Goal: Information Seeking & Learning: Learn about a topic

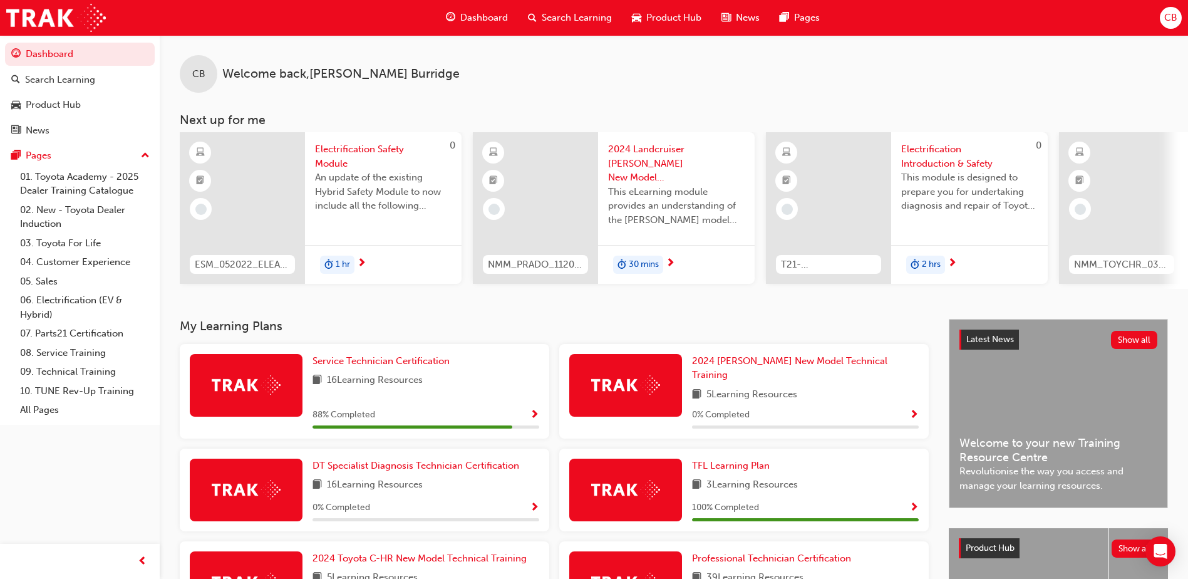
click at [437, 313] on div "CB Welcome back , [PERSON_NAME] Next up for me 0 ESM_052022_ELEARN Electrificat…" at bounding box center [674, 177] width 1029 height 284
click at [433, 364] on span "Service Technician Certification" at bounding box center [381, 360] width 137 height 11
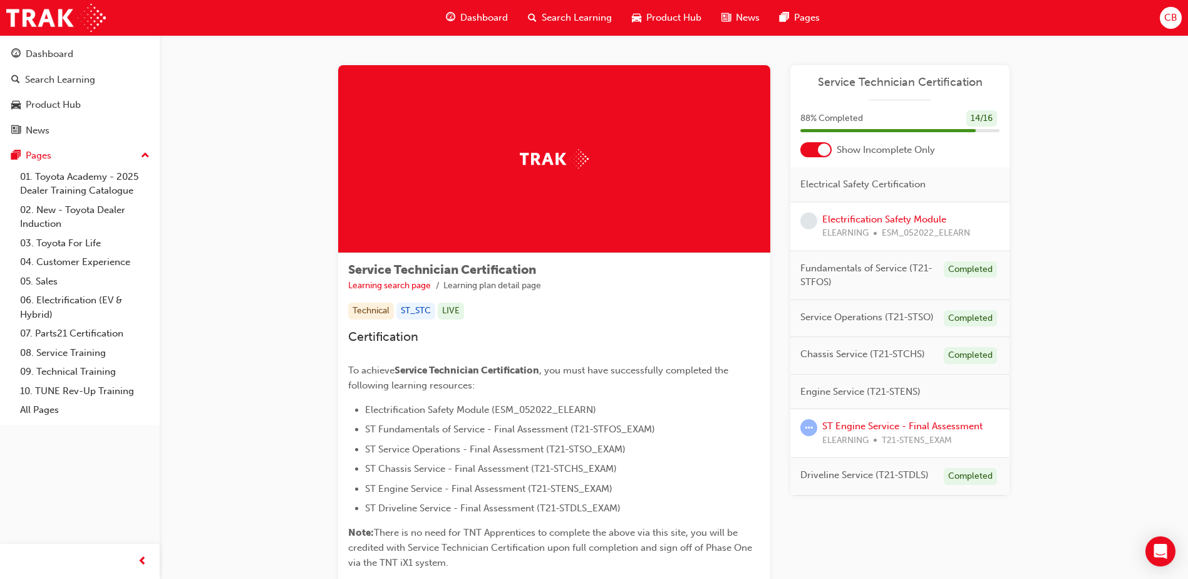
click at [824, 152] on div at bounding box center [824, 149] width 13 height 13
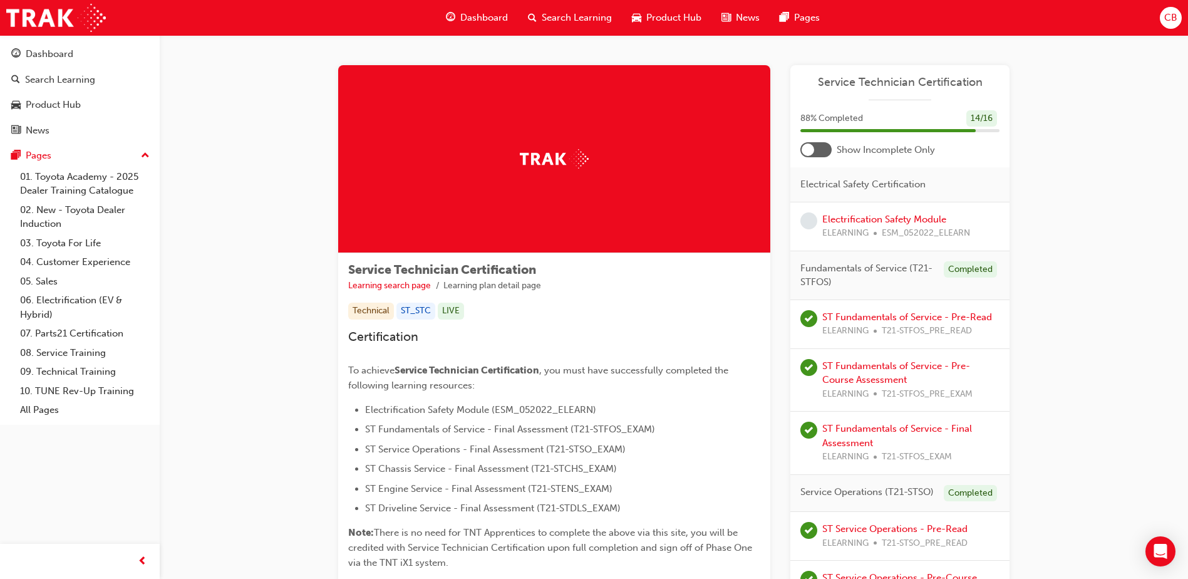
click at [813, 148] on div at bounding box center [808, 149] width 13 height 13
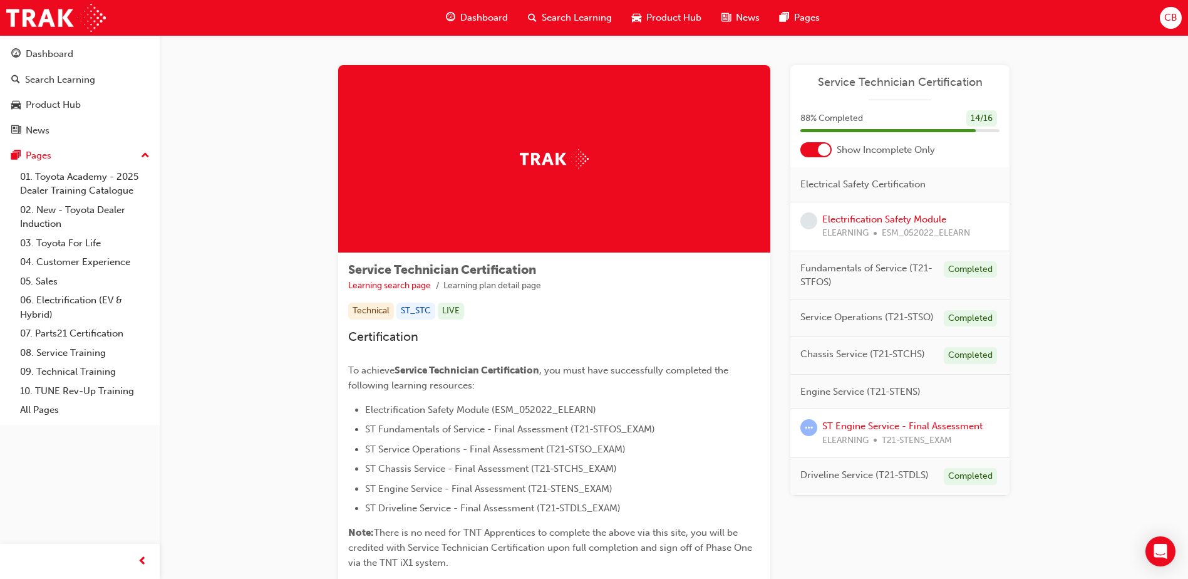
click at [814, 154] on div at bounding box center [816, 149] width 31 height 15
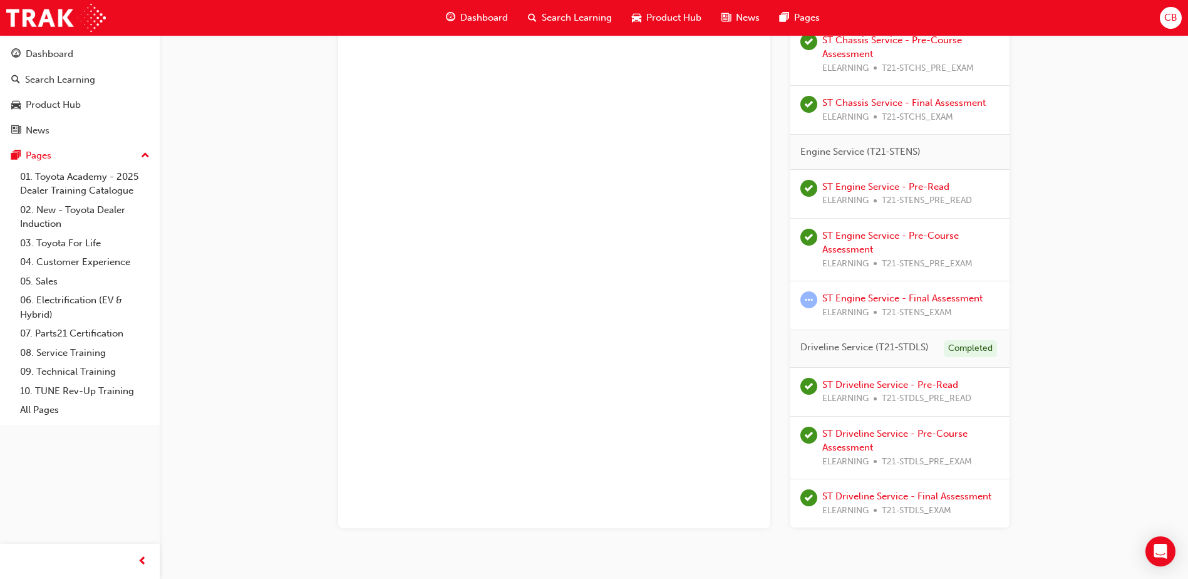
scroll to position [752, 0]
click at [910, 297] on link "ST Engine Service - Final Assessment" at bounding box center [903, 296] width 160 height 11
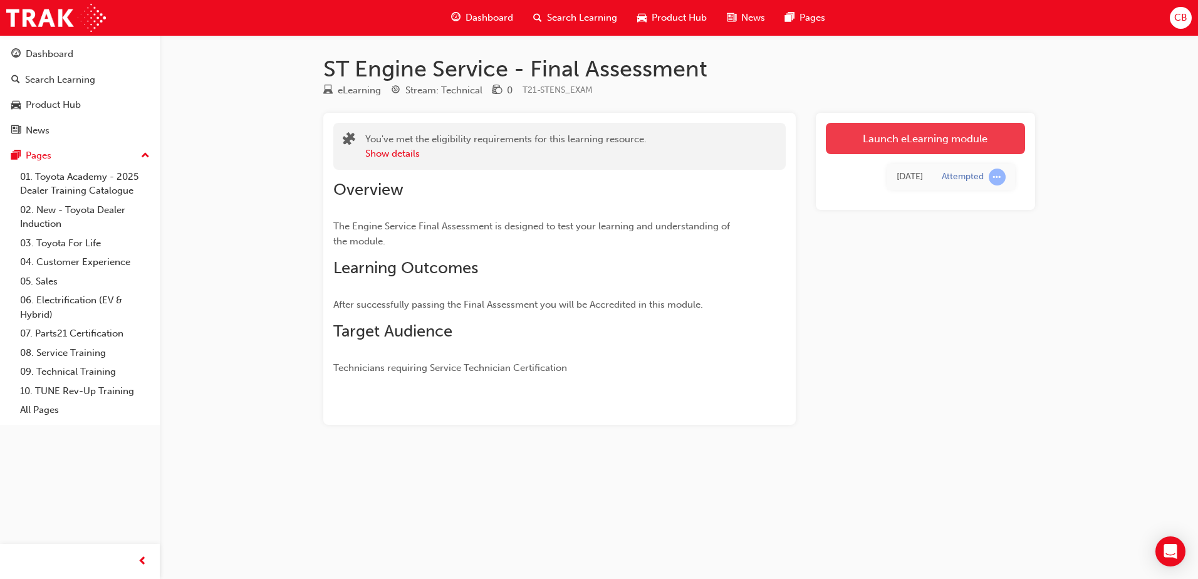
click at [908, 139] on link "Launch eLearning module" at bounding box center [925, 138] width 199 height 31
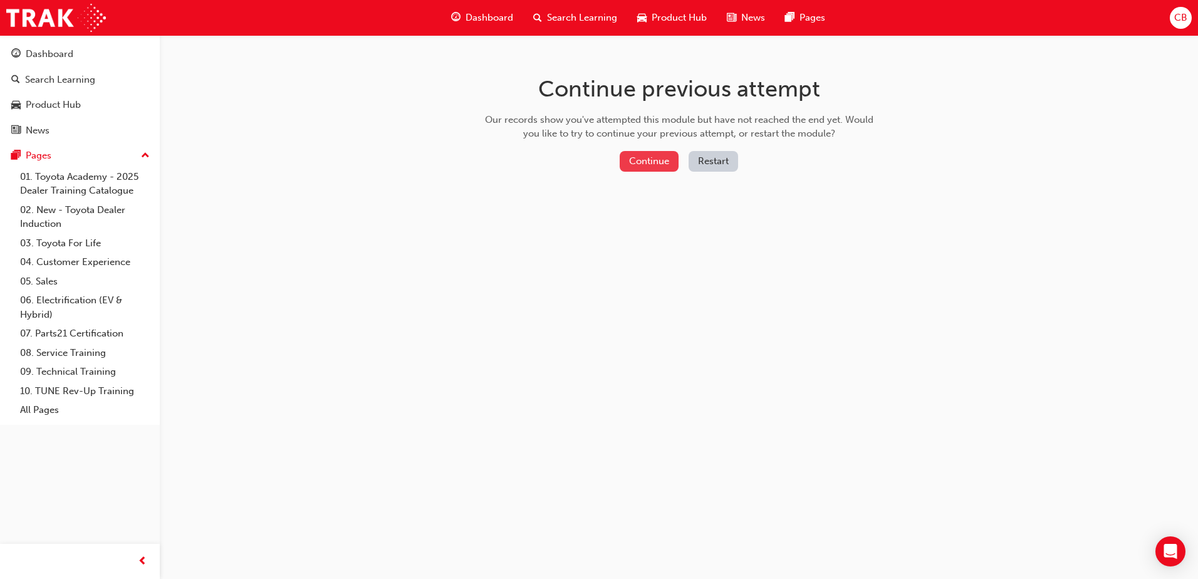
click at [637, 161] on button "Continue" at bounding box center [649, 161] width 59 height 21
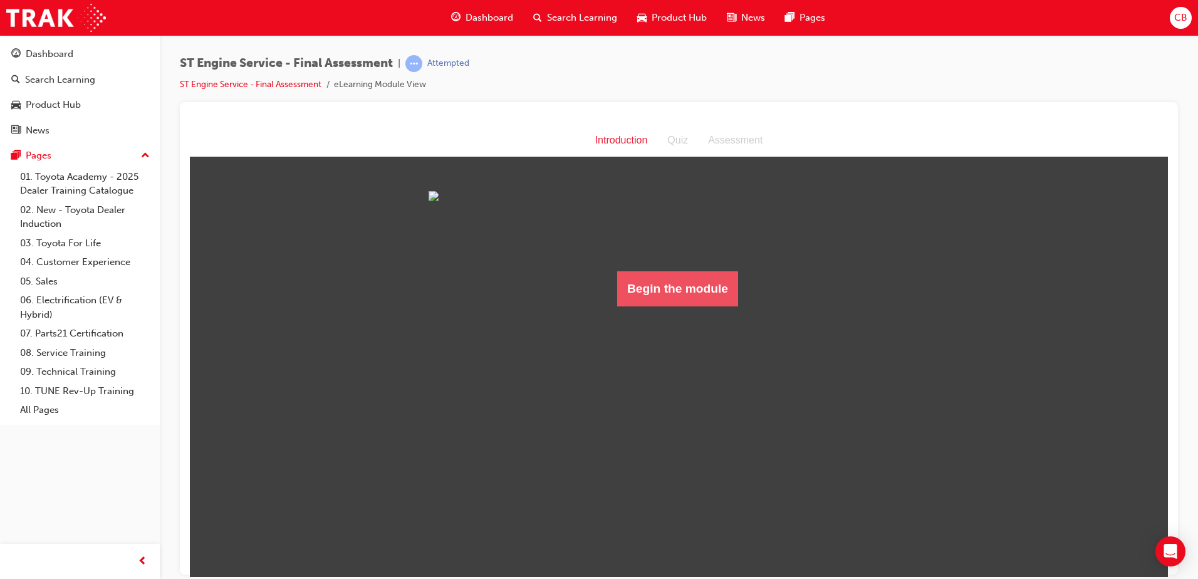
click at [684, 306] on button "Begin the module" at bounding box center [677, 288] width 121 height 35
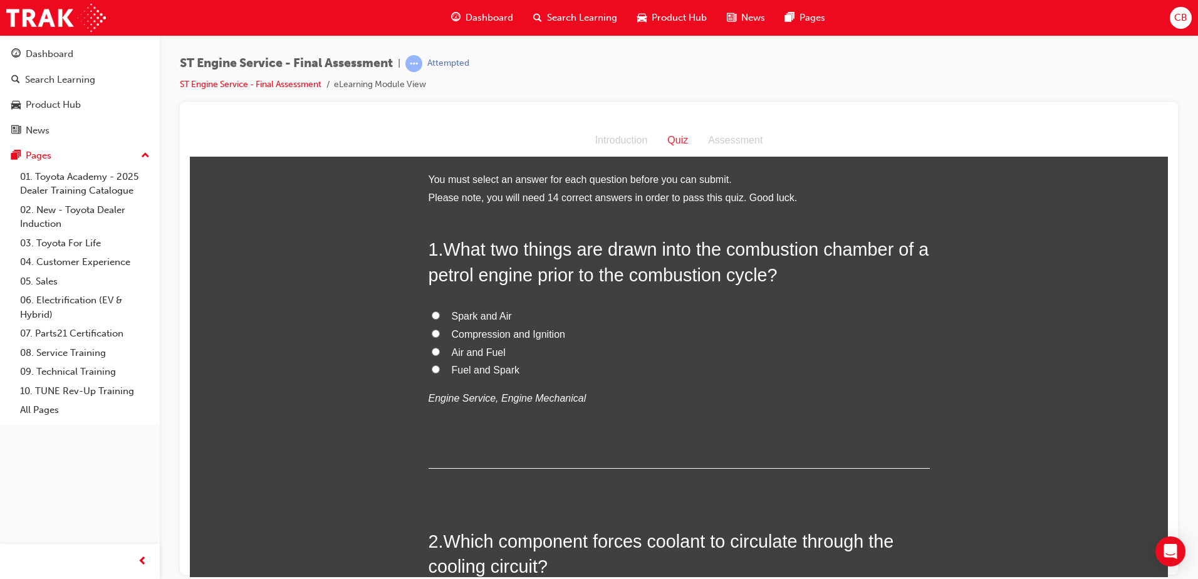
click at [432, 350] on input "Air and Fuel" at bounding box center [436, 351] width 8 height 8
radio input "true"
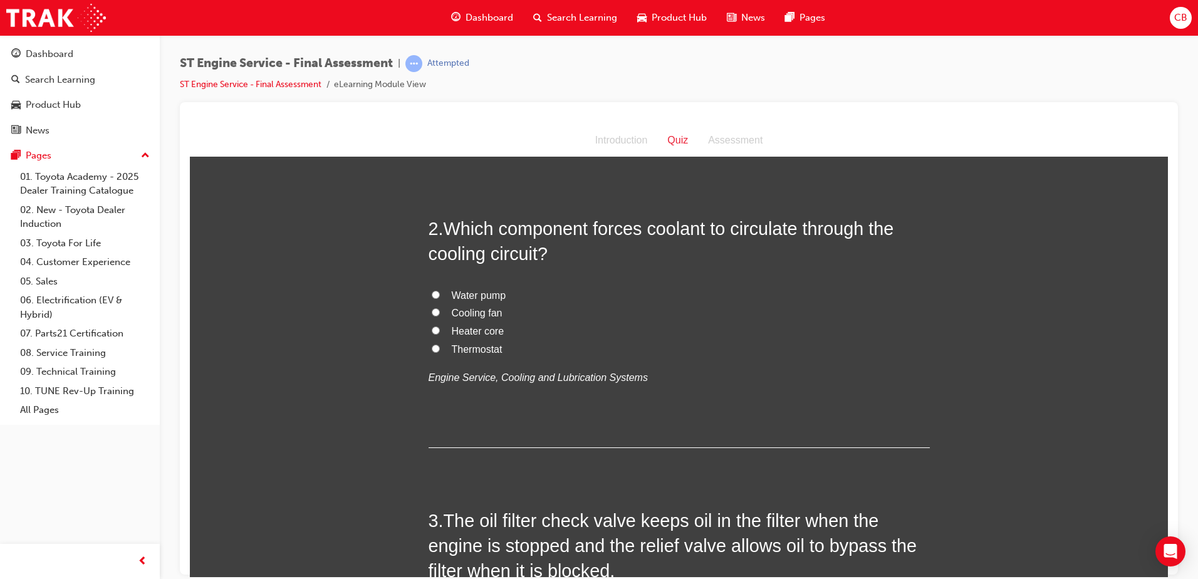
scroll to position [313, 0]
click at [432, 291] on input "Water pump" at bounding box center [436, 293] width 8 height 8
radio input "true"
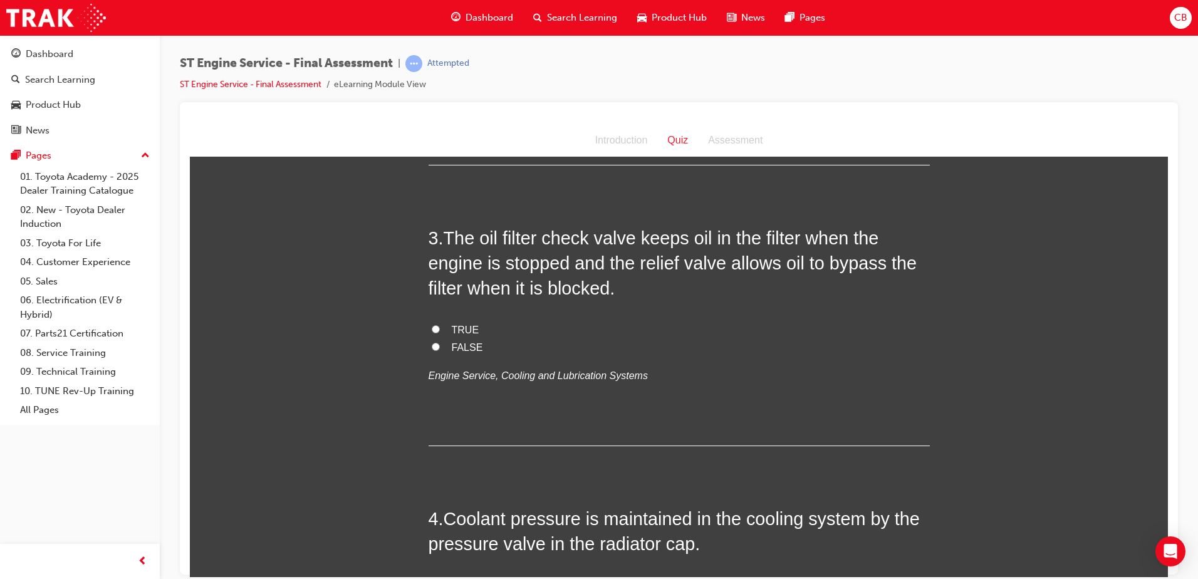
scroll to position [564, 0]
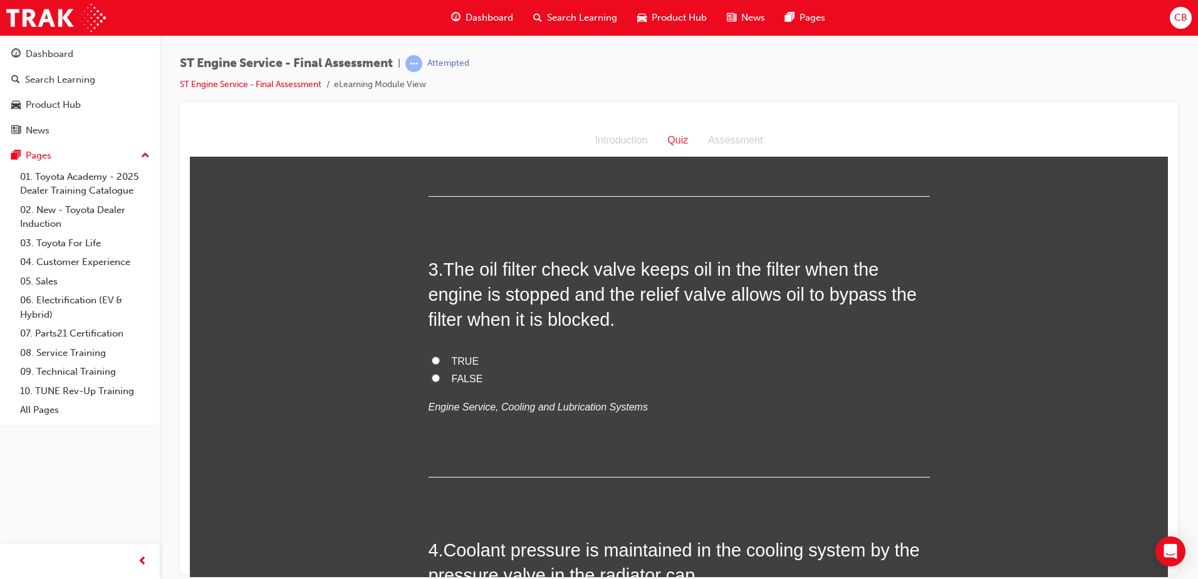
click at [432, 361] on input "TRUE" at bounding box center [436, 360] width 8 height 8
radio input "true"
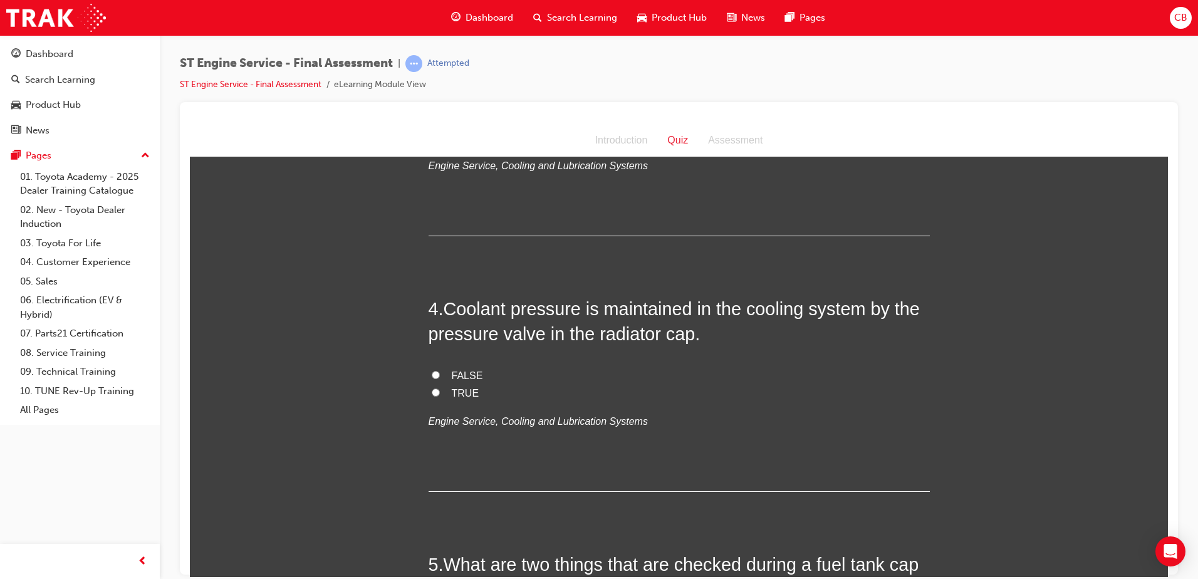
scroll to position [877, 0]
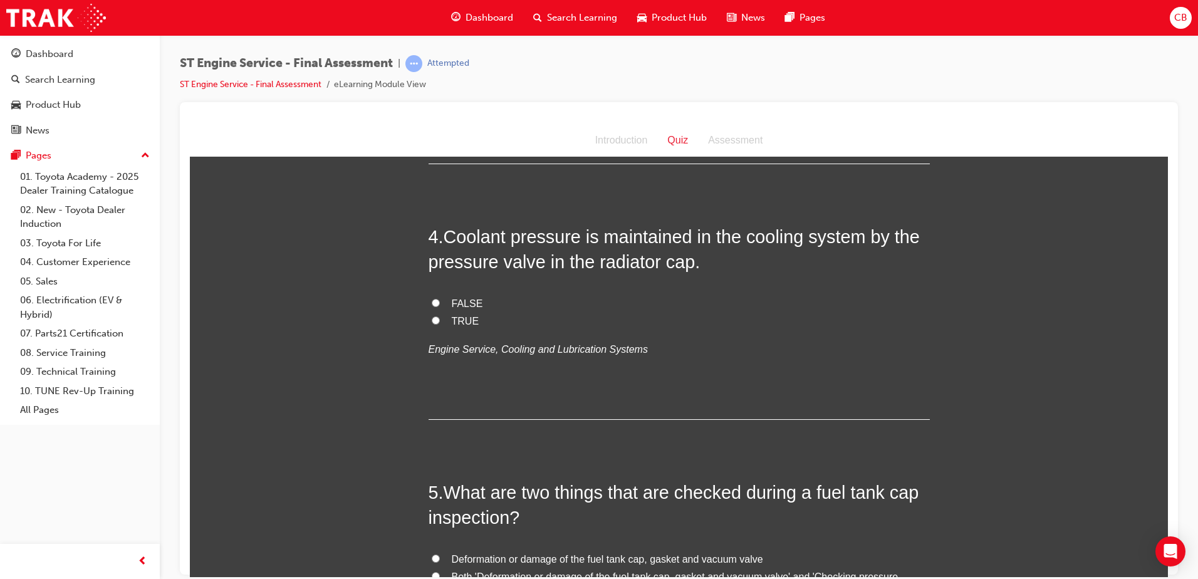
click at [432, 321] on input "TRUE" at bounding box center [436, 320] width 8 height 8
radio input "true"
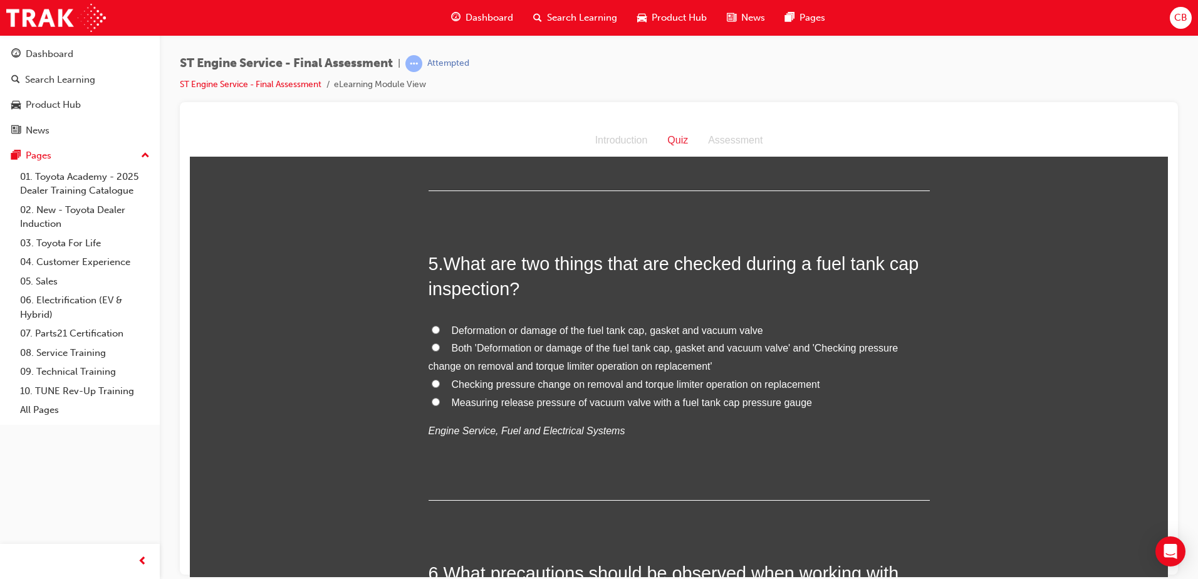
scroll to position [1128, 0]
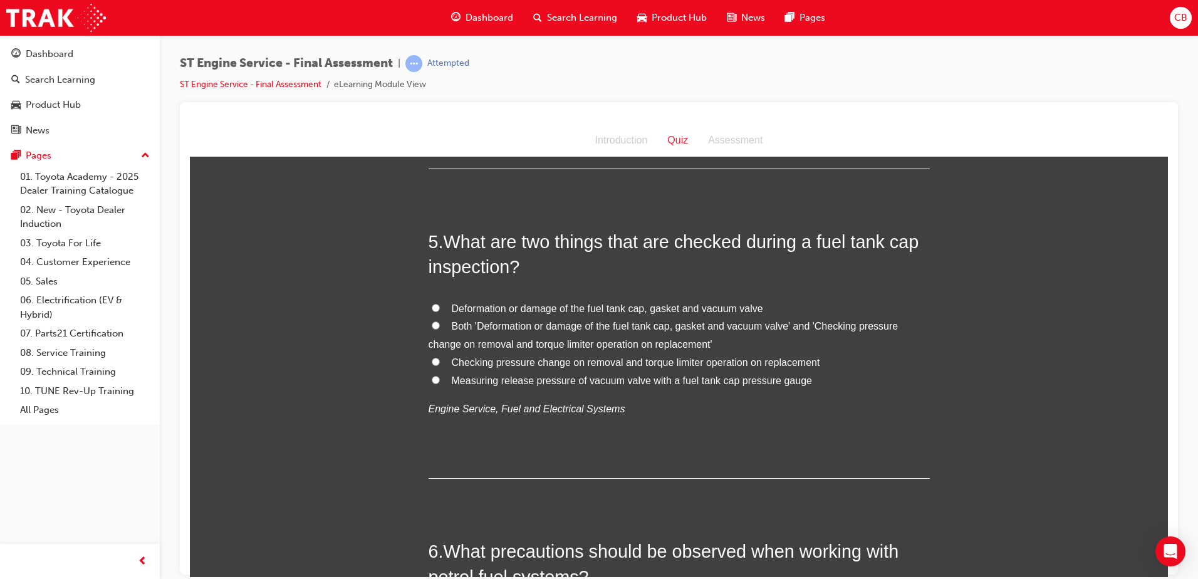
click at [432, 325] on input "Both 'Deformation or damage of the fuel tank cap, gasket and vacuum valve' and …" at bounding box center [436, 325] width 8 height 8
radio input "true"
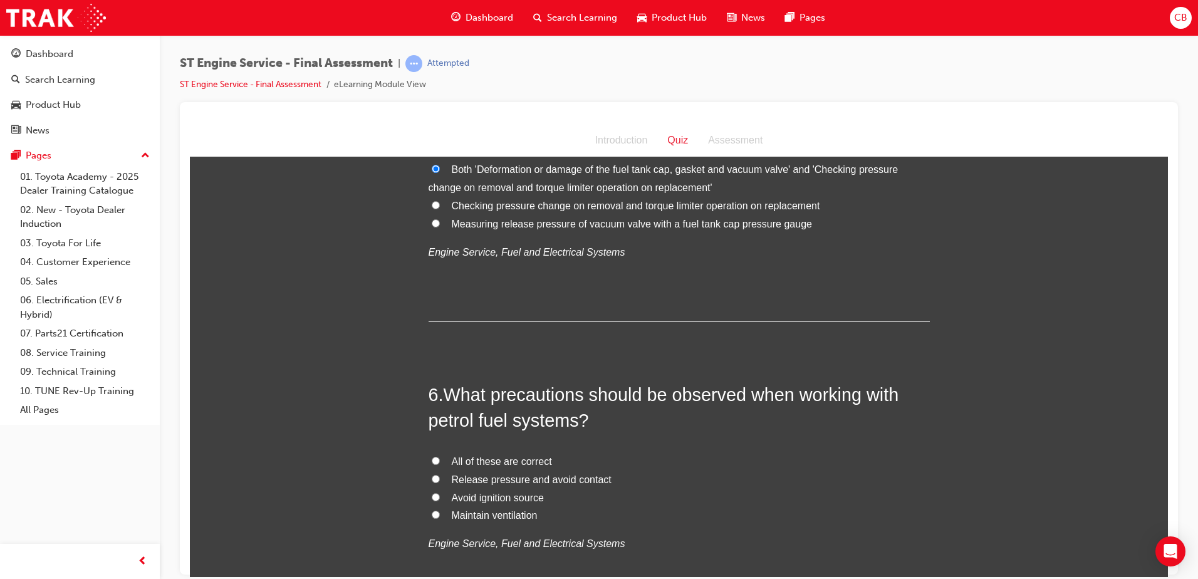
scroll to position [1441, 0]
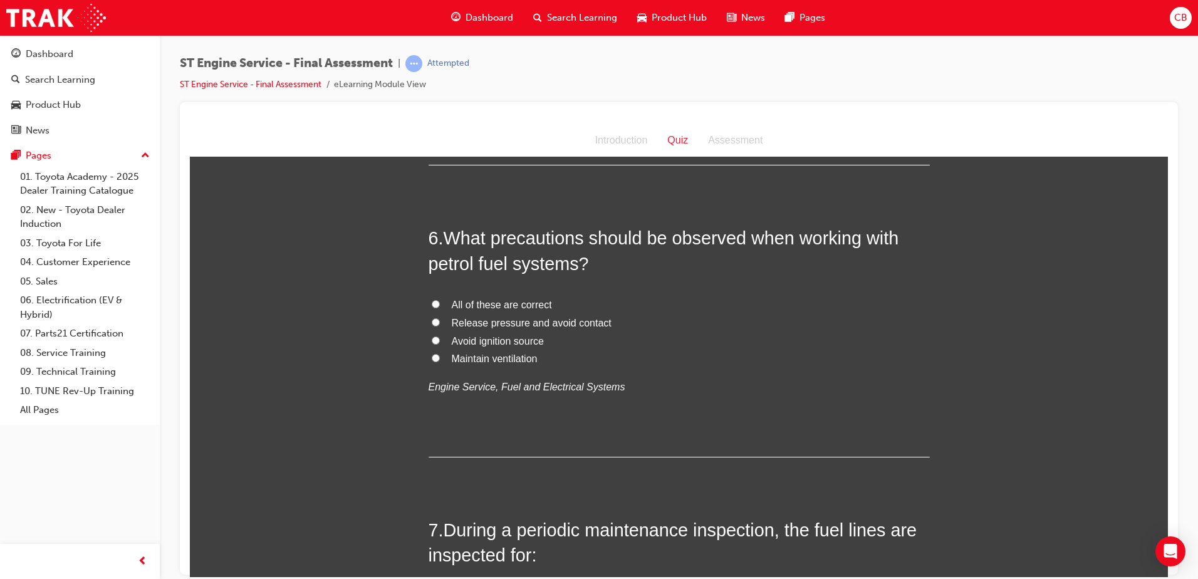
click at [432, 304] on input "All of these are correct" at bounding box center [436, 303] width 8 height 8
radio input "true"
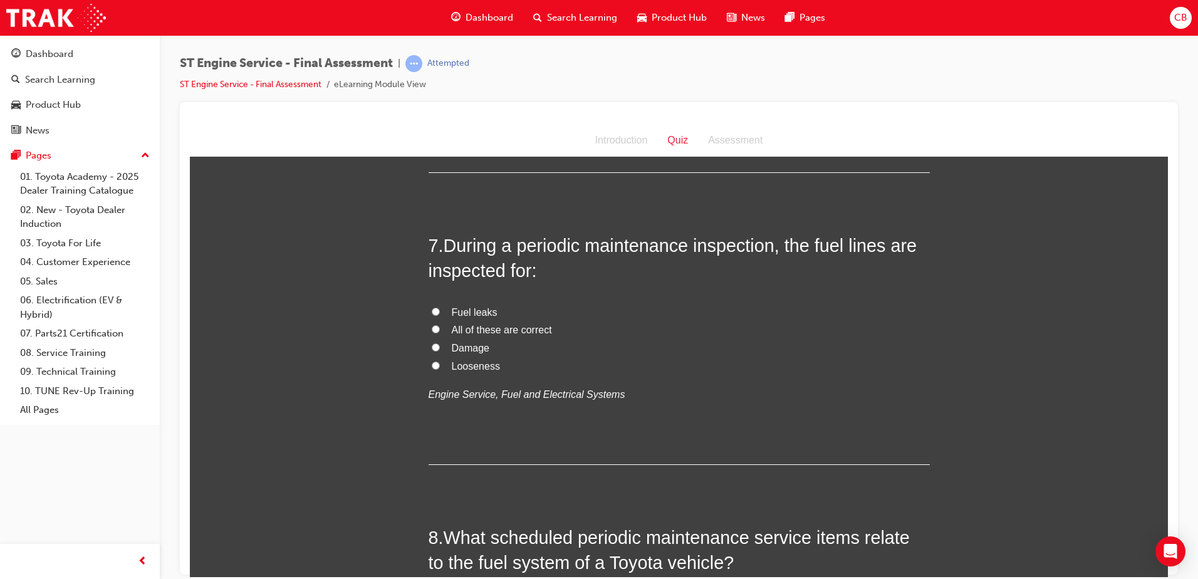
scroll to position [1754, 0]
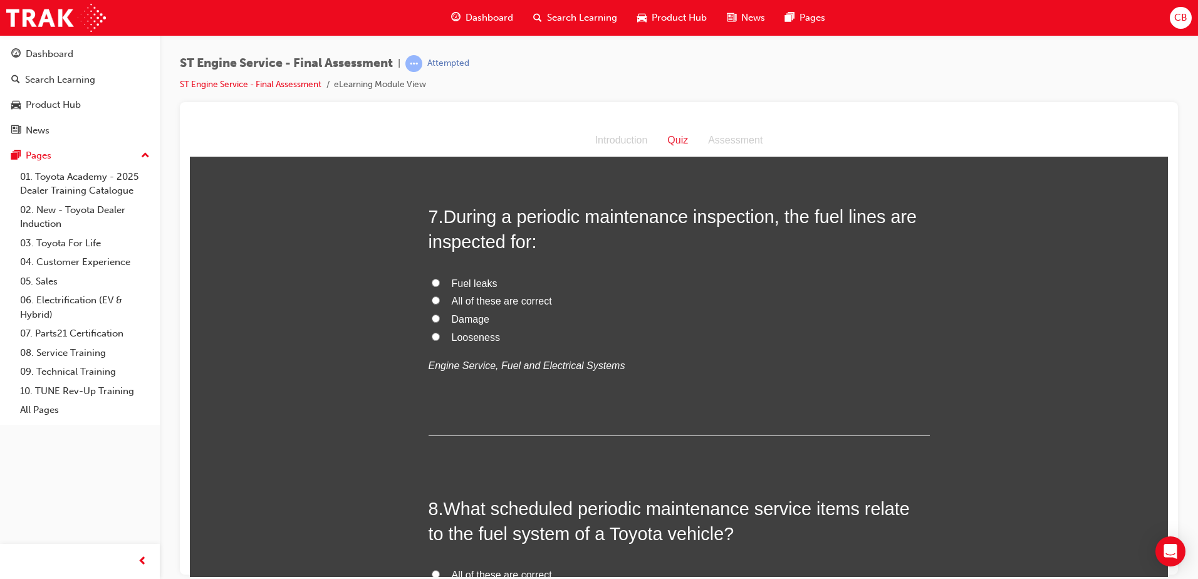
click at [432, 299] on input "All of these are correct" at bounding box center [436, 300] width 8 height 8
radio input "true"
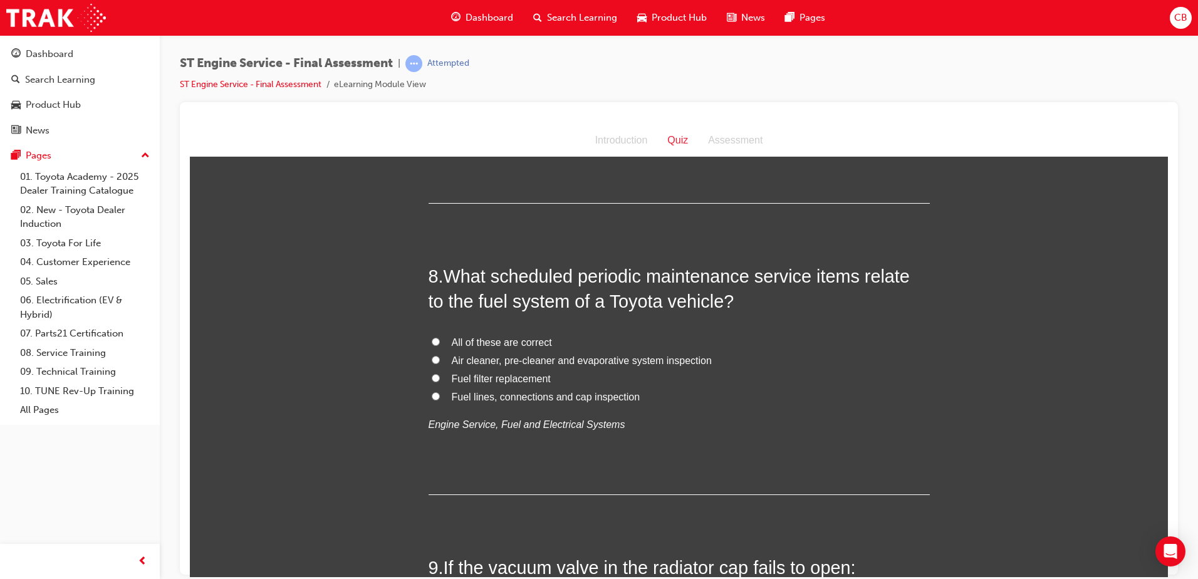
scroll to position [2005, 0]
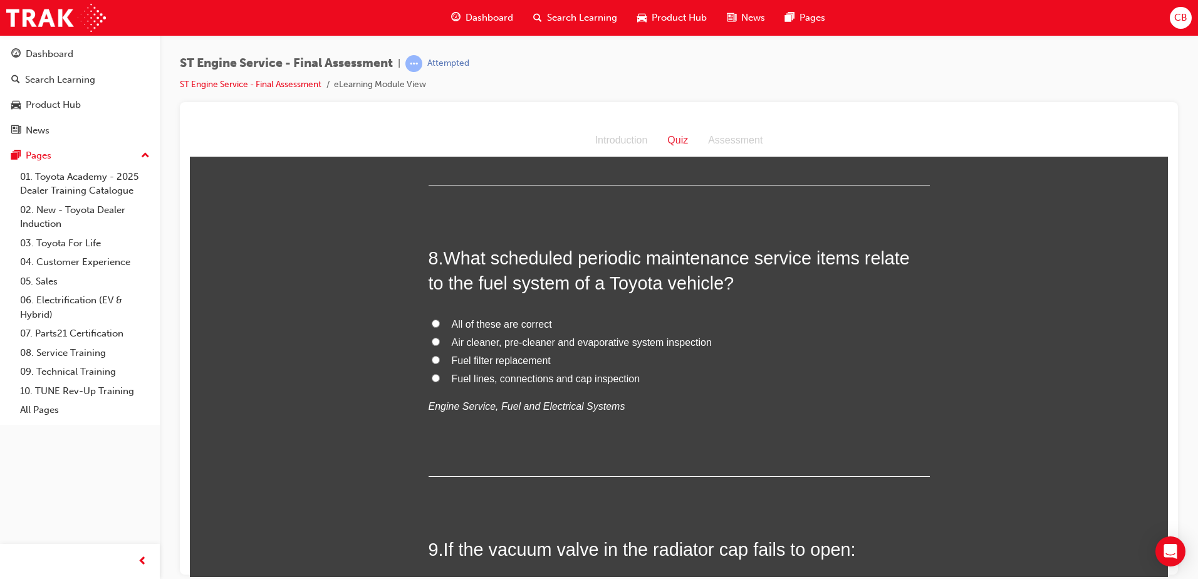
click at [432, 324] on input "All of these are correct" at bounding box center [436, 323] width 8 height 8
radio input "true"
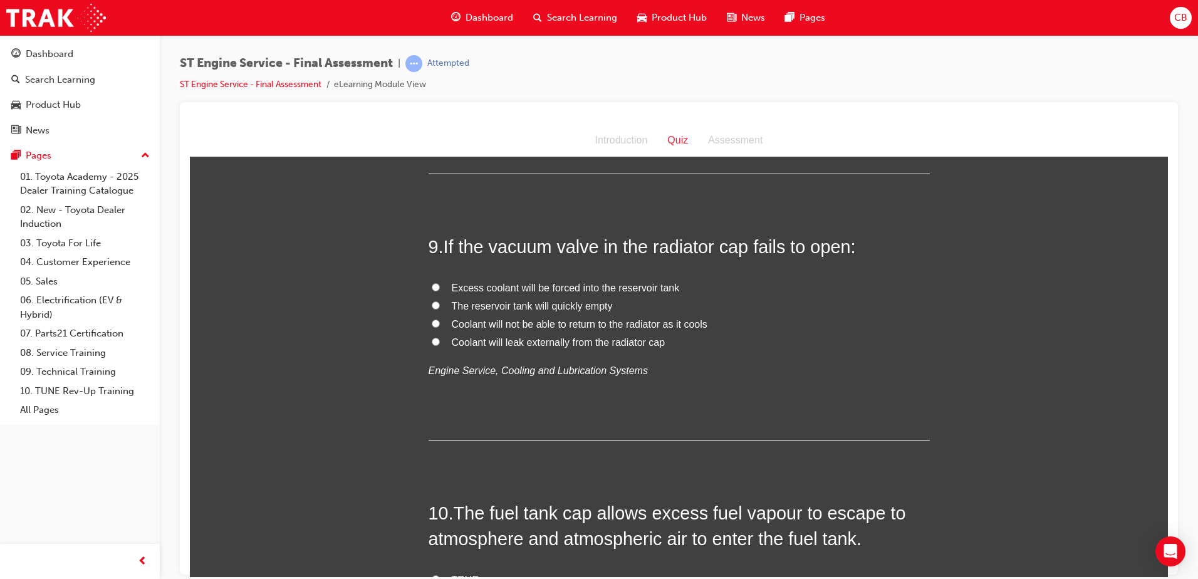
scroll to position [2318, 0]
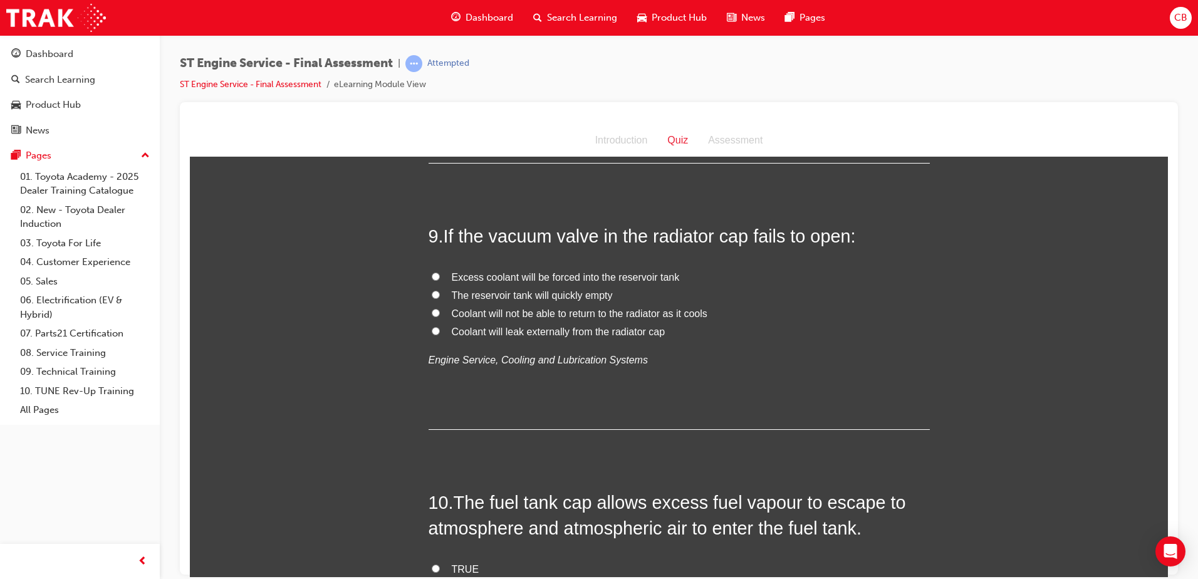
click at [596, 315] on span "Coolant will not be able to return to the radiator as it cools" at bounding box center [580, 313] width 256 height 11
click at [440, 315] on input "Coolant will not be able to return to the radiator as it cools" at bounding box center [436, 312] width 8 height 8
radio input "true"
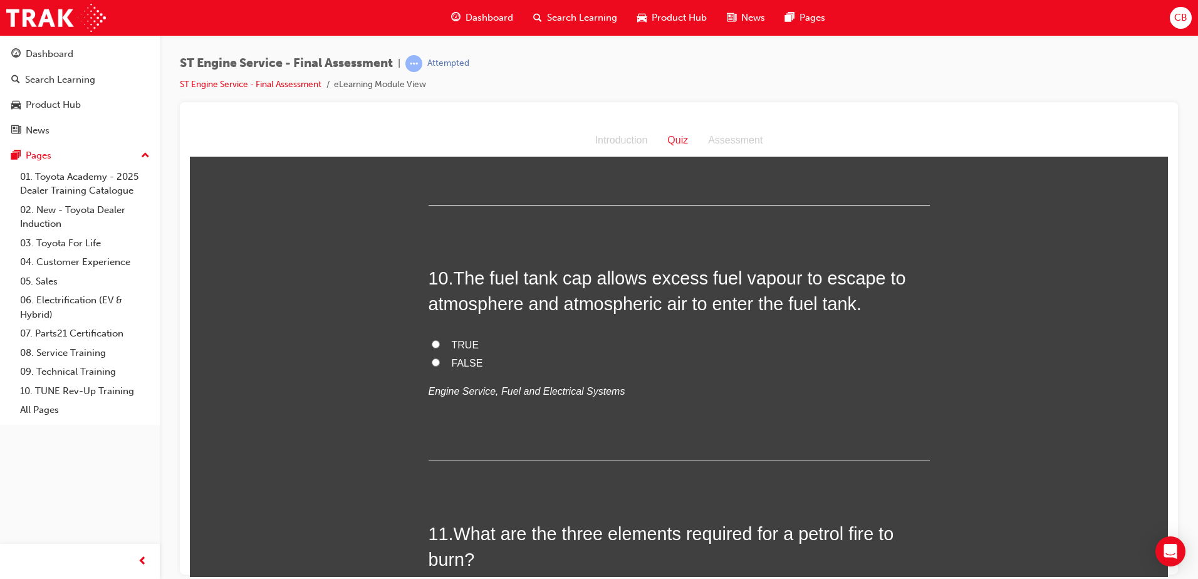
scroll to position [2568, 0]
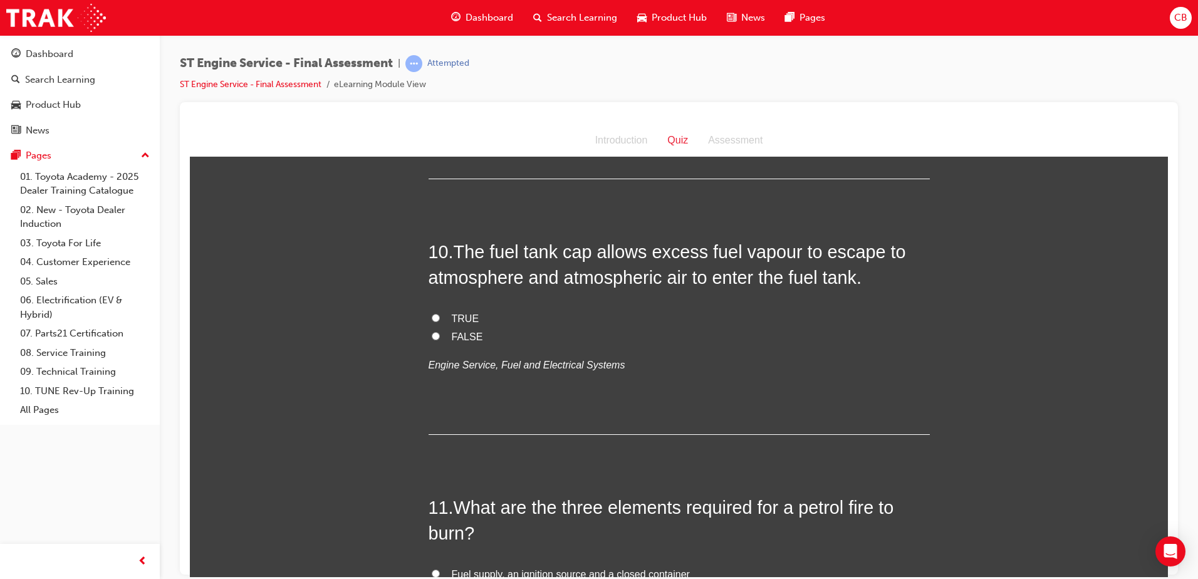
click at [465, 335] on span "FALSE" at bounding box center [467, 336] width 31 height 11
click at [440, 335] on input "FALSE" at bounding box center [436, 335] width 8 height 8
radio input "true"
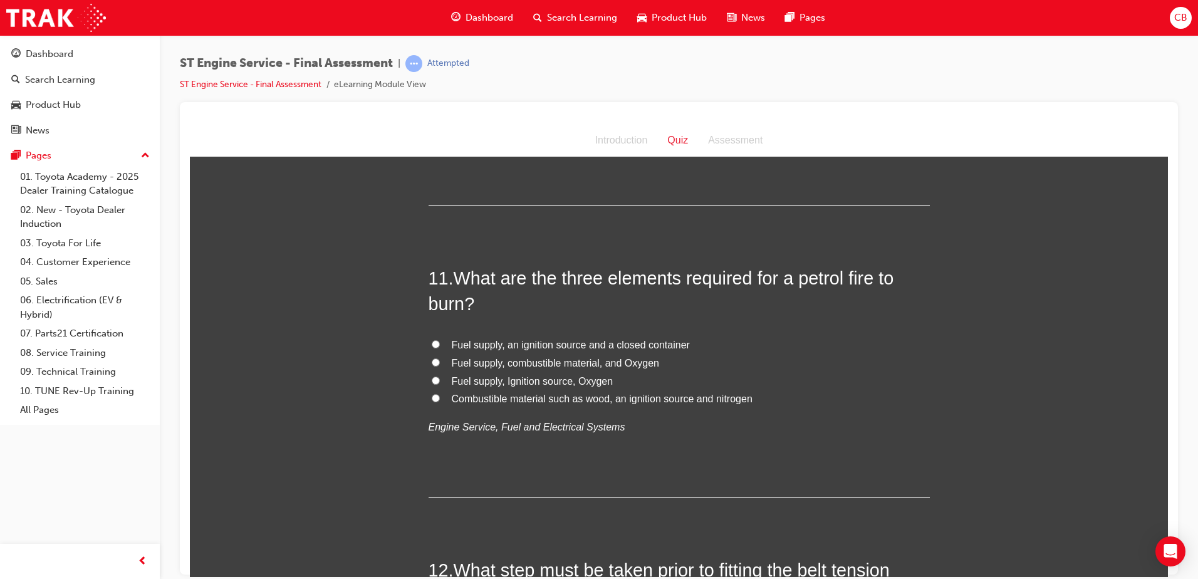
scroll to position [2819, 0]
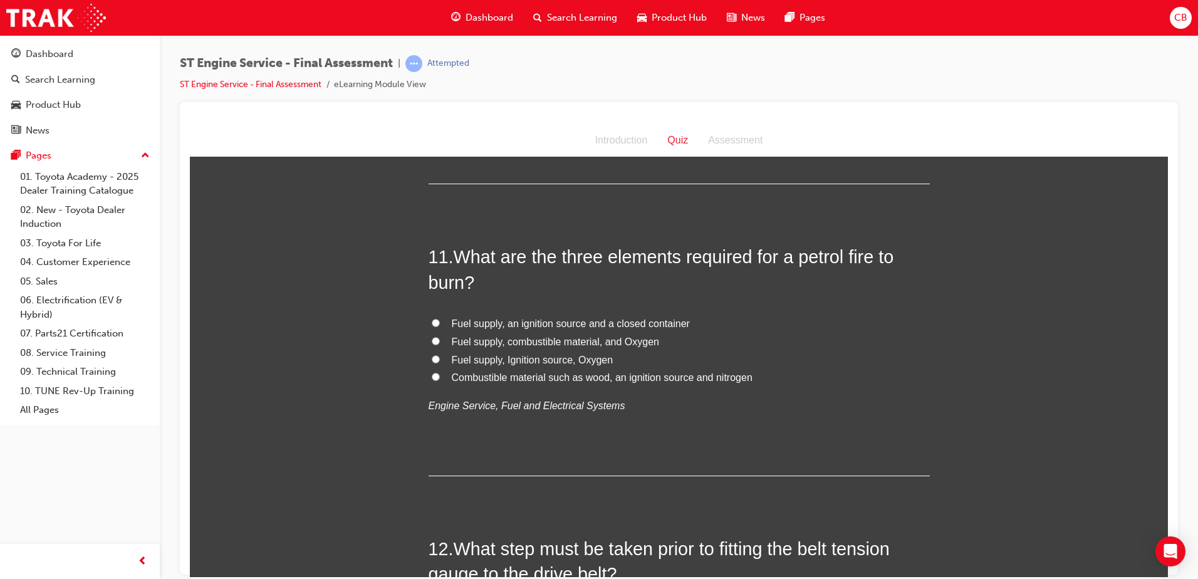
click at [579, 363] on span "Fuel supply, Ignition source, Oxygen" at bounding box center [533, 359] width 162 height 11
click at [440, 363] on input "Fuel supply, Ignition source, Oxygen" at bounding box center [436, 359] width 8 height 8
radio input "true"
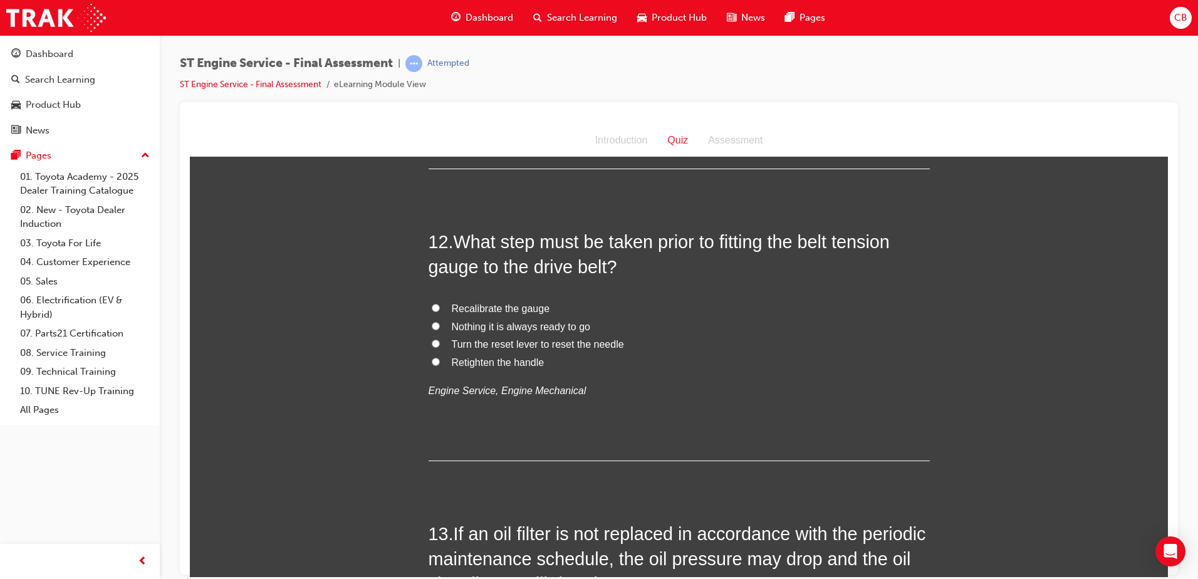
scroll to position [3132, 0]
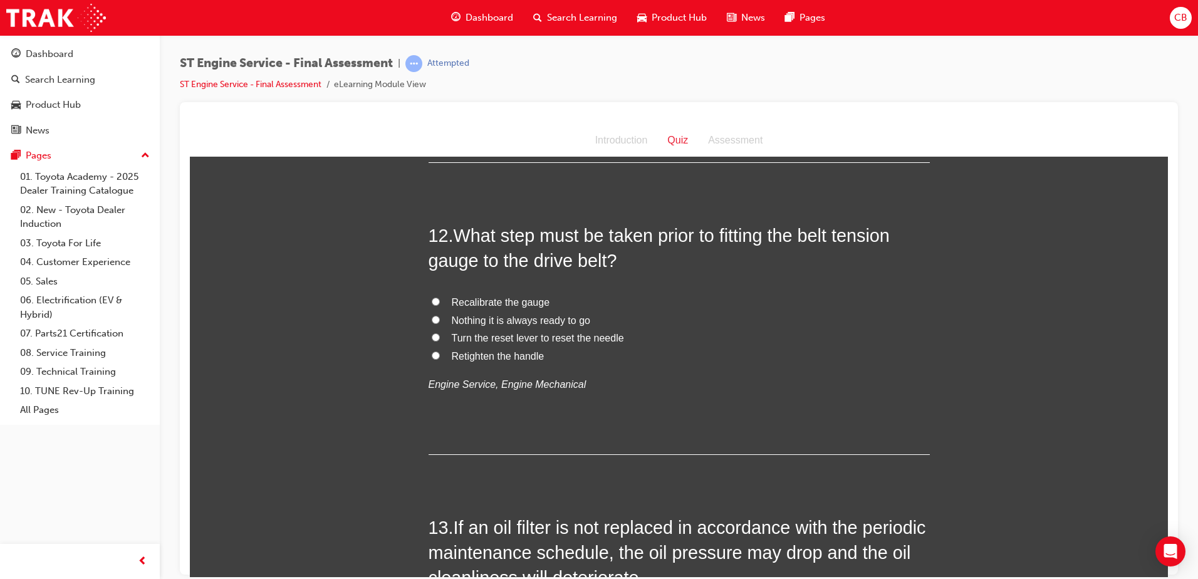
click at [485, 299] on span "Recalibrate the gauge" at bounding box center [501, 301] width 98 height 11
click at [440, 299] on input "Recalibrate the gauge" at bounding box center [436, 301] width 8 height 8
radio input "true"
click at [497, 341] on span "Turn the reset lever to reset the needle" at bounding box center [538, 337] width 172 height 11
click at [440, 341] on input "Turn the reset lever to reset the needle" at bounding box center [436, 337] width 8 height 8
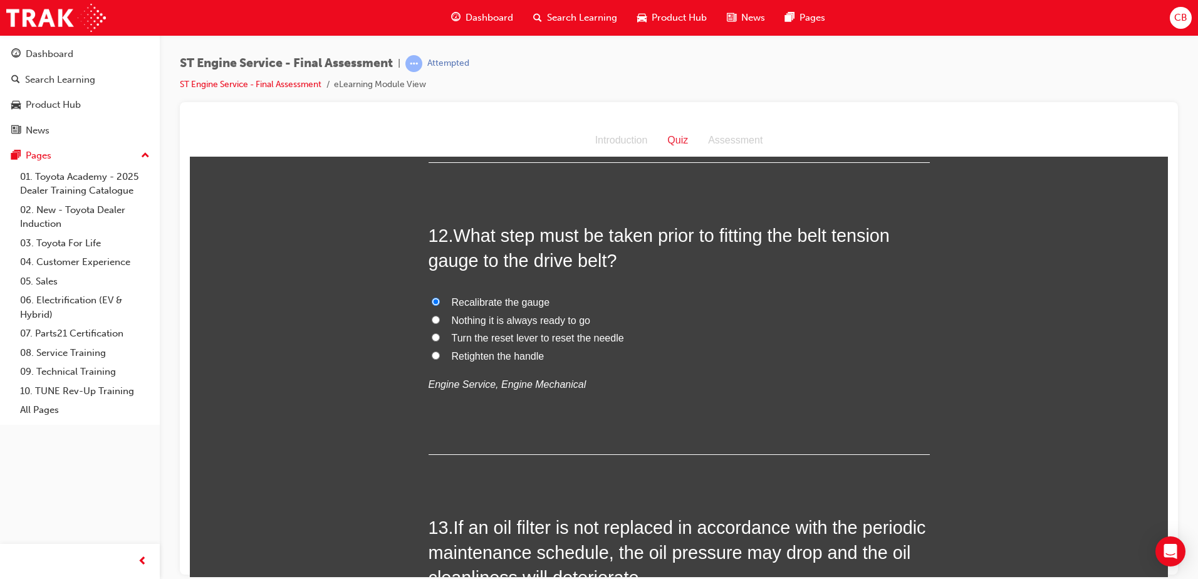
radio input "true"
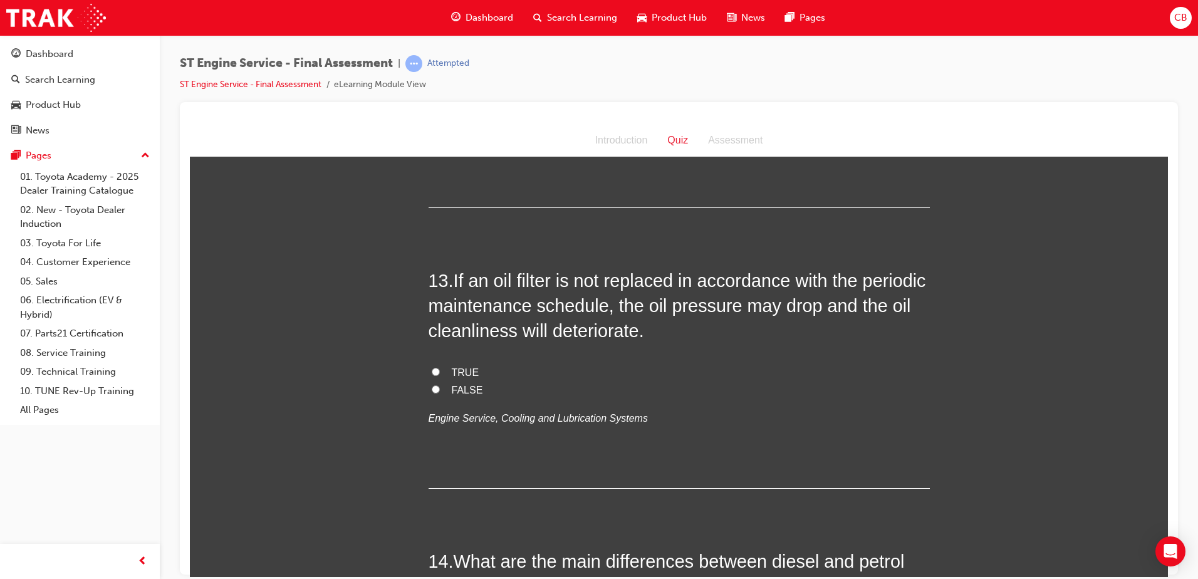
scroll to position [3383, 0]
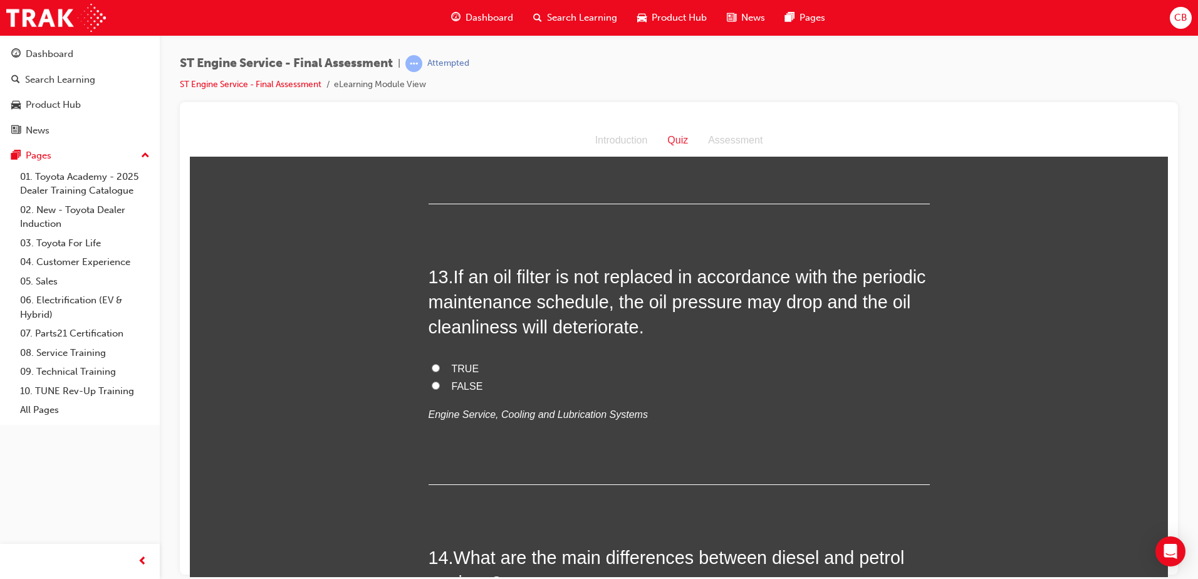
click at [466, 366] on span "TRUE" at bounding box center [466, 368] width 28 height 11
click at [440, 366] on input "TRUE" at bounding box center [436, 367] width 8 height 8
radio input "true"
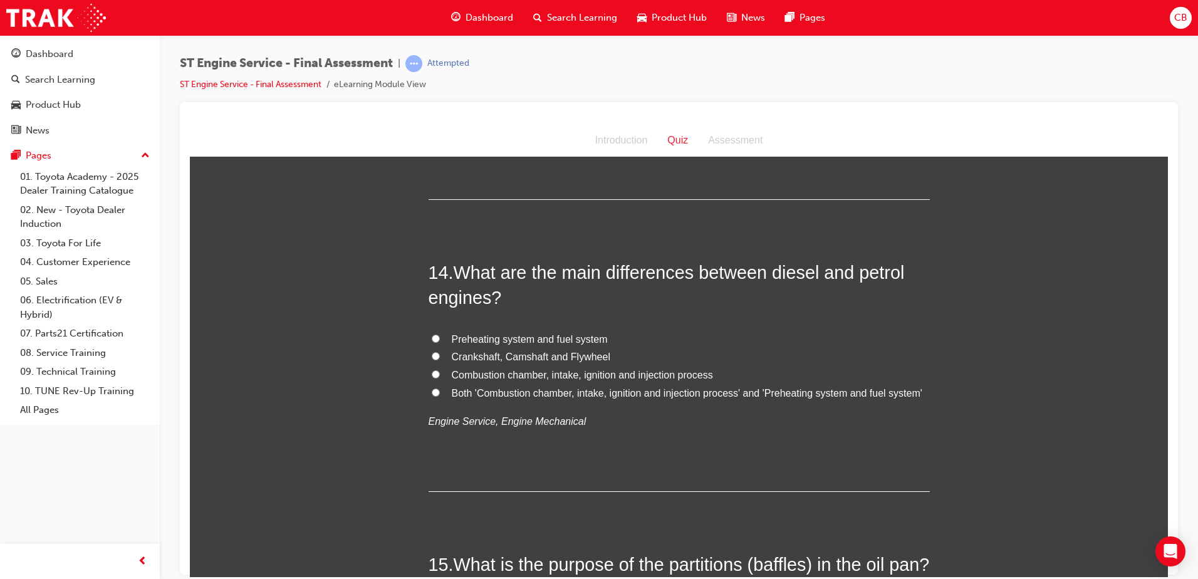
scroll to position [3696, 0]
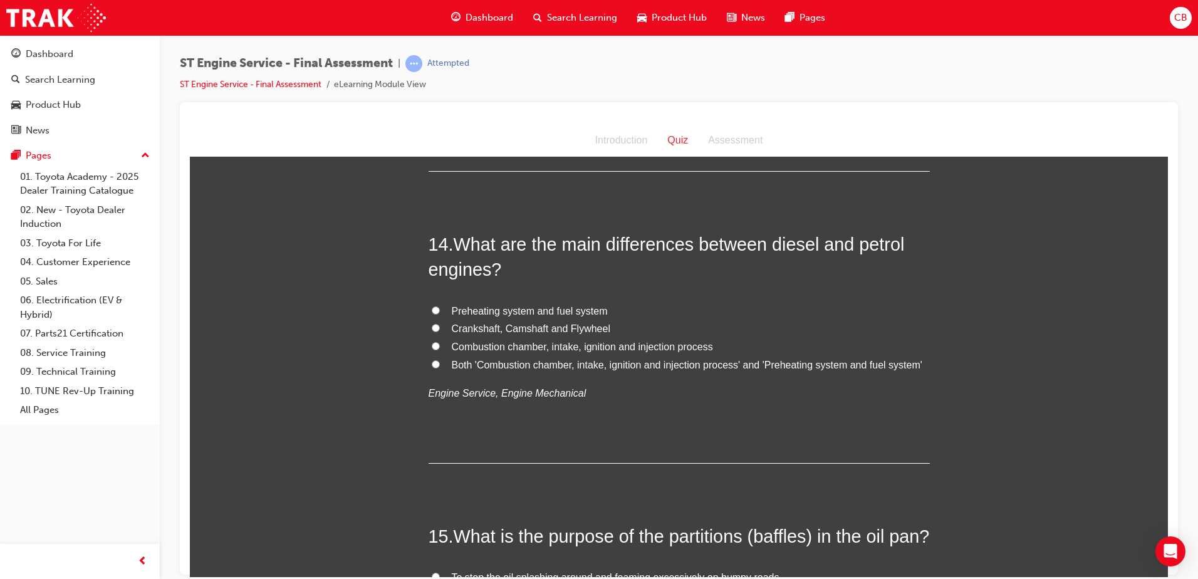
click at [480, 364] on span "Both 'Combustion chamber, intake, ignition and injection process' and 'Preheati…" at bounding box center [687, 364] width 470 height 11
click at [440, 364] on input "Both 'Combustion chamber, intake, ignition and injection process' and 'Preheati…" at bounding box center [436, 364] width 8 height 8
radio input "true"
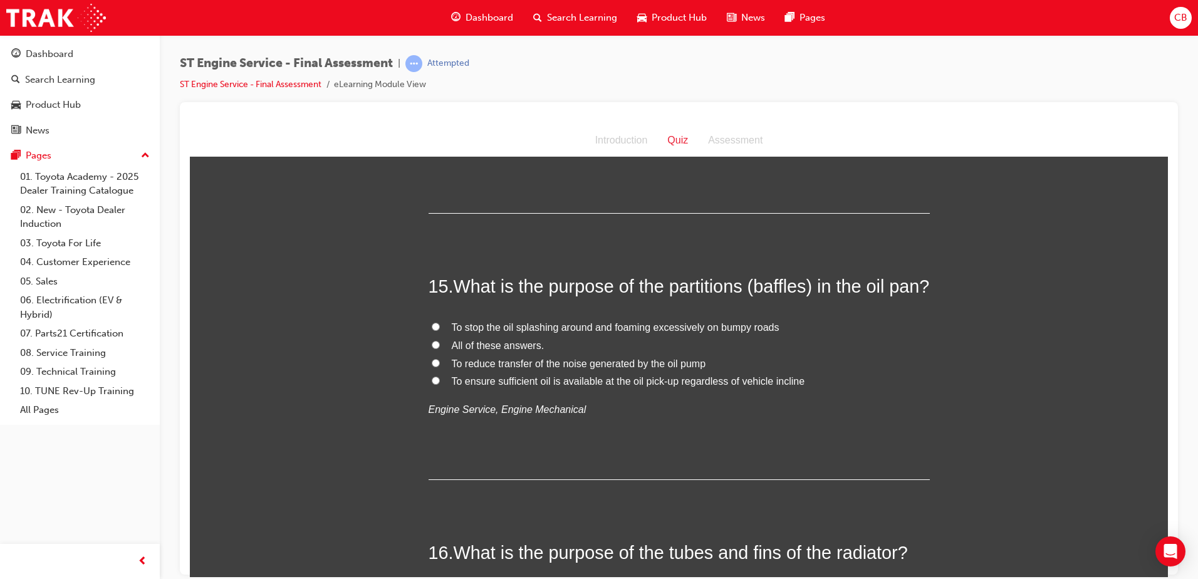
scroll to position [3947, 0]
click at [523, 350] on span "All of these answers." at bounding box center [498, 344] width 93 height 11
click at [440, 348] on input "All of these answers." at bounding box center [436, 344] width 8 height 8
radio input "true"
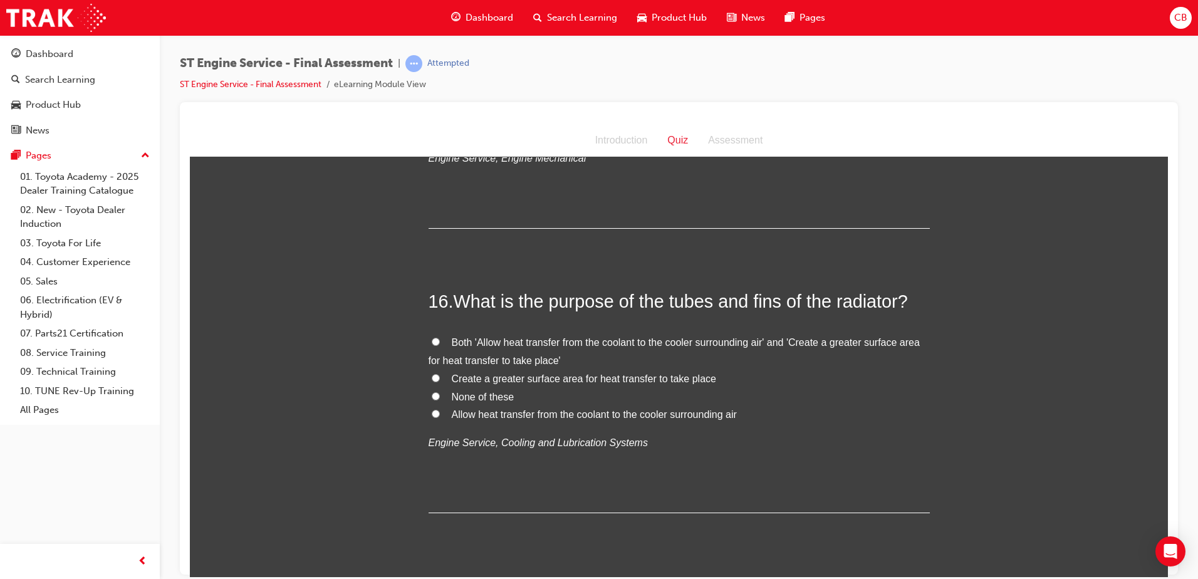
scroll to position [4260, 0]
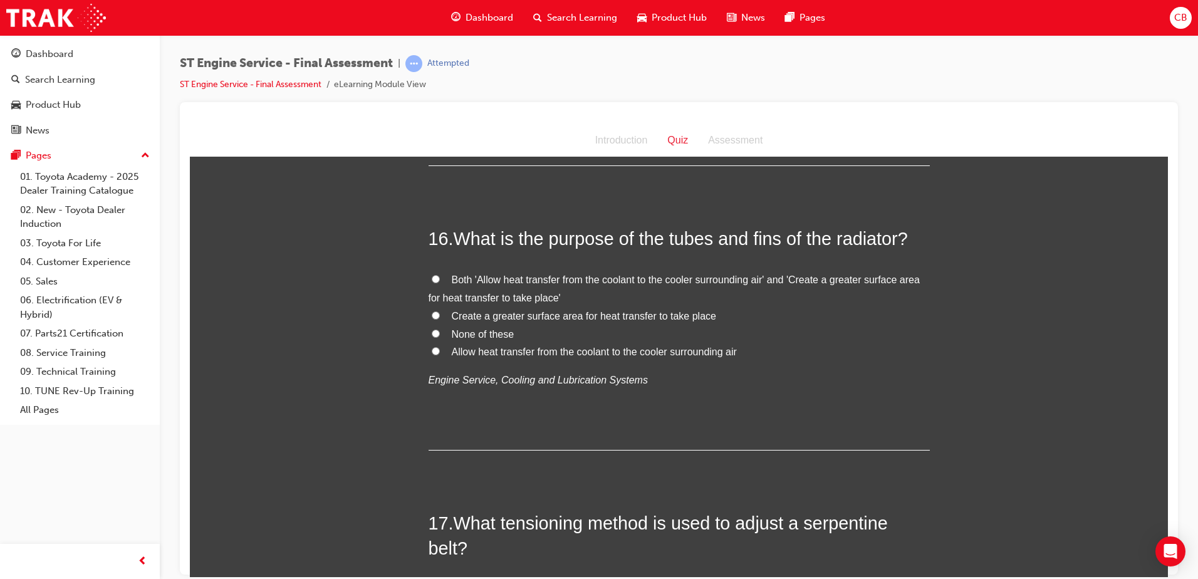
click at [432, 283] on input "Both 'Allow heat transfer from the coolant to the cooler surrounding air' and '…" at bounding box center [436, 278] width 8 height 8
radio input "true"
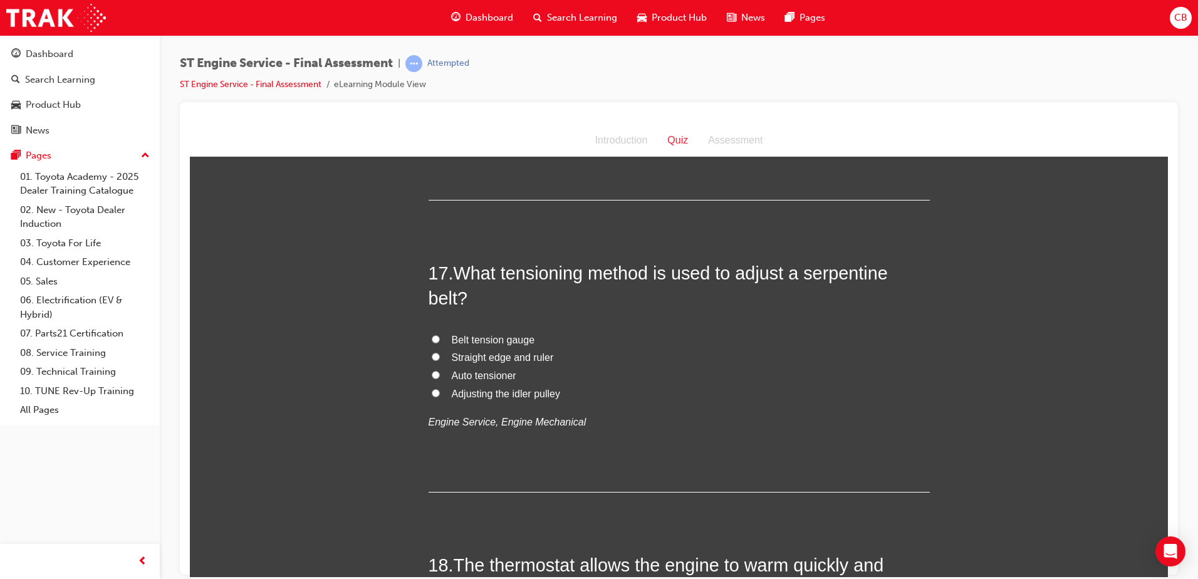
scroll to position [4510, 0]
click at [481, 380] on span "Auto tensioner" at bounding box center [484, 374] width 65 height 11
click at [440, 378] on input "Auto tensioner" at bounding box center [436, 374] width 8 height 8
radio input "true"
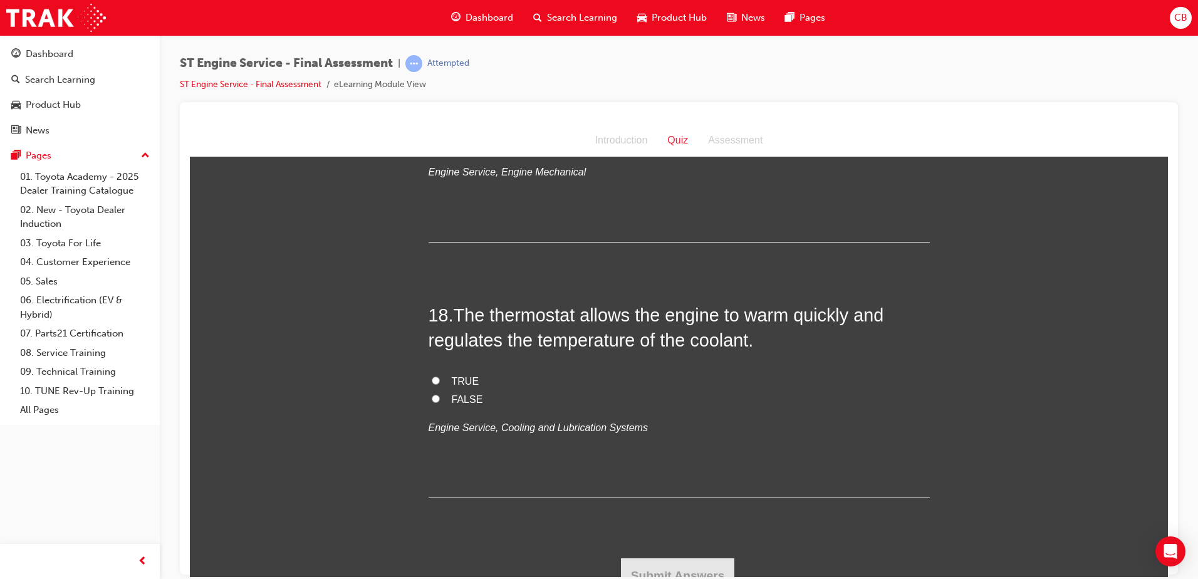
scroll to position [4761, 0]
click at [455, 385] on span "TRUE" at bounding box center [466, 379] width 28 height 11
click at [440, 383] on input "TRUE" at bounding box center [436, 379] width 8 height 8
radio input "true"
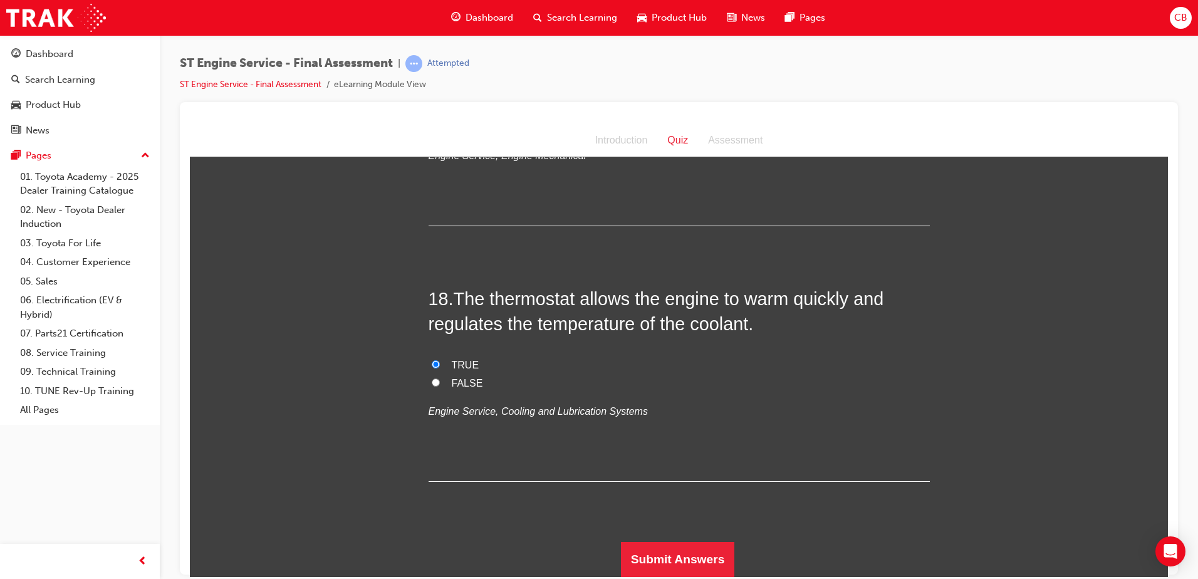
scroll to position [4800, 0]
click at [672, 563] on button "Submit Answers" at bounding box center [678, 558] width 114 height 35
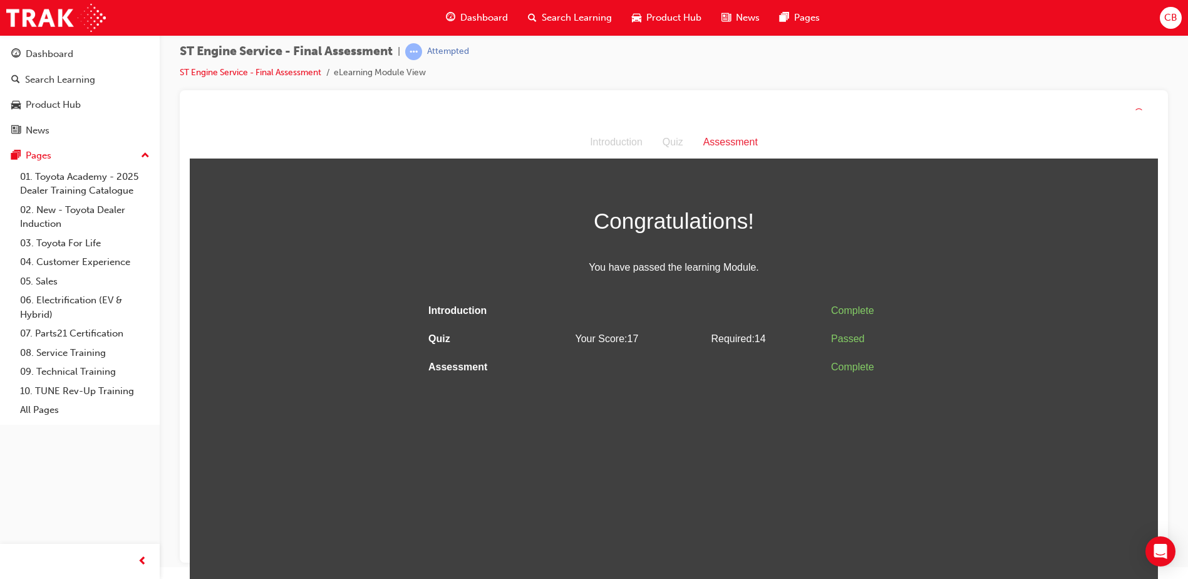
scroll to position [0, 0]
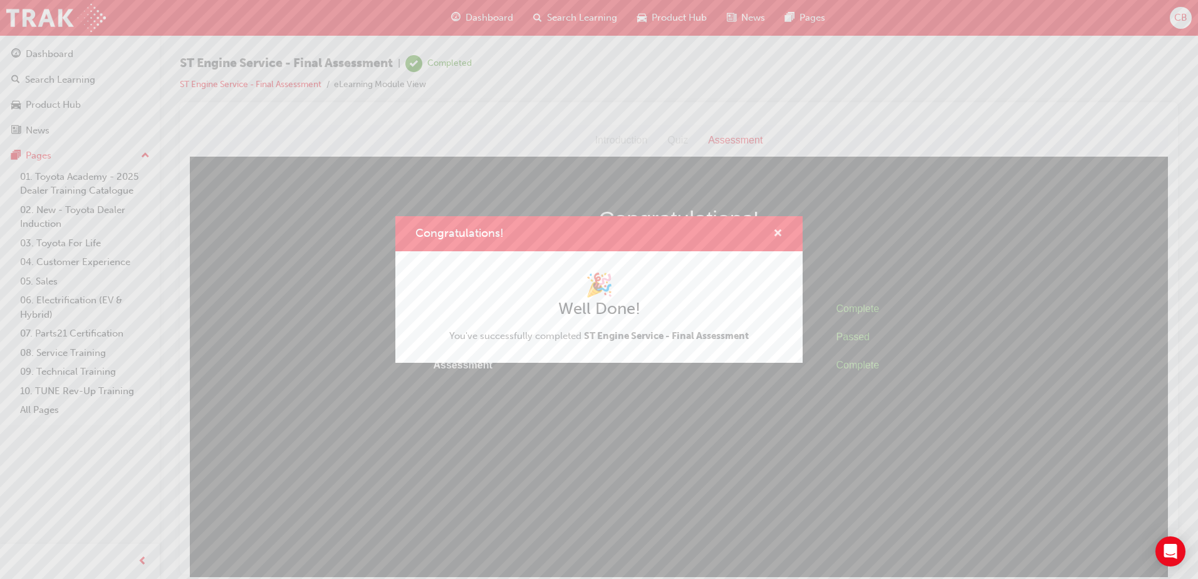
click at [779, 229] on span "cross-icon" at bounding box center [777, 234] width 9 height 11
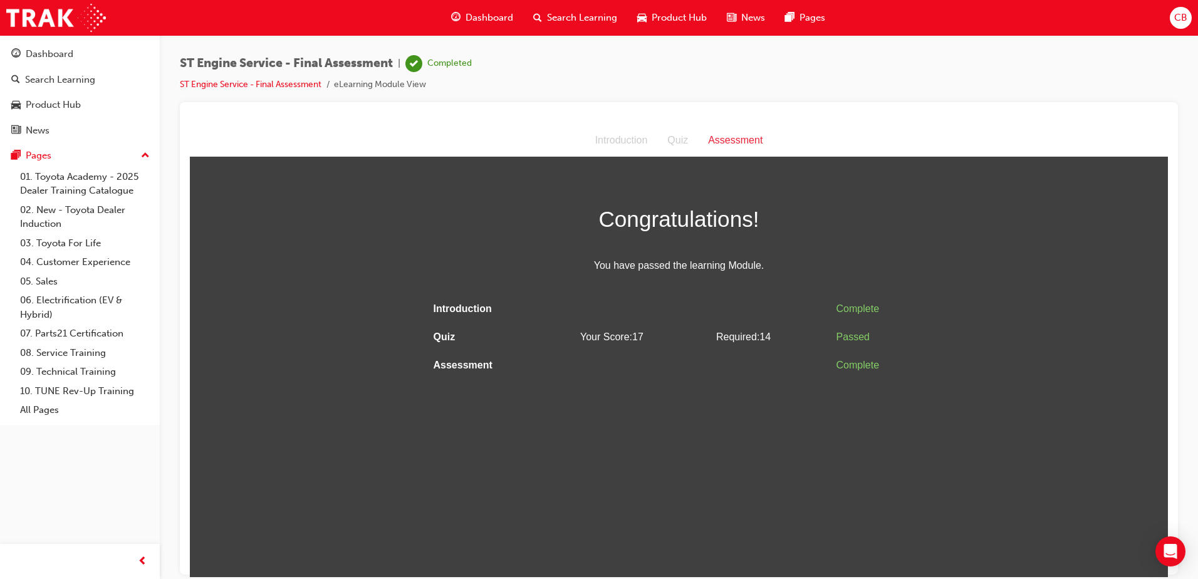
click at [510, 19] on span "Dashboard" at bounding box center [489, 18] width 48 height 14
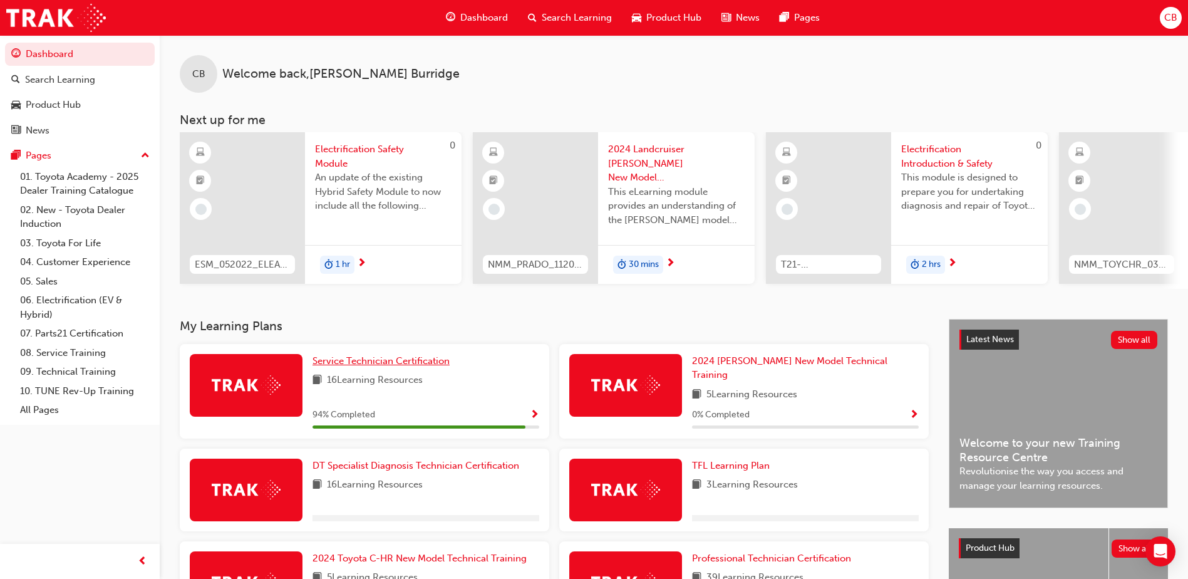
click at [447, 366] on span "Service Technician Certification" at bounding box center [381, 360] width 137 height 11
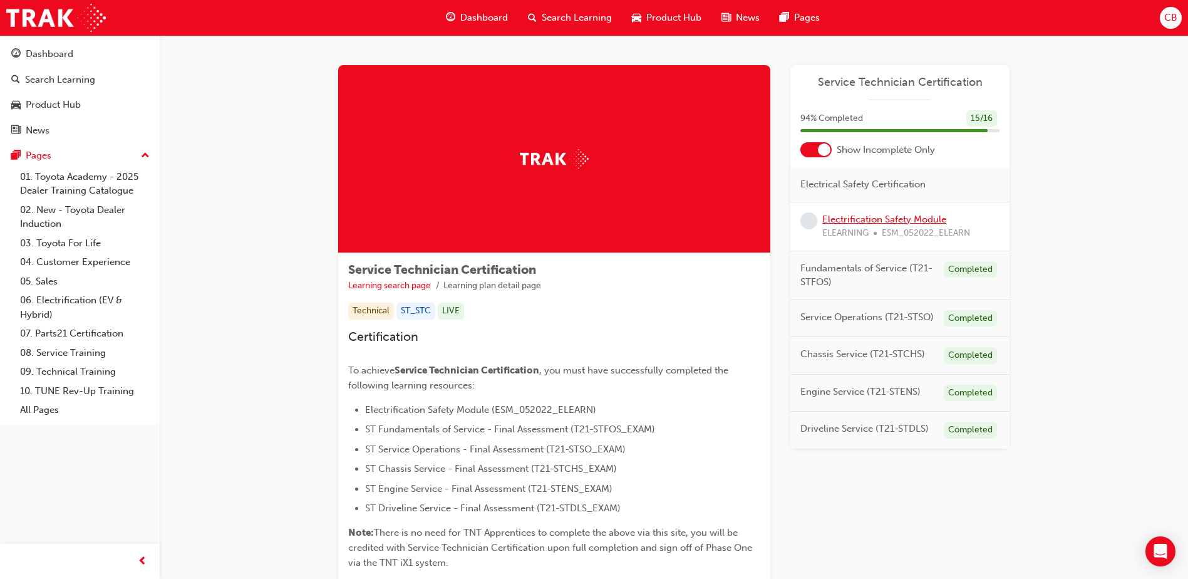
click at [869, 214] on link "Electrification Safety Module" at bounding box center [885, 219] width 124 height 11
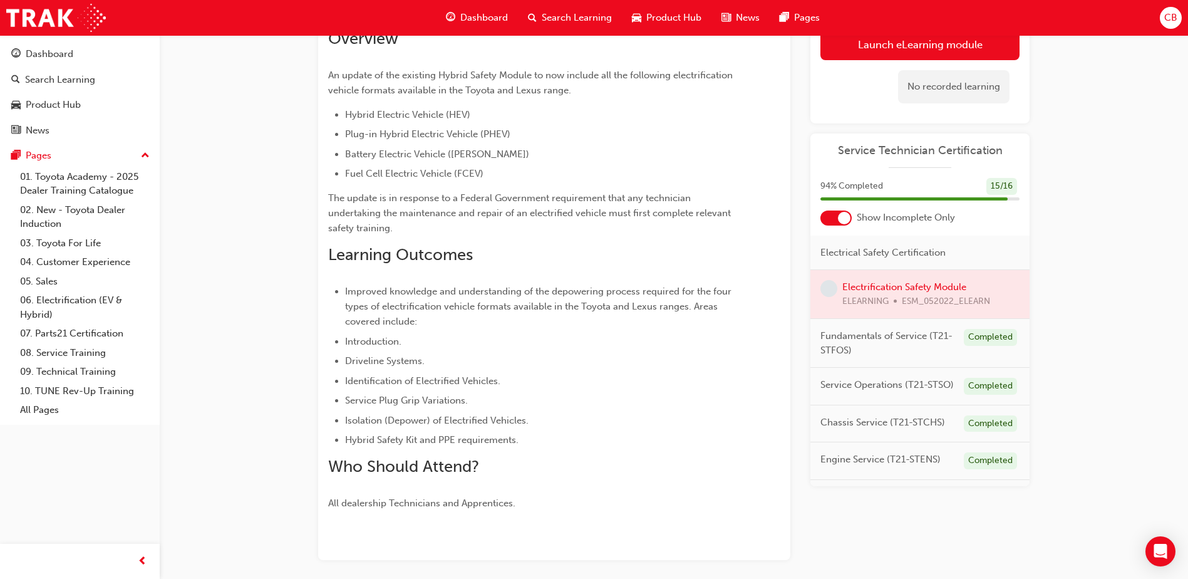
scroll to position [31, 0]
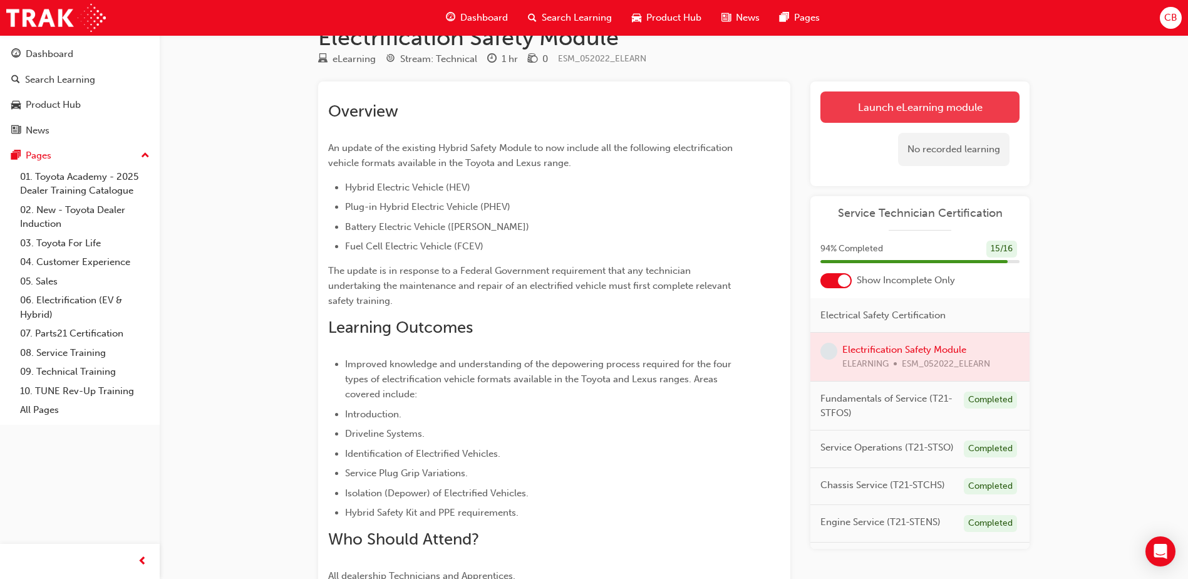
click at [945, 95] on link "Launch eLearning module" at bounding box center [920, 106] width 199 height 31
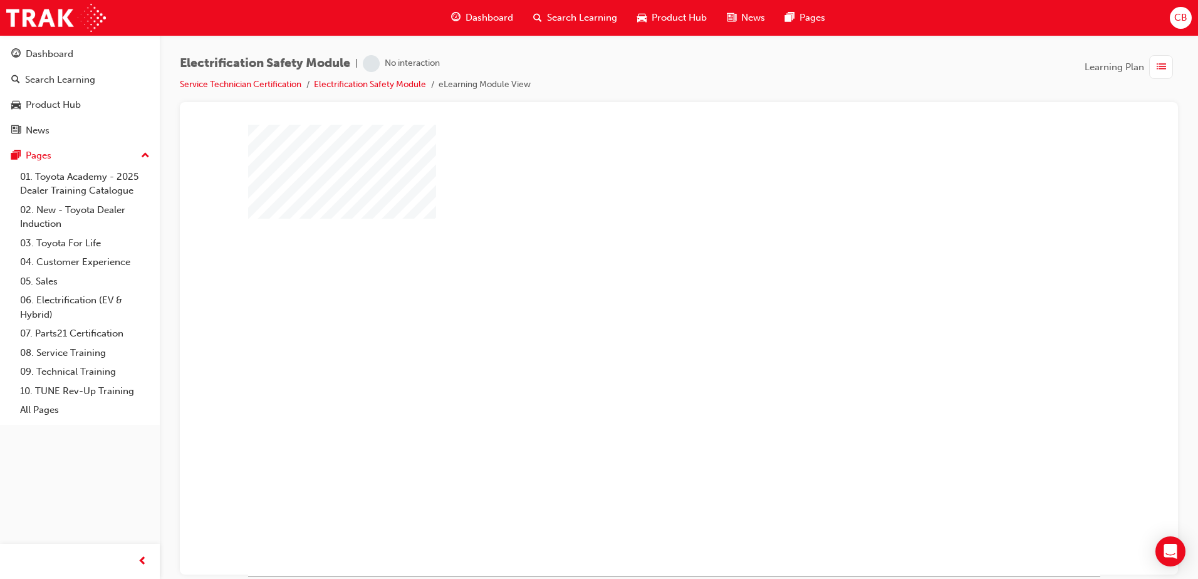
scroll to position [2, 0]
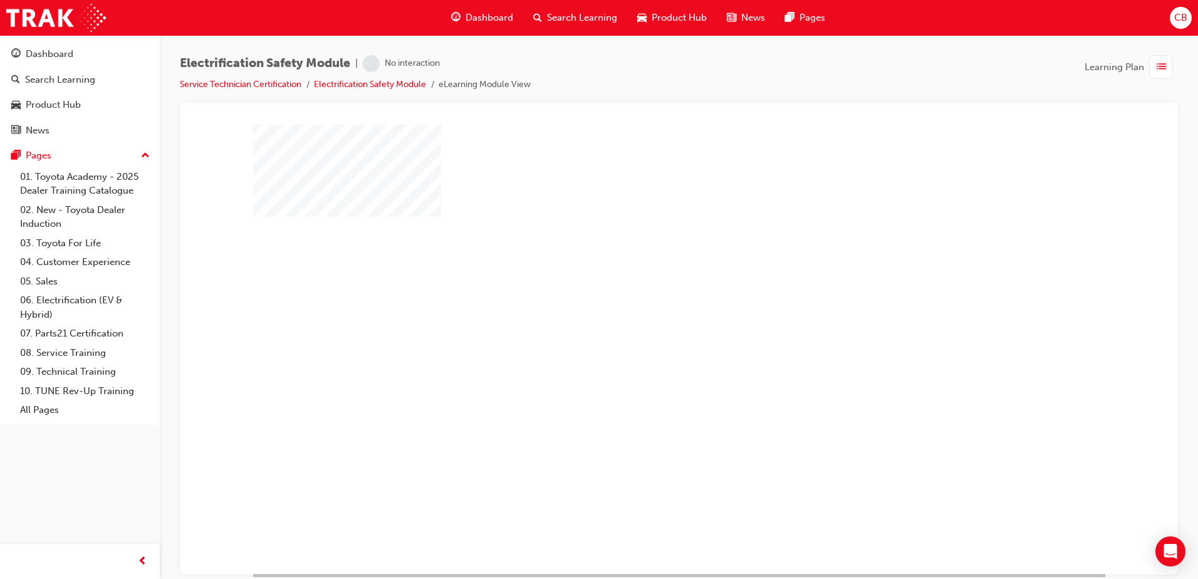
click at [643, 311] on div "play" at bounding box center [643, 311] width 0 height 0
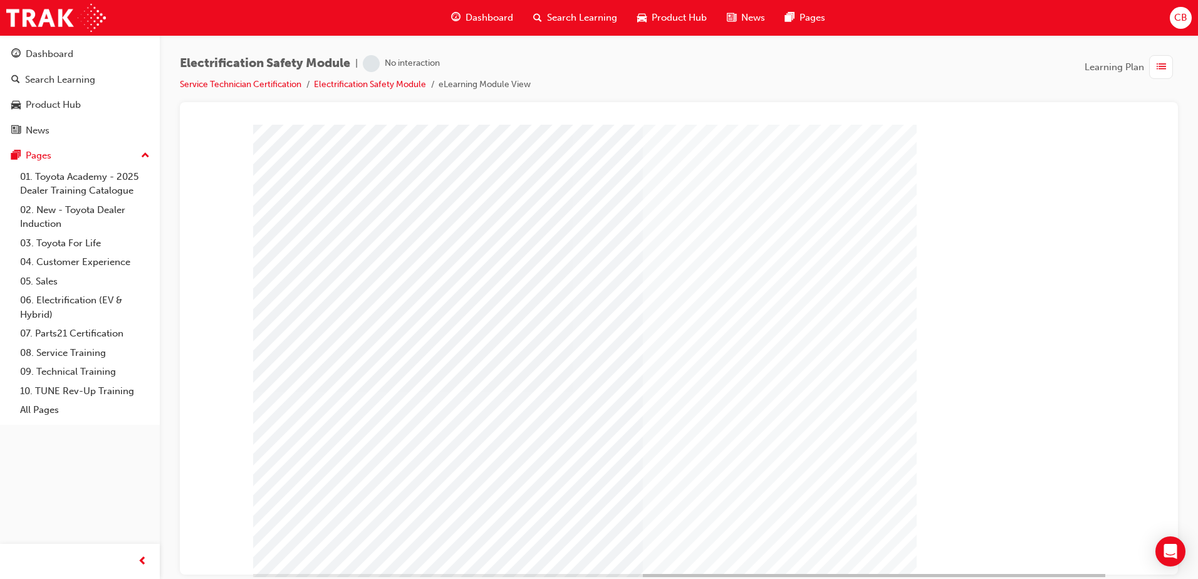
scroll to position [0, 0]
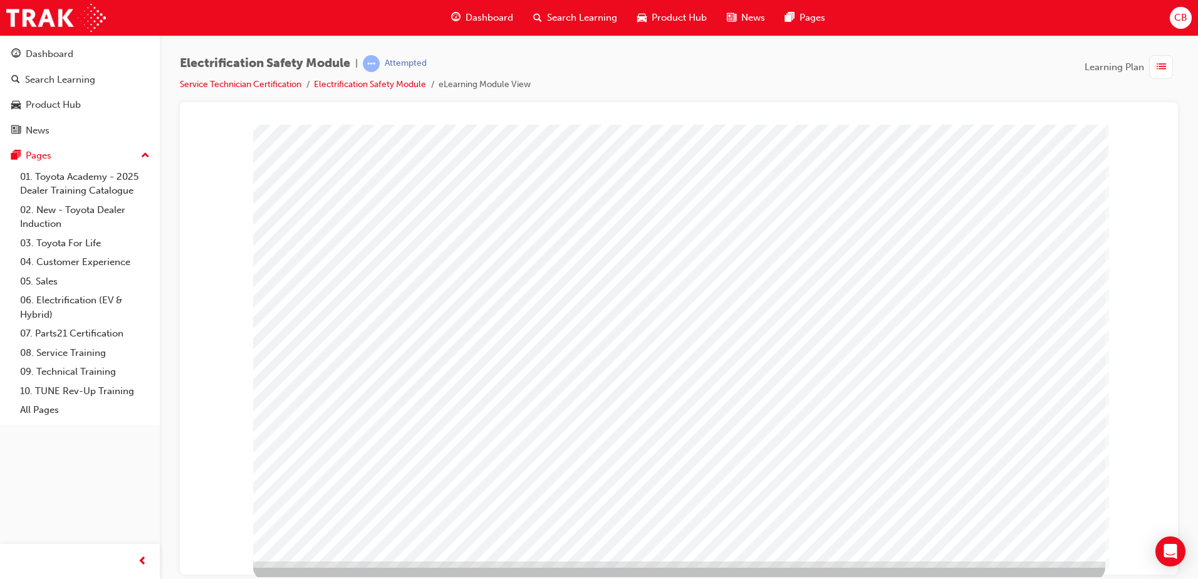
scroll to position [18, 0]
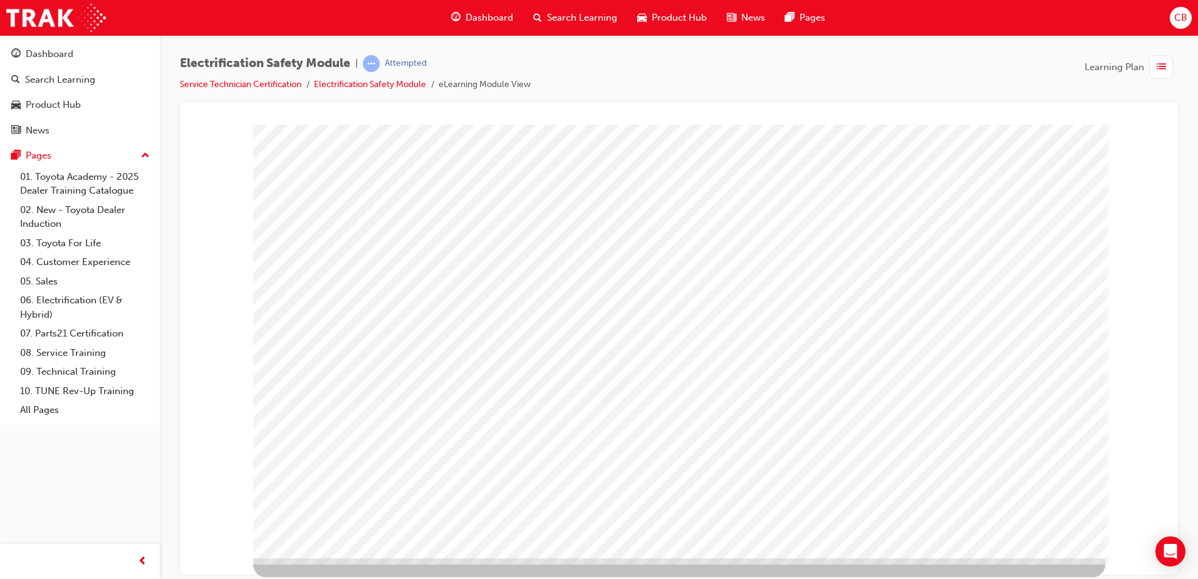
drag, startPoint x: 1032, startPoint y: 311, endPoint x: 1054, endPoint y: 382, distance: 73.9
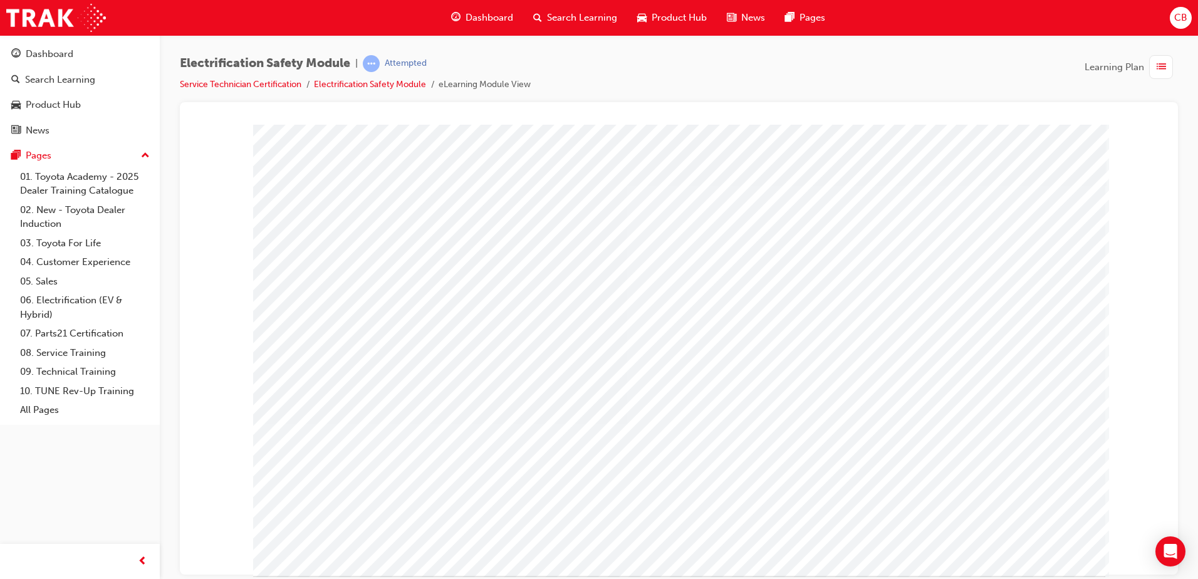
drag, startPoint x: 783, startPoint y: 481, endPoint x: 876, endPoint y: 499, distance: 94.4
drag, startPoint x: 962, startPoint y: 498, endPoint x: 976, endPoint y: 443, distance: 57.0
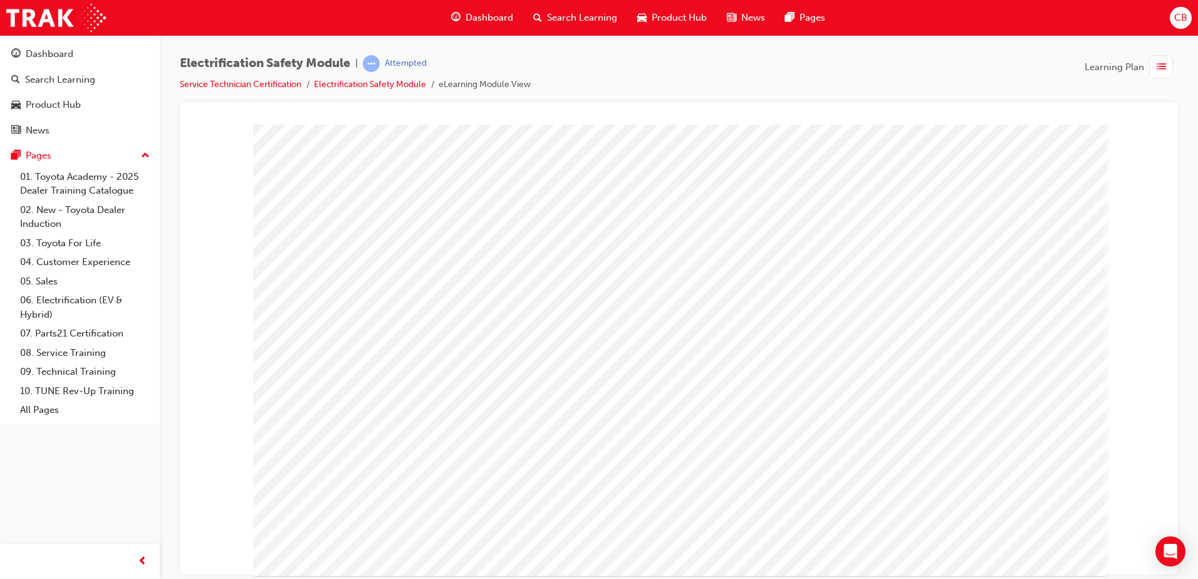
drag, startPoint x: 663, startPoint y: 333, endPoint x: 1006, endPoint y: 315, distance: 343.1
drag, startPoint x: 1023, startPoint y: 296, endPoint x: 772, endPoint y: 417, distance: 277.9
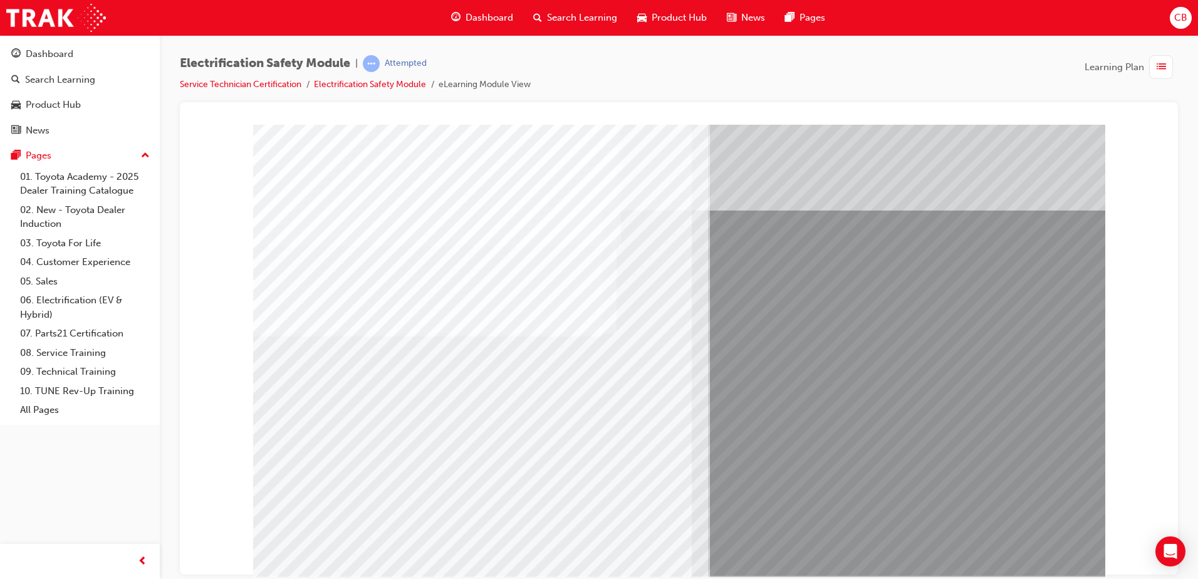
drag, startPoint x: 471, startPoint y: 457, endPoint x: 603, endPoint y: 465, distance: 131.8
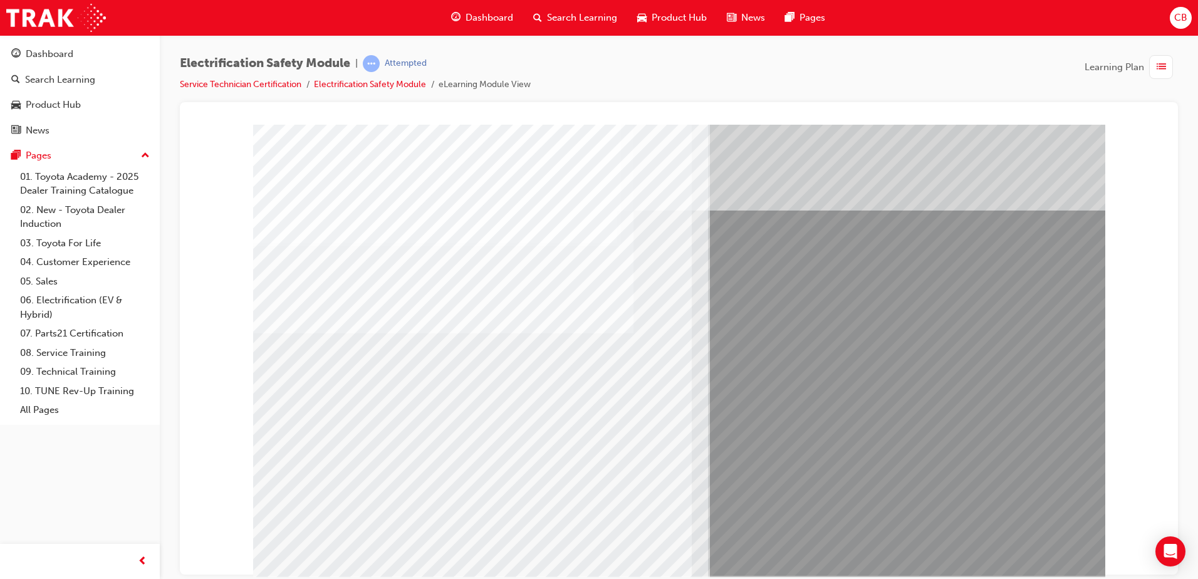
drag, startPoint x: 475, startPoint y: 472, endPoint x: 507, endPoint y: 470, distance: 32.6
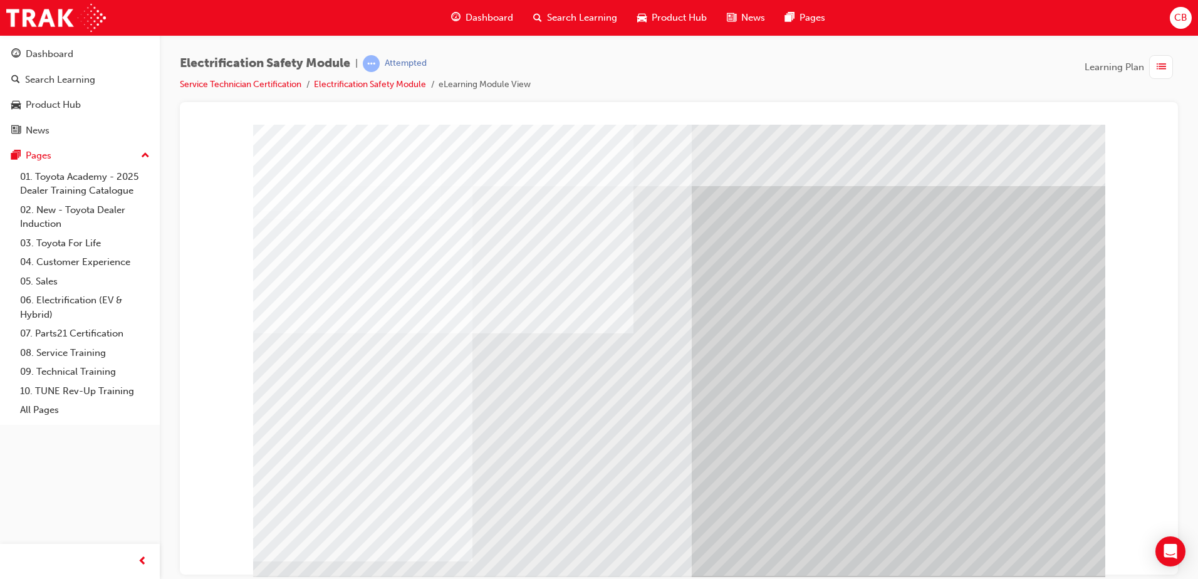
drag, startPoint x: 613, startPoint y: 469, endPoint x: 979, endPoint y: 512, distance: 368.5
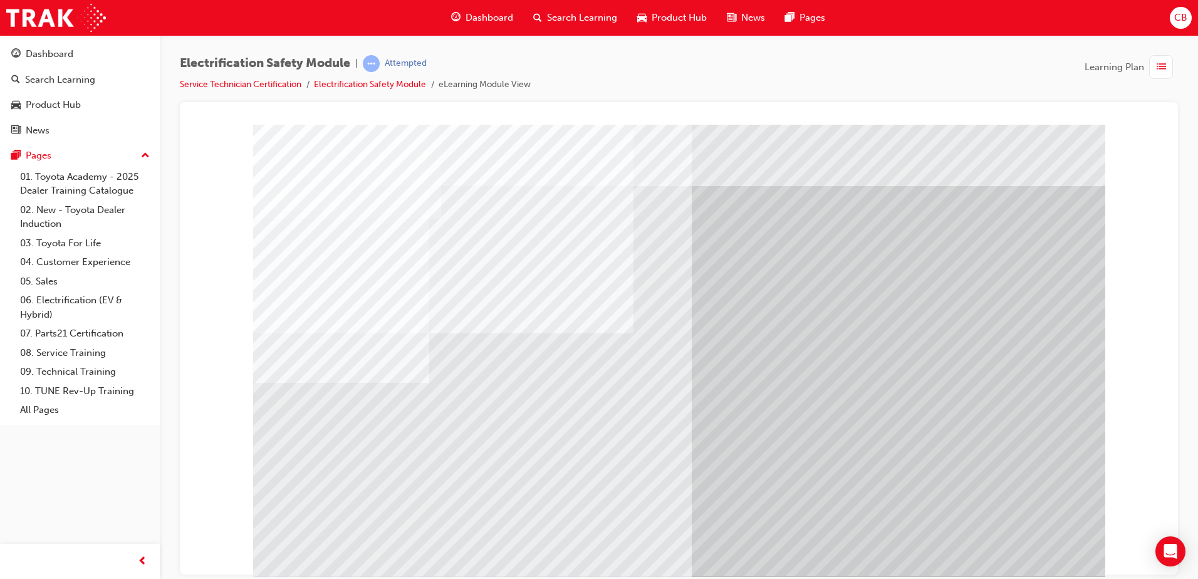
drag, startPoint x: 498, startPoint y: 463, endPoint x: 598, endPoint y: 462, distance: 100.2
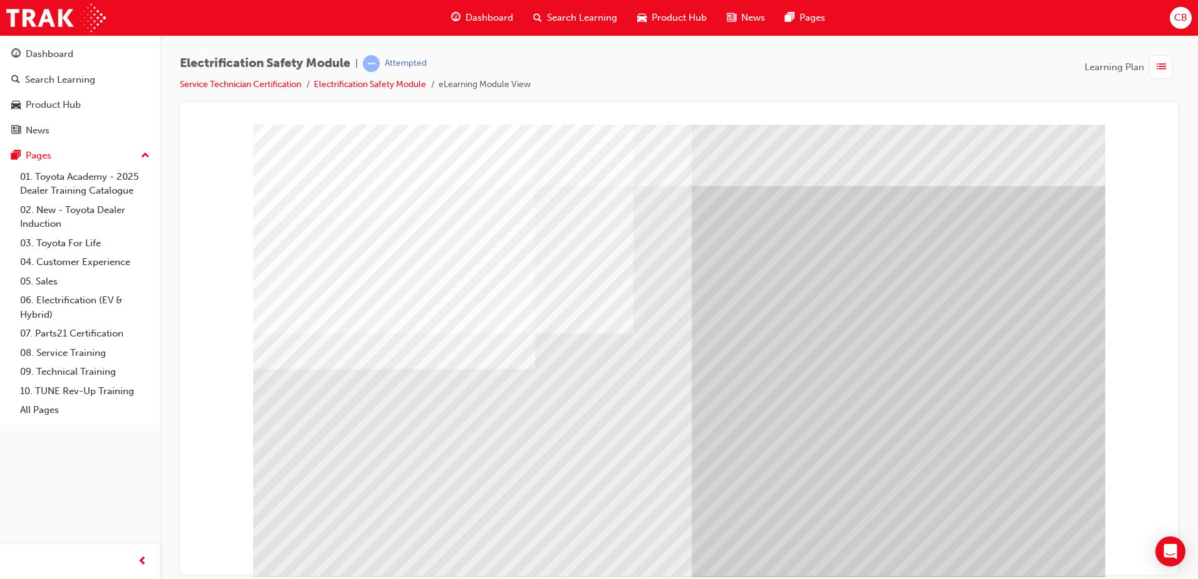
drag, startPoint x: 383, startPoint y: 448, endPoint x: 395, endPoint y: 448, distance: 11.3
drag, startPoint x: 501, startPoint y: 451, endPoint x: 553, endPoint y: 451, distance: 52.6
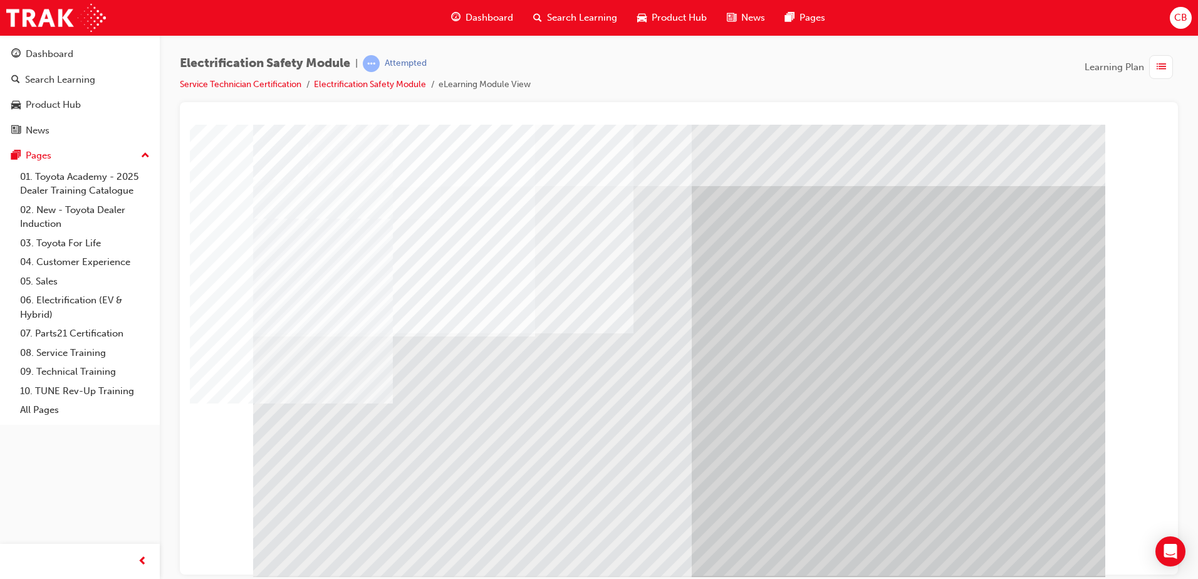
drag, startPoint x: 553, startPoint y: 451, endPoint x: 623, endPoint y: 455, distance: 69.7
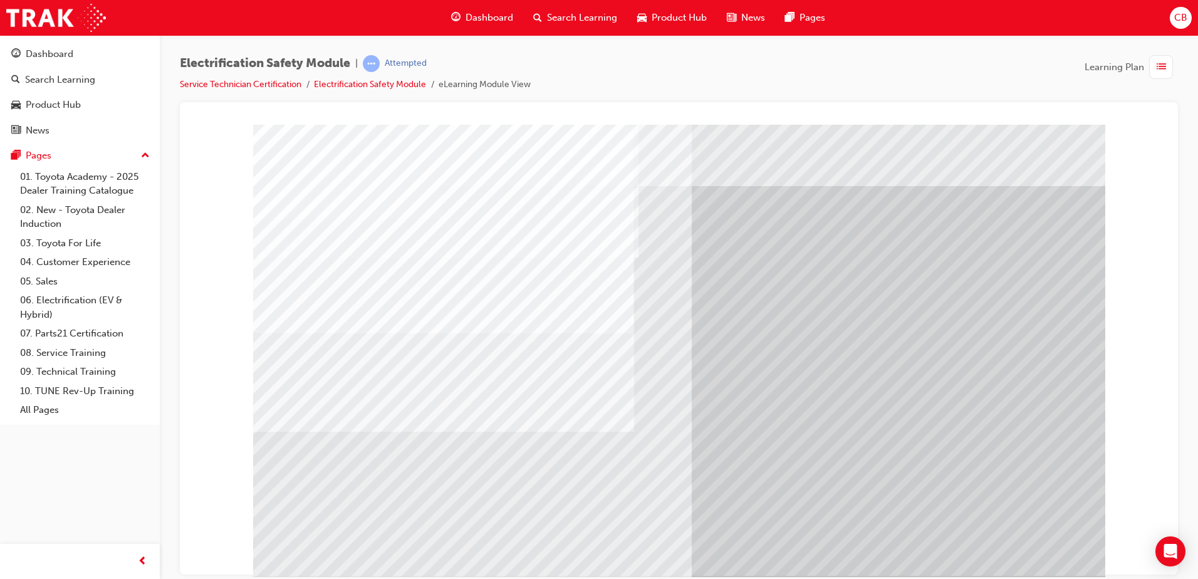
drag, startPoint x: 347, startPoint y: 477, endPoint x: 383, endPoint y: 477, distance: 36.3
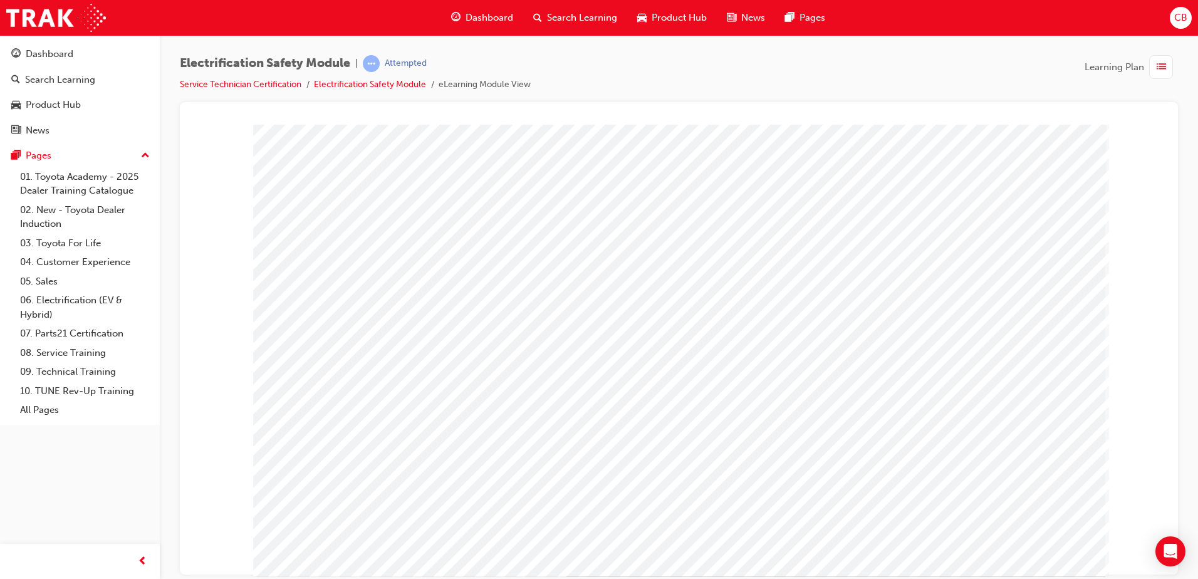
drag, startPoint x: 693, startPoint y: 487, endPoint x: 795, endPoint y: 500, distance: 103.0
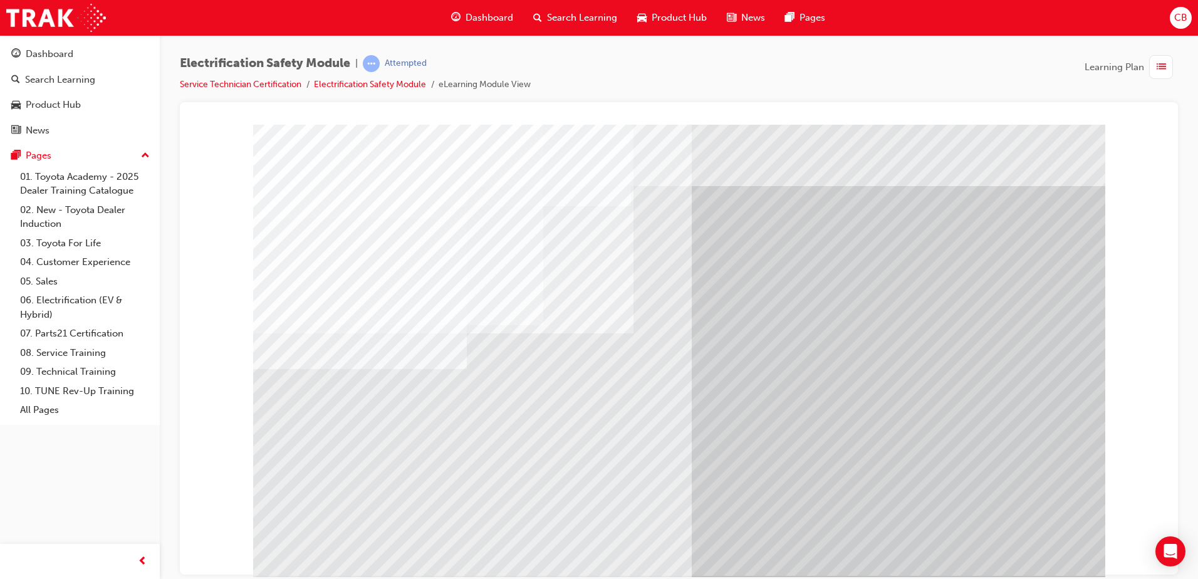
drag, startPoint x: 362, startPoint y: 477, endPoint x: 405, endPoint y: 426, distance: 66.7
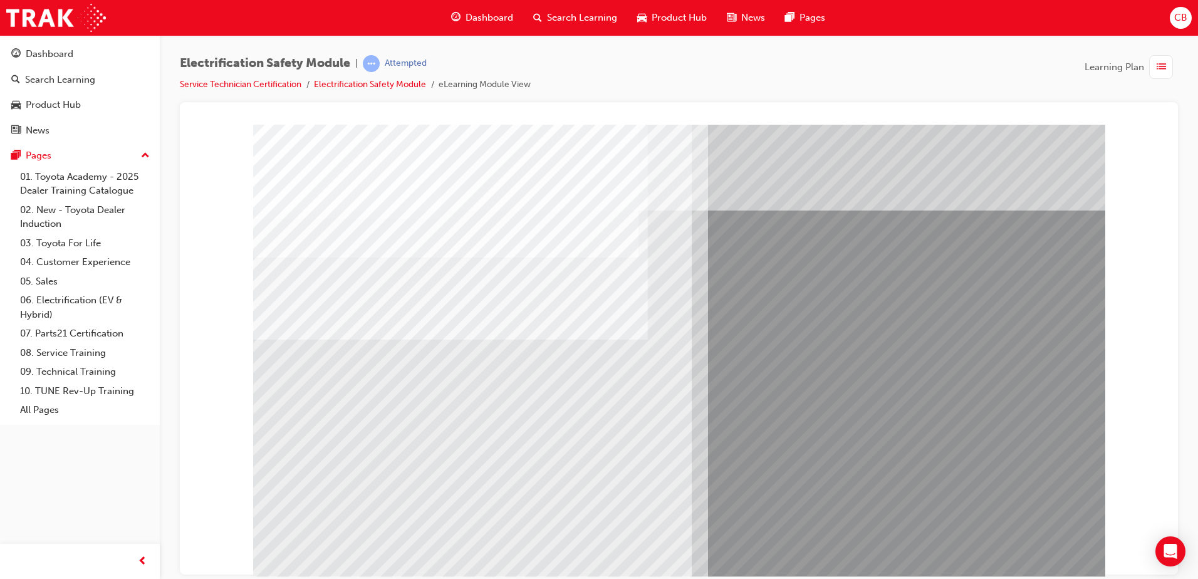
drag, startPoint x: 311, startPoint y: 454, endPoint x: 423, endPoint y: 455, distance: 111.5
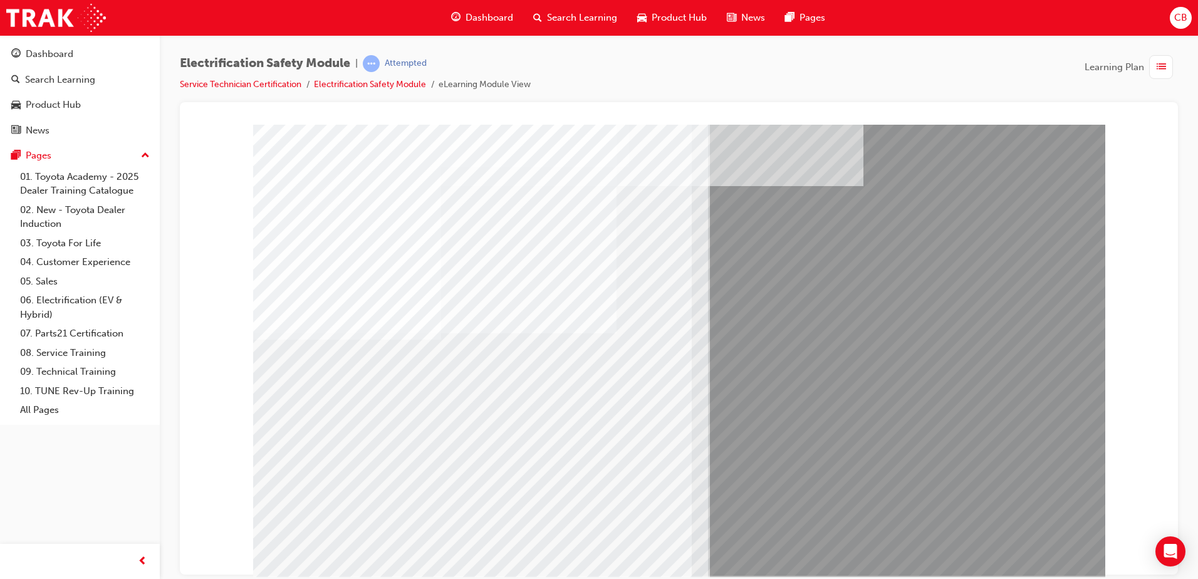
drag, startPoint x: 596, startPoint y: 454, endPoint x: 1027, endPoint y: 544, distance: 439.7
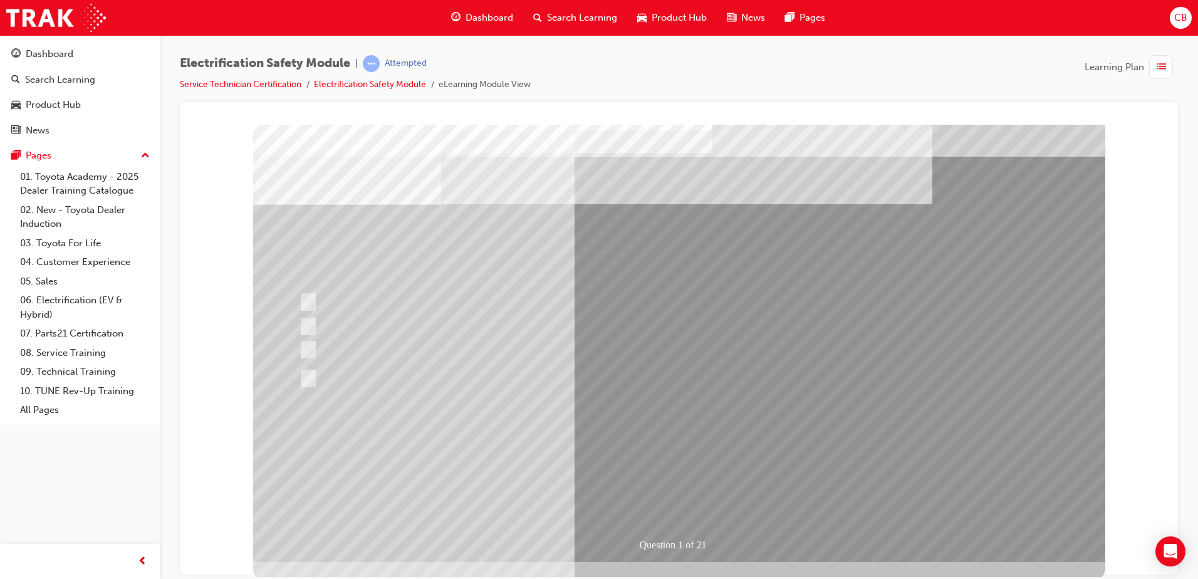
scroll to position [18, 0]
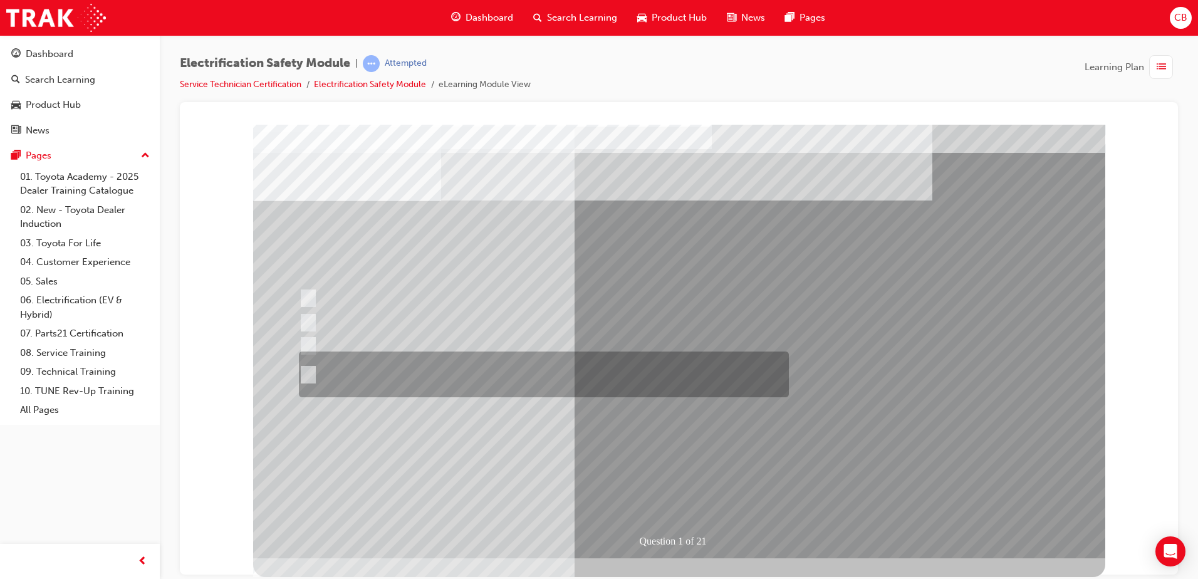
click at [532, 378] on div at bounding box center [541, 374] width 490 height 46
radio input "true"
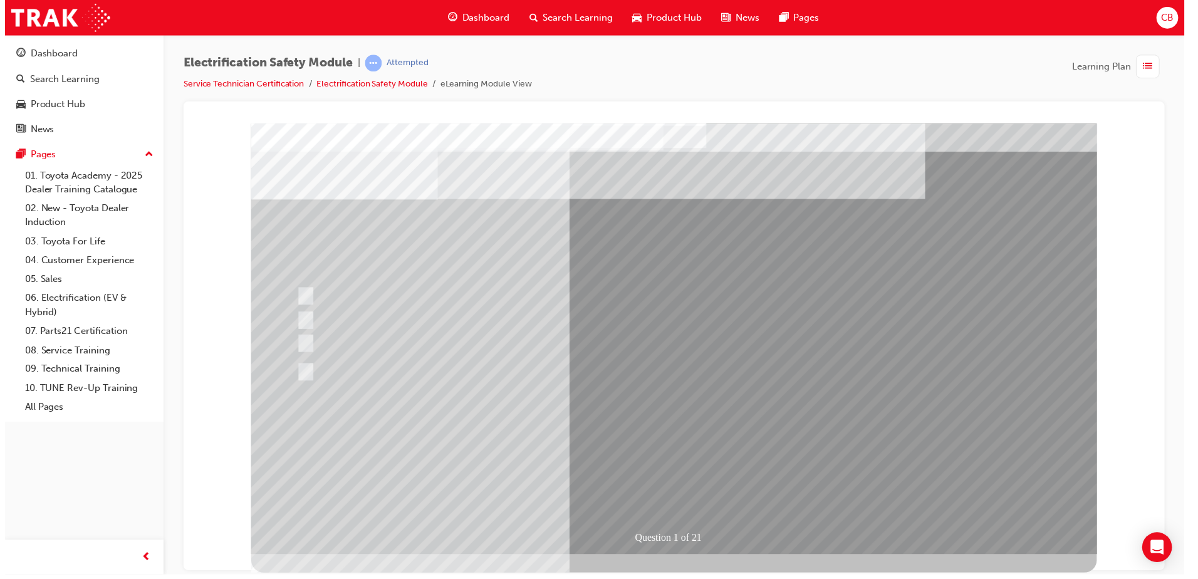
scroll to position [0, 0]
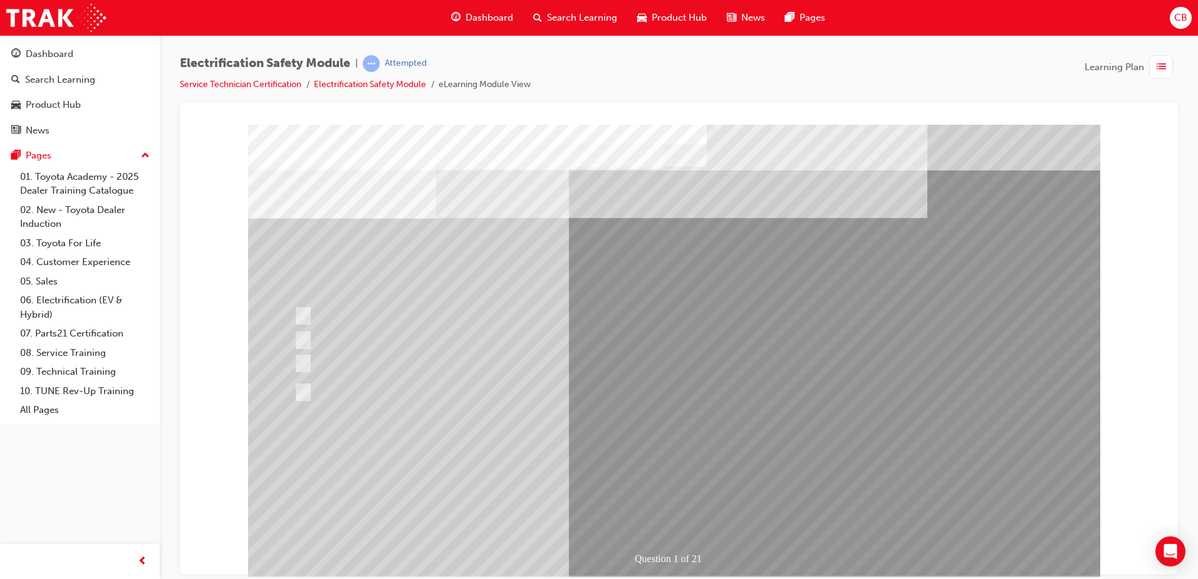
click at [697, 491] on div "Question 1 of 21" at bounding box center [674, 349] width 852 height 451
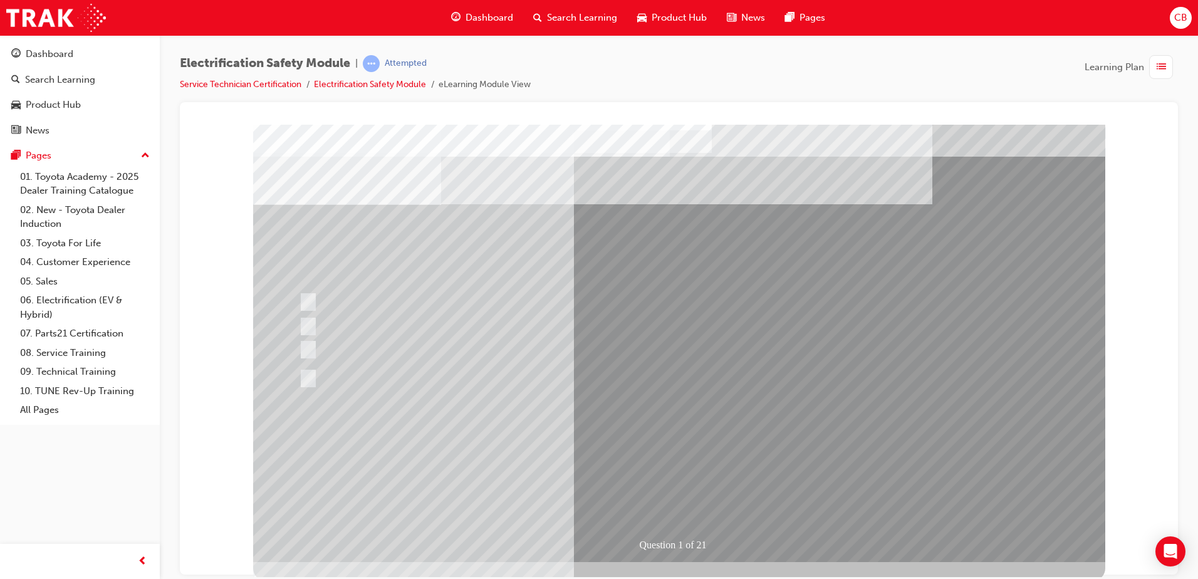
scroll to position [18, 0]
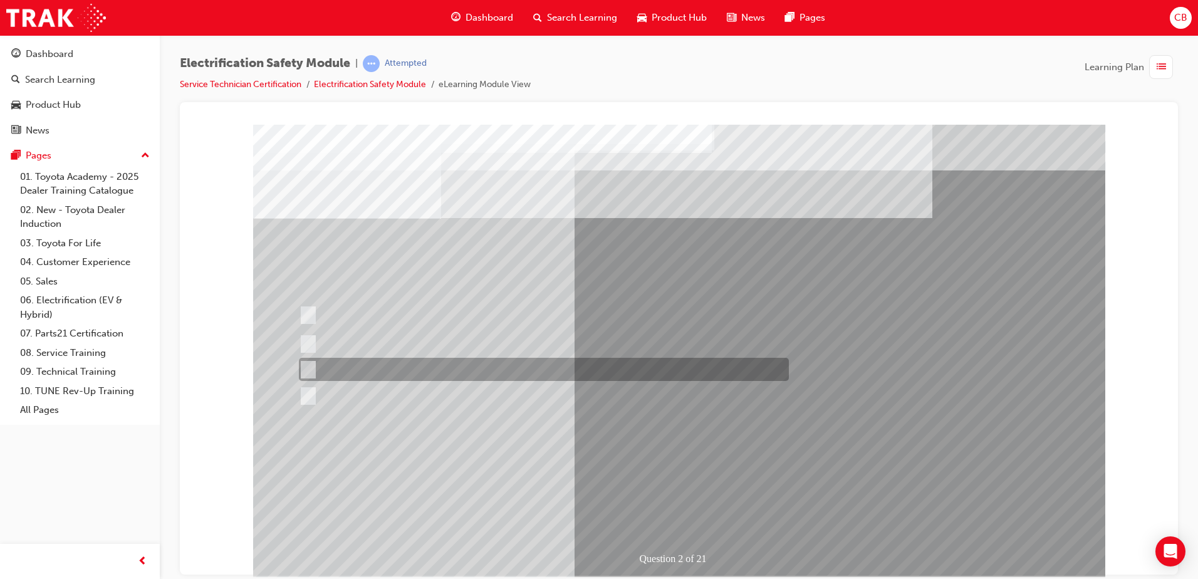
click at [484, 366] on div at bounding box center [541, 369] width 490 height 23
radio input "true"
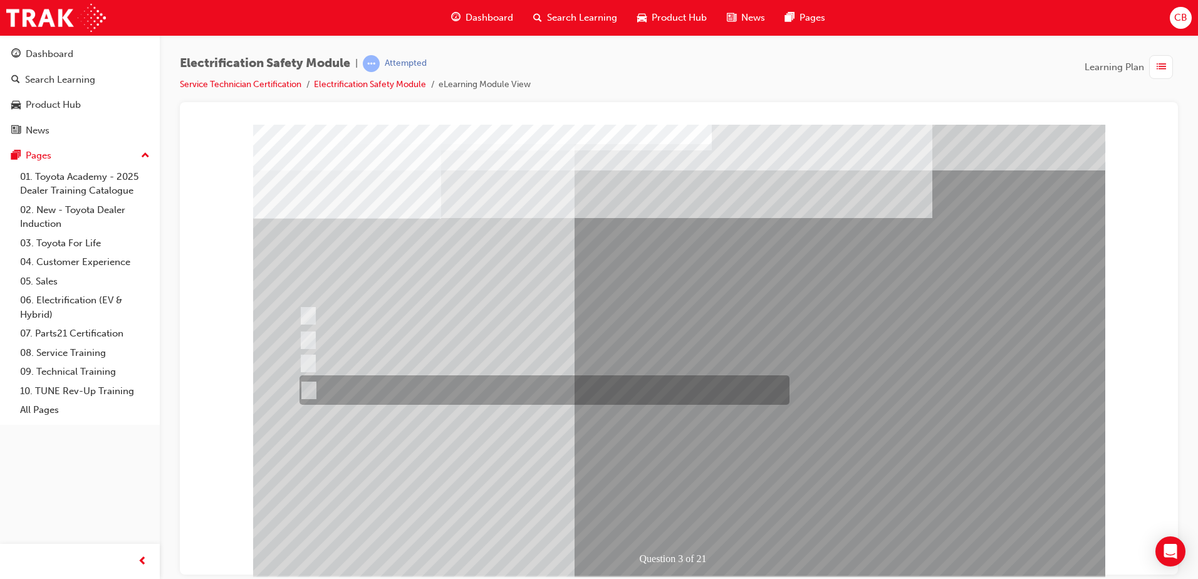
click at [464, 395] on div at bounding box center [541, 389] width 490 height 29
radio input "true"
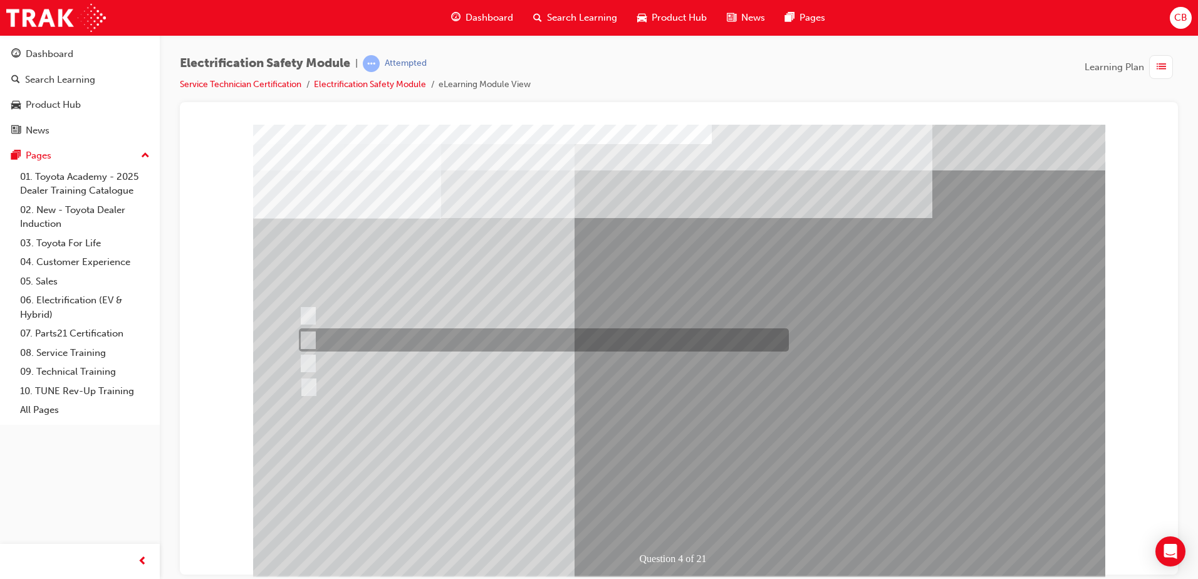
click at [416, 336] on div at bounding box center [541, 339] width 490 height 23
checkbox input "true"
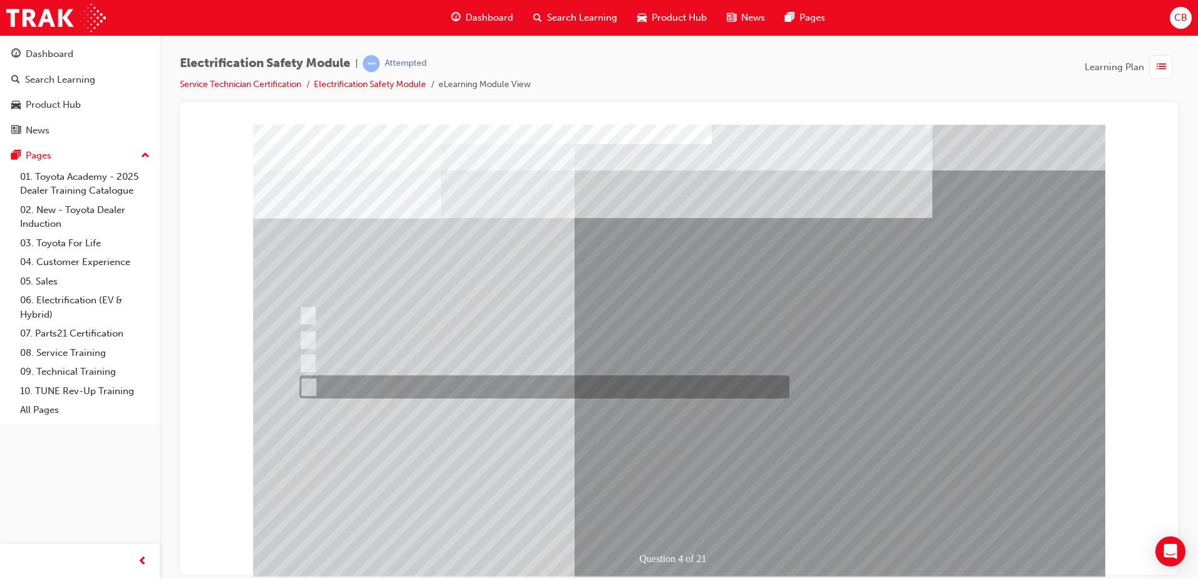
click at [414, 387] on div at bounding box center [541, 386] width 490 height 23
checkbox input "true"
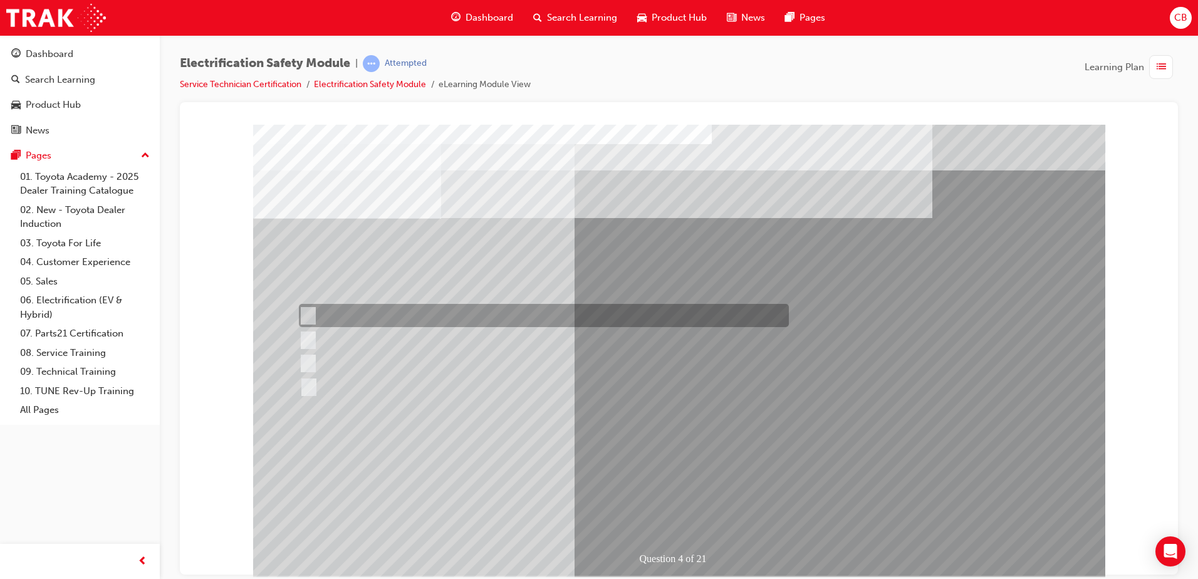
click at [442, 314] on div at bounding box center [541, 315] width 490 height 23
checkbox input "true"
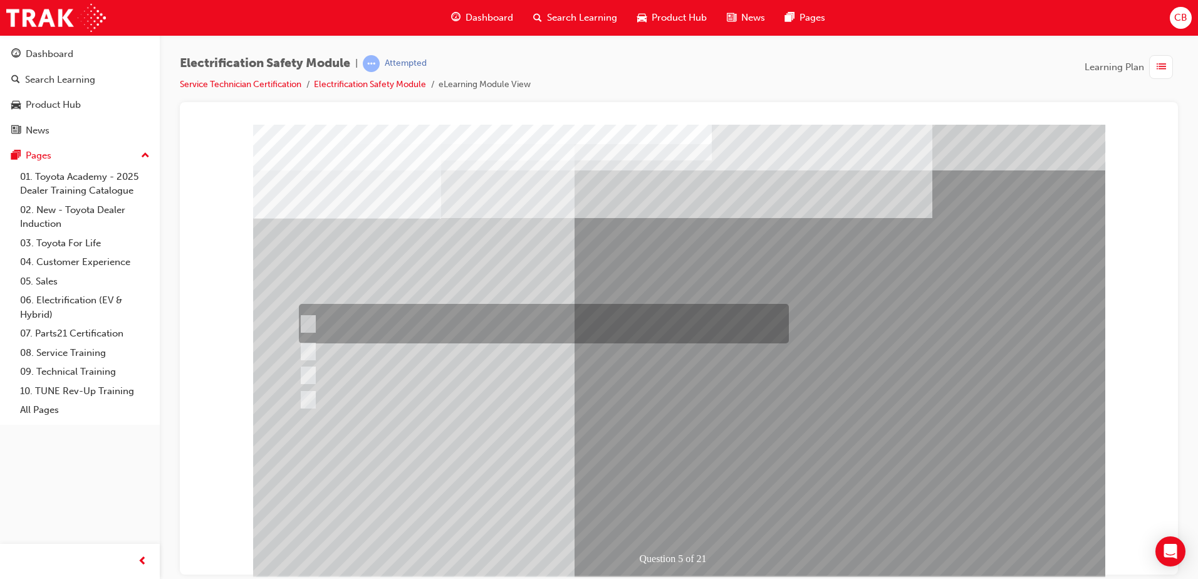
click at [407, 319] on div at bounding box center [541, 323] width 490 height 39
checkbox input "true"
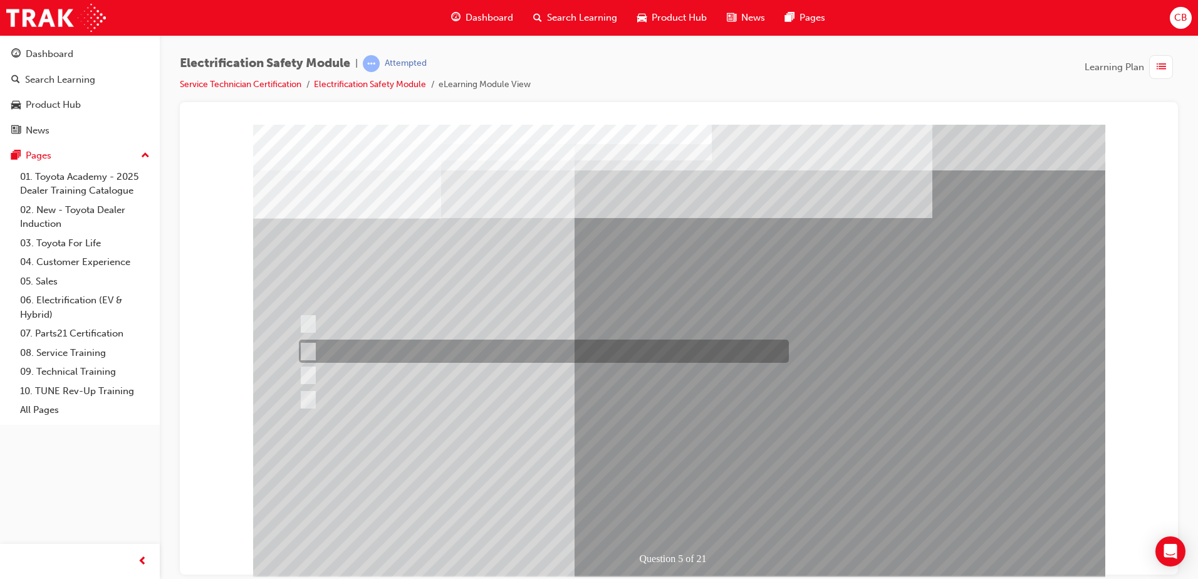
click at [450, 355] on div at bounding box center [541, 351] width 490 height 23
checkbox input "true"
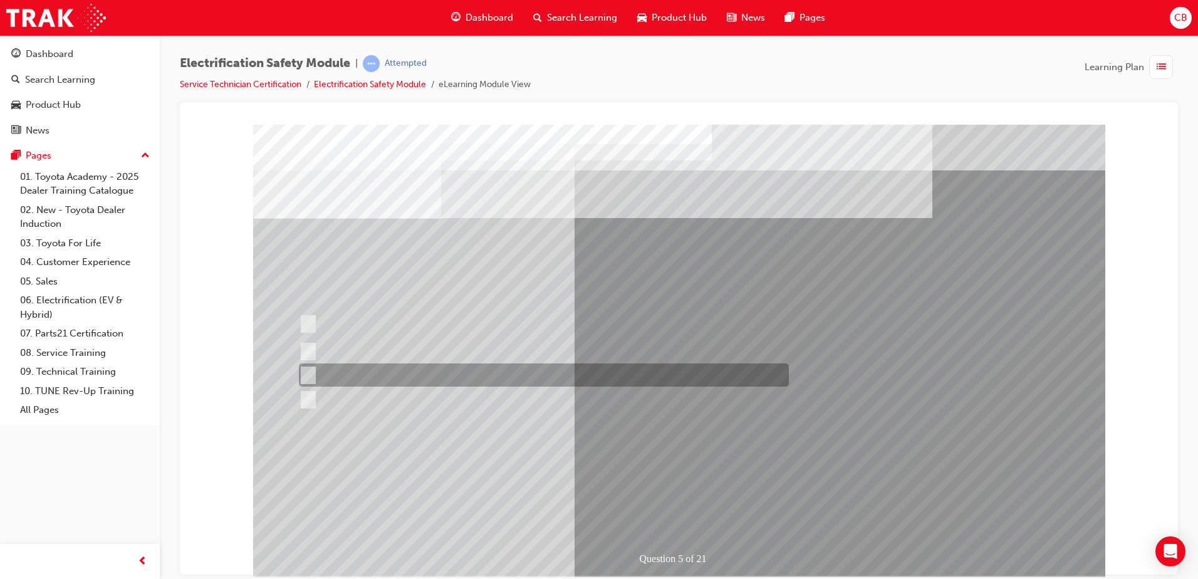
click at [409, 375] on div at bounding box center [541, 374] width 490 height 23
checkbox input "true"
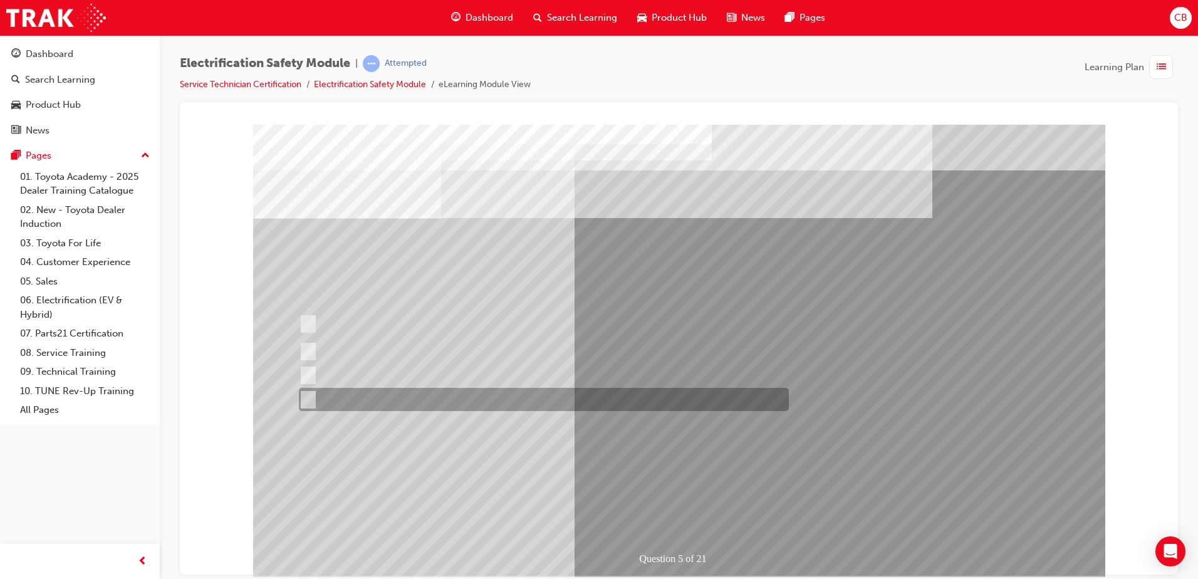
click at [412, 388] on div at bounding box center [541, 399] width 490 height 23
checkbox input "true"
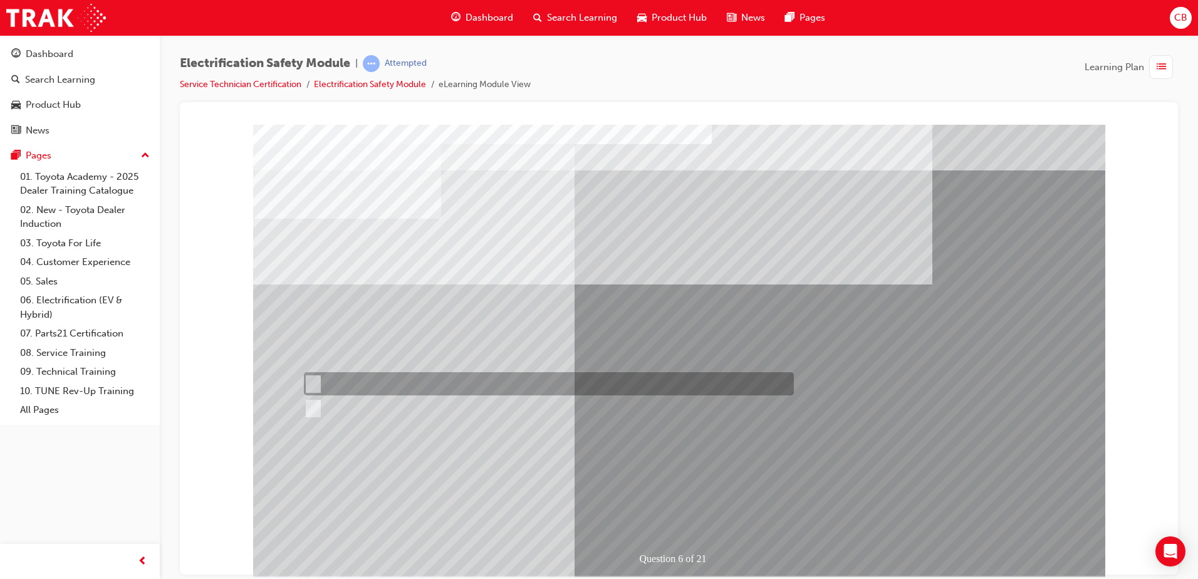
click at [346, 385] on div at bounding box center [546, 383] width 490 height 23
radio input "true"
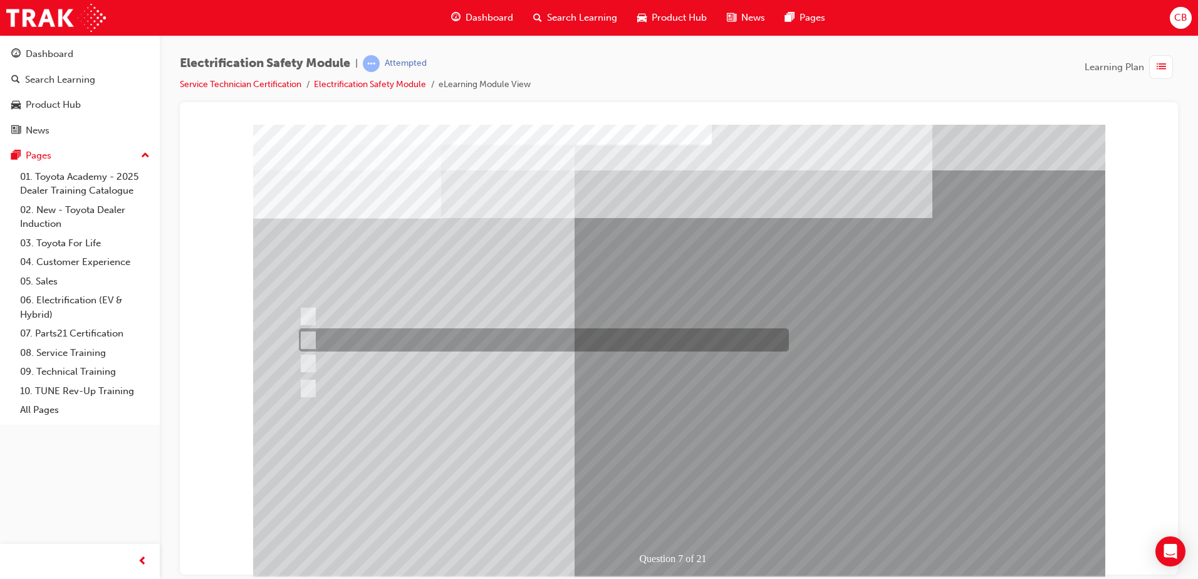
click at [469, 341] on div at bounding box center [541, 339] width 490 height 23
radio input "true"
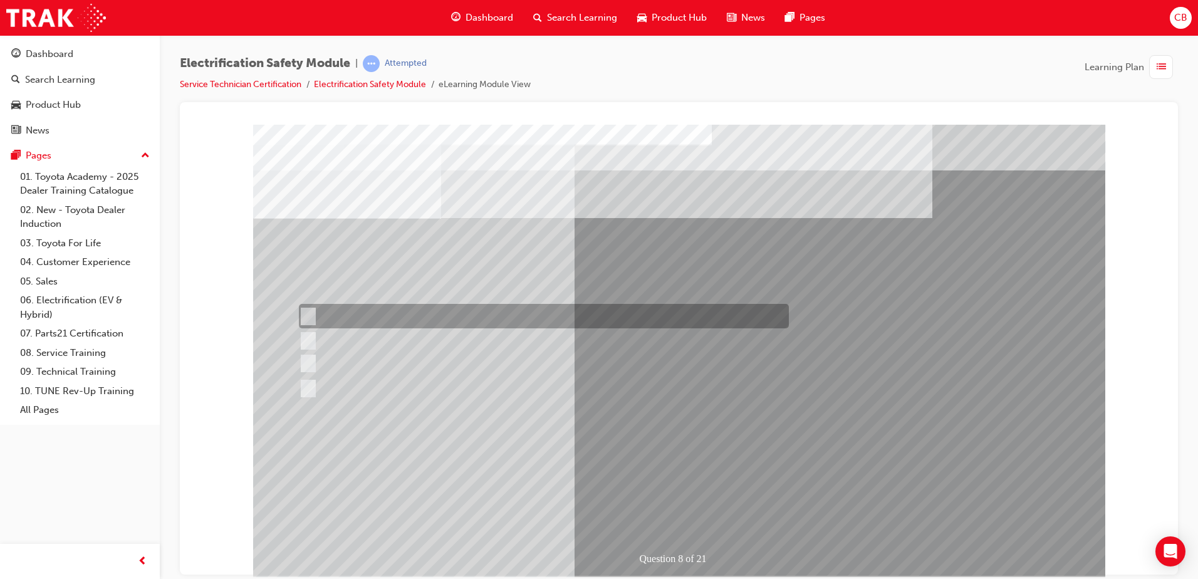
click at [459, 310] on div at bounding box center [541, 316] width 490 height 24
radio input "true"
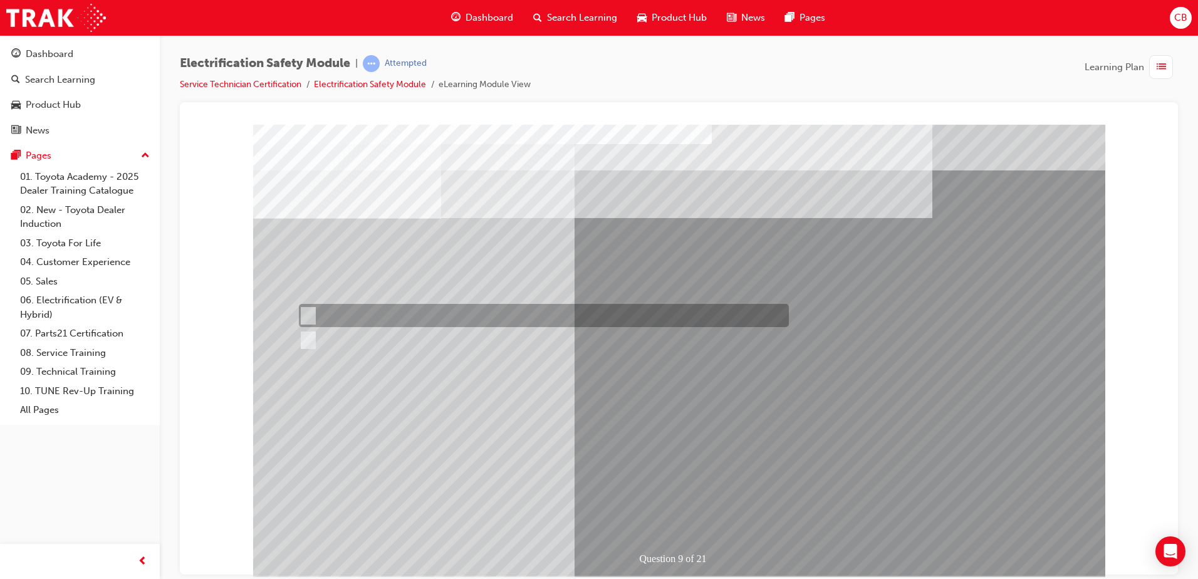
click at [357, 316] on div at bounding box center [541, 315] width 490 height 23
radio input "true"
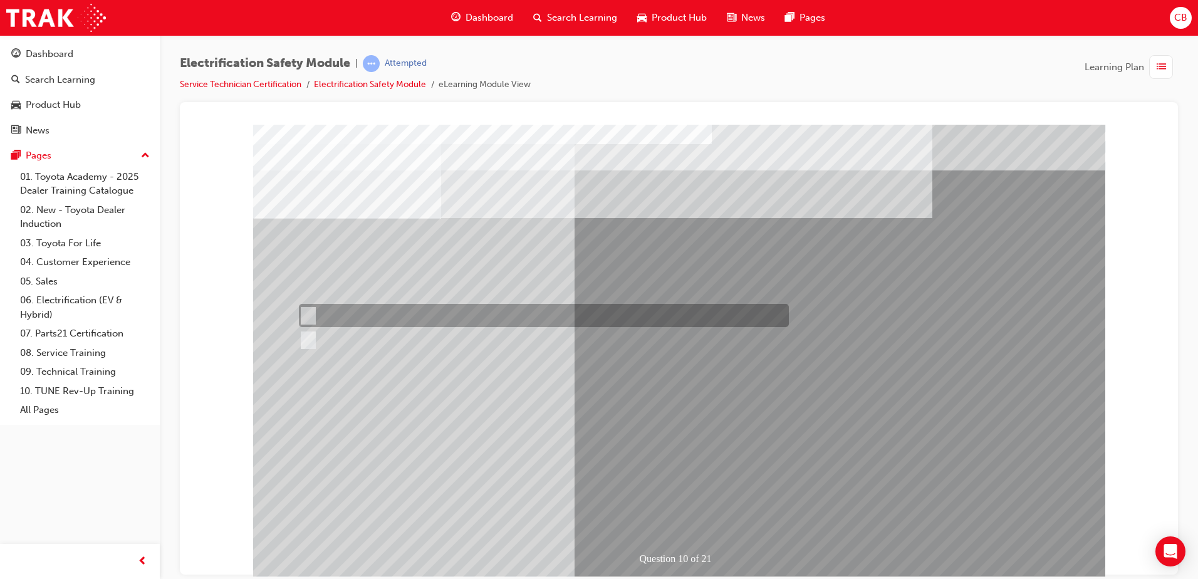
click at [370, 311] on div at bounding box center [541, 315] width 490 height 23
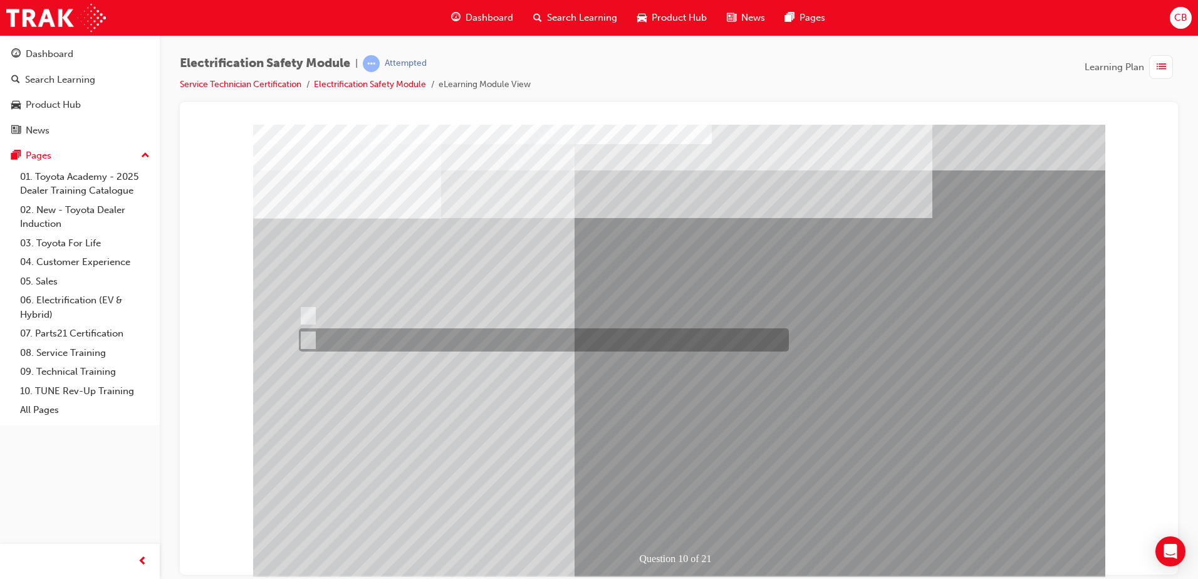
click at [349, 336] on div at bounding box center [541, 339] width 490 height 23
radio input "false"
radio input "true"
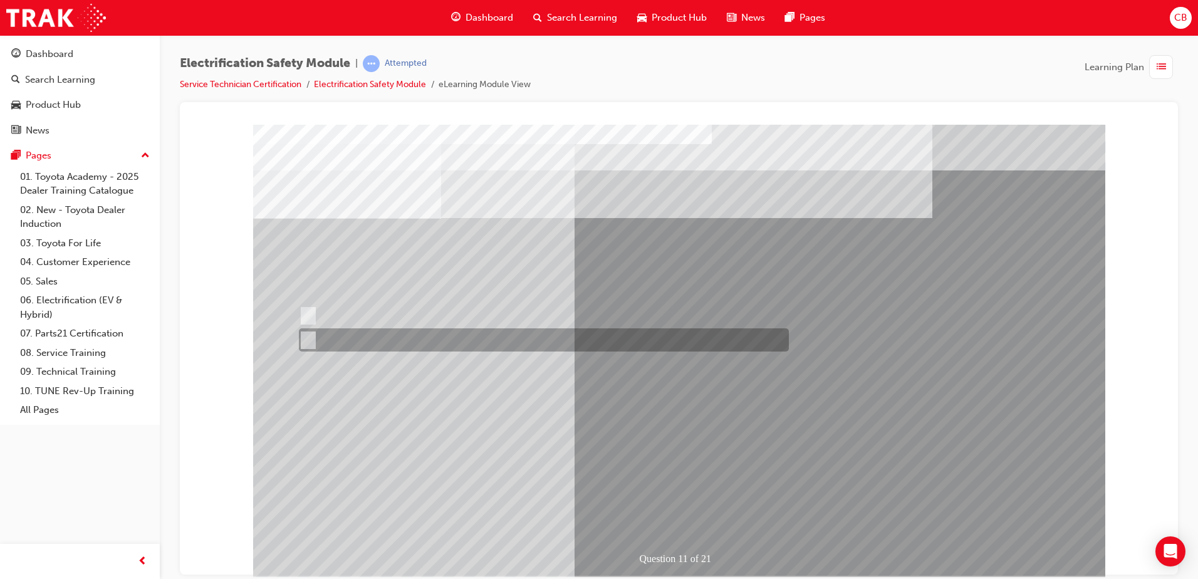
click at [331, 338] on div at bounding box center [541, 339] width 490 height 23
radio input "true"
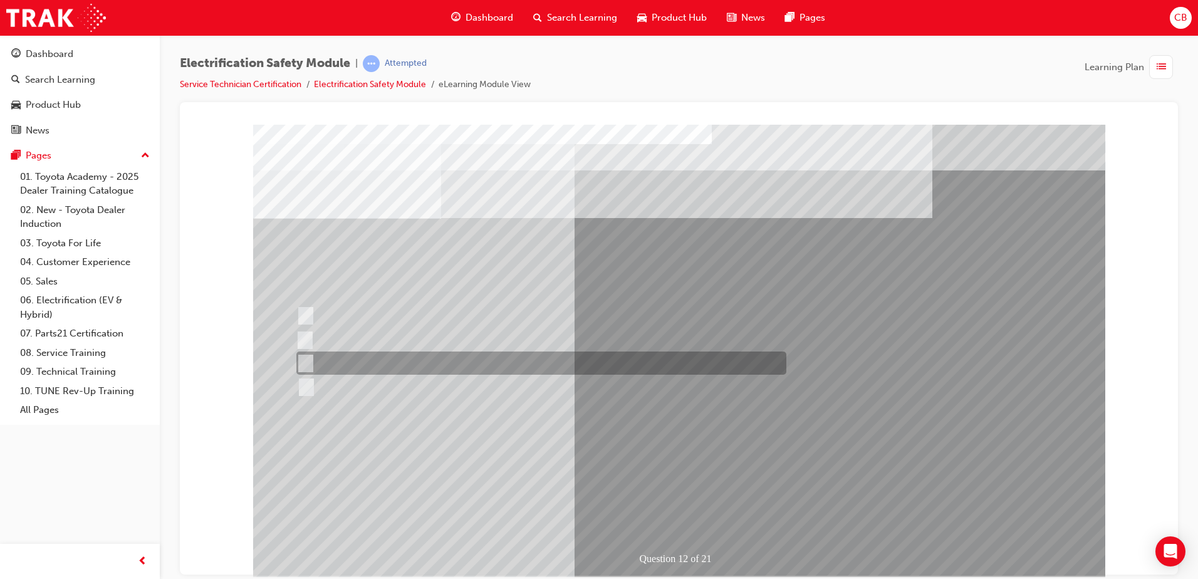
click at [495, 363] on div at bounding box center [538, 362] width 490 height 23
radio input "true"
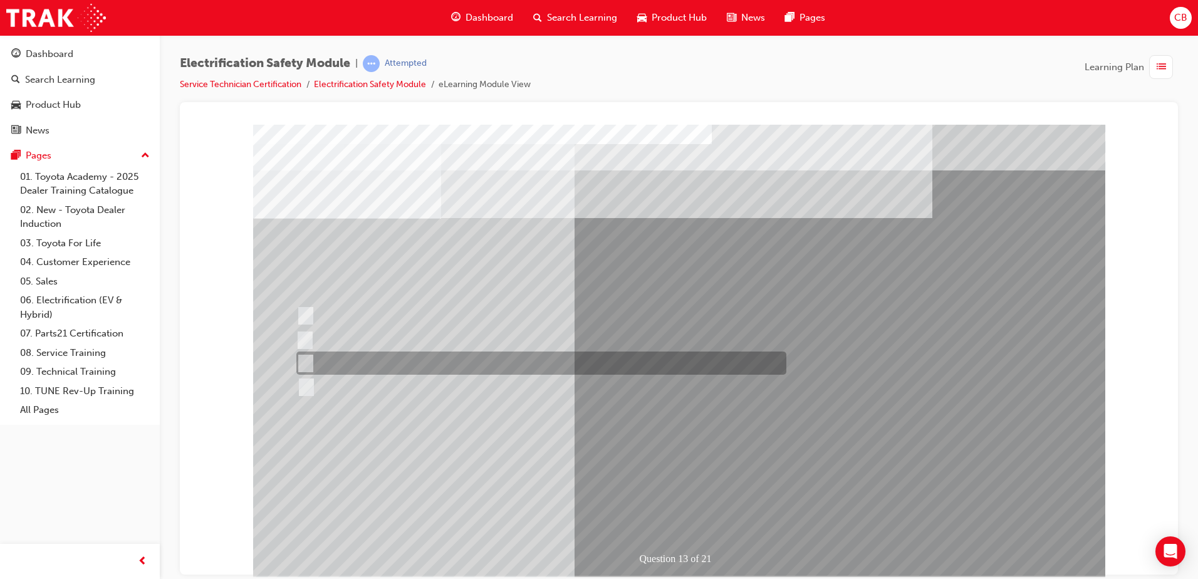
click at [513, 357] on div at bounding box center [538, 362] width 490 height 23
radio input "true"
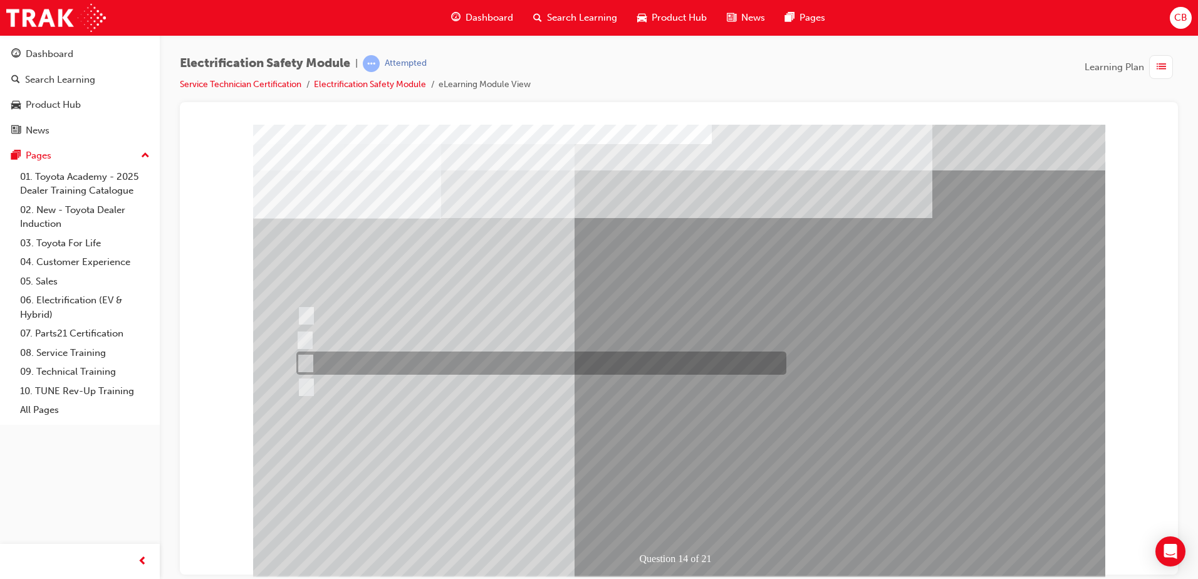
click at [370, 357] on div at bounding box center [538, 362] width 490 height 23
radio input "true"
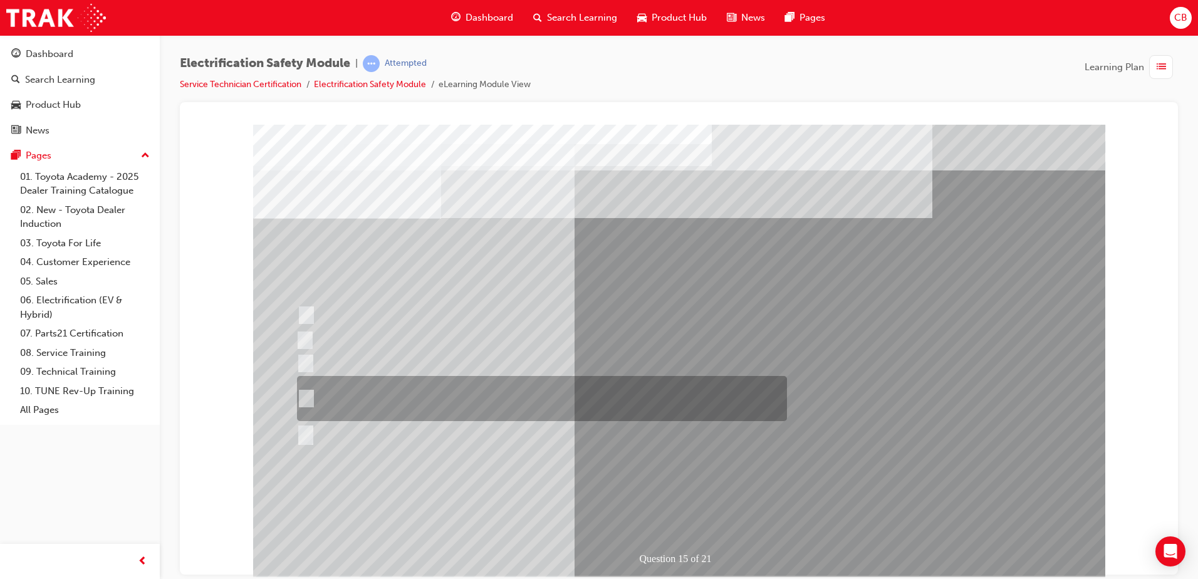
click at [456, 400] on div at bounding box center [539, 398] width 490 height 45
radio input "true"
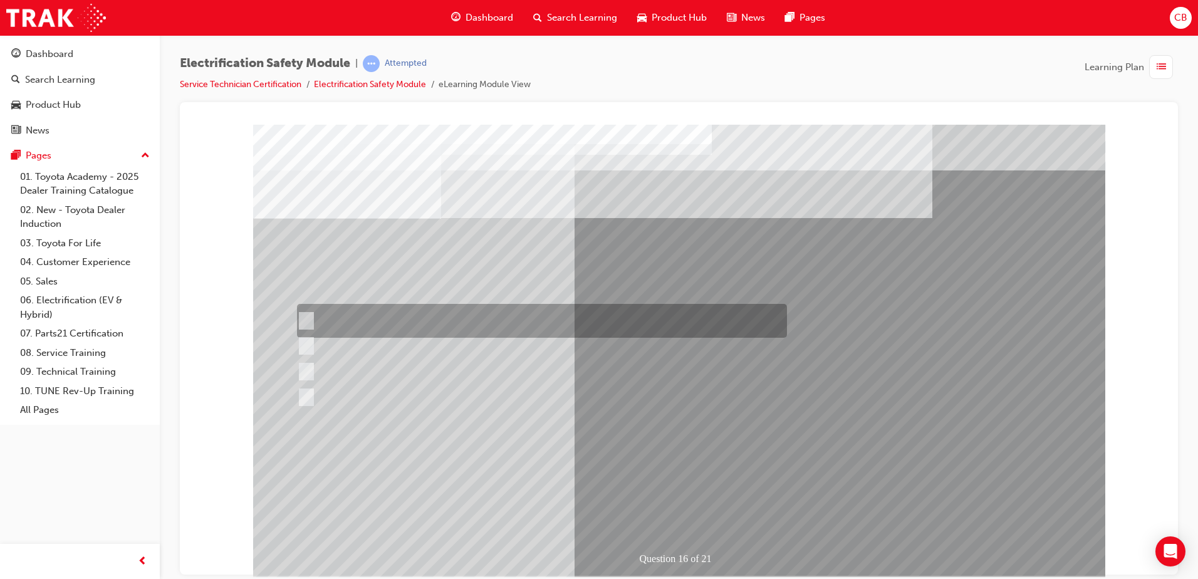
click at [456, 311] on div at bounding box center [539, 321] width 490 height 34
radio input "true"
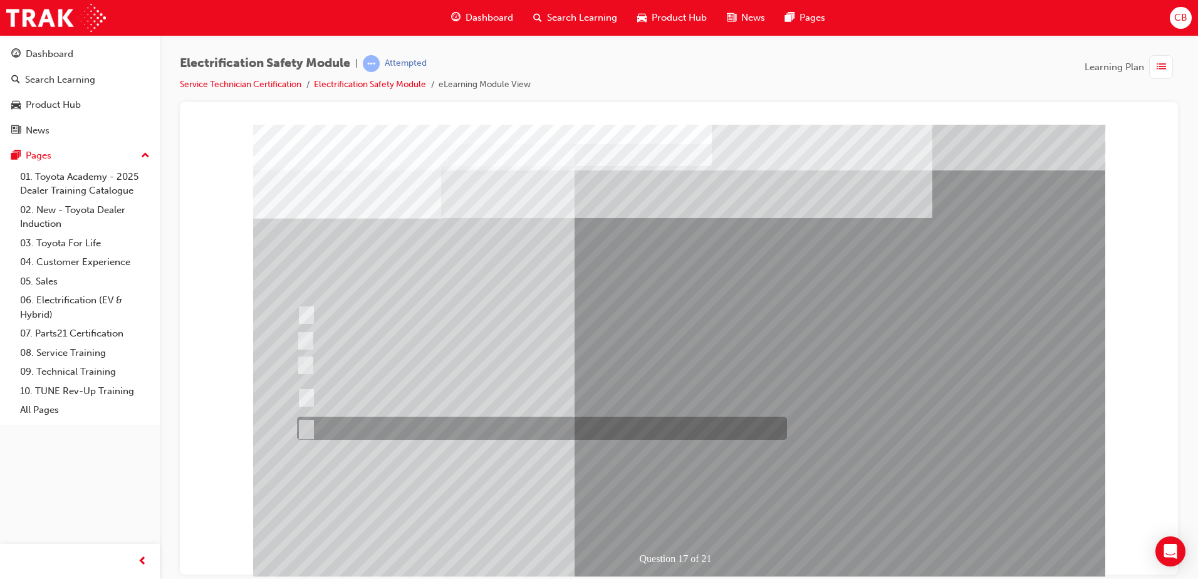
click at [397, 430] on div at bounding box center [539, 428] width 490 height 23
radio input "true"
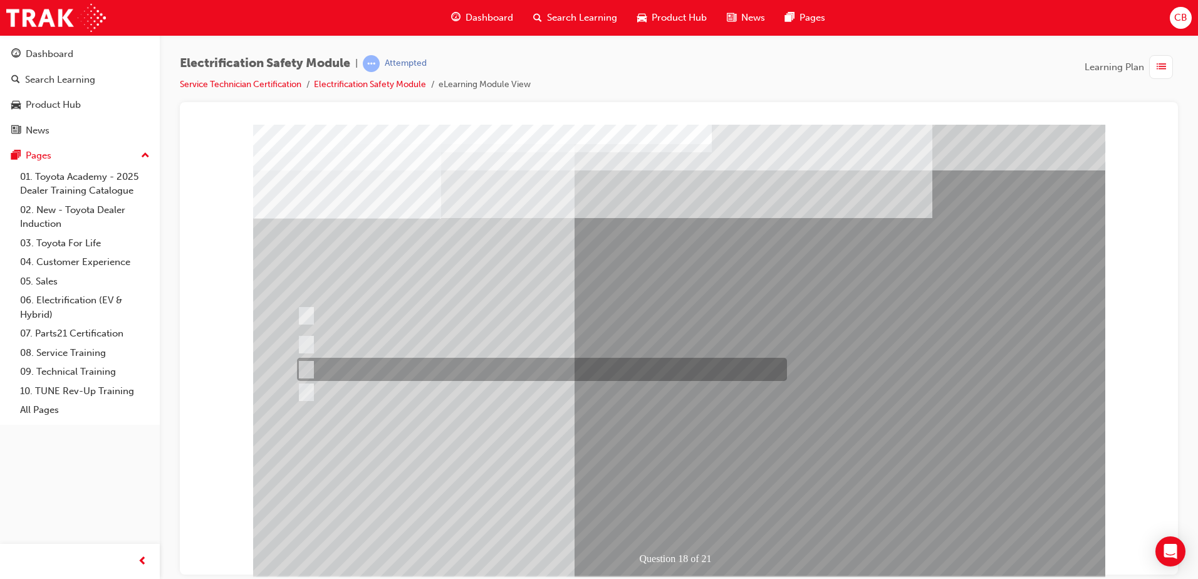
click at [435, 365] on div at bounding box center [539, 369] width 490 height 23
radio input "true"
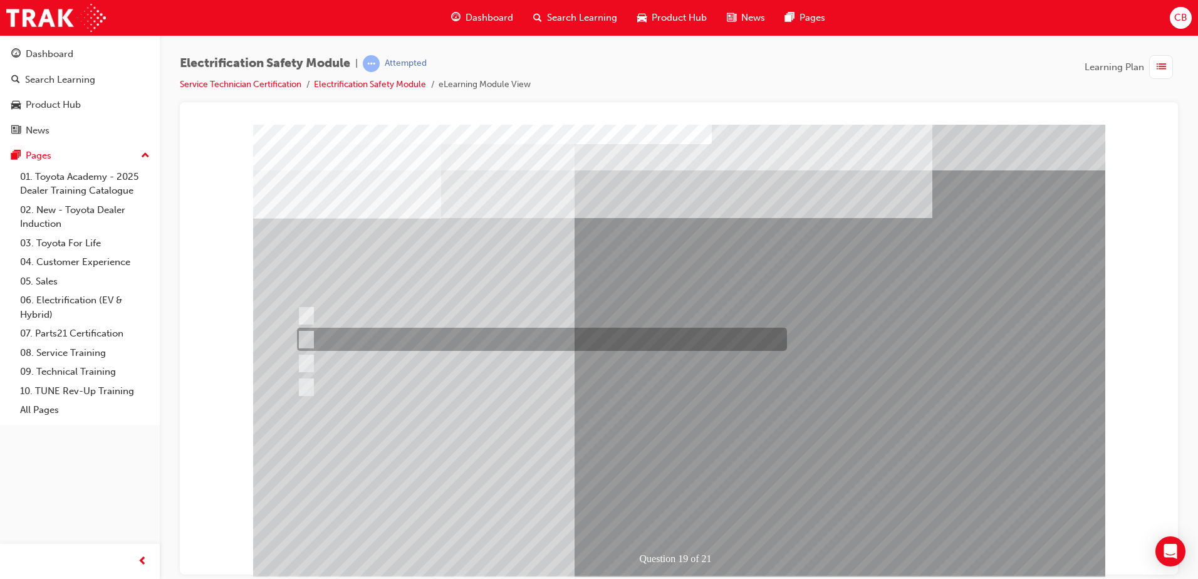
click at [494, 343] on div at bounding box center [539, 339] width 490 height 23
radio input "true"
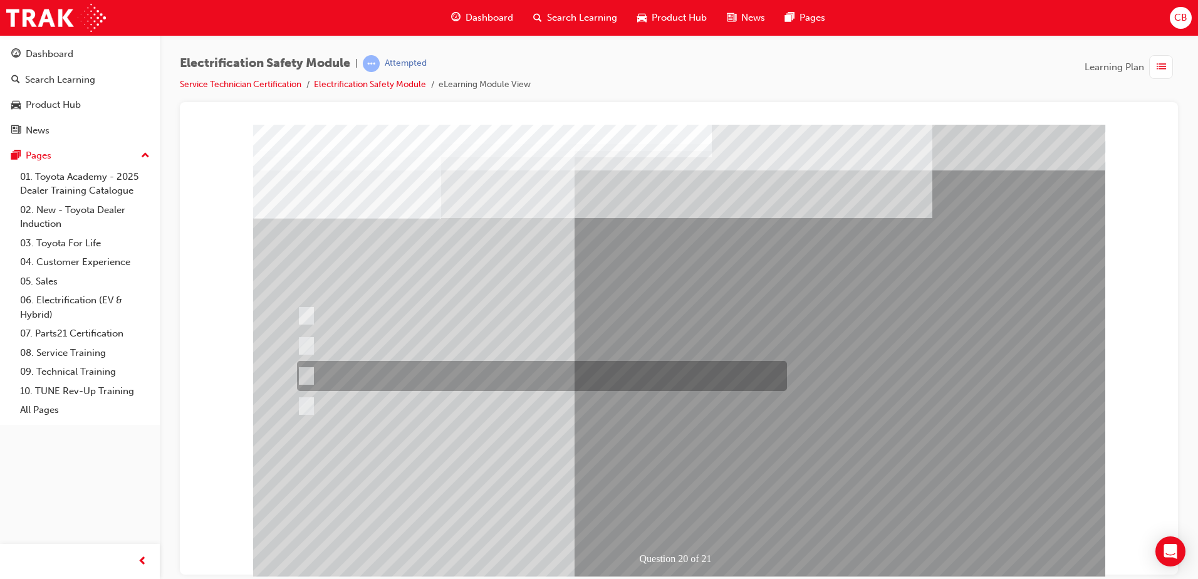
click at [439, 387] on div at bounding box center [539, 376] width 490 height 30
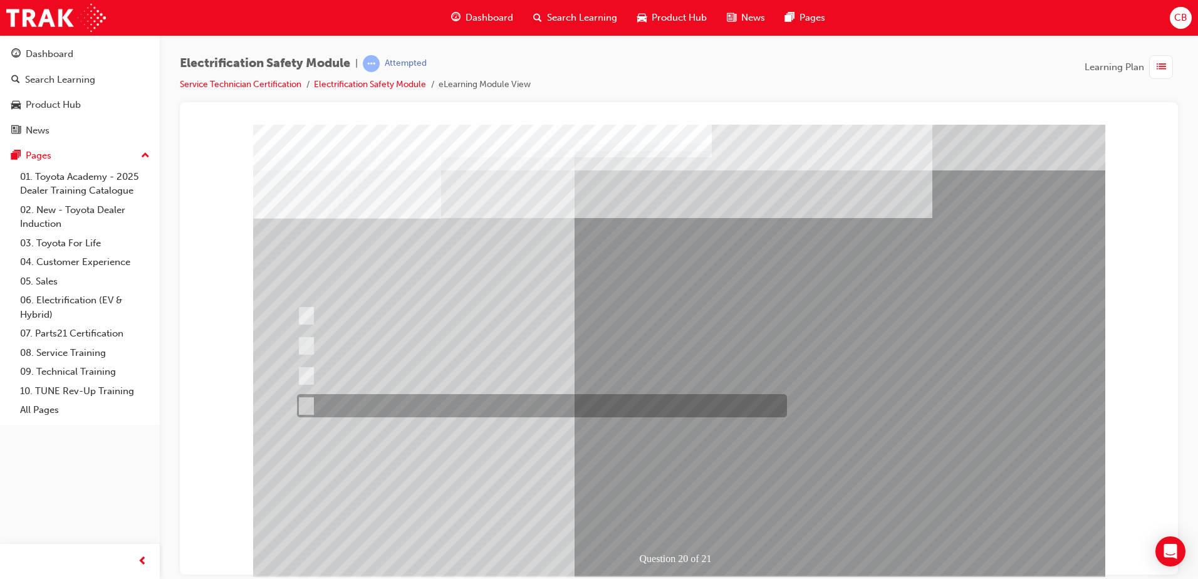
click at [439, 397] on div at bounding box center [539, 405] width 490 height 23
radio input "false"
radio input "true"
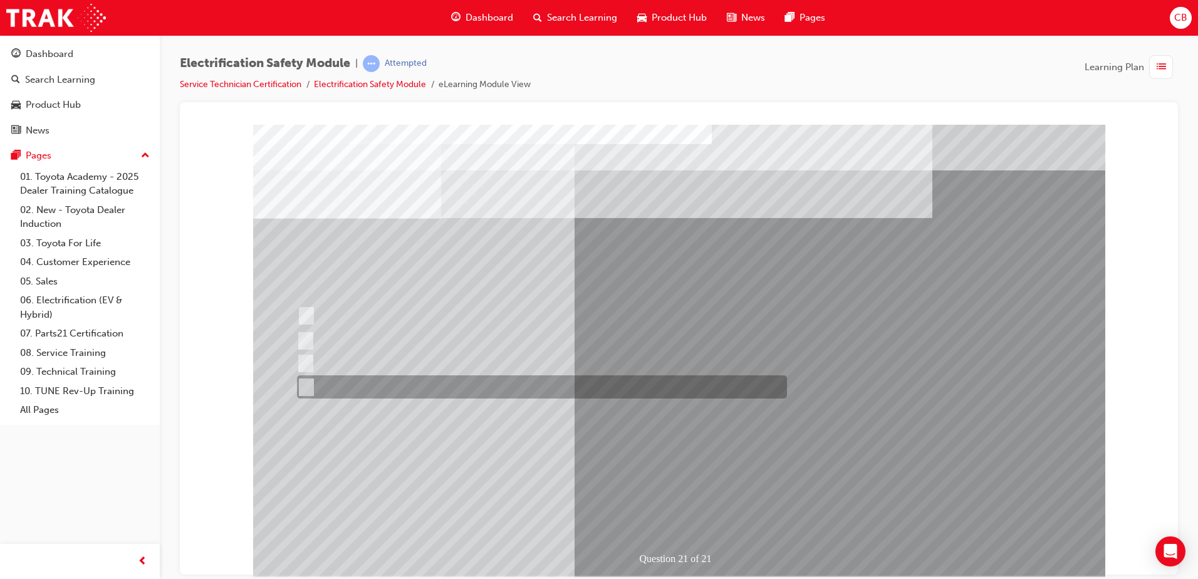
click at [424, 390] on div at bounding box center [539, 386] width 490 height 23
radio input "true"
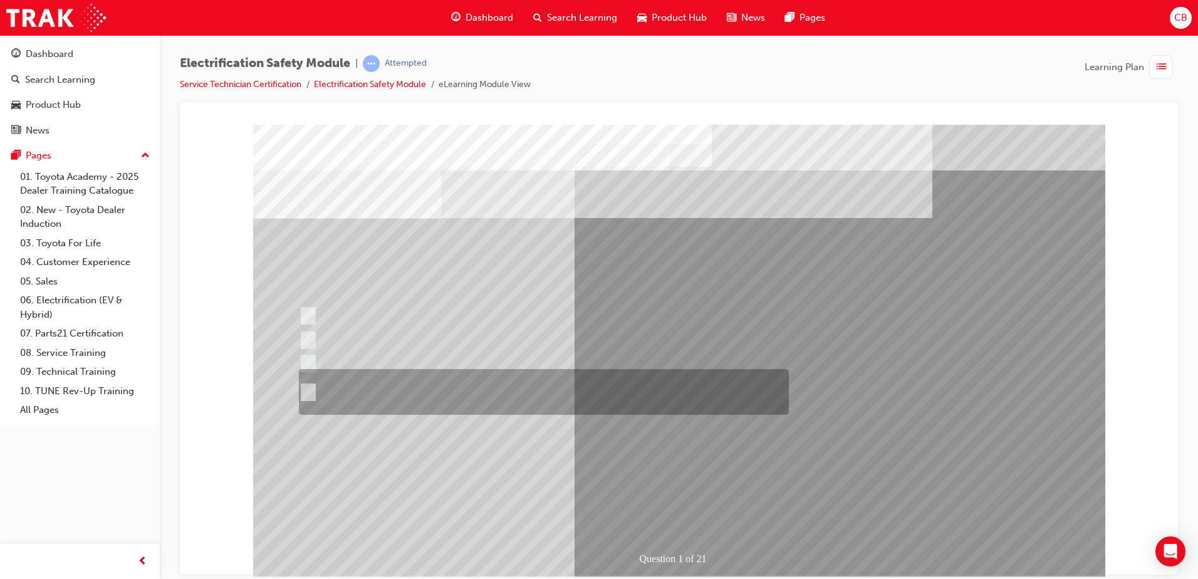
click at [451, 401] on div at bounding box center [541, 392] width 490 height 46
radio input "true"
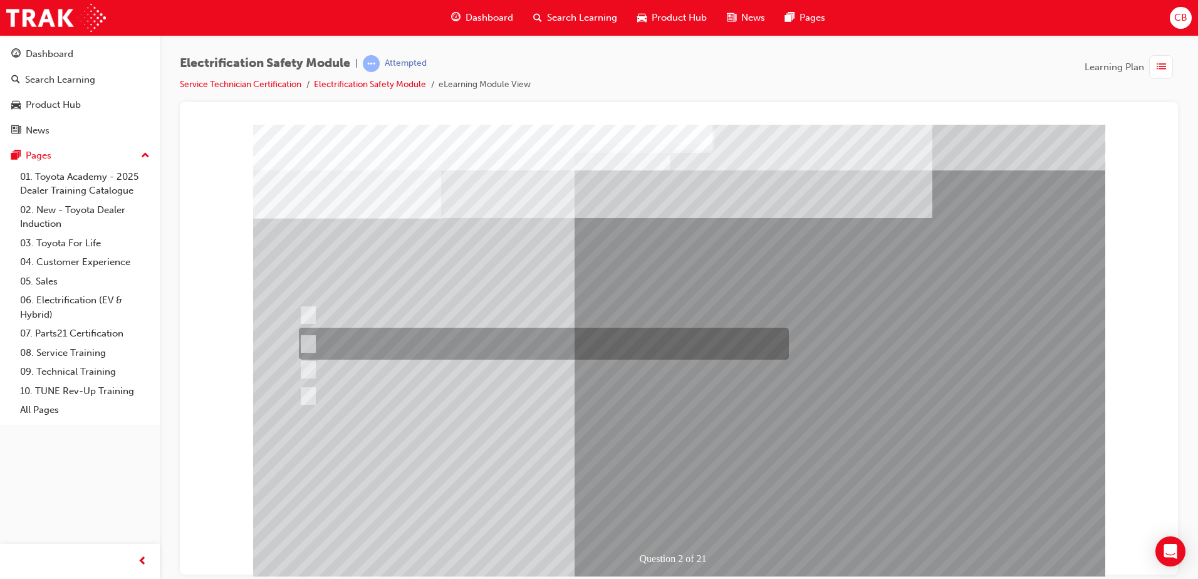
click at [439, 332] on div at bounding box center [541, 344] width 490 height 32
radio input "true"
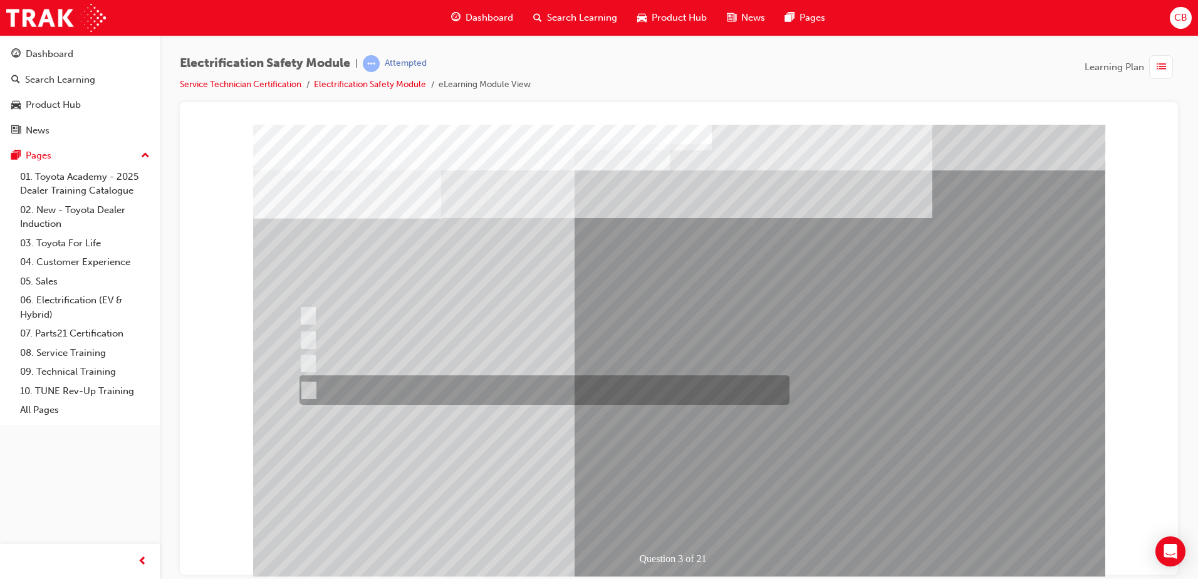
click at [496, 383] on div at bounding box center [541, 389] width 490 height 29
radio input "true"
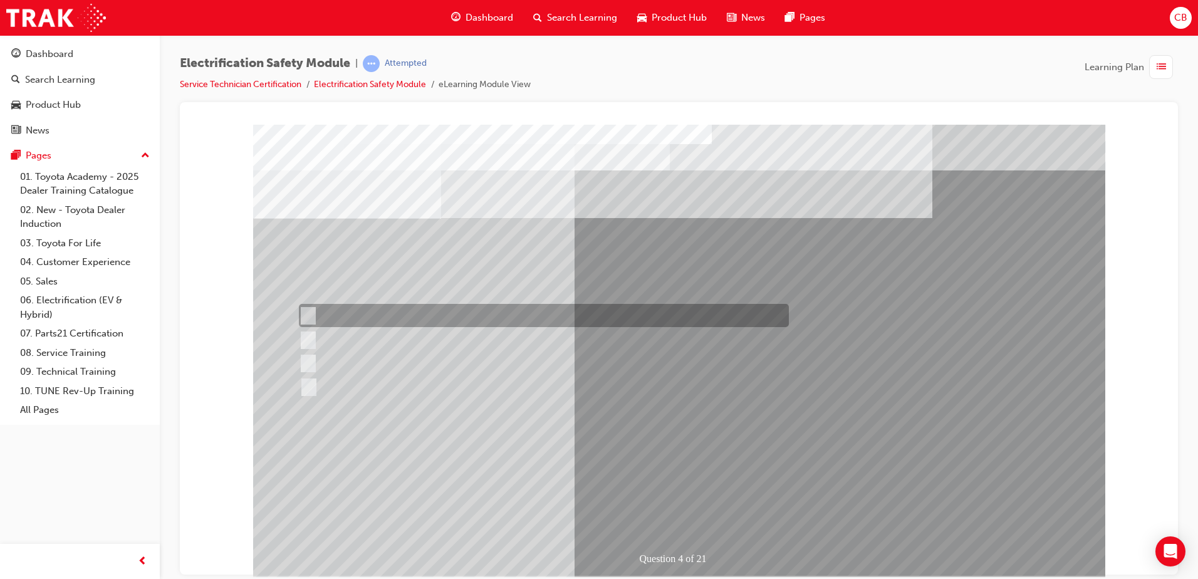
click at [387, 314] on div at bounding box center [541, 315] width 490 height 23
checkbox input "true"
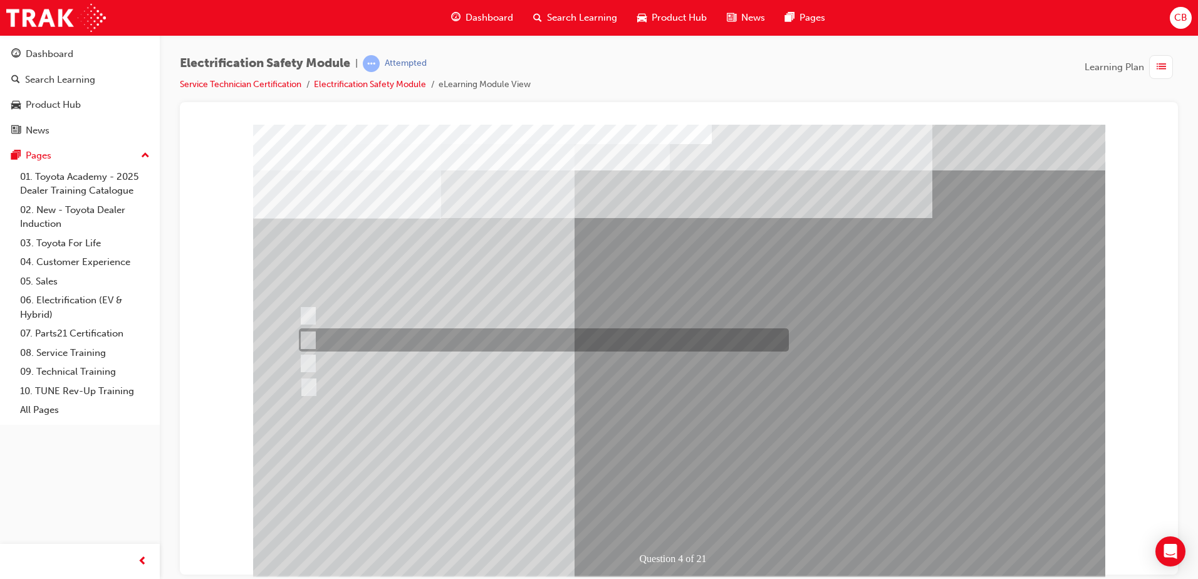
click at [386, 336] on div at bounding box center [541, 339] width 490 height 23
checkbox input "true"
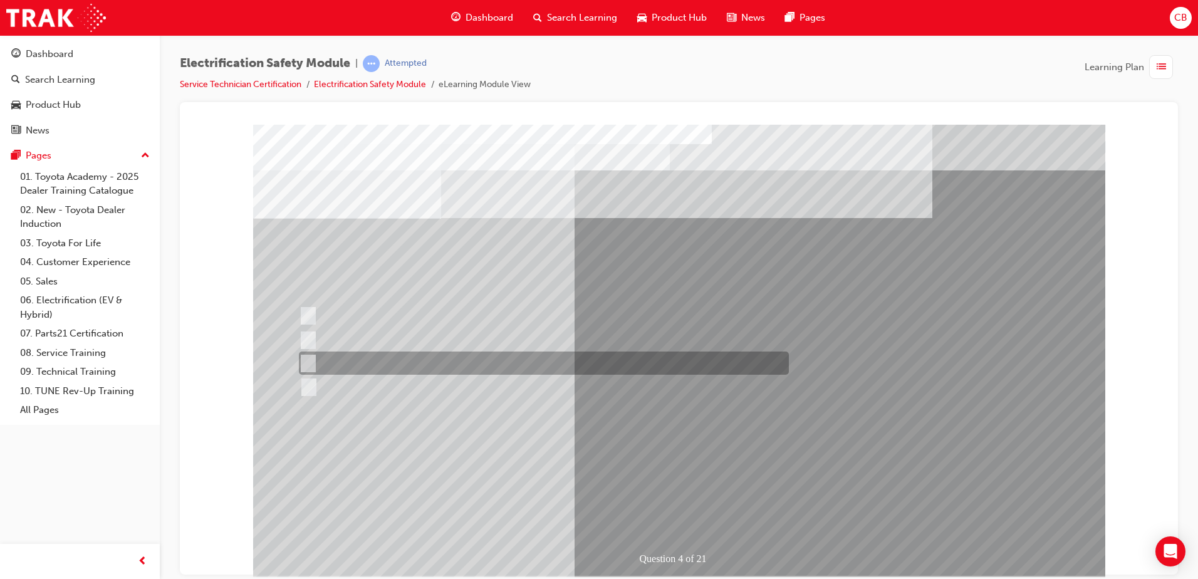
click at [385, 358] on div at bounding box center [541, 362] width 490 height 23
checkbox input "true"
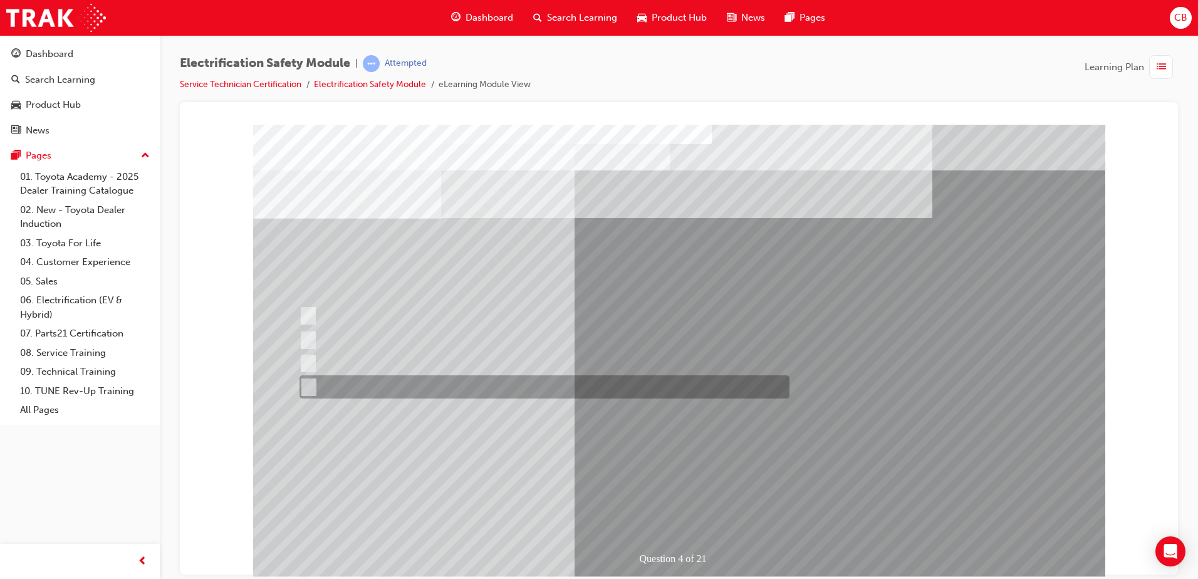
click at [384, 385] on div at bounding box center [541, 386] width 490 height 23
checkbox input "true"
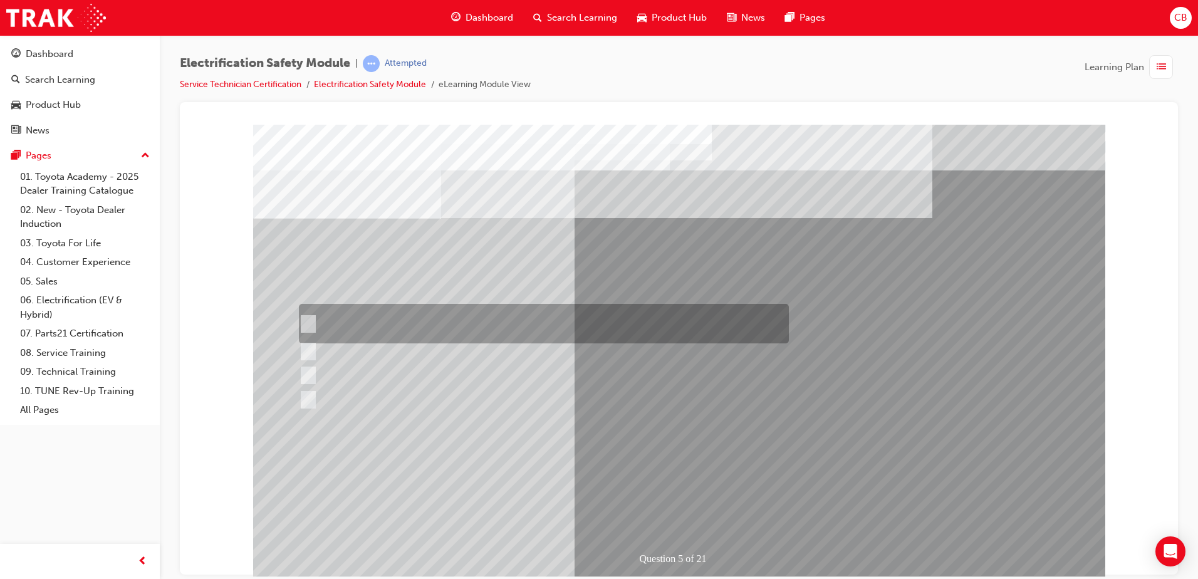
click at [421, 326] on div at bounding box center [541, 323] width 490 height 39
checkbox input "true"
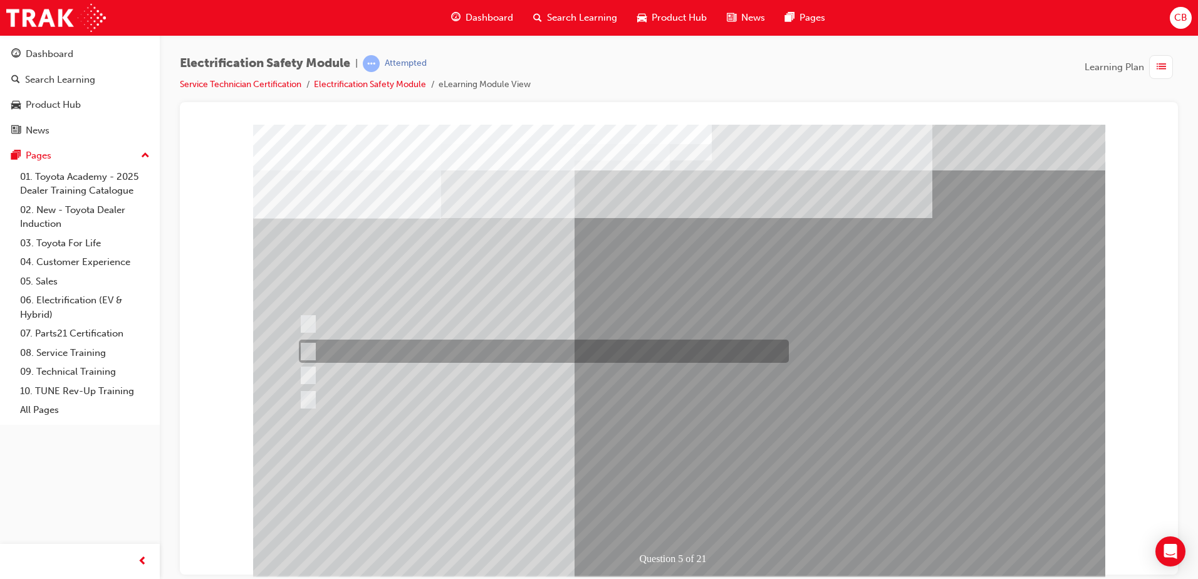
click at [427, 356] on div at bounding box center [541, 351] width 490 height 23
checkbox input "true"
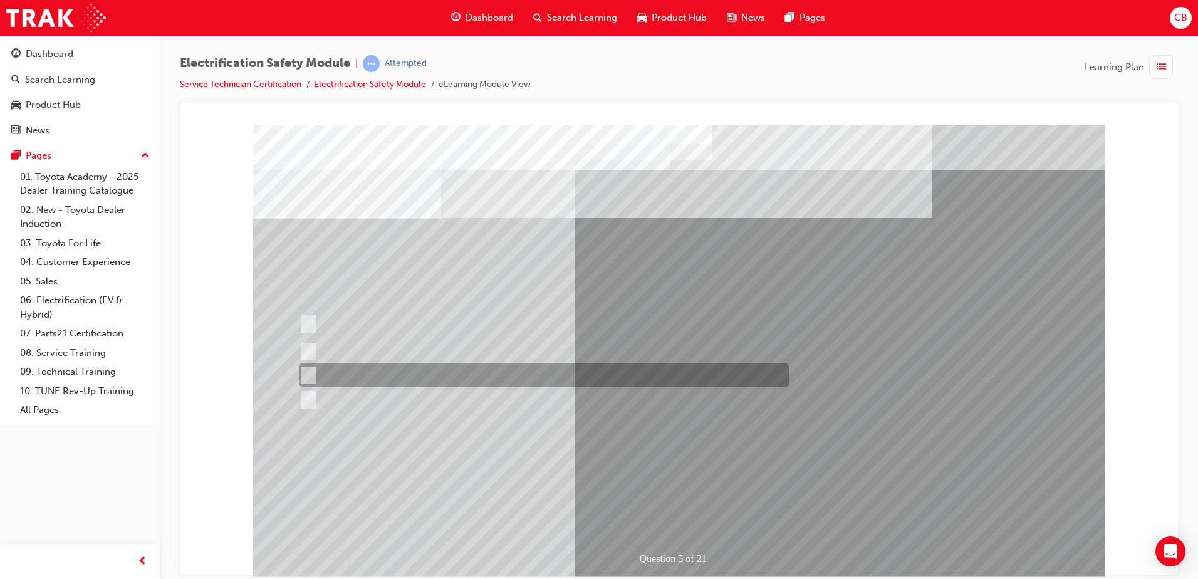
click at [420, 373] on div at bounding box center [541, 374] width 490 height 23
checkbox input "true"
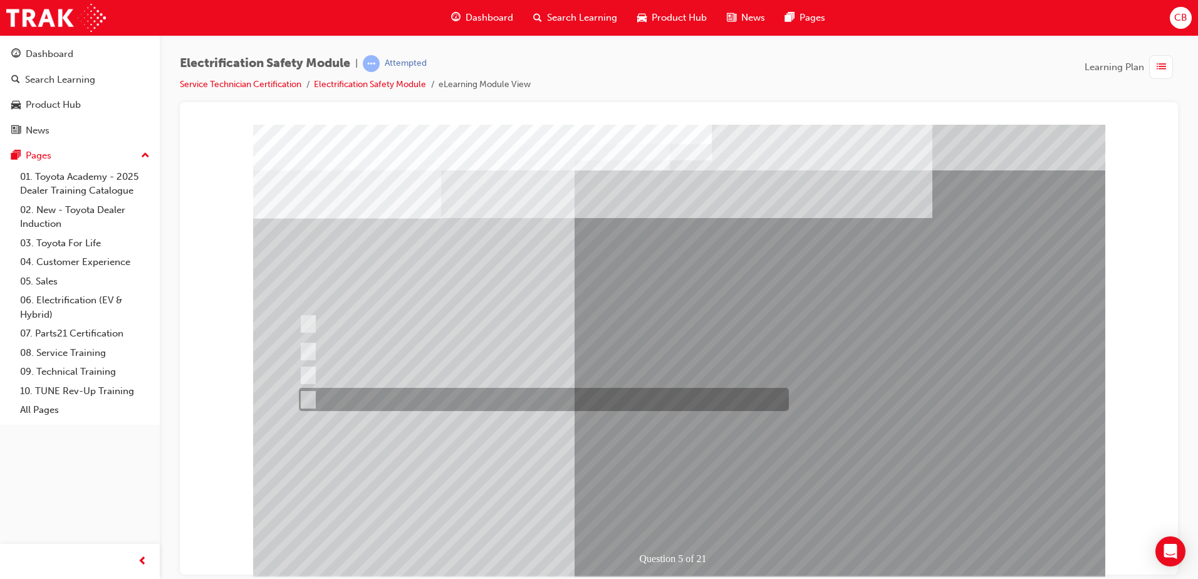
click at [412, 390] on div at bounding box center [541, 399] width 490 height 23
checkbox input "true"
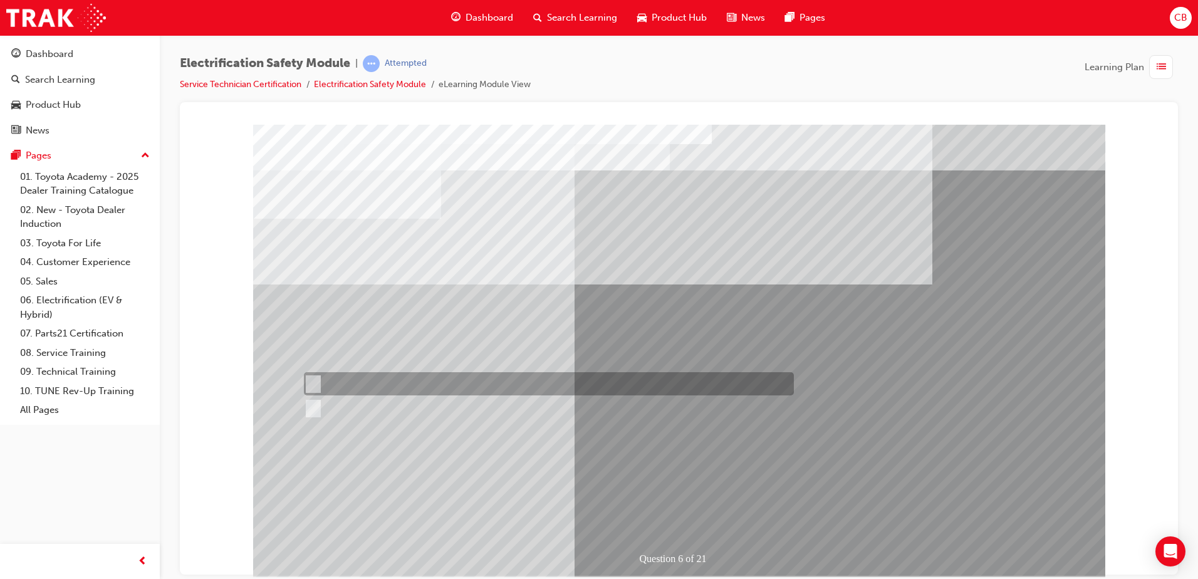
click at [359, 382] on div at bounding box center [546, 383] width 490 height 23
radio input "true"
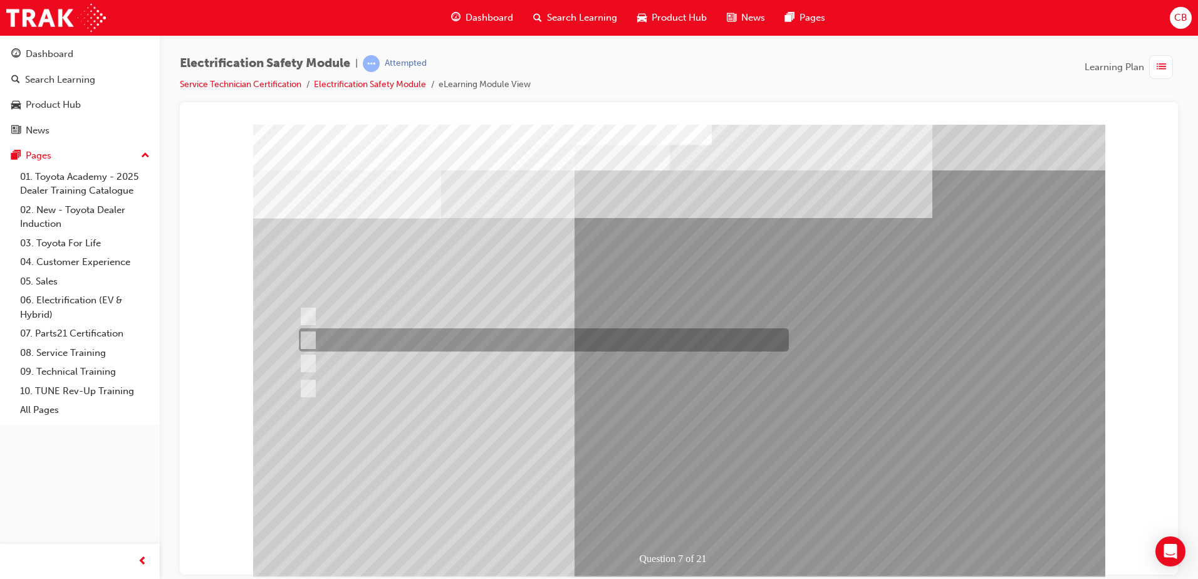
click at [485, 340] on div at bounding box center [541, 339] width 490 height 23
radio input "true"
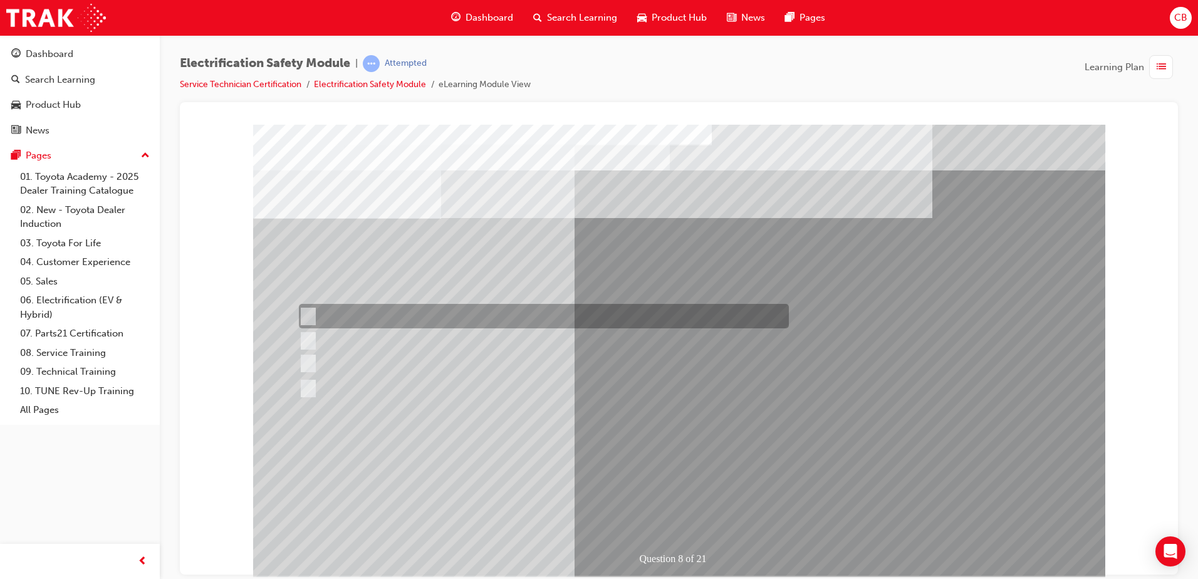
click at [452, 318] on div at bounding box center [541, 316] width 490 height 24
radio input "true"
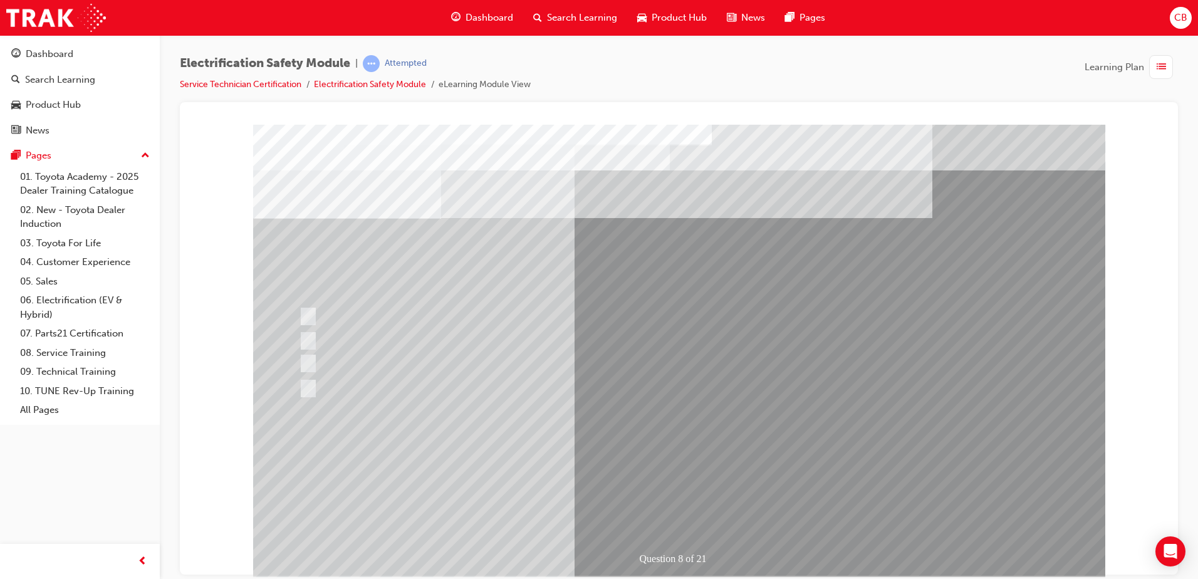
drag, startPoint x: 669, startPoint y: 516, endPoint x: 670, endPoint y: 492, distance: 23.8
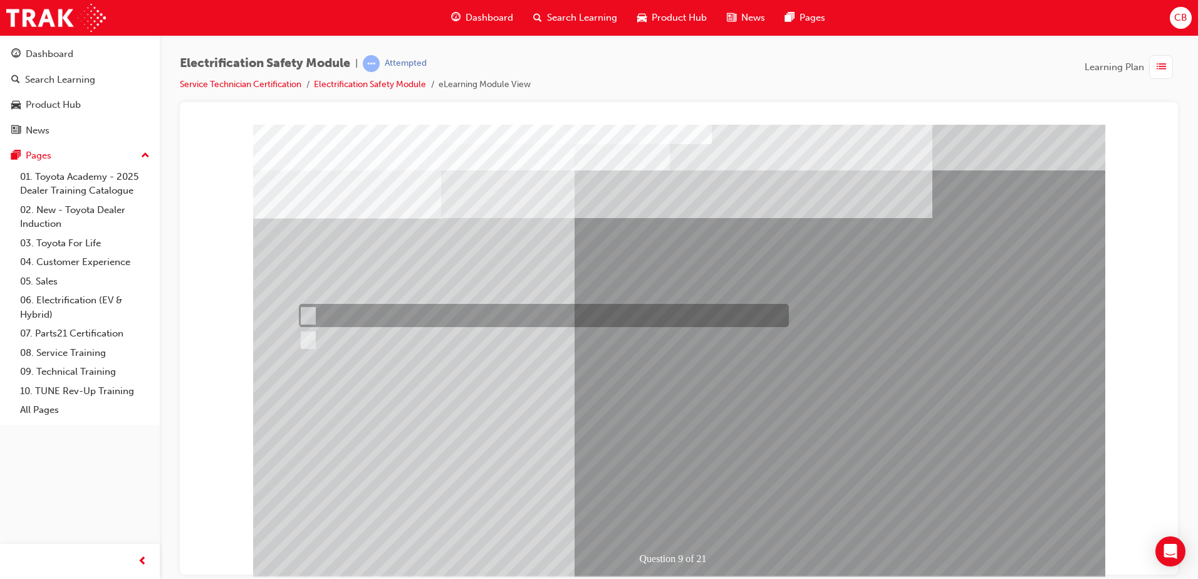
click at [346, 316] on div at bounding box center [541, 315] width 490 height 23
radio input "true"
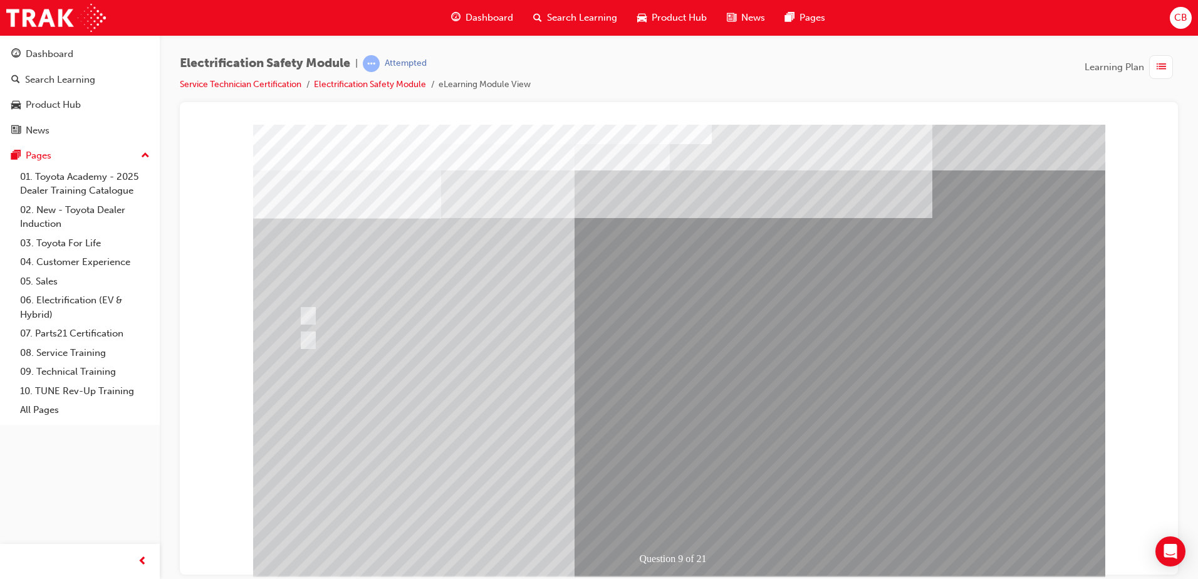
drag, startPoint x: 710, startPoint y: 513, endPoint x: 688, endPoint y: 479, distance: 40.8
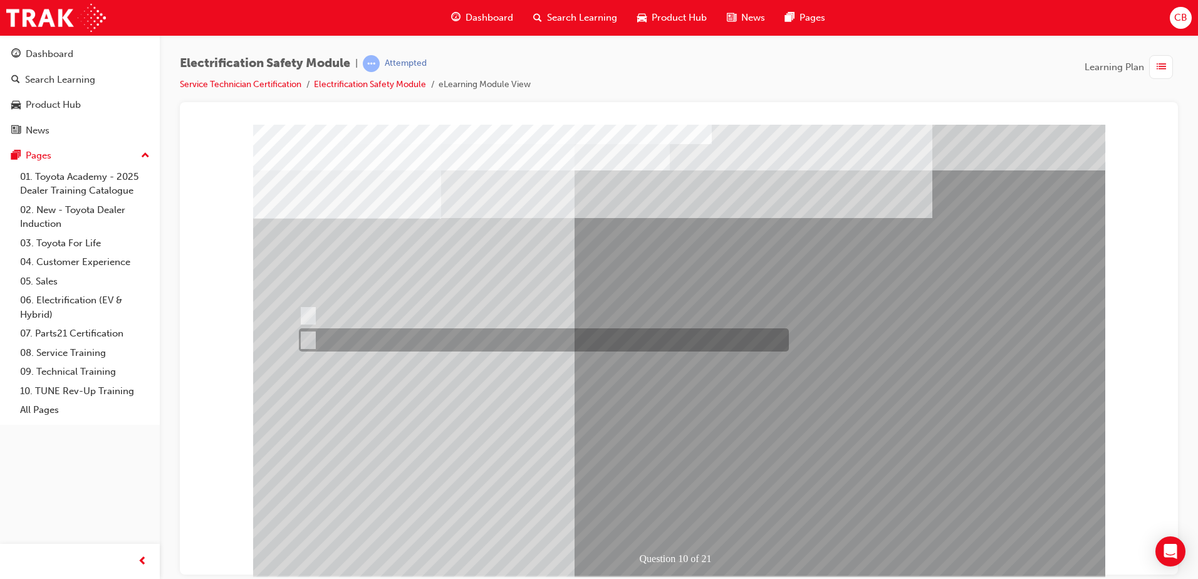
click at [351, 336] on div at bounding box center [541, 339] width 490 height 23
radio input "true"
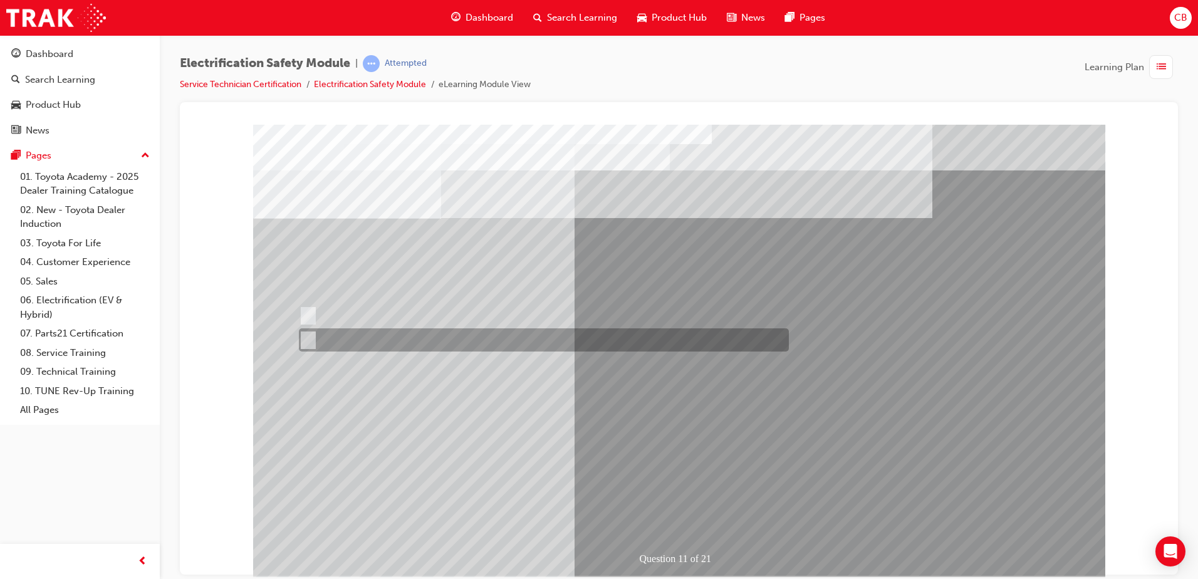
click at [340, 346] on div at bounding box center [541, 339] width 490 height 23
radio input "true"
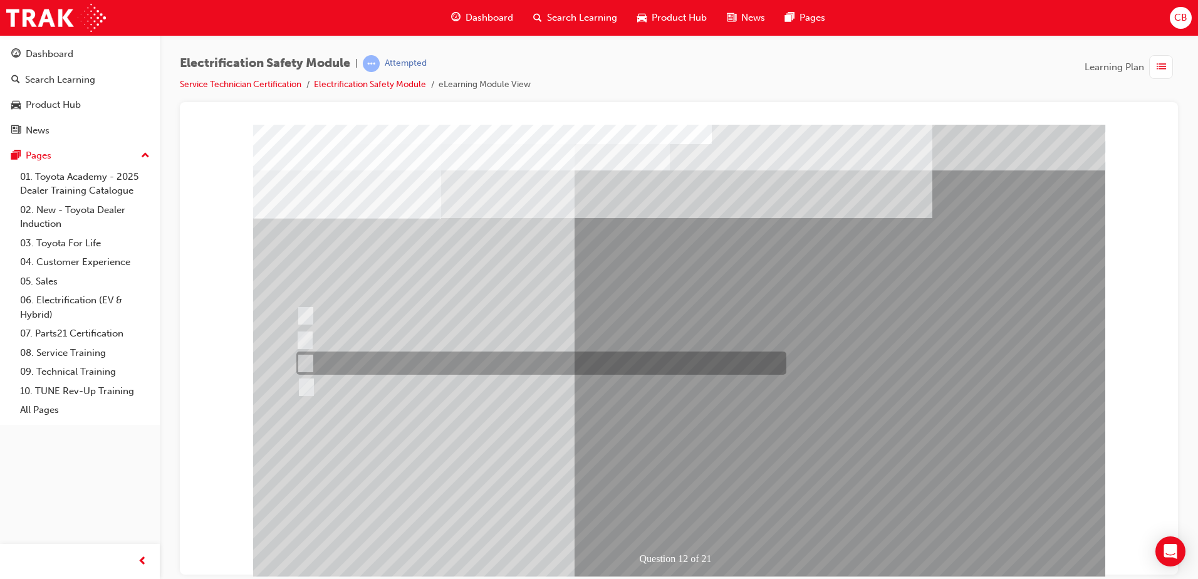
click at [417, 355] on div at bounding box center [538, 362] width 490 height 23
radio input "true"
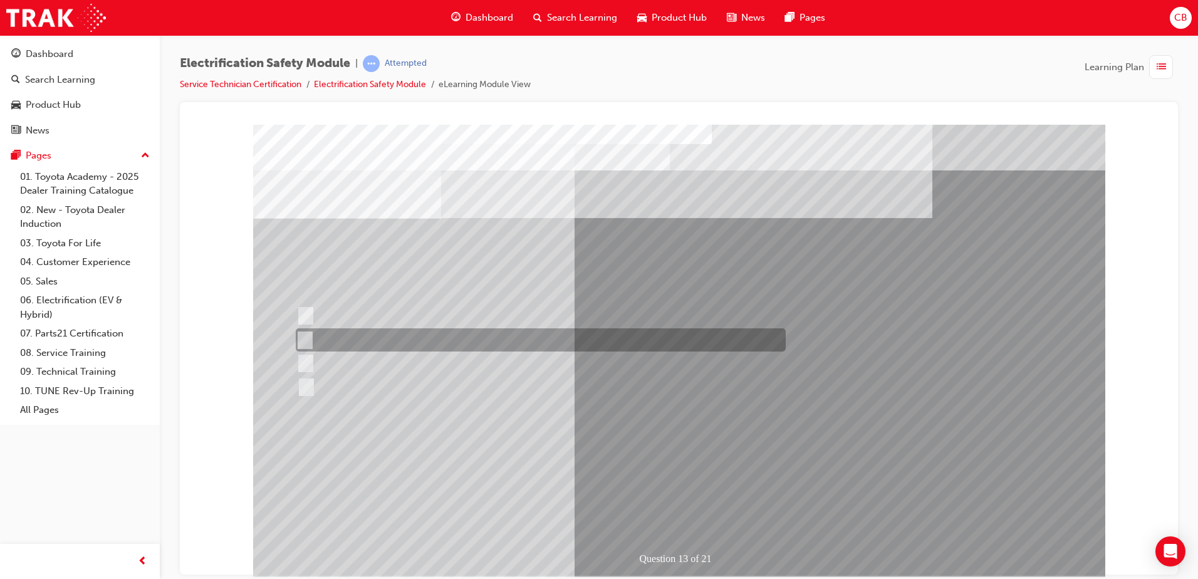
click at [428, 334] on div at bounding box center [538, 339] width 490 height 23
radio input "true"
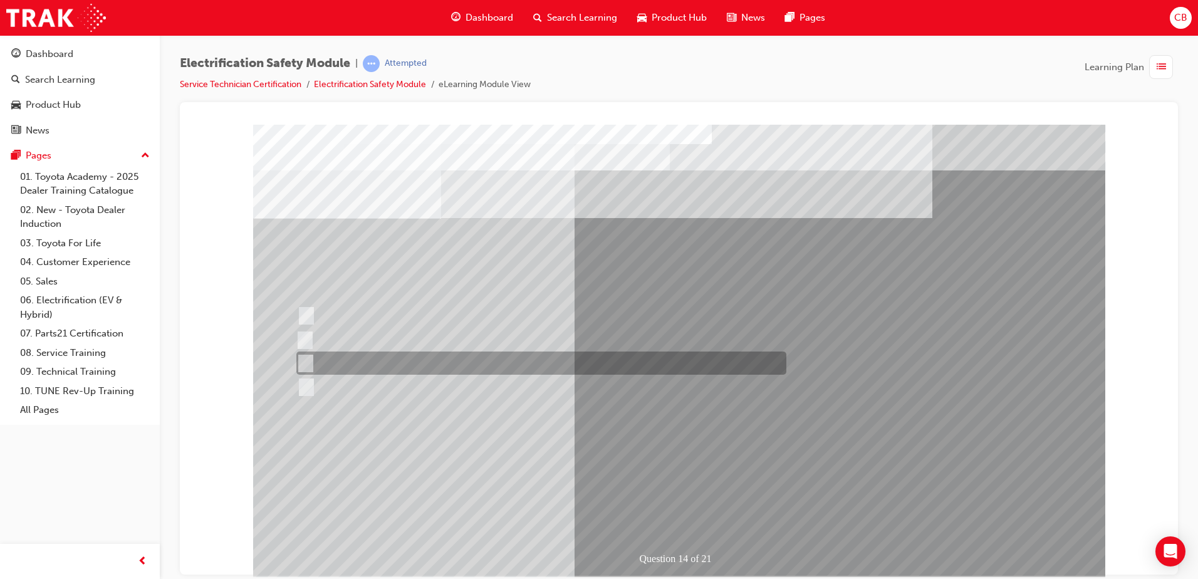
click at [374, 358] on div at bounding box center [538, 362] width 490 height 23
radio input "true"
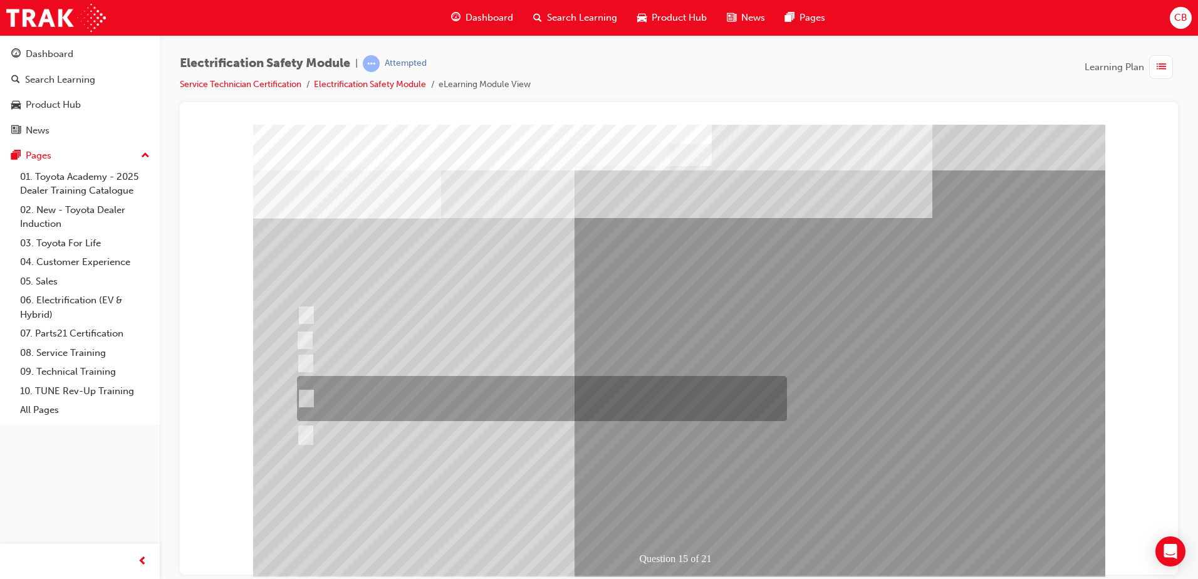
click at [425, 402] on div at bounding box center [539, 398] width 490 height 45
radio input "true"
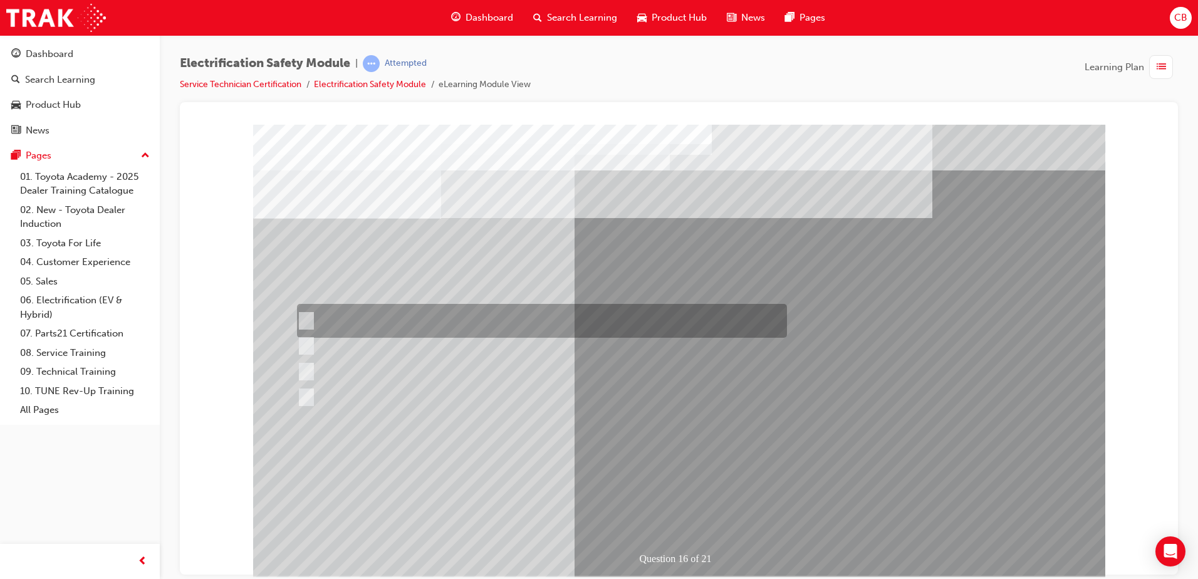
click at [541, 323] on div at bounding box center [539, 321] width 490 height 34
radio input "true"
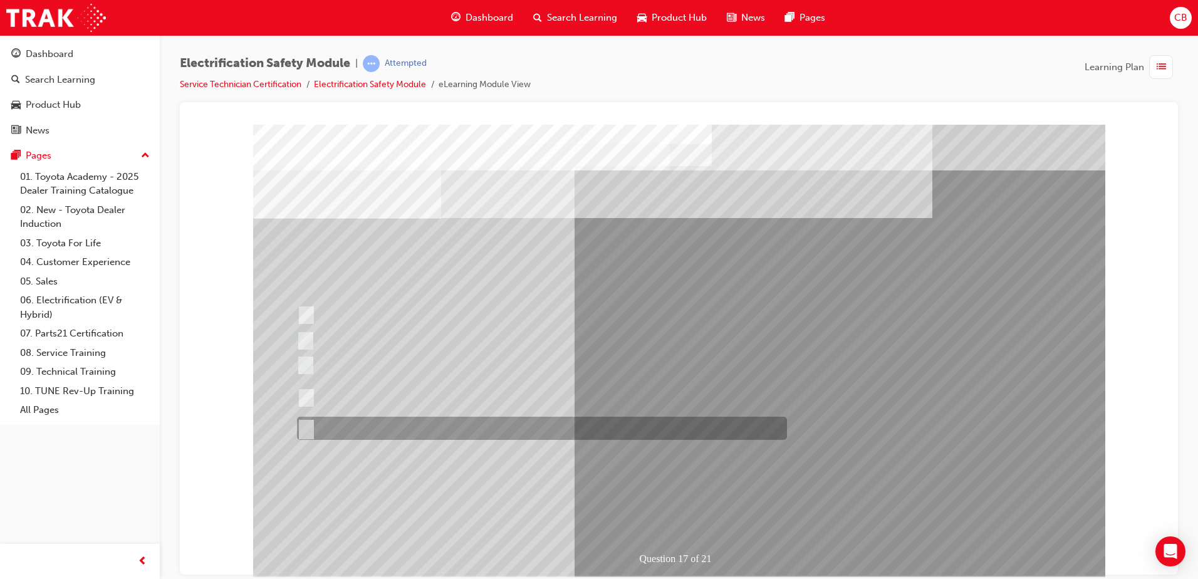
click at [385, 430] on div at bounding box center [539, 428] width 490 height 23
radio input "true"
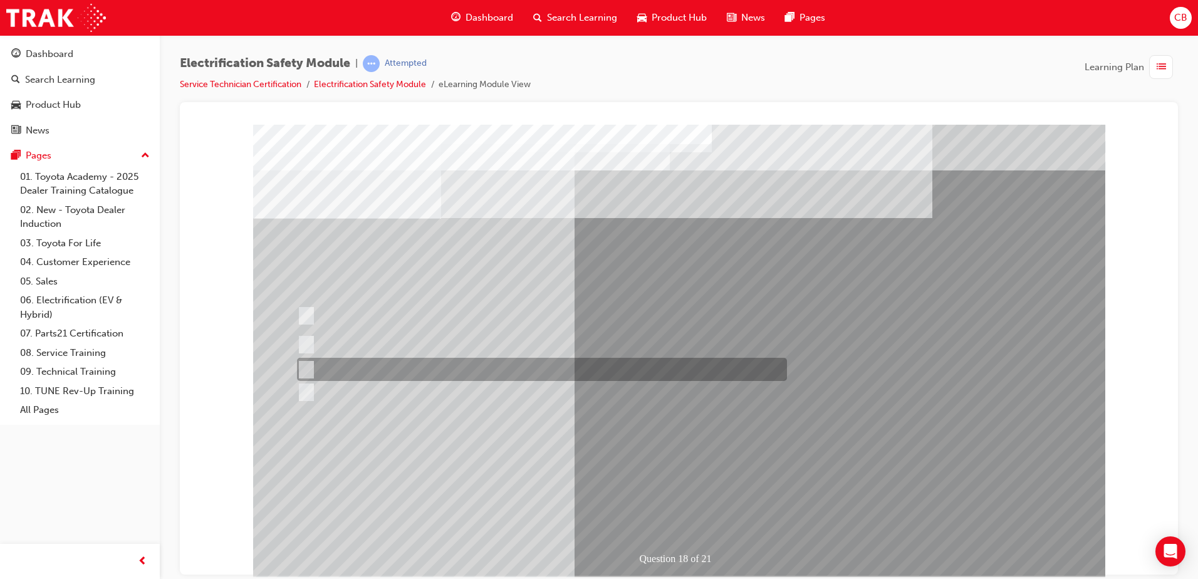
click at [407, 370] on div at bounding box center [539, 369] width 490 height 23
radio input "true"
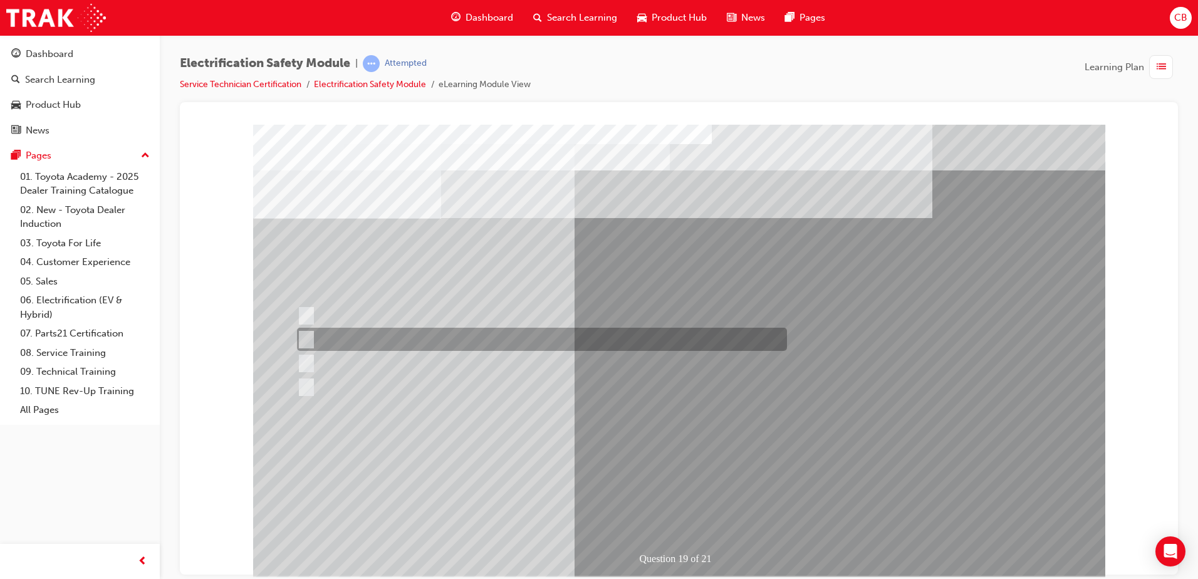
click at [610, 336] on div at bounding box center [539, 339] width 490 height 23
radio input "true"
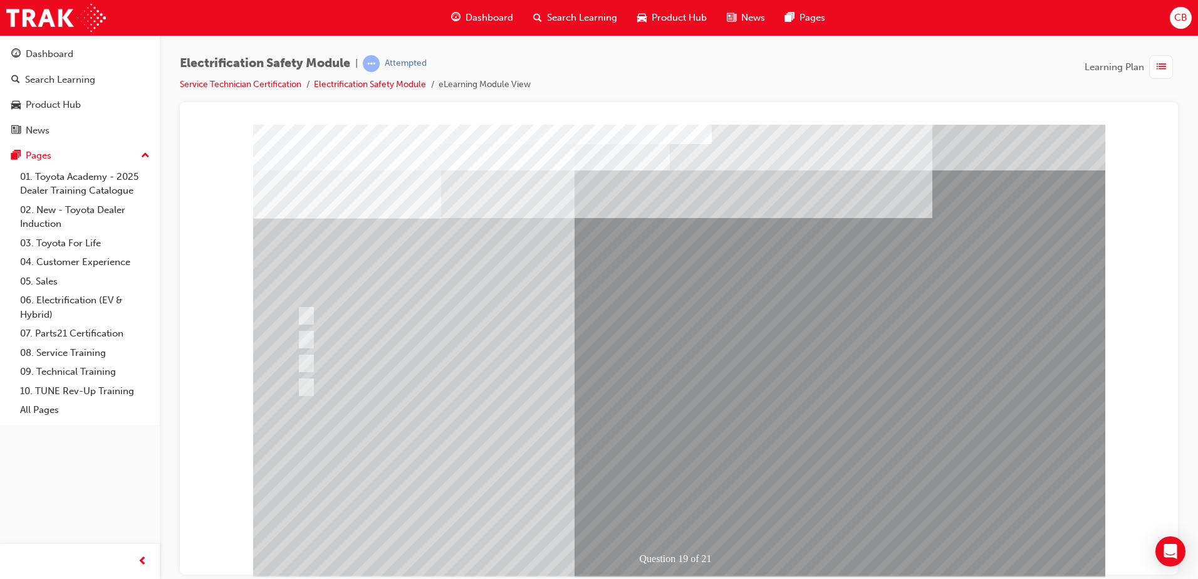
drag, startPoint x: 687, startPoint y: 524, endPoint x: 682, endPoint y: 511, distance: 13.9
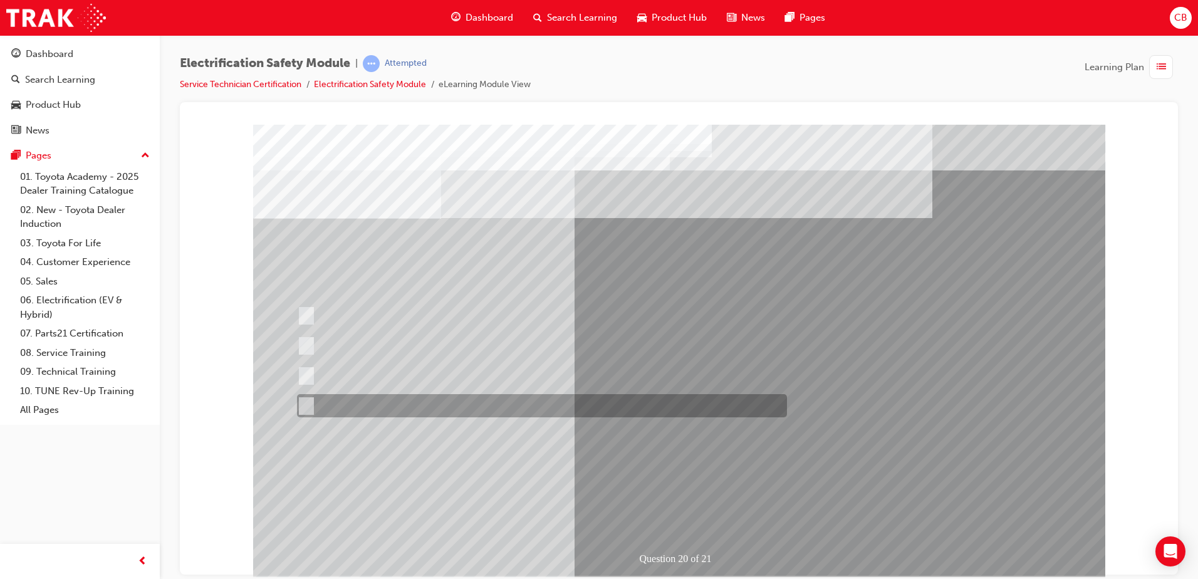
click at [402, 405] on div at bounding box center [539, 405] width 490 height 23
radio input "true"
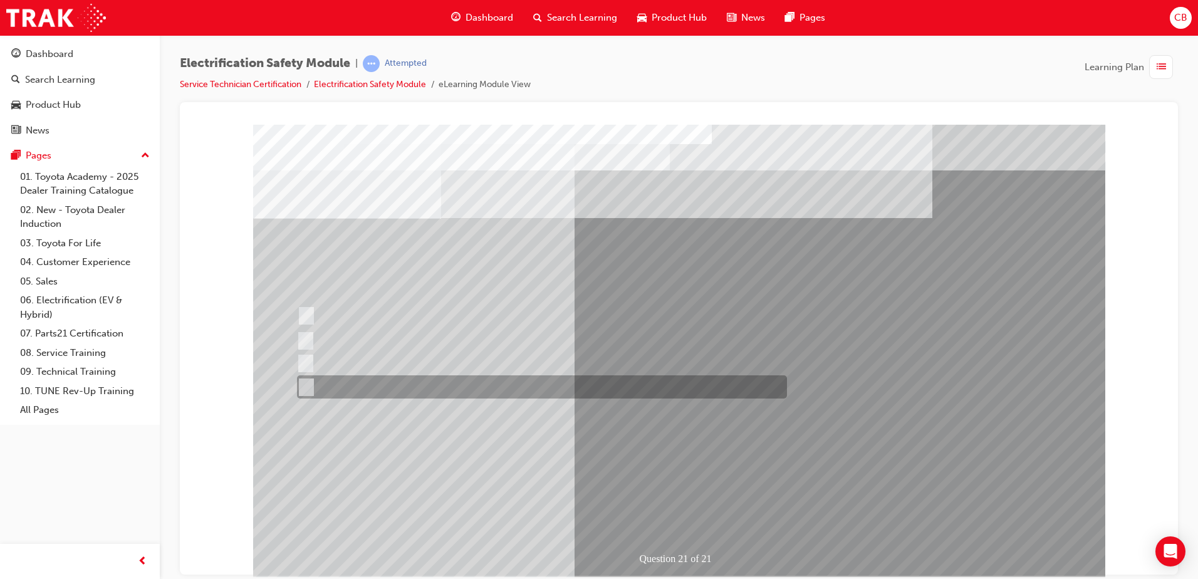
click at [357, 388] on div at bounding box center [539, 386] width 490 height 23
radio input "true"
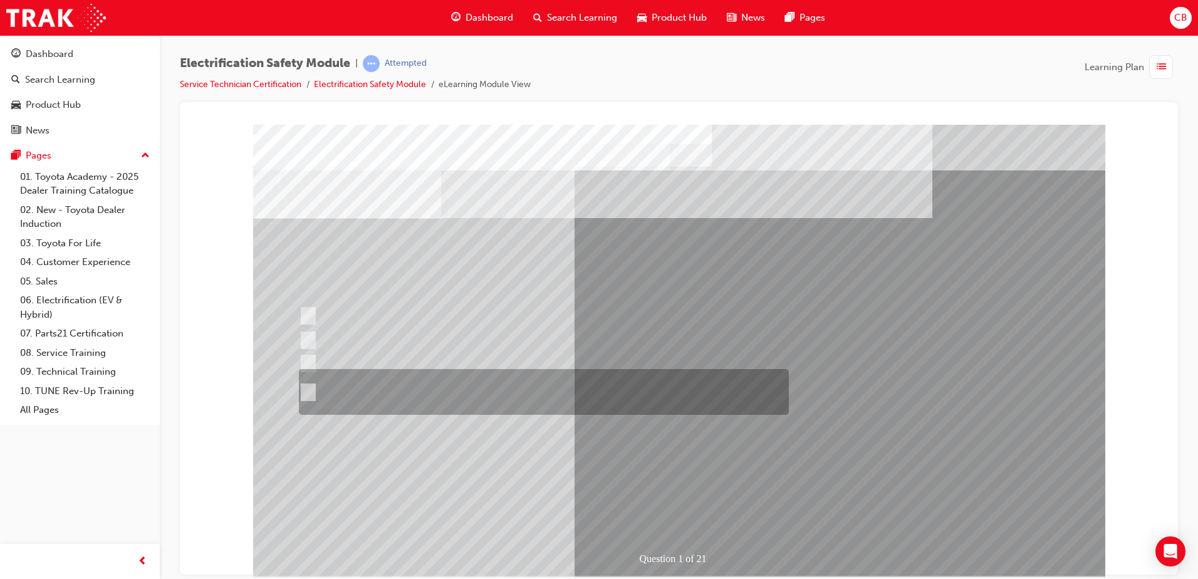
click at [452, 384] on div at bounding box center [541, 392] width 490 height 46
radio input "true"
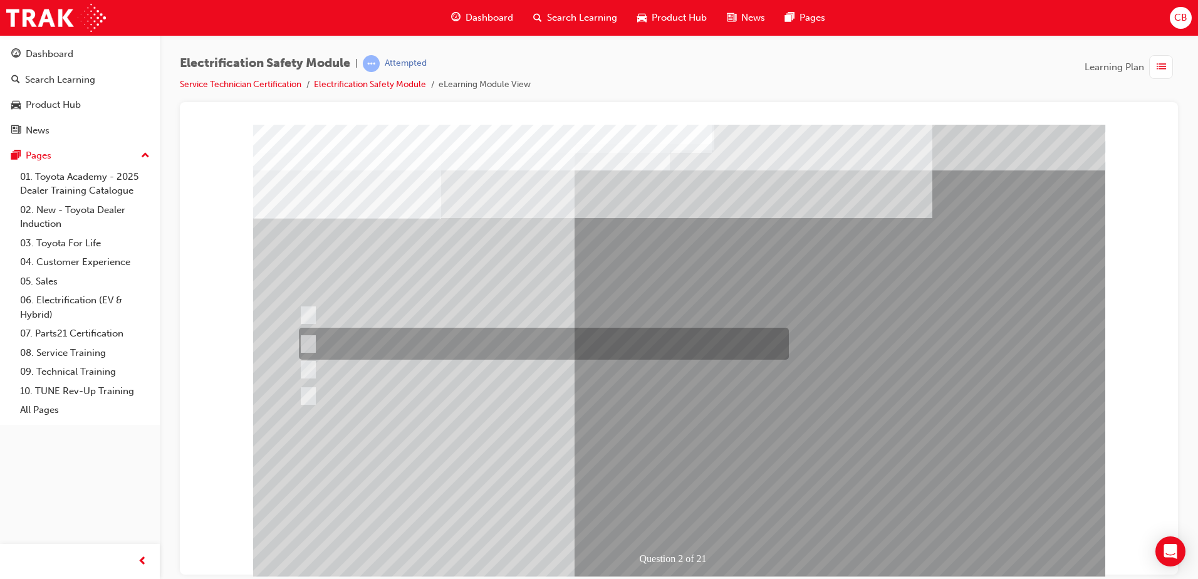
click at [438, 340] on div at bounding box center [541, 344] width 490 height 32
radio input "true"
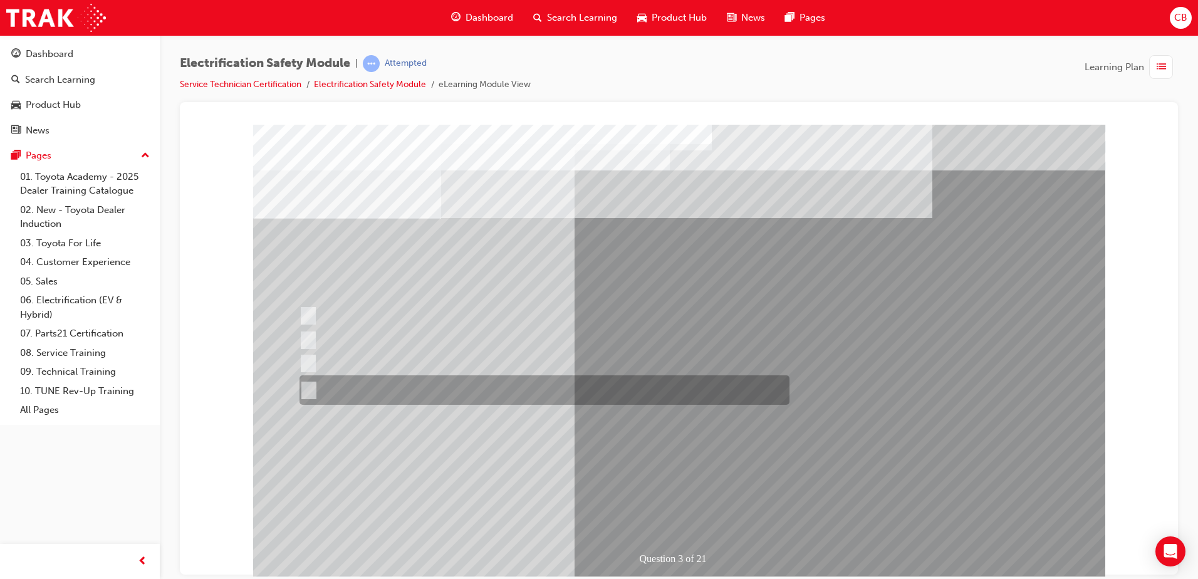
click at [439, 382] on div at bounding box center [541, 389] width 490 height 29
radio input "true"
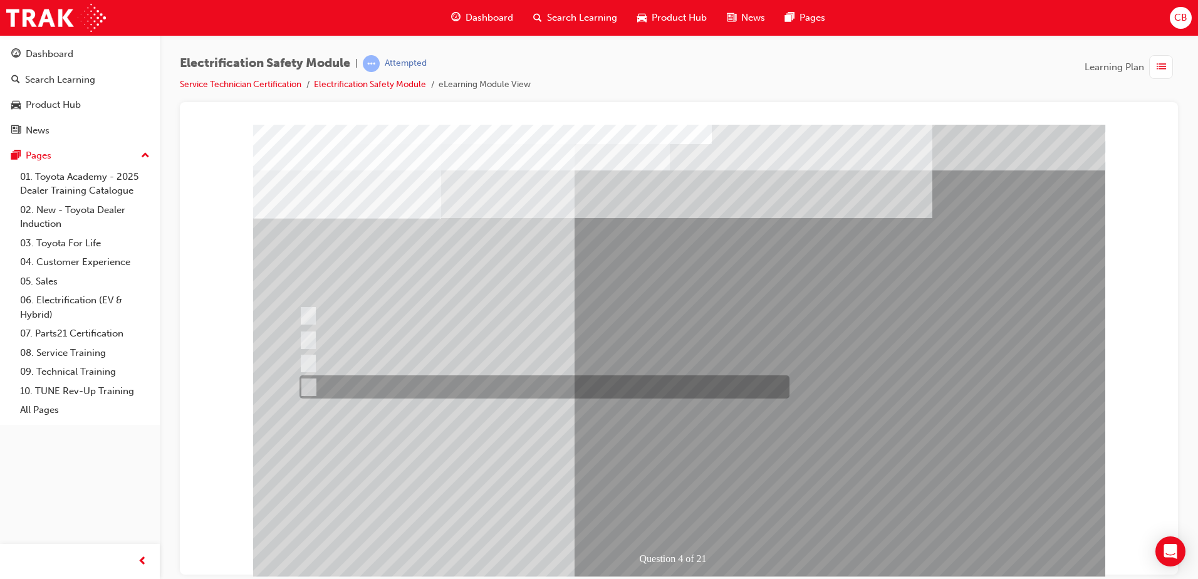
click at [557, 391] on div at bounding box center [541, 386] width 490 height 23
checkbox input "true"
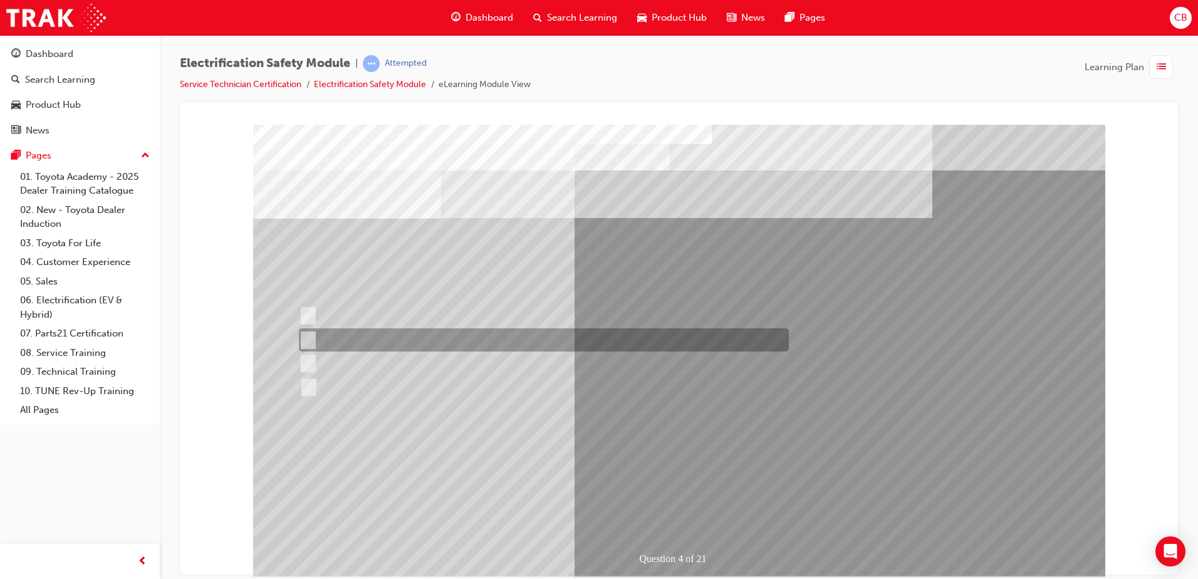
click at [408, 336] on div at bounding box center [541, 339] width 490 height 23
checkbox input "true"
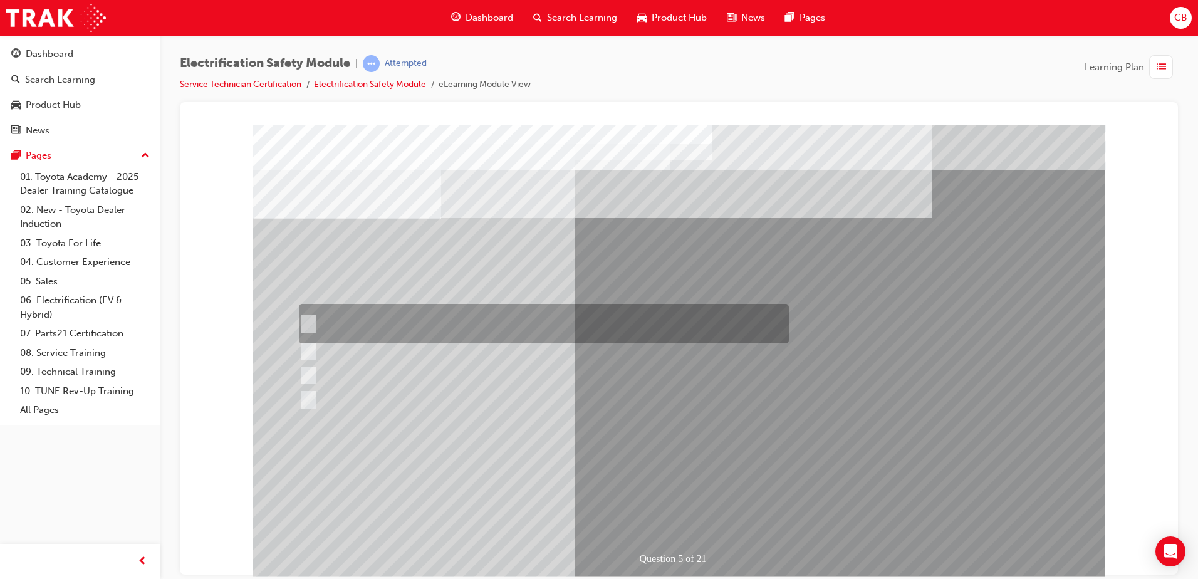
click at [395, 316] on div at bounding box center [541, 323] width 490 height 39
checkbox input "true"
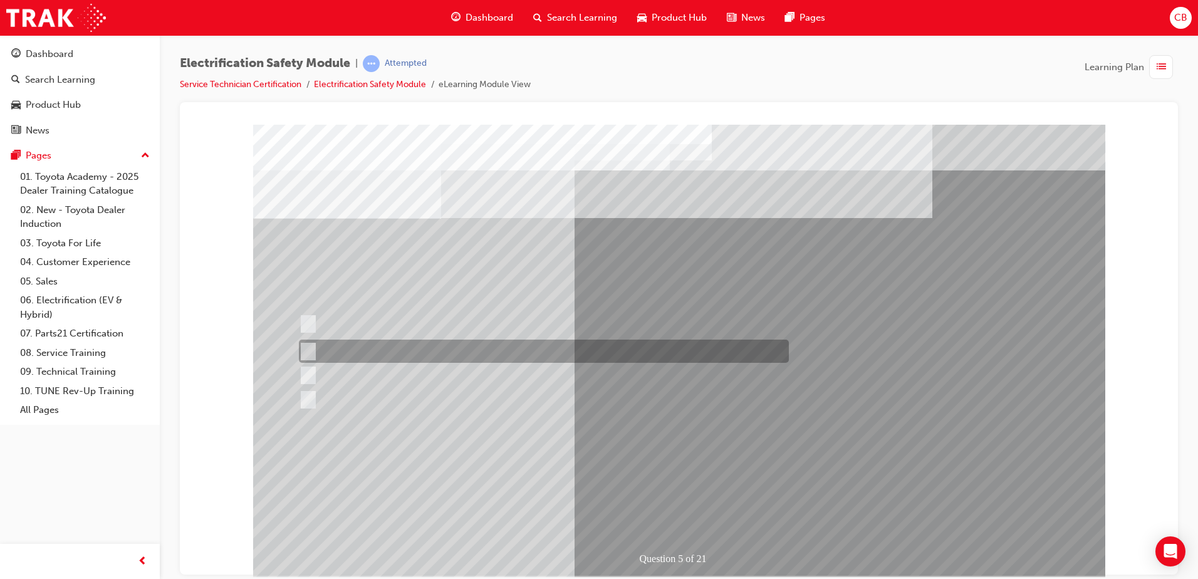
click at [401, 355] on div at bounding box center [541, 351] width 490 height 23
checkbox input "true"
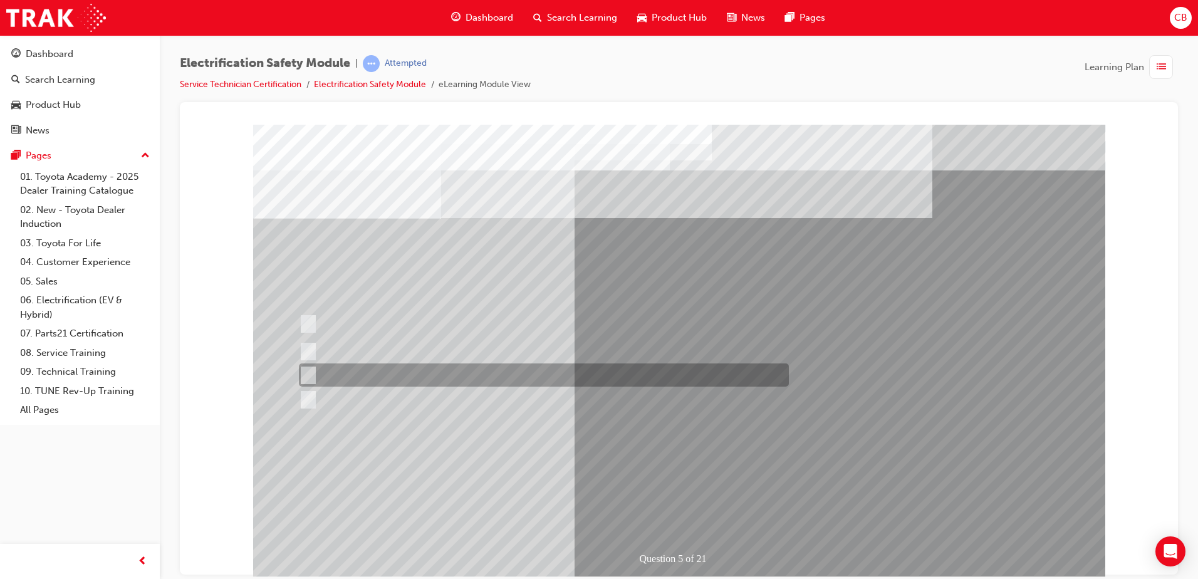
click at [398, 366] on div at bounding box center [541, 374] width 490 height 23
checkbox input "true"
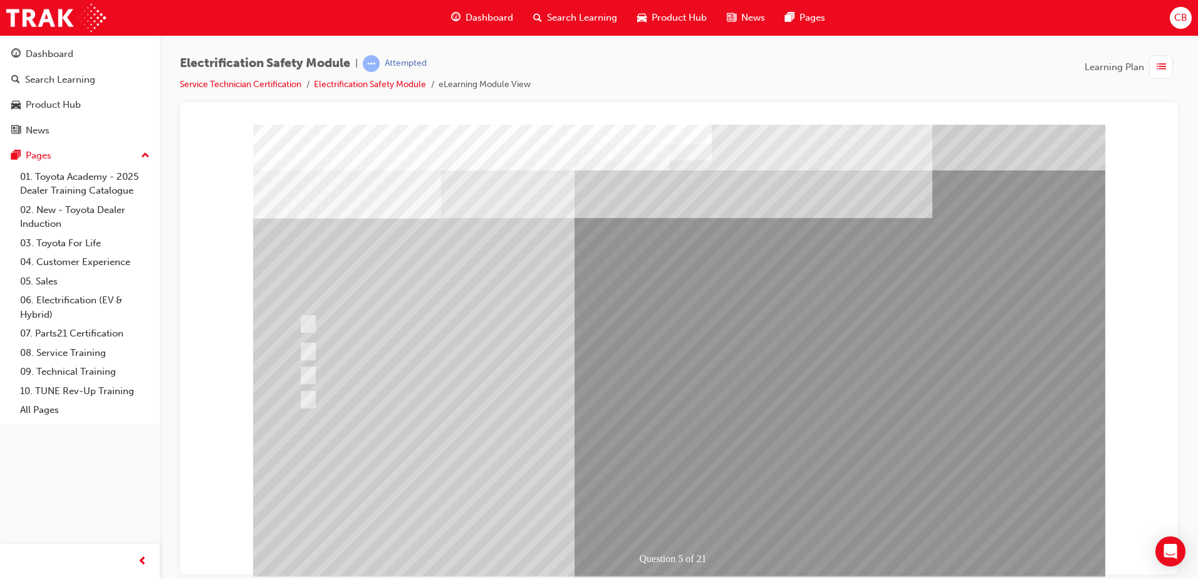
click at [395, 388] on div at bounding box center [541, 399] width 490 height 23
checkbox input "true"
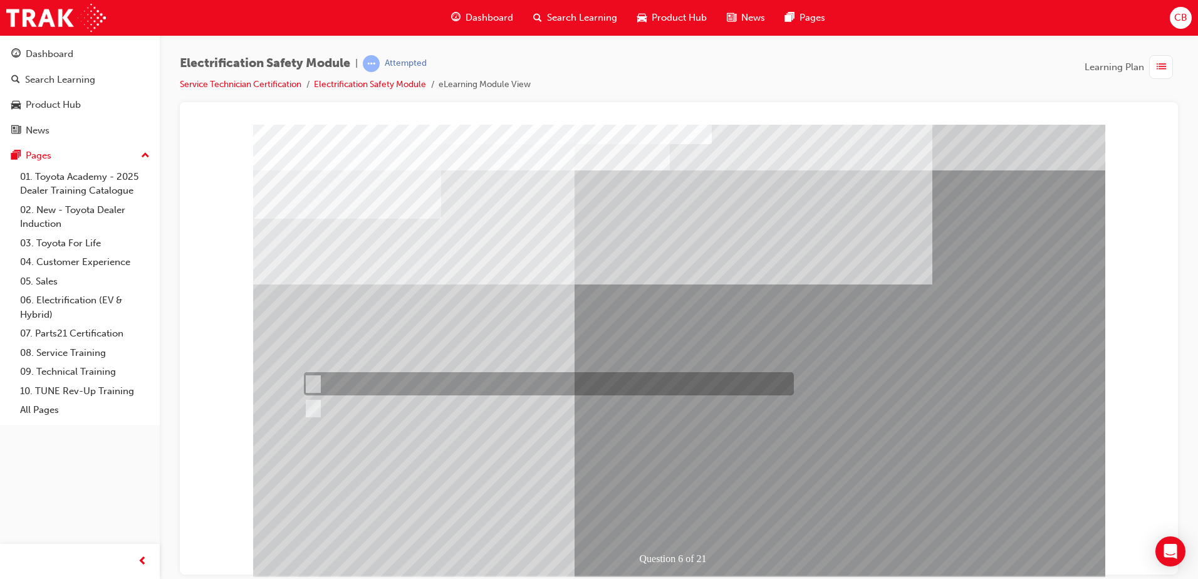
click at [335, 375] on div at bounding box center [546, 383] width 490 height 23
radio input "true"
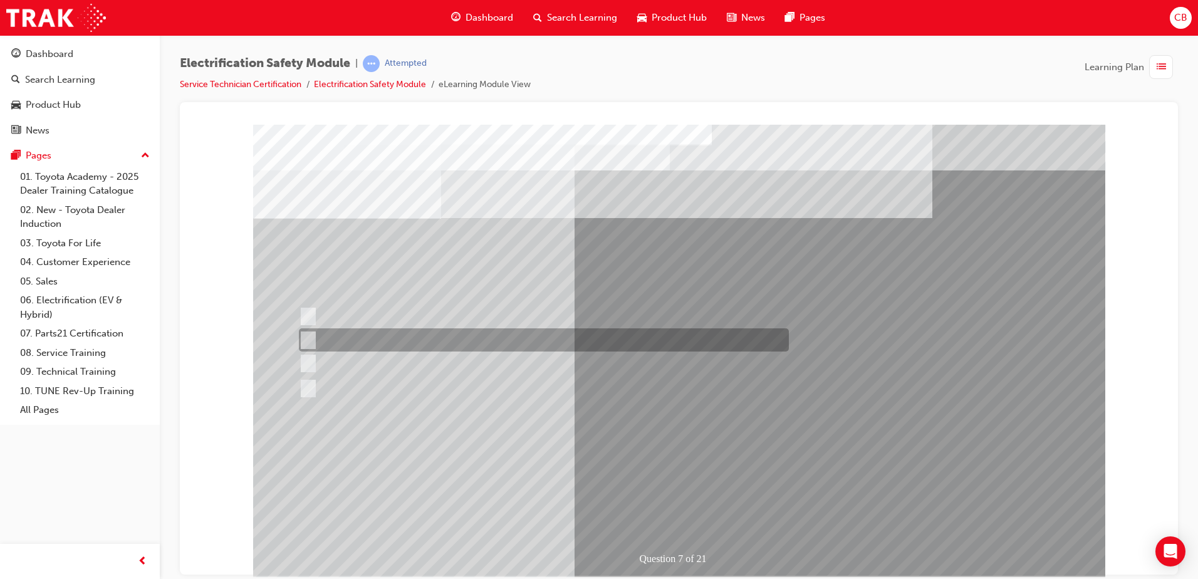
click at [494, 345] on div at bounding box center [541, 339] width 490 height 23
radio input "true"
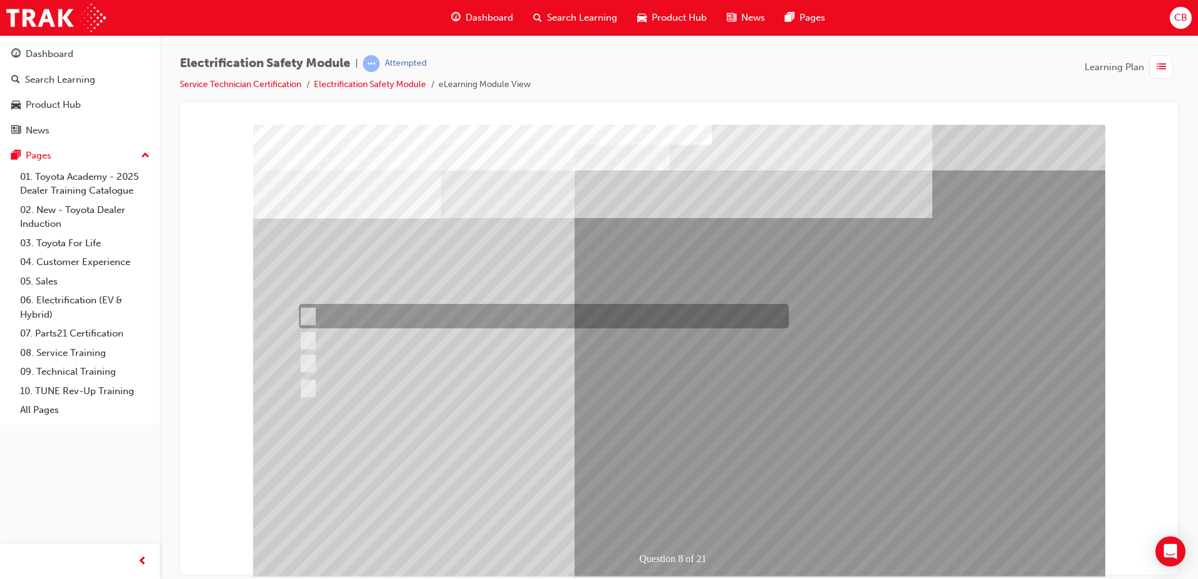
click at [435, 308] on div at bounding box center [541, 316] width 490 height 24
radio input "true"
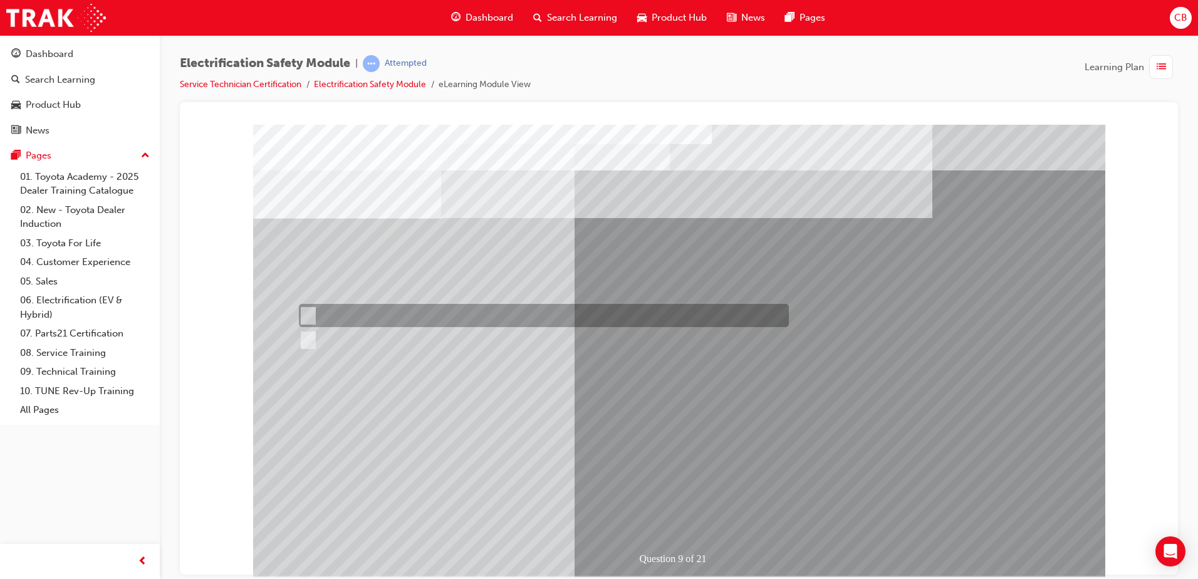
click at [325, 311] on div at bounding box center [541, 315] width 490 height 23
radio input "true"
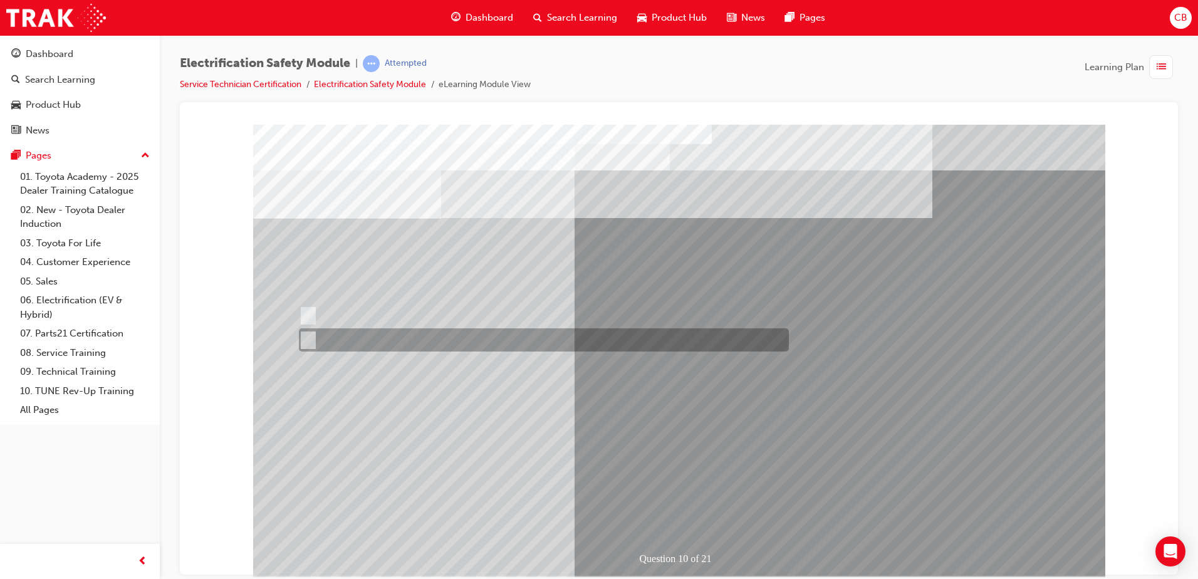
click at [350, 339] on div at bounding box center [541, 339] width 490 height 23
radio input "true"
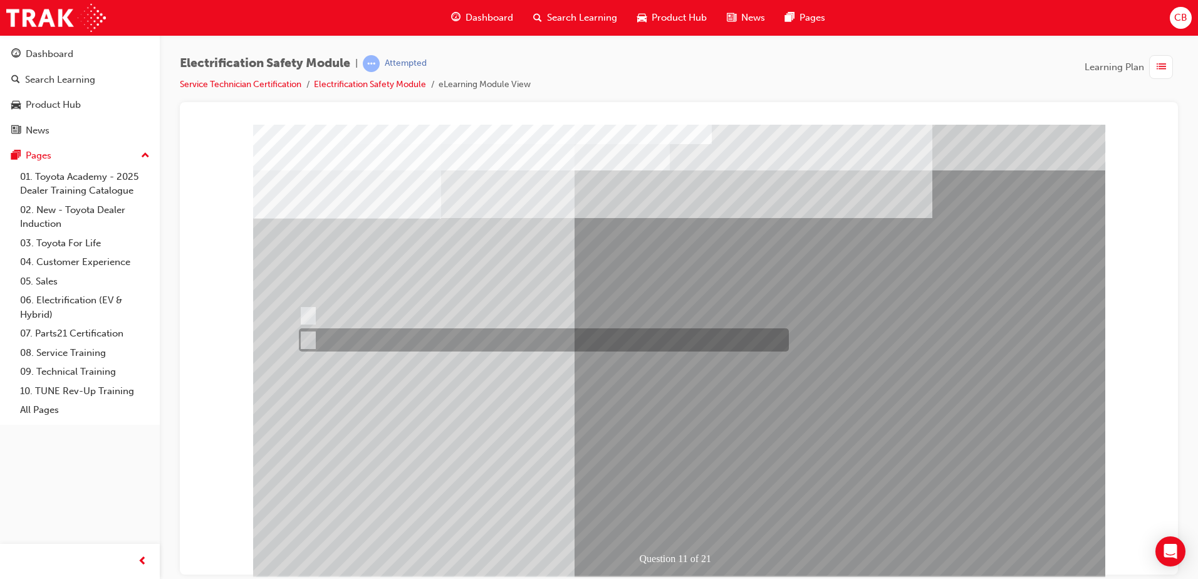
click at [345, 340] on div at bounding box center [541, 339] width 490 height 23
radio input "true"
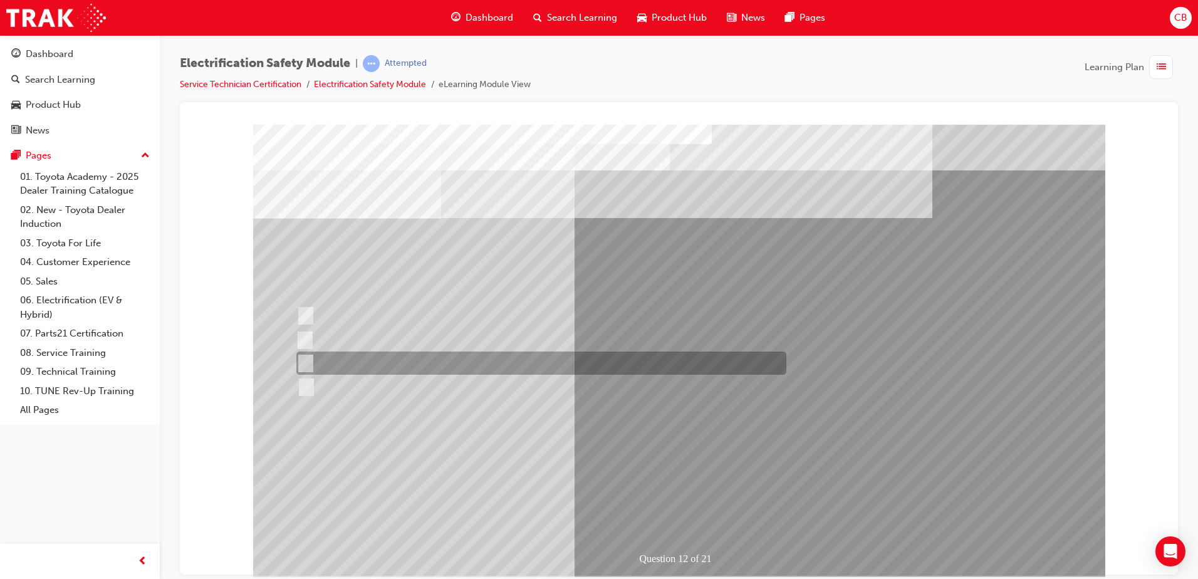
click at [508, 361] on div at bounding box center [538, 362] width 490 height 23
radio input "true"
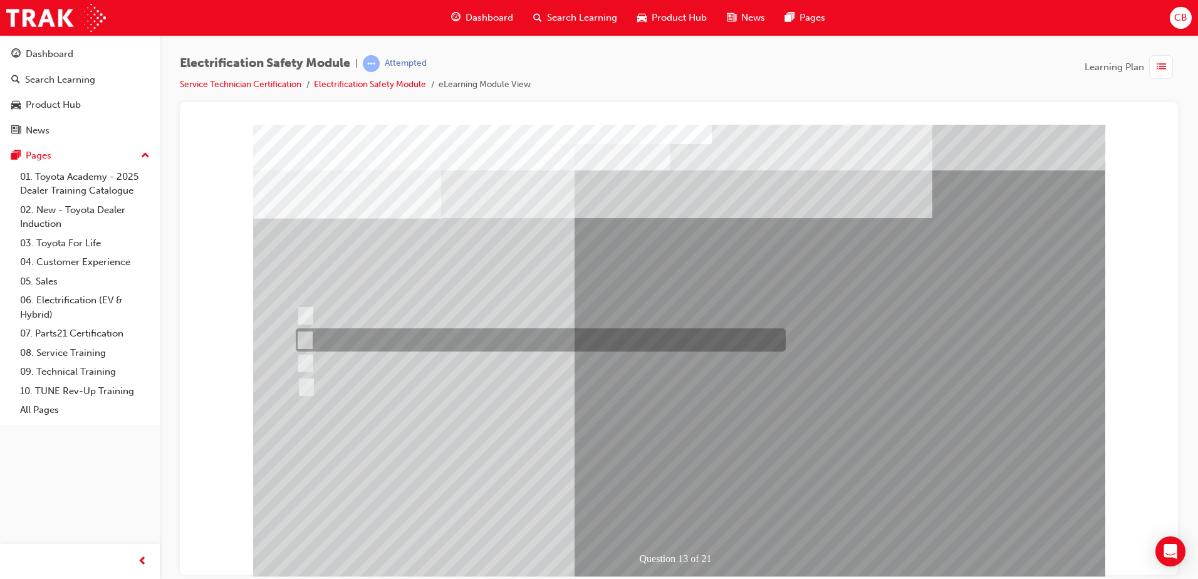
click at [482, 341] on div at bounding box center [538, 339] width 490 height 23
radio input "true"
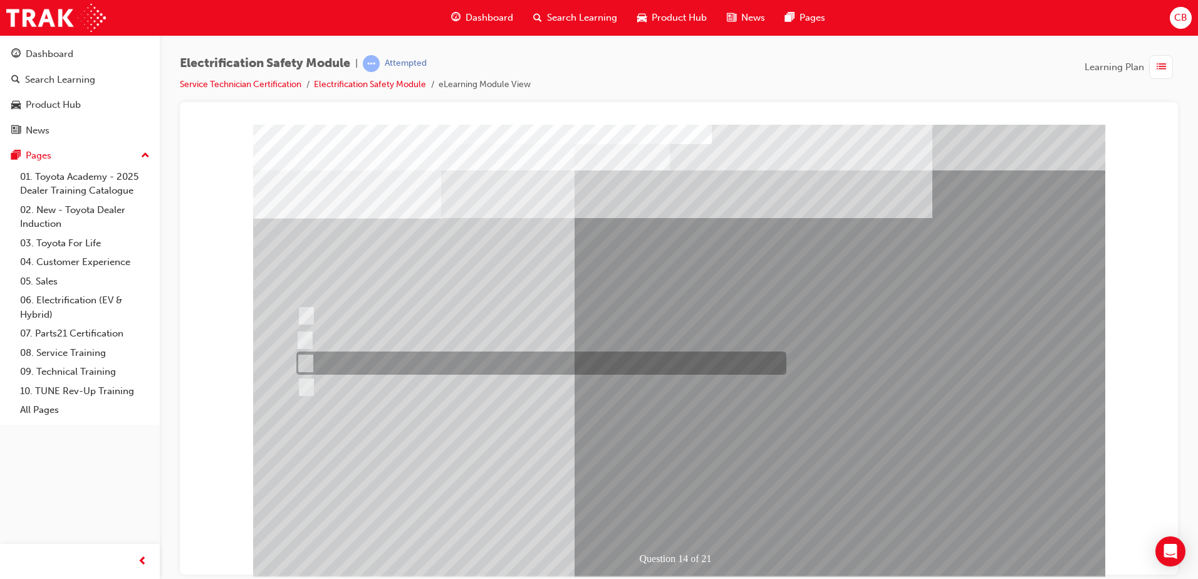
click at [382, 361] on div at bounding box center [538, 362] width 490 height 23
radio input "true"
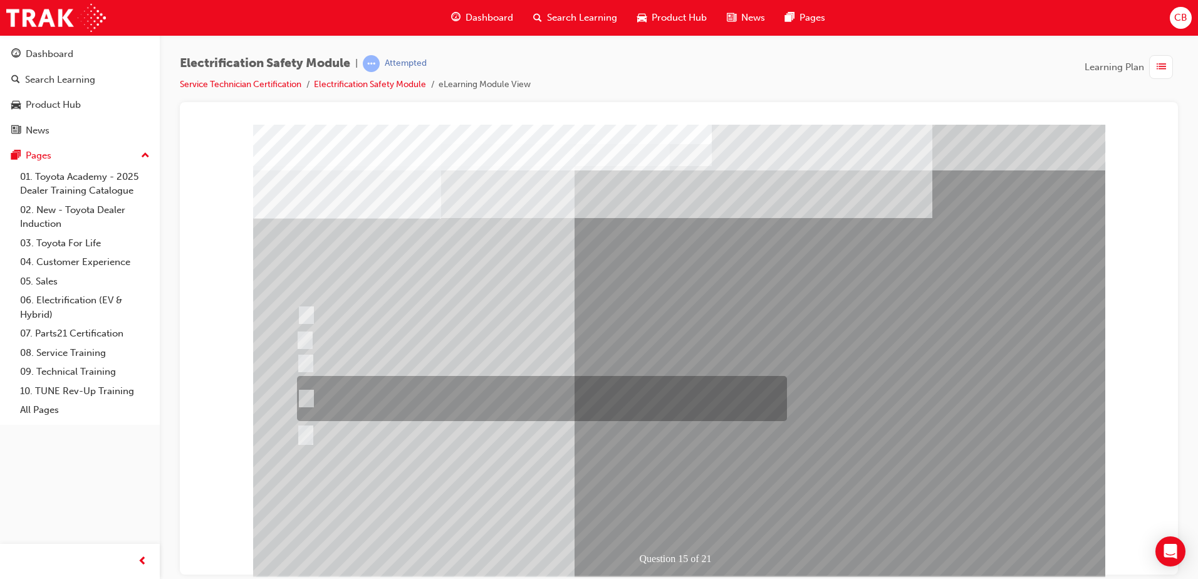
click at [440, 402] on div at bounding box center [539, 398] width 490 height 45
radio input "true"
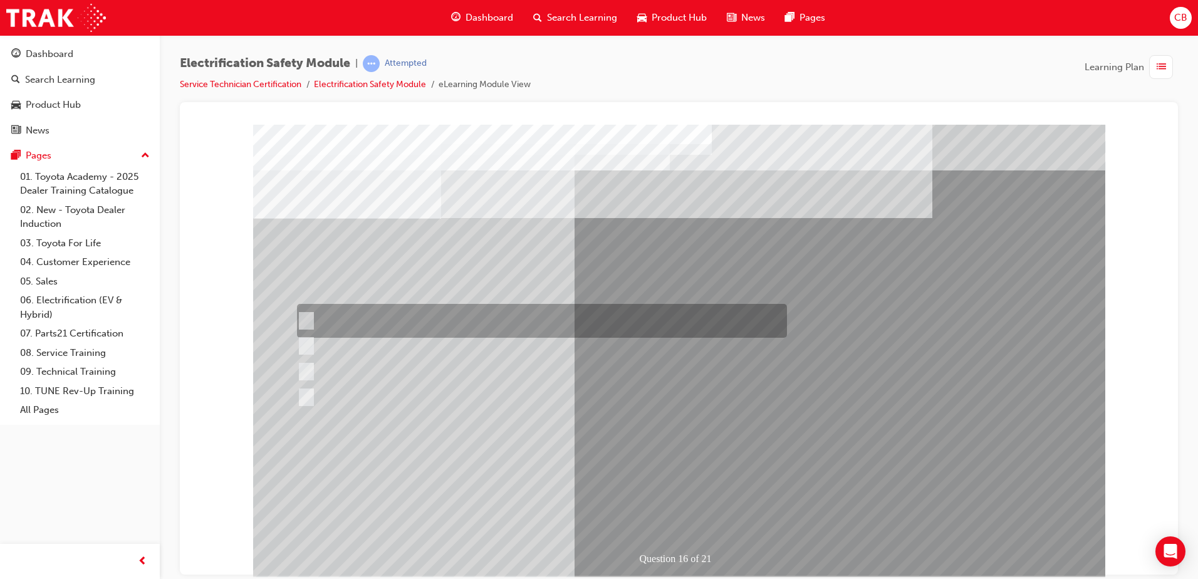
click at [449, 317] on div at bounding box center [539, 321] width 490 height 34
radio input "true"
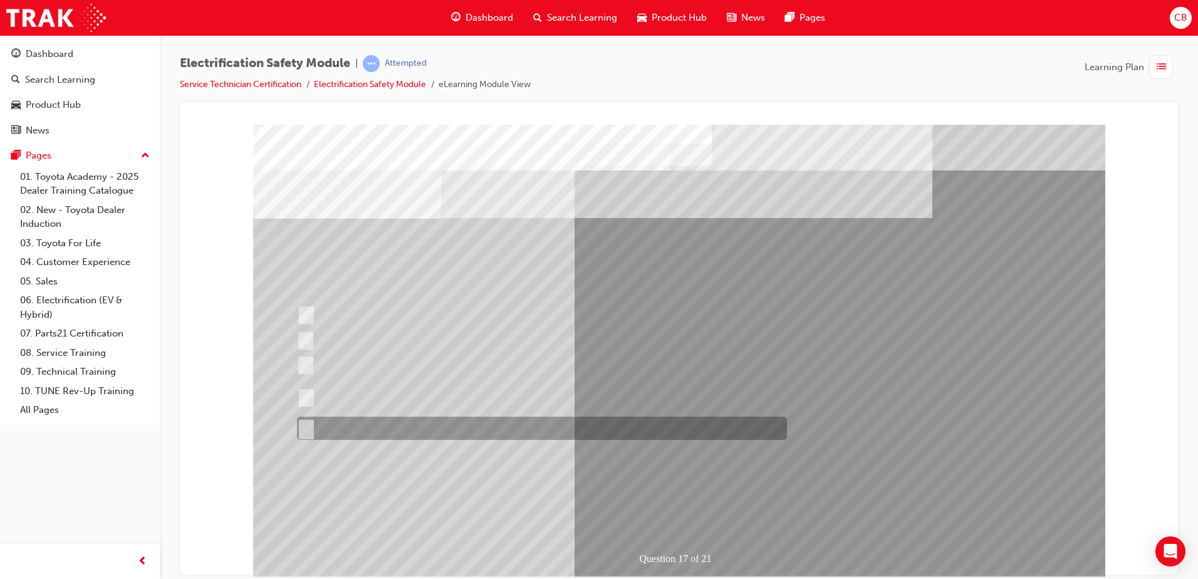
click at [344, 427] on div at bounding box center [539, 428] width 490 height 23
radio input "true"
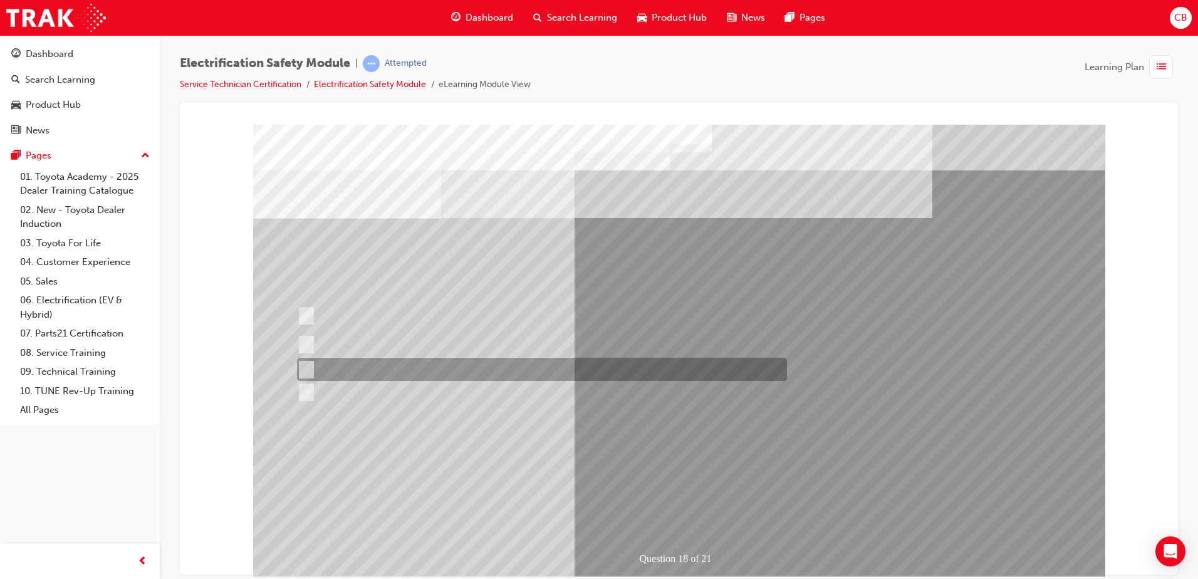
click at [385, 365] on div at bounding box center [539, 369] width 490 height 23
radio input "true"
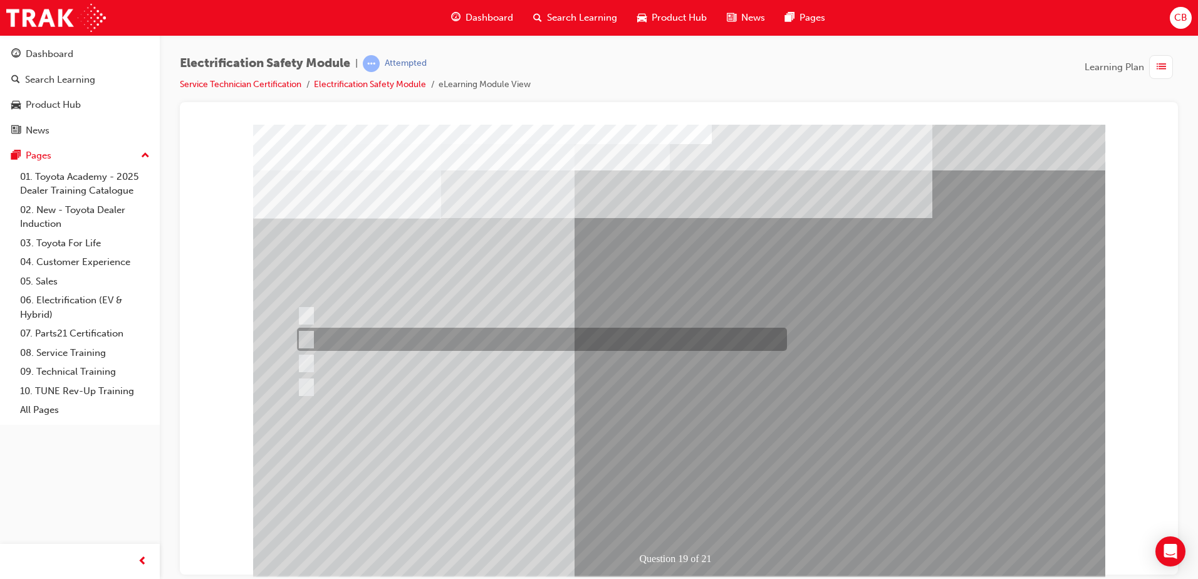
click at [626, 349] on div at bounding box center [539, 339] width 490 height 23
radio input "true"
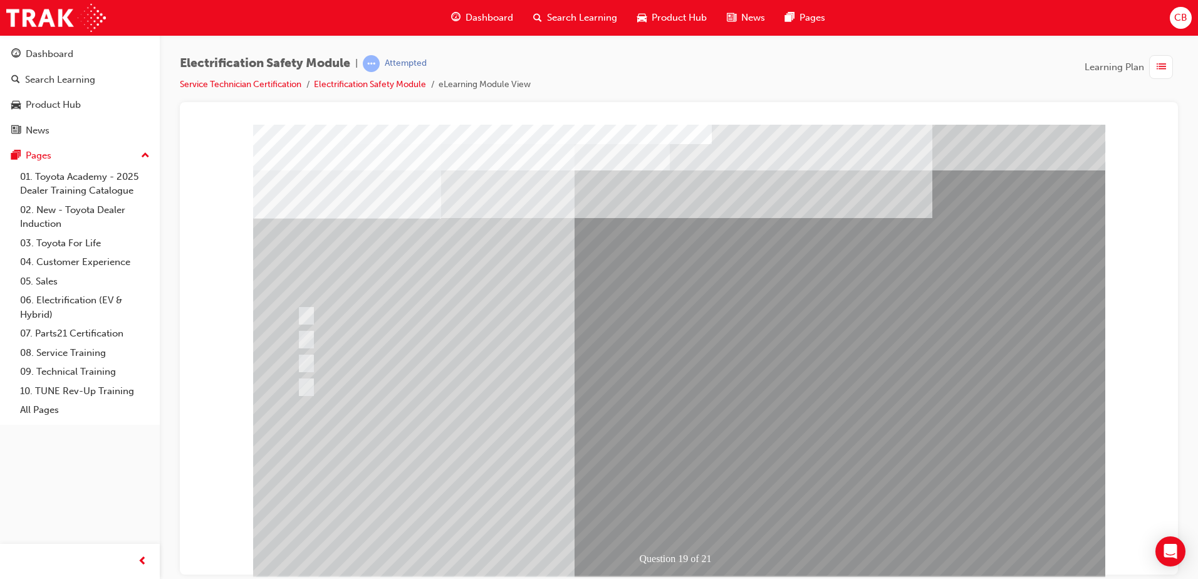
drag, startPoint x: 638, startPoint y: 468, endPoint x: 638, endPoint y: 454, distance: 13.8
click at [489, 408] on div at bounding box center [539, 405] width 490 height 23
radio input "true"
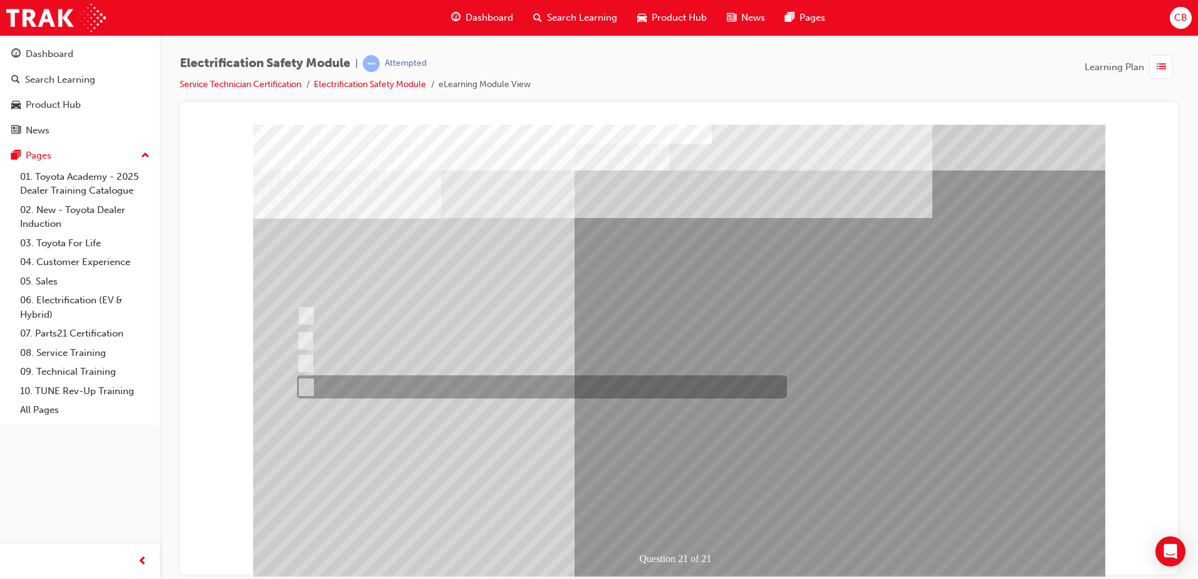
click at [373, 385] on div at bounding box center [539, 386] width 490 height 23
radio input "true"
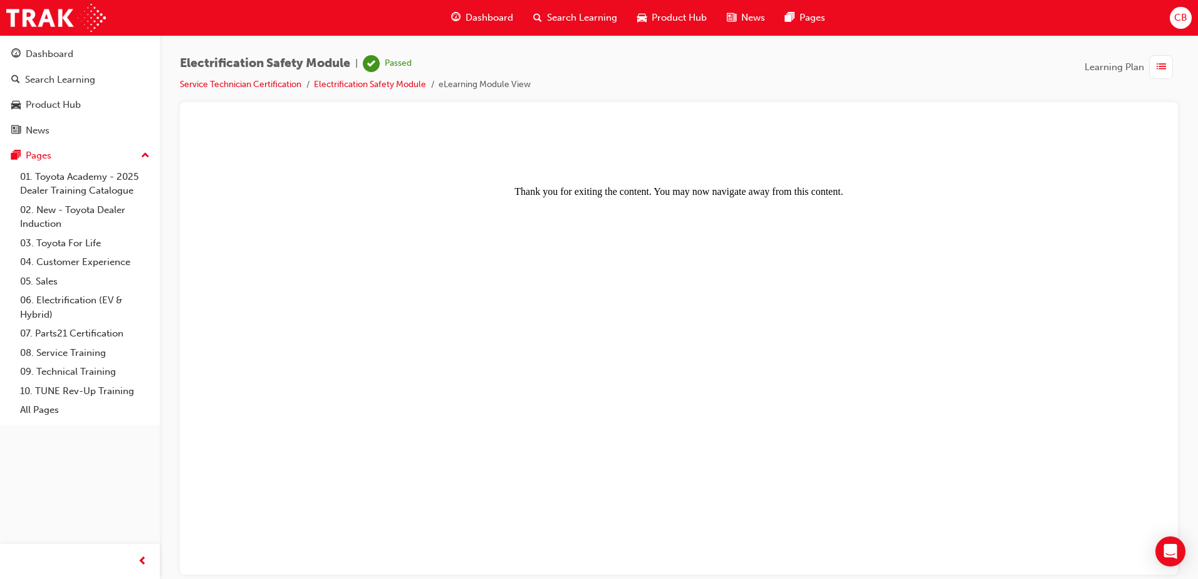
click at [484, 26] on div "Dashboard" at bounding box center [482, 18] width 82 height 26
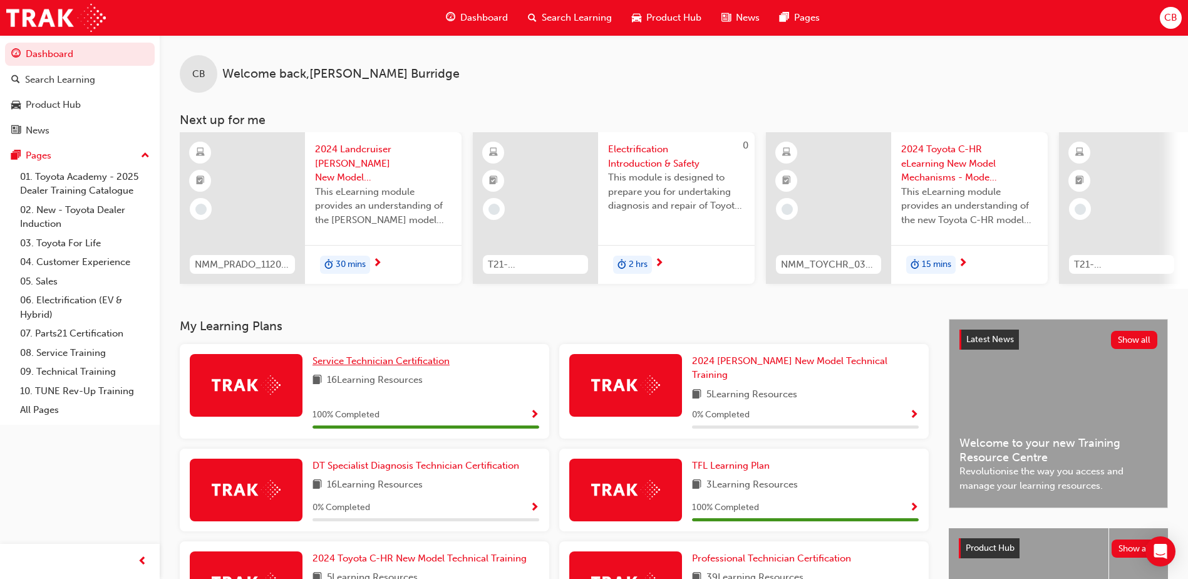
click at [348, 366] on span "Service Technician Certification" at bounding box center [381, 360] width 137 height 11
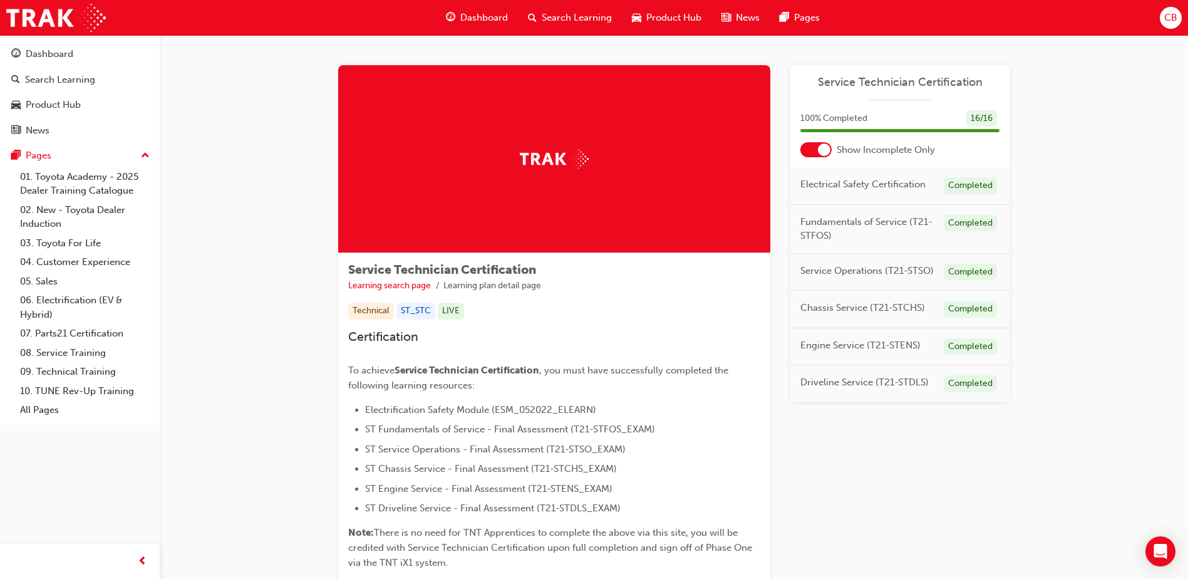
click at [487, 21] on span "Dashboard" at bounding box center [484, 18] width 48 height 14
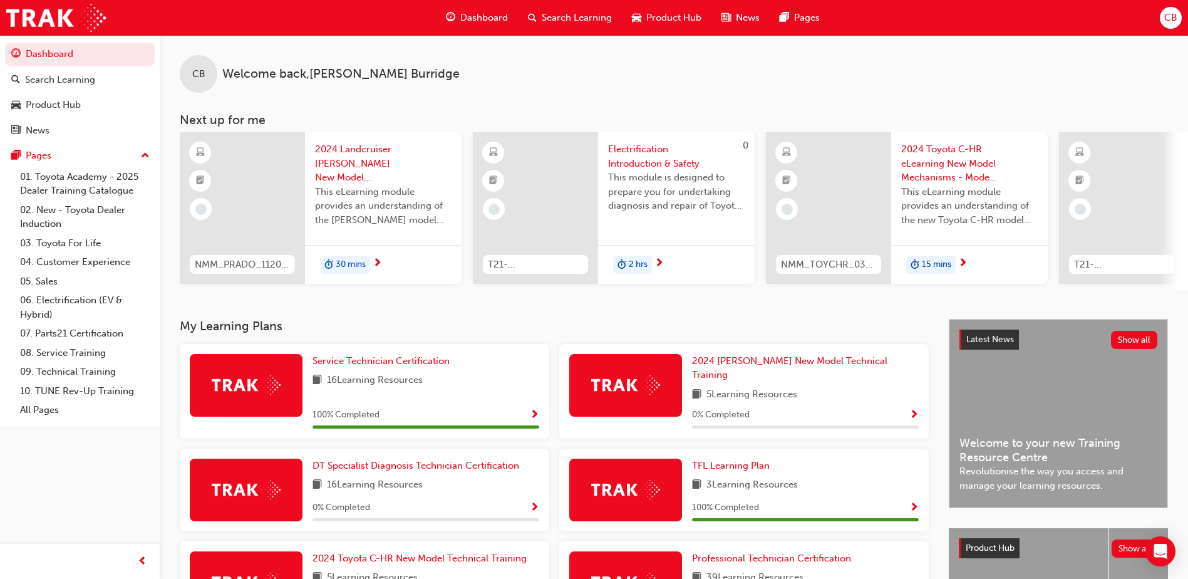
click at [553, 20] on span "Search Learning" at bounding box center [577, 18] width 70 height 14
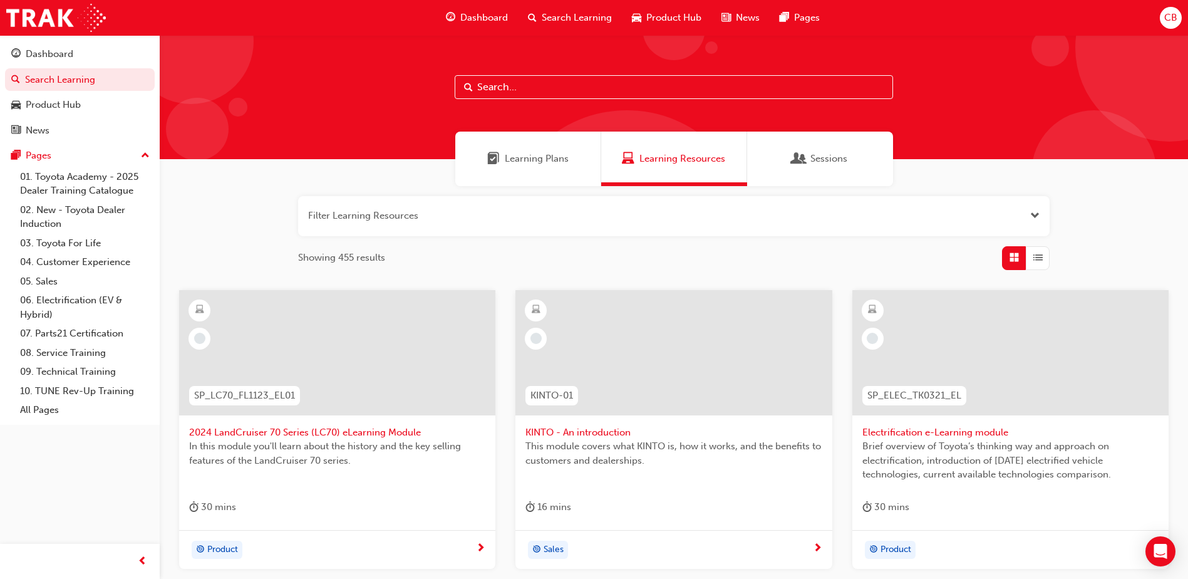
click at [541, 85] on input "text" at bounding box center [674, 87] width 439 height 24
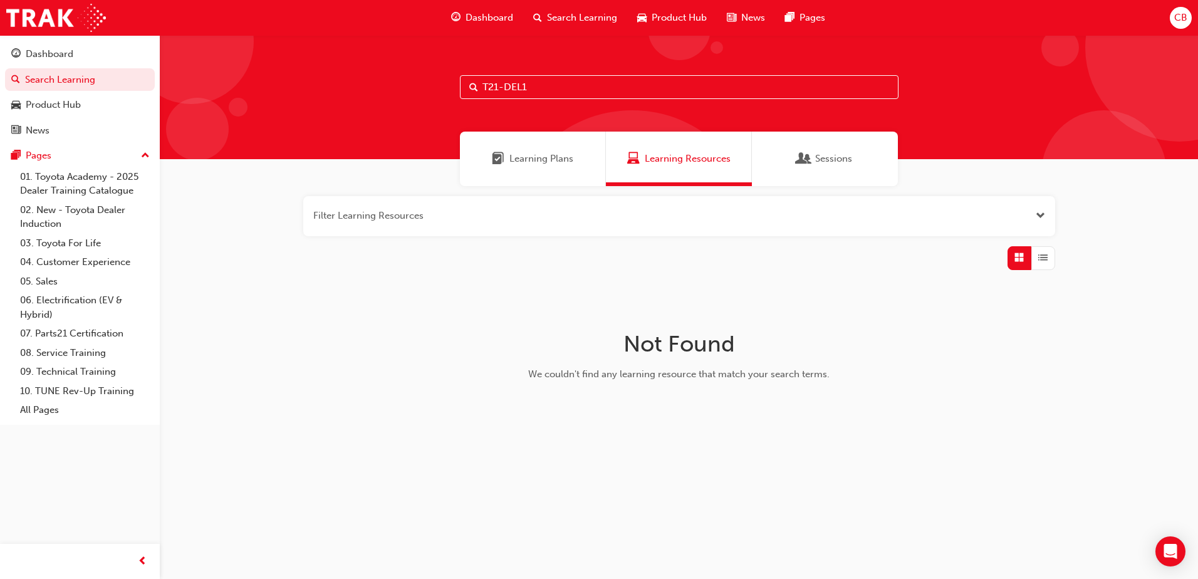
click at [504, 90] on input "T21-DEL1" at bounding box center [679, 87] width 439 height 24
type input "T21-DTEL1"
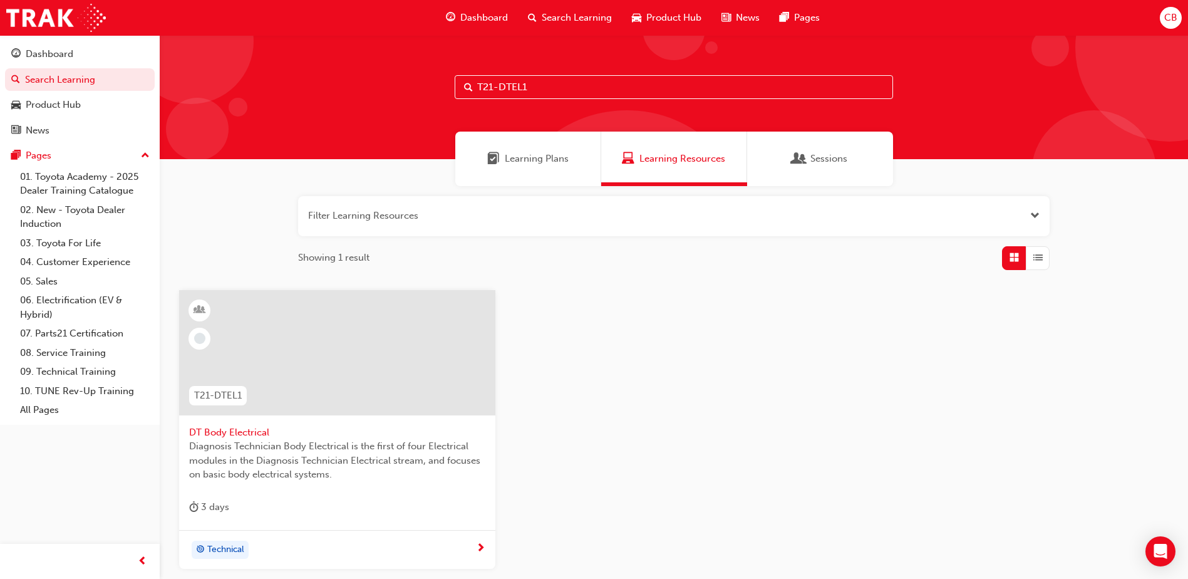
click at [264, 465] on span "Diagnosis Technician Body Electrical is the first of four Electrical modules in…" at bounding box center [337, 460] width 296 height 43
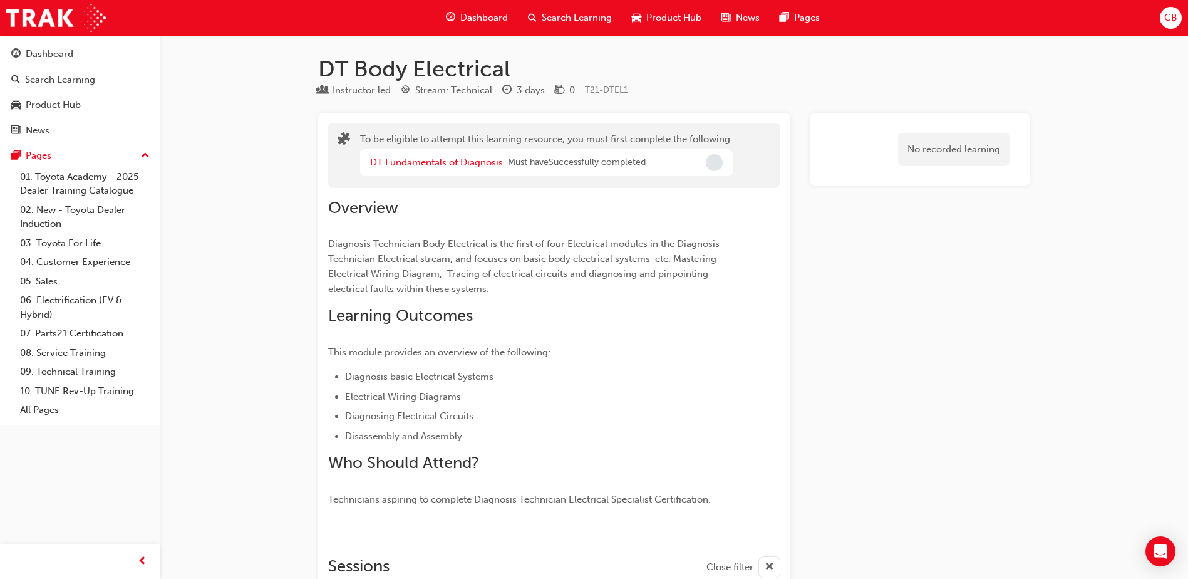
click at [528, 23] on span "search-icon" at bounding box center [532, 18] width 9 height 16
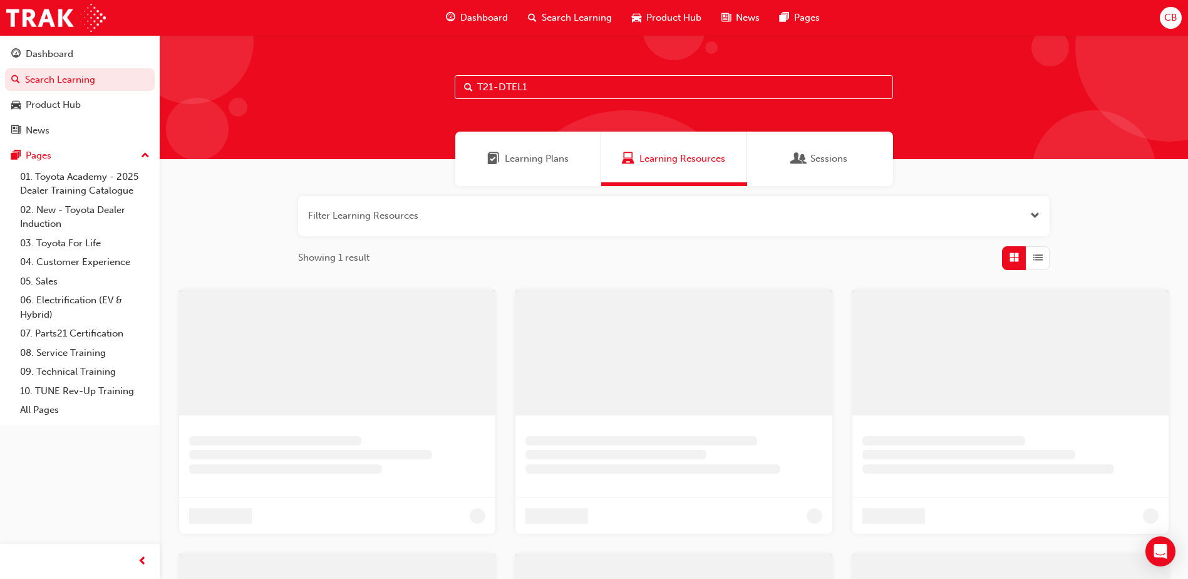
click at [559, 94] on input "T21-DTEL1" at bounding box center [674, 87] width 439 height 24
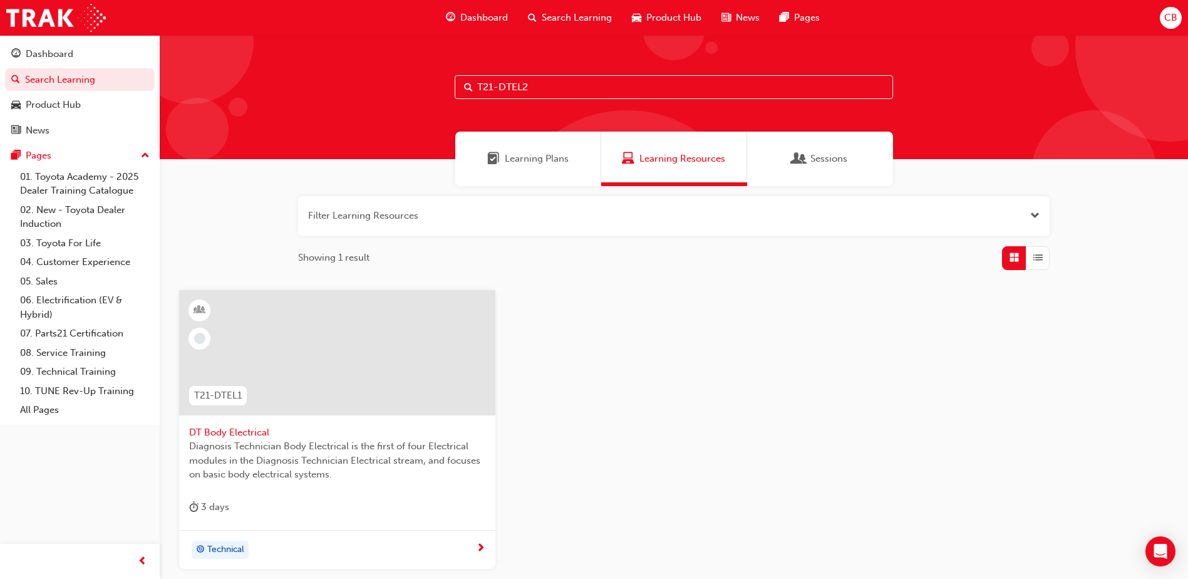
type input "T21-DTEL2"
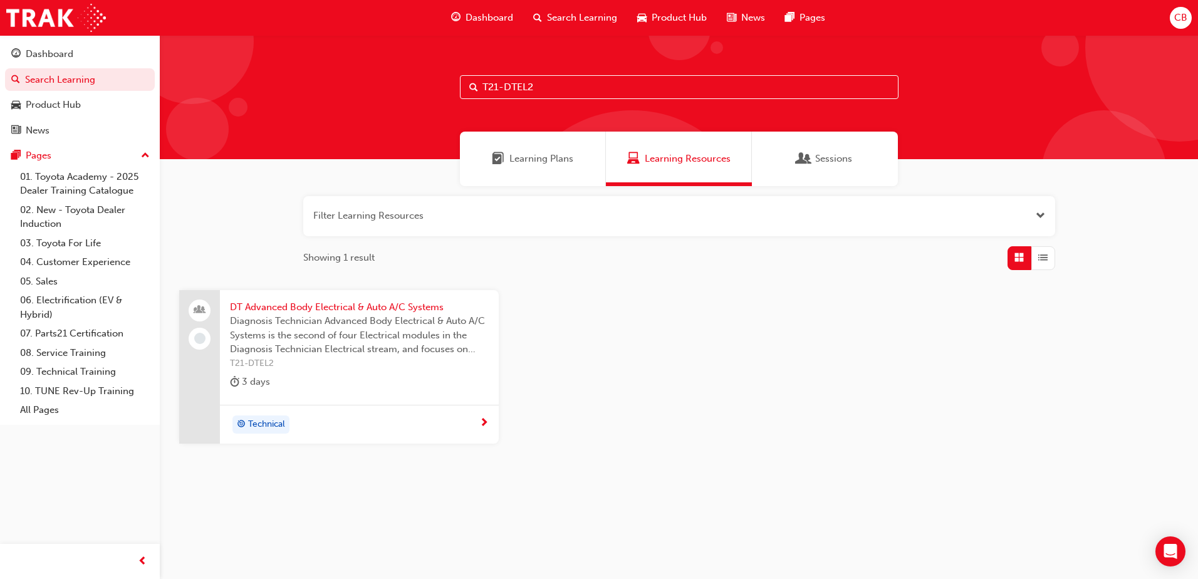
click at [335, 375] on div "3 days" at bounding box center [359, 384] width 259 height 21
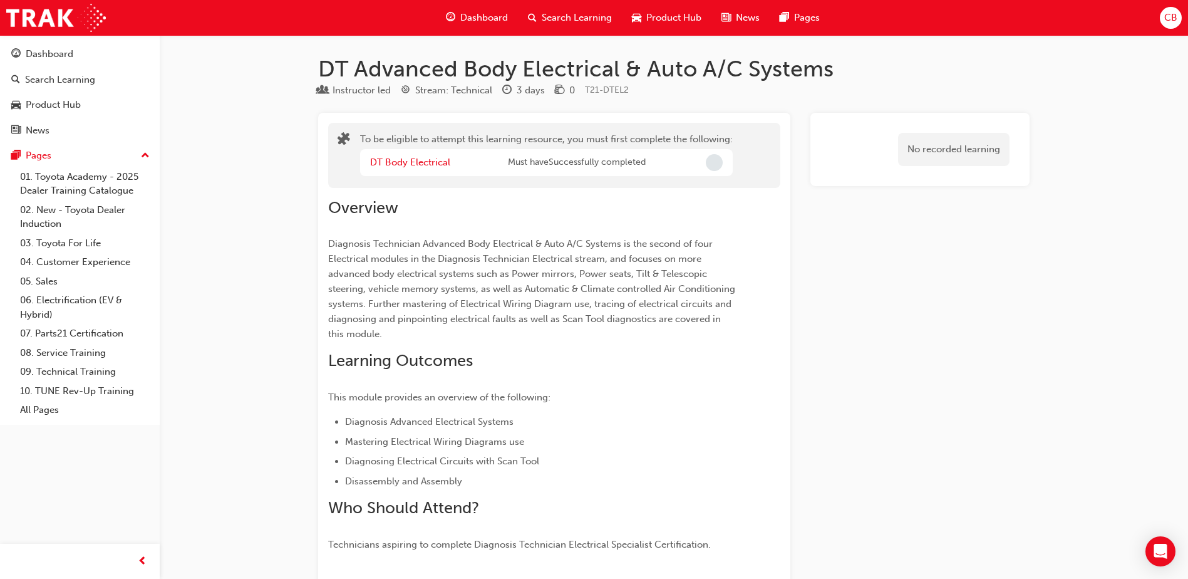
click at [573, 18] on span "Search Learning" at bounding box center [577, 18] width 70 height 14
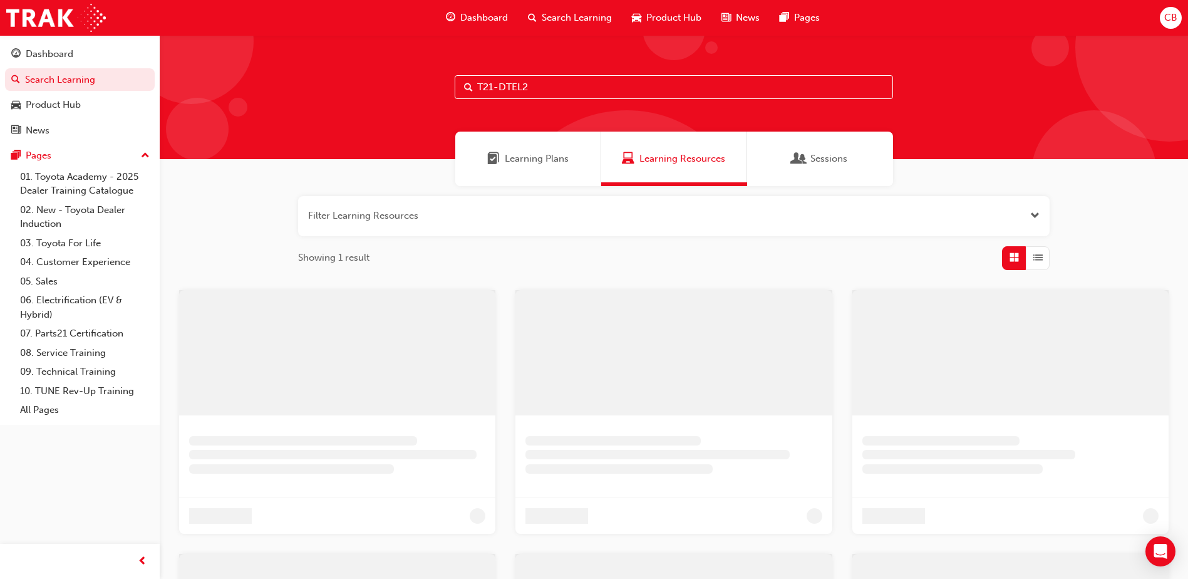
click at [555, 96] on input "T21-DTEL2" at bounding box center [674, 87] width 439 height 24
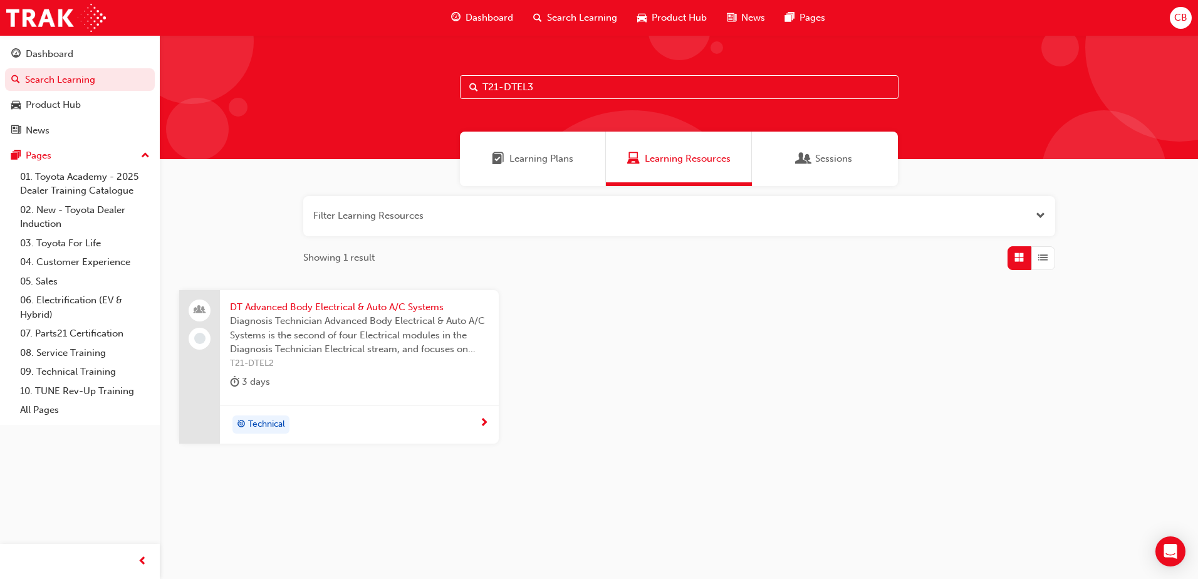
type input "T21-DTEL3"
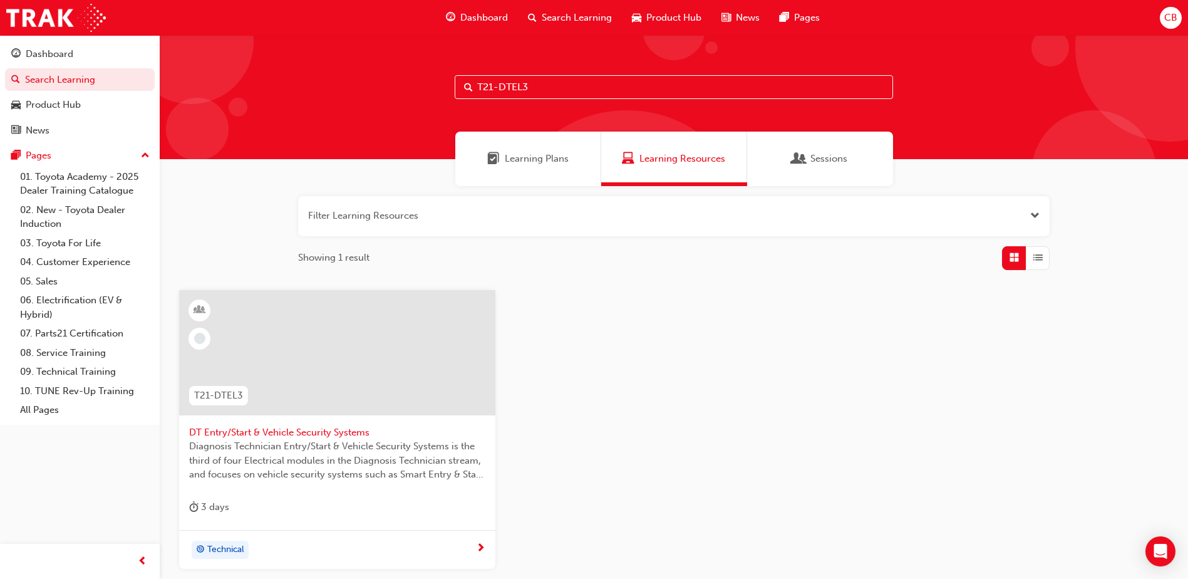
click at [330, 392] on div at bounding box center [337, 352] width 316 height 125
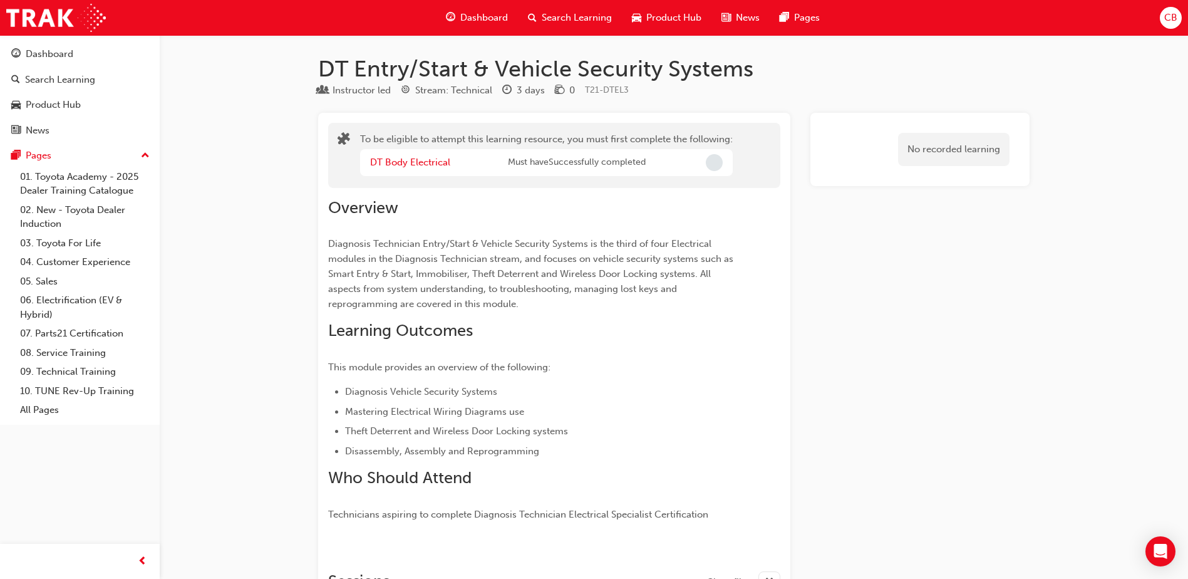
click at [572, 14] on span "Search Learning" at bounding box center [577, 18] width 70 height 14
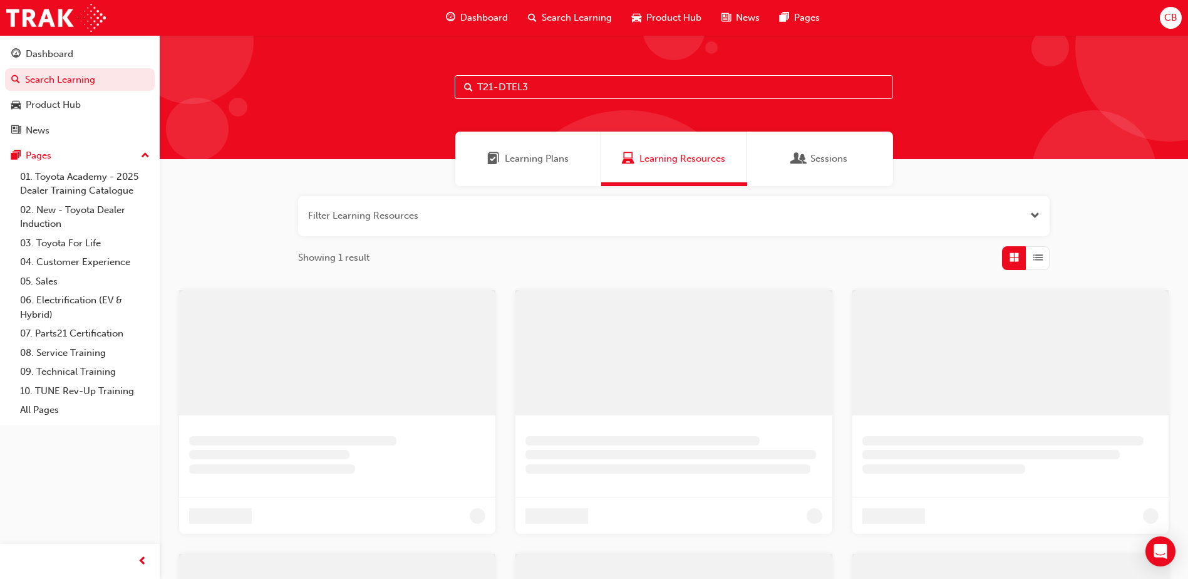
click at [559, 89] on input "T21-DTEL3" at bounding box center [674, 87] width 439 height 24
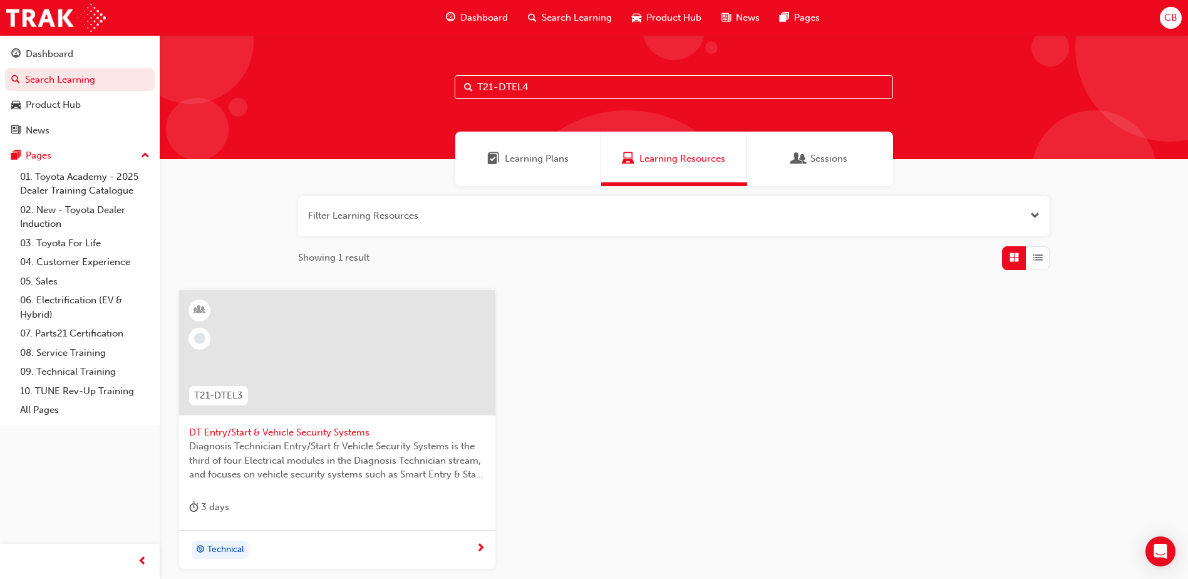
type input "T21-DTEL4"
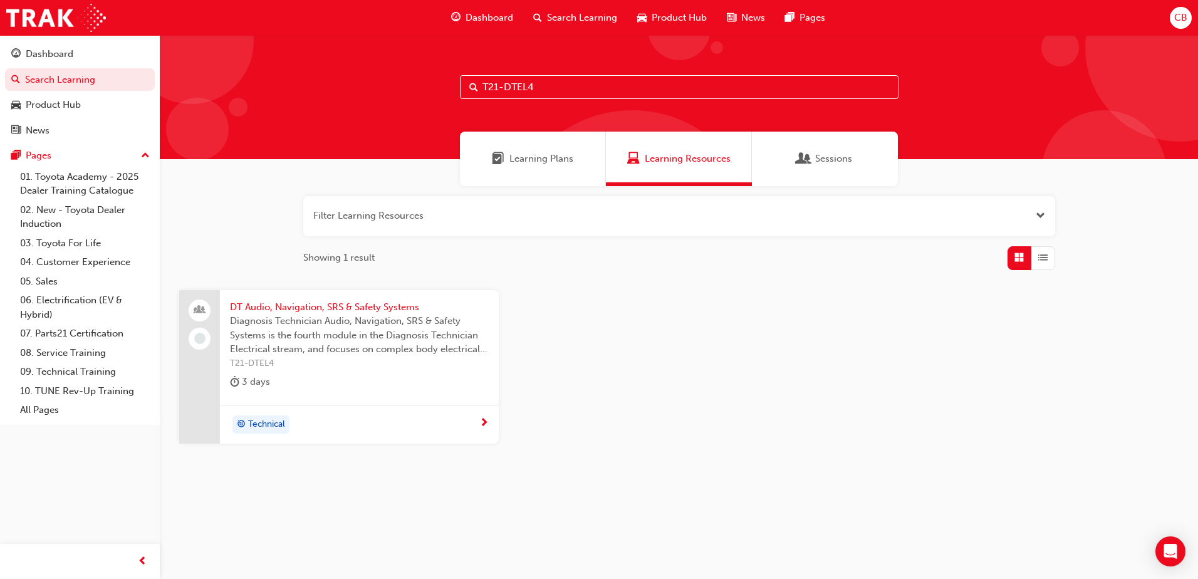
click at [282, 354] on span "Diagnosis Technician Audio, Navigation, SRS & Safety Systems is the fourth modu…" at bounding box center [359, 335] width 259 height 43
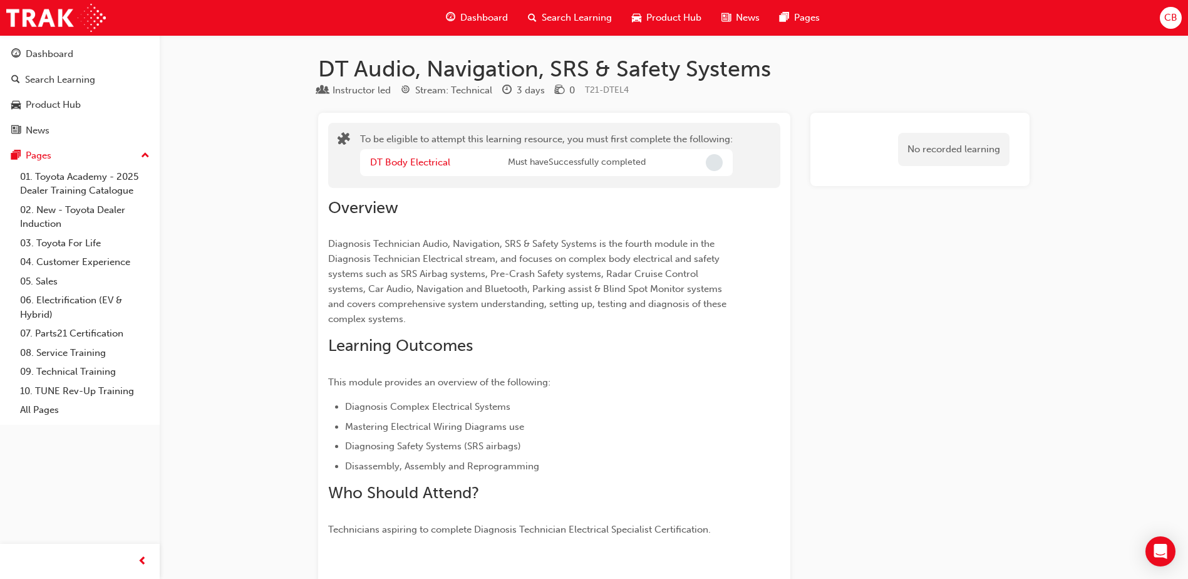
click at [558, 21] on span "Search Learning" at bounding box center [577, 18] width 70 height 14
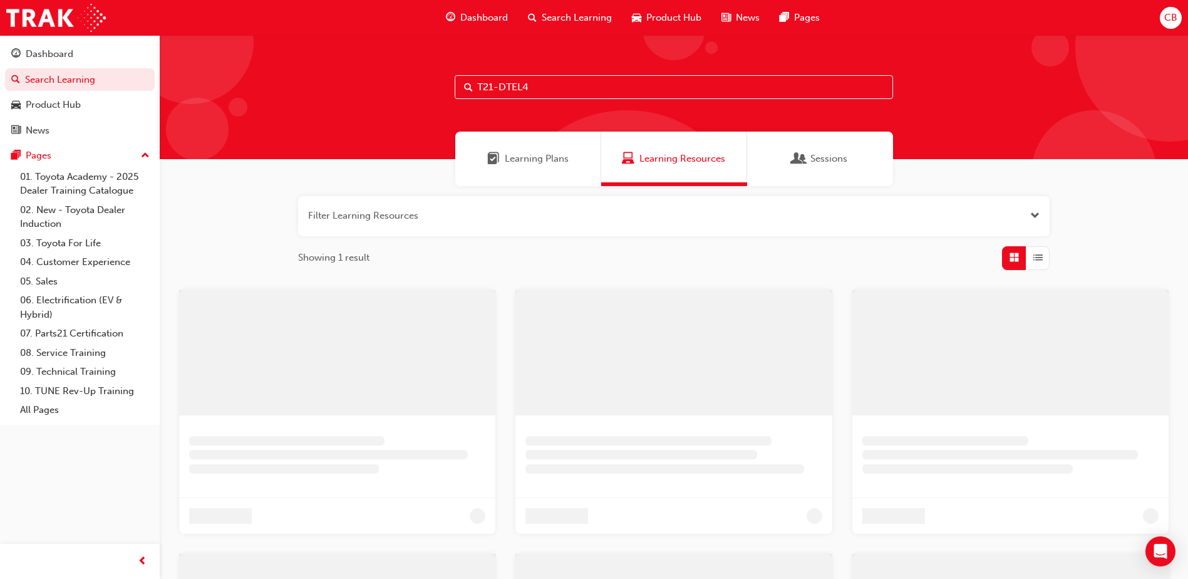
click at [548, 88] on input "T21-DTEL4" at bounding box center [674, 87] width 439 height 24
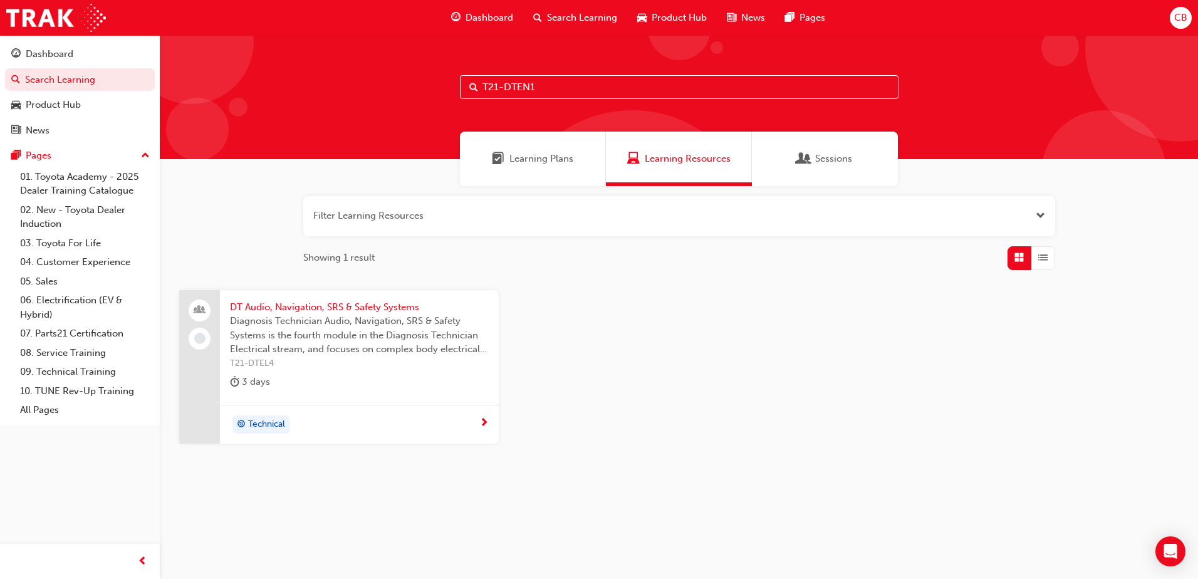
type input "T21-DTEN1"
click at [329, 356] on span "T21-DTEN1" at bounding box center [359, 363] width 259 height 14
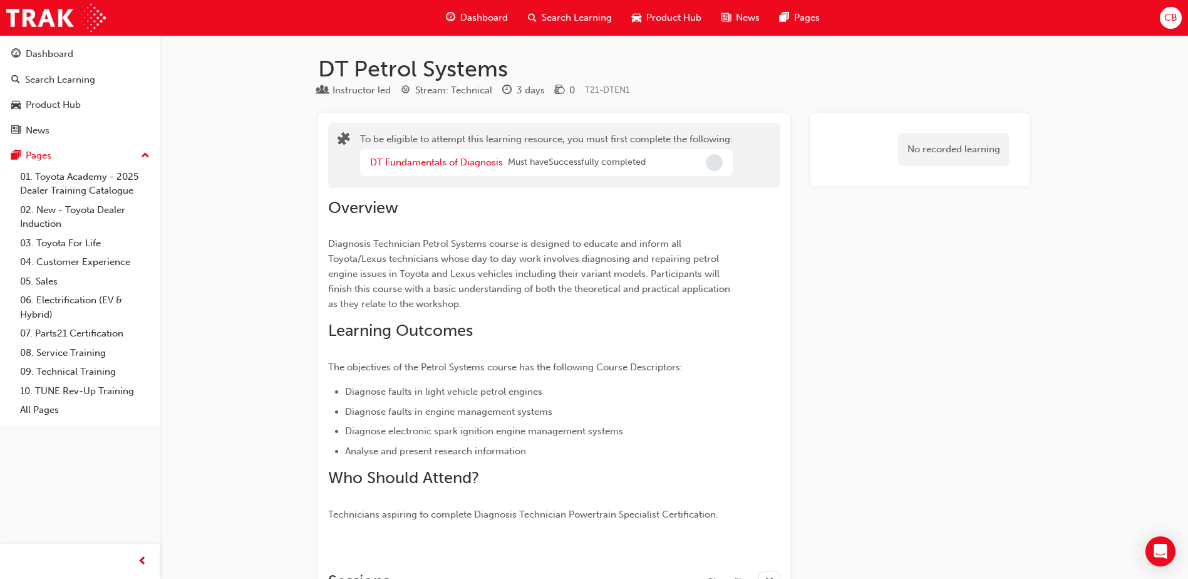
click at [576, 5] on div "Search Learning" at bounding box center [570, 18] width 104 height 26
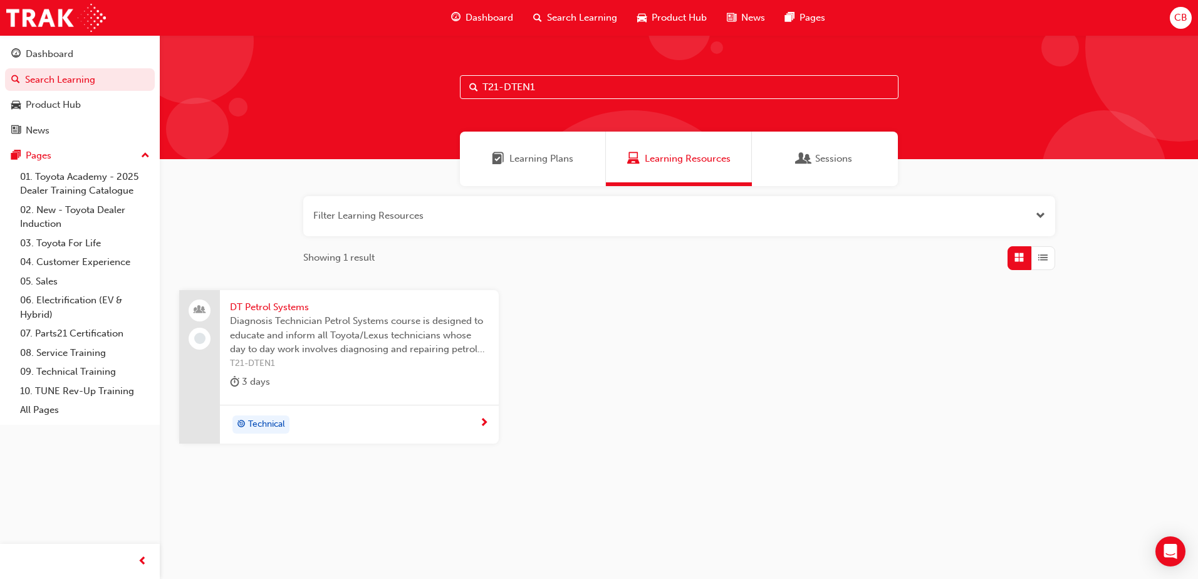
click at [584, 87] on input "T21-DTEN1" at bounding box center [679, 87] width 439 height 24
type input "T21-DTEN2"
click at [364, 361] on span "T21-DTEN2" at bounding box center [359, 363] width 259 height 14
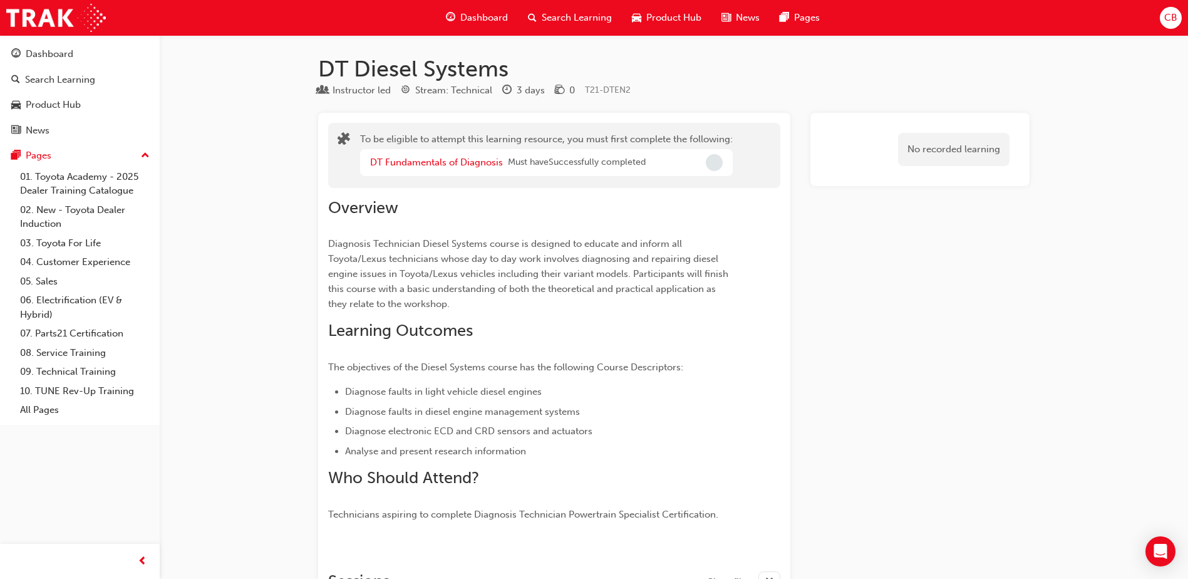
click at [543, 21] on span "Search Learning" at bounding box center [577, 18] width 70 height 14
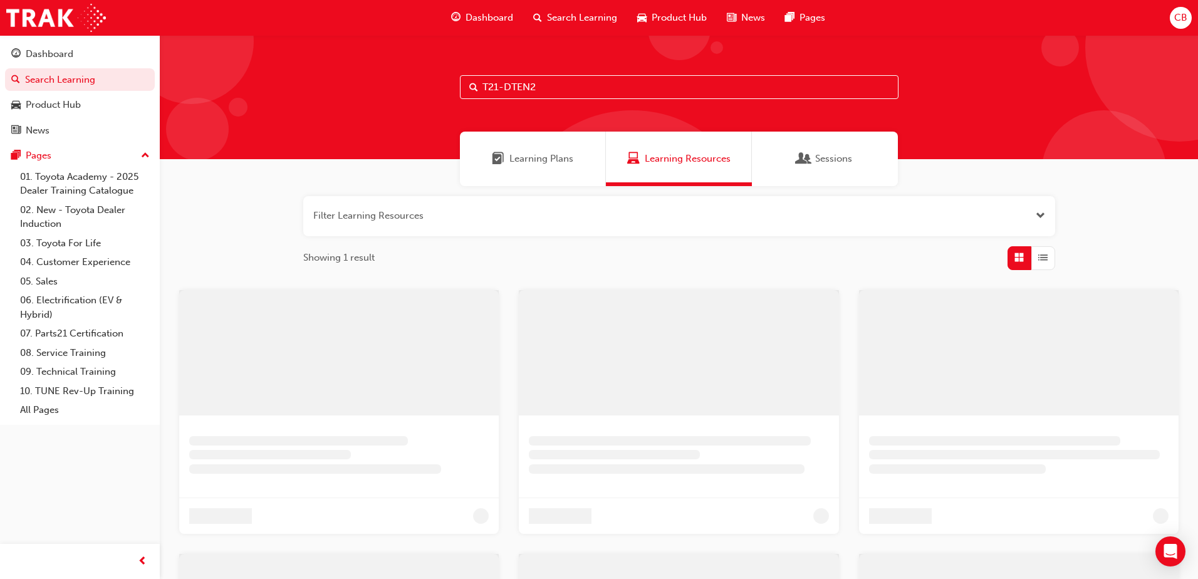
click at [578, 82] on input "T21-DTEN2" at bounding box center [679, 87] width 439 height 24
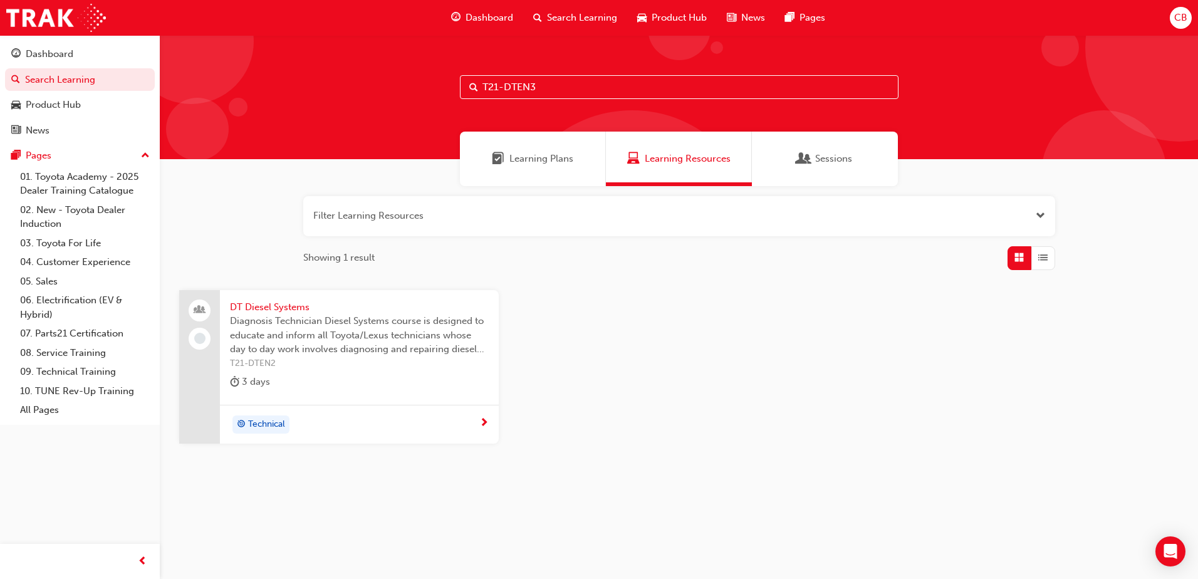
type input "T21-DTEN3"
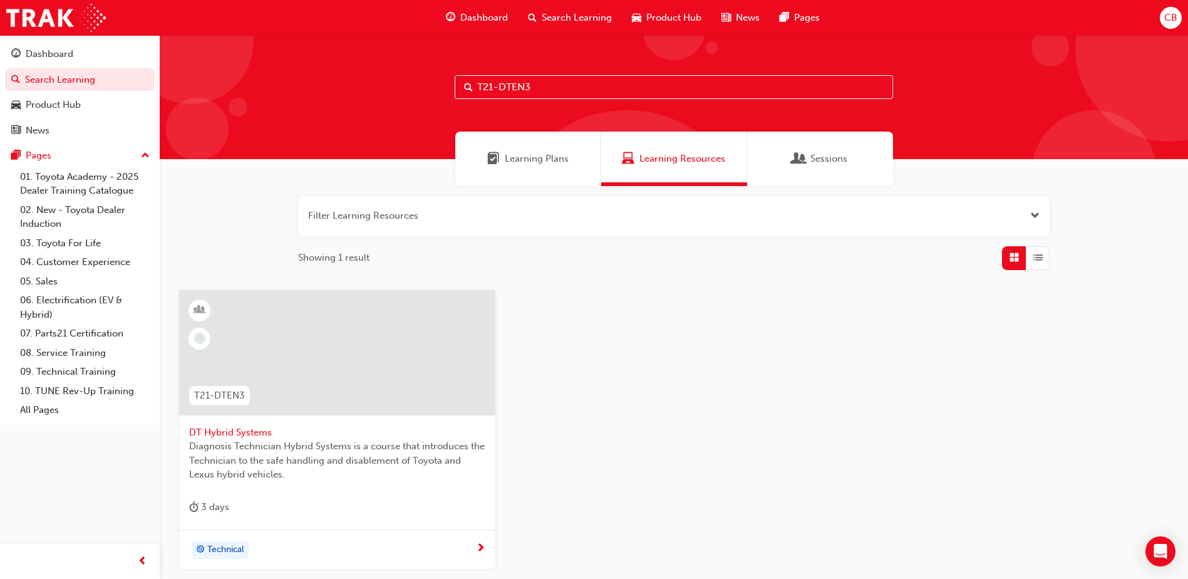
click at [376, 365] on div at bounding box center [337, 352] width 316 height 125
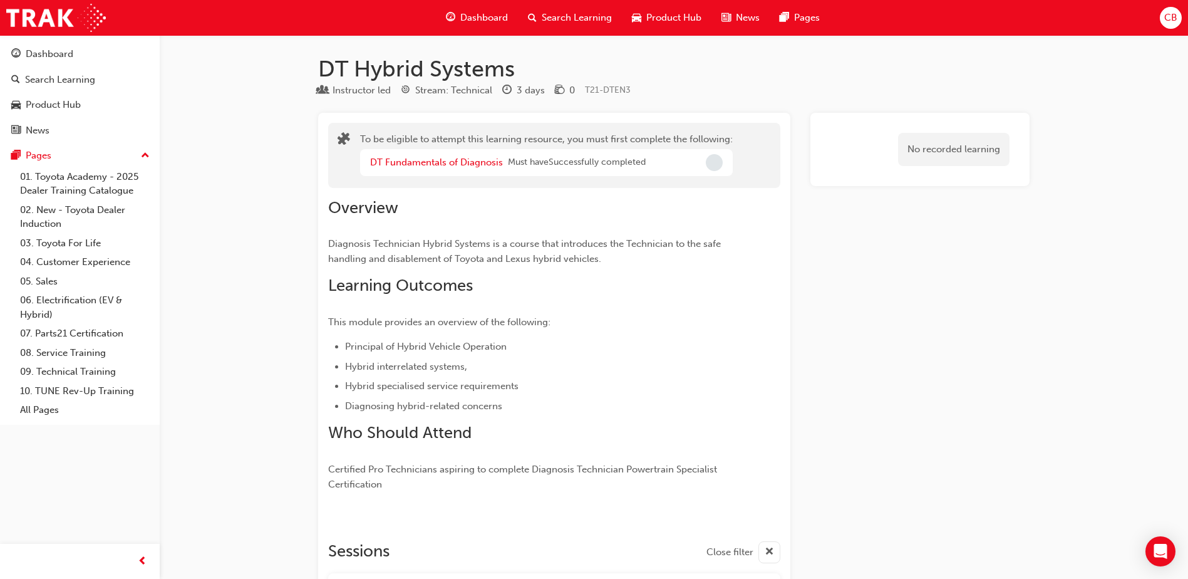
click at [576, 20] on span "Search Learning" at bounding box center [577, 18] width 70 height 14
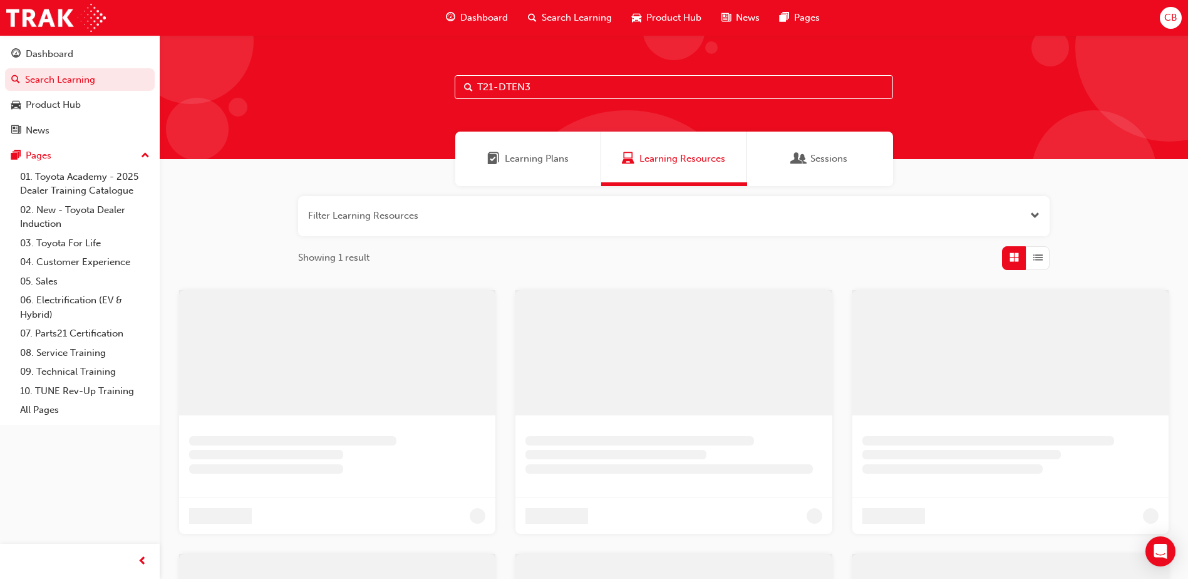
drag, startPoint x: 562, startPoint y: 85, endPoint x: 338, endPoint y: 80, distance: 223.7
click at [338, 80] on div "T21-DTEN3" at bounding box center [674, 97] width 1029 height 124
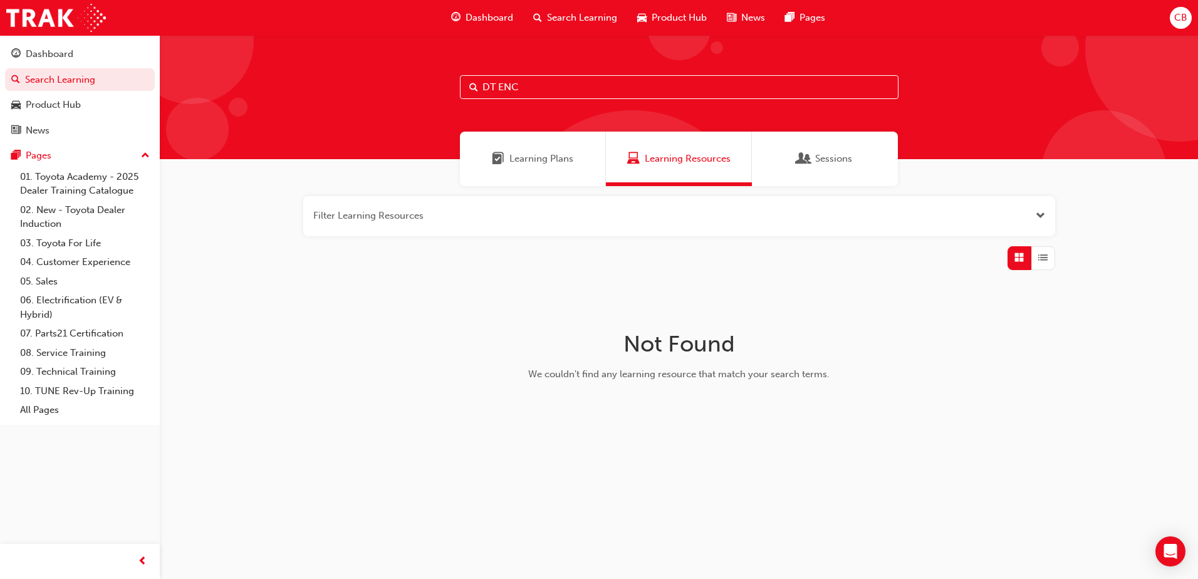
click at [455, 71] on div "DT ENC" at bounding box center [679, 97] width 1038 height 124
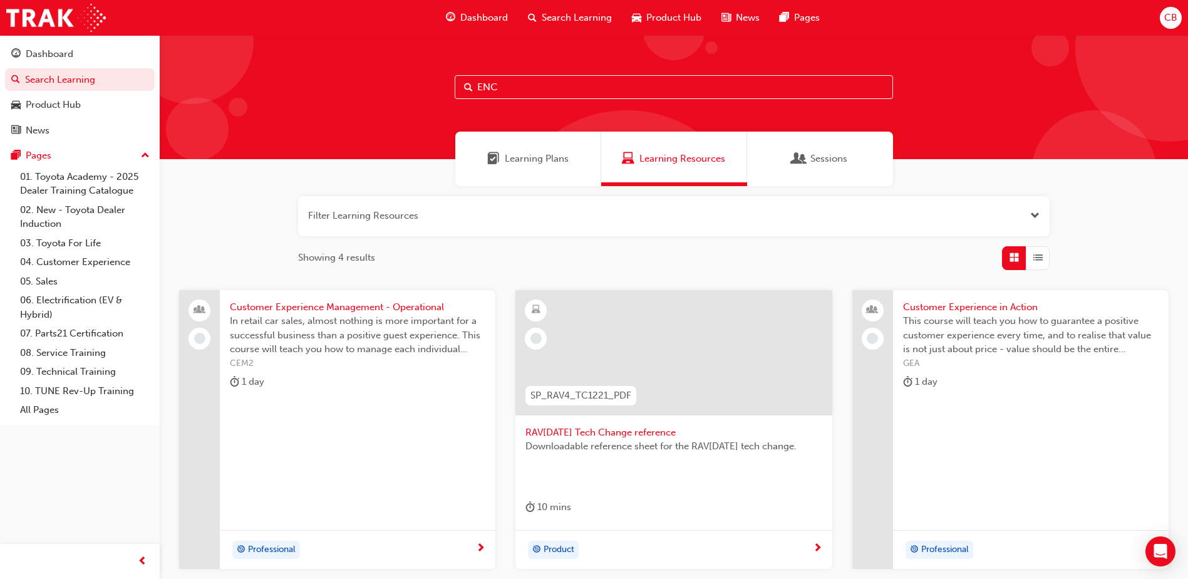
drag, startPoint x: 574, startPoint y: 86, endPoint x: 354, endPoint y: 81, distance: 220.6
click at [354, 81] on div "ENC" at bounding box center [674, 97] width 1029 height 124
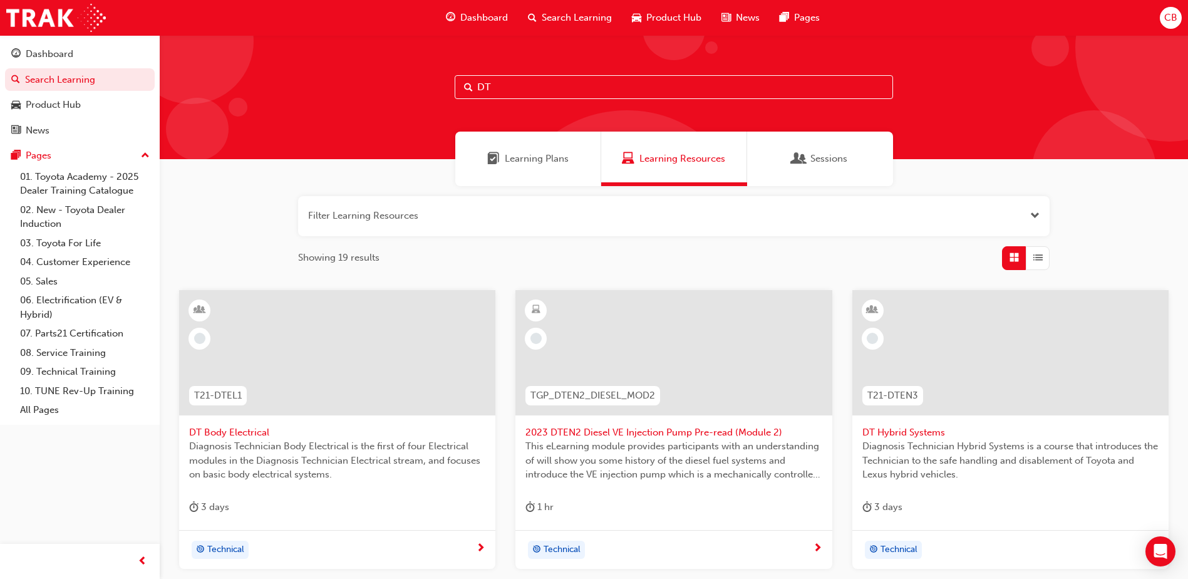
click at [652, 86] on input "DT" at bounding box center [674, 87] width 439 height 24
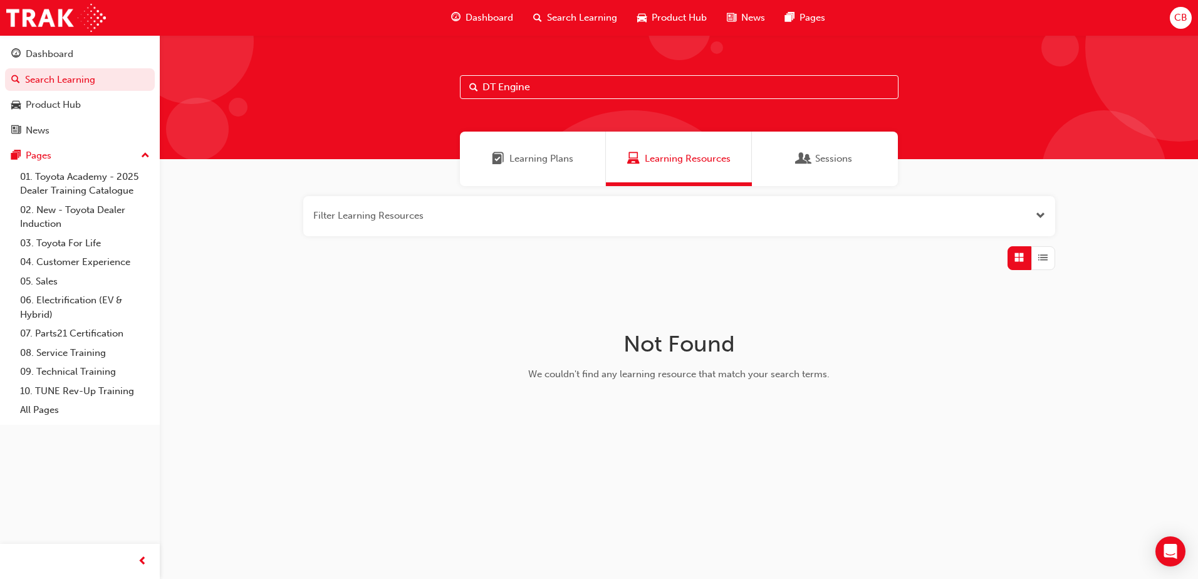
click at [591, 86] on input "DT Engine" at bounding box center [679, 87] width 439 height 24
drag, startPoint x: 549, startPoint y: 89, endPoint x: 279, endPoint y: 81, distance: 269.5
click at [279, 81] on div "DT Engine" at bounding box center [679, 97] width 1038 height 124
type input "T21-DTCH1"
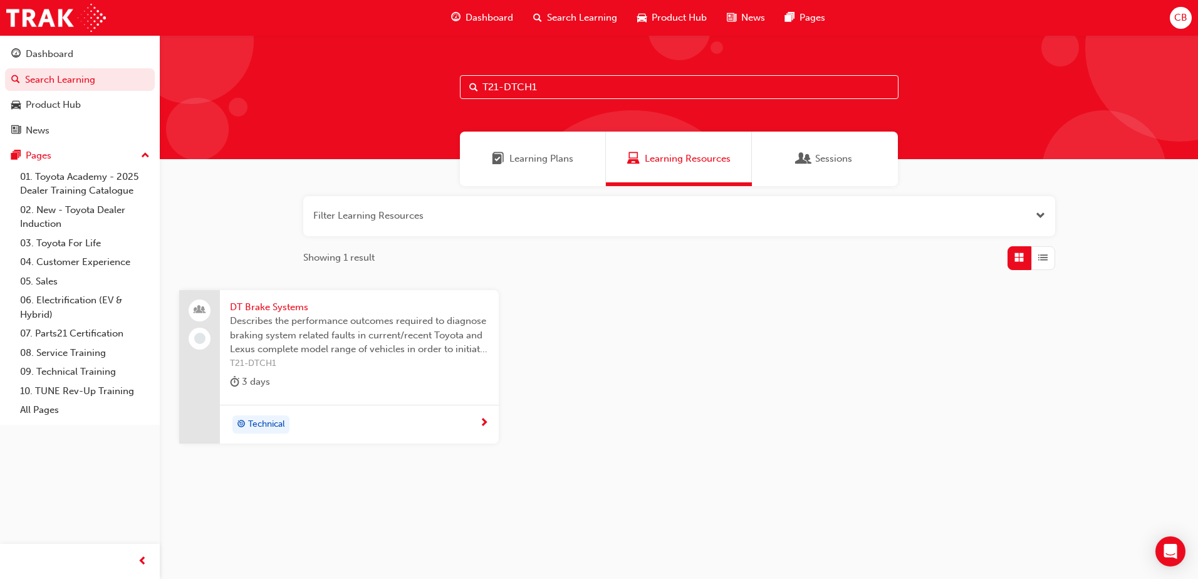
click at [320, 370] on span "T21-DTCH1" at bounding box center [359, 363] width 259 height 14
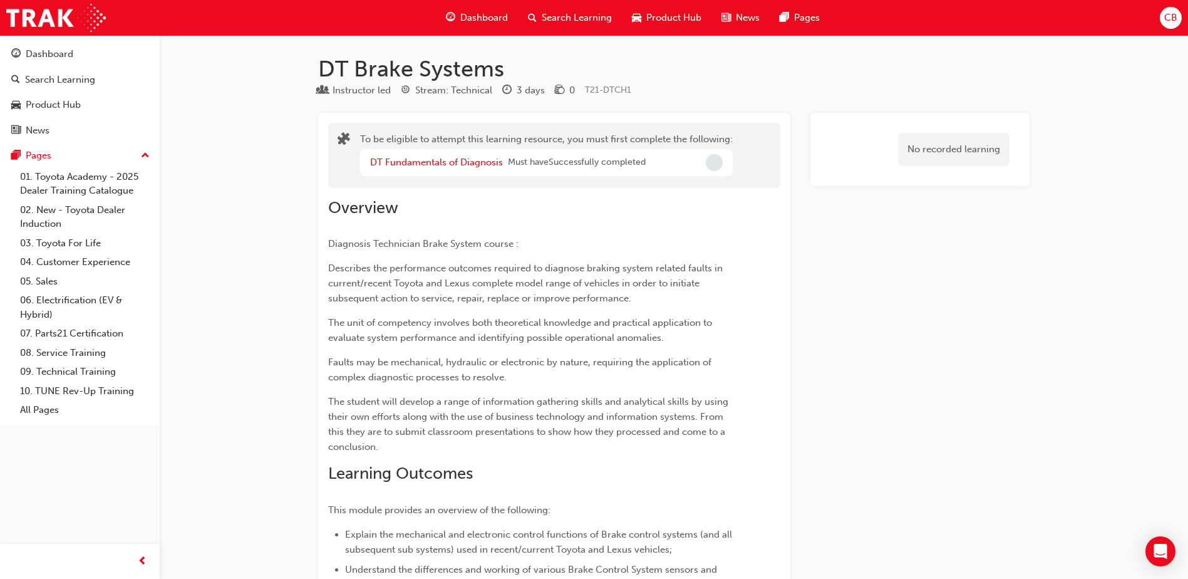
click at [580, 13] on span "Search Learning" at bounding box center [577, 18] width 70 height 14
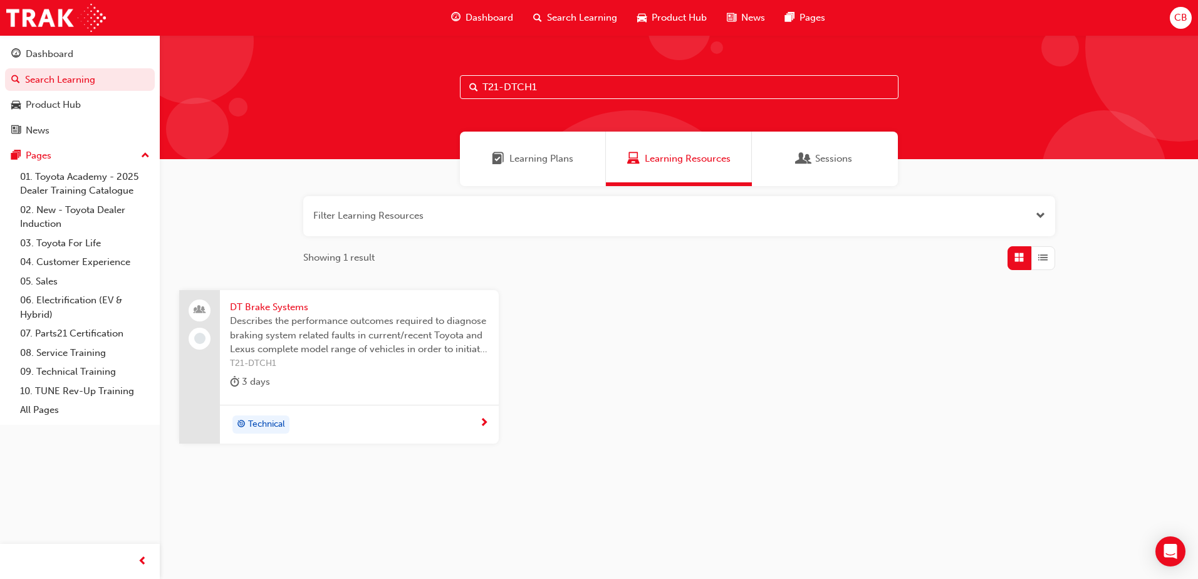
click at [566, 83] on input "T21-DTCH1" at bounding box center [679, 87] width 439 height 24
type input "T21-DTCH2"
click at [331, 356] on span "T21-DTCH2" at bounding box center [359, 363] width 259 height 14
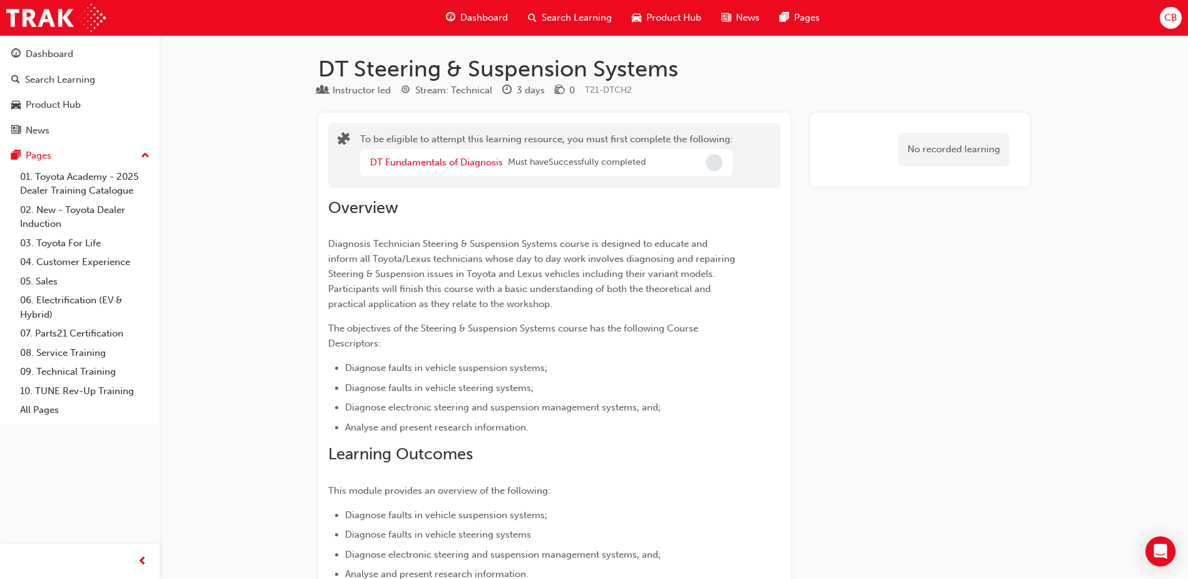
click at [598, 23] on span "Search Learning" at bounding box center [577, 18] width 70 height 14
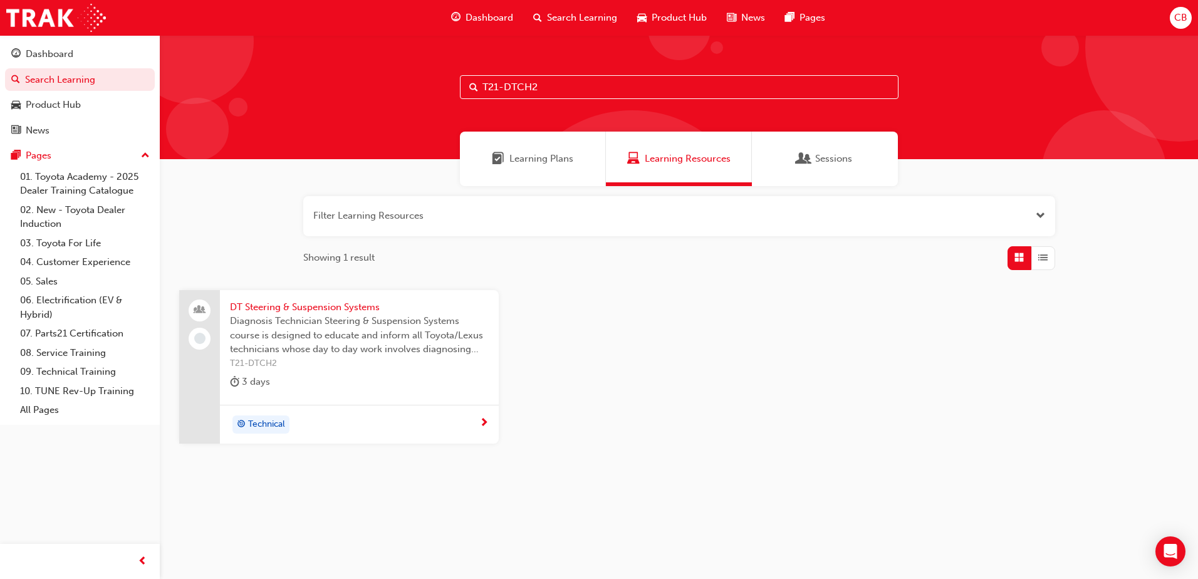
click at [563, 89] on input "T21-DTCH2" at bounding box center [679, 87] width 439 height 24
type input "T21-DTCH3"
click at [315, 380] on div "2 days" at bounding box center [359, 384] width 259 height 21
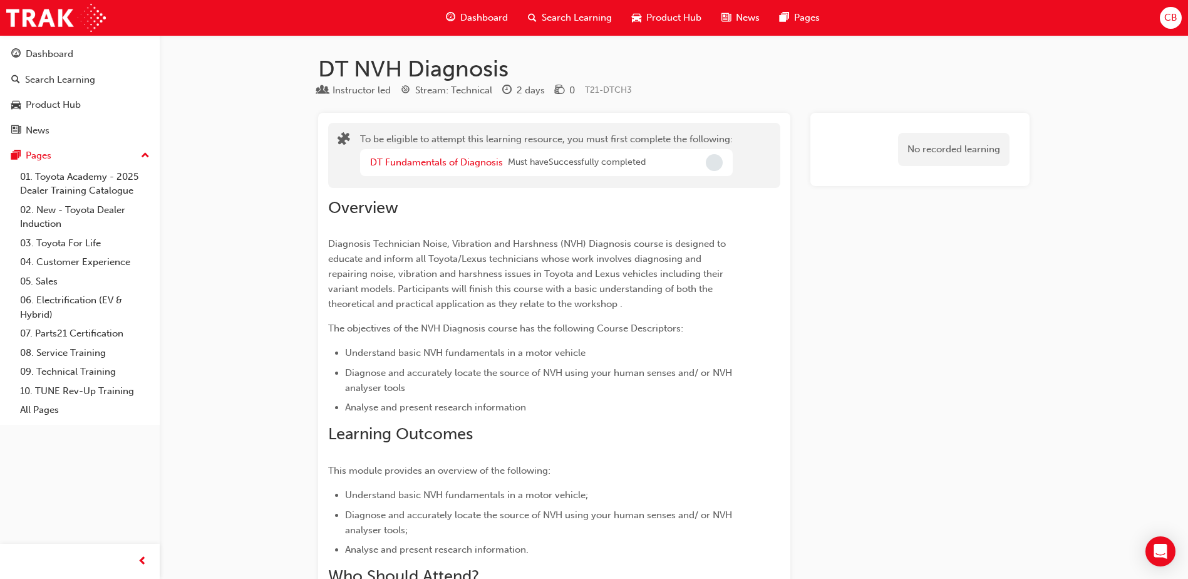
click at [577, 19] on span "Search Learning" at bounding box center [577, 18] width 70 height 14
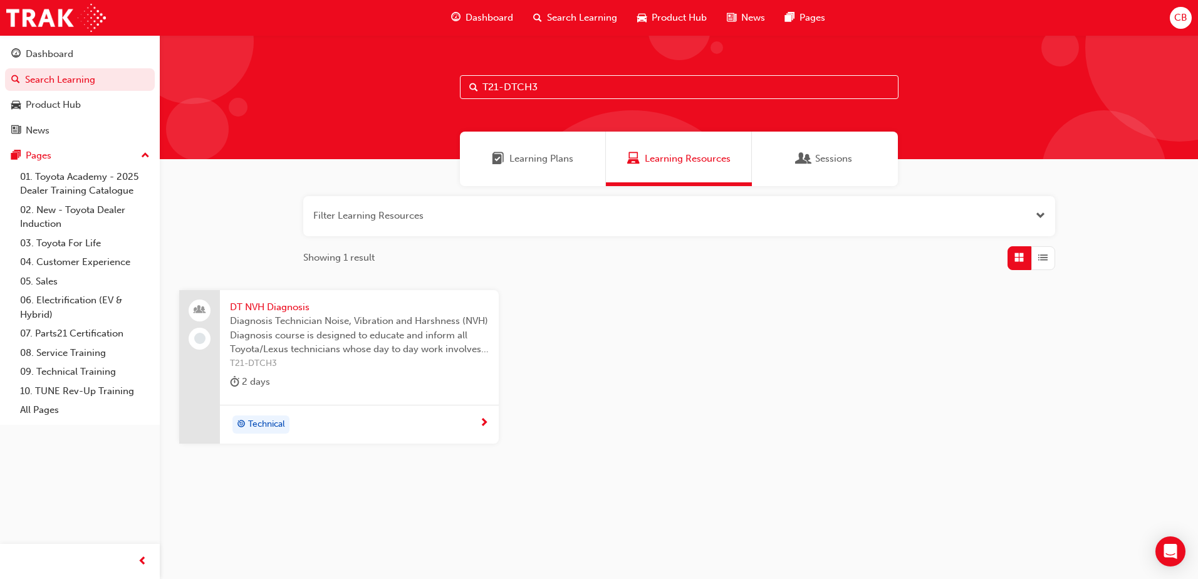
click at [620, 91] on input "T21-DTCH3" at bounding box center [679, 87] width 439 height 24
type input "T21-DTCH4"
click at [402, 335] on span "Diagnosis Technician Automatic Transmission Systems course is designed to educa…" at bounding box center [359, 335] width 259 height 43
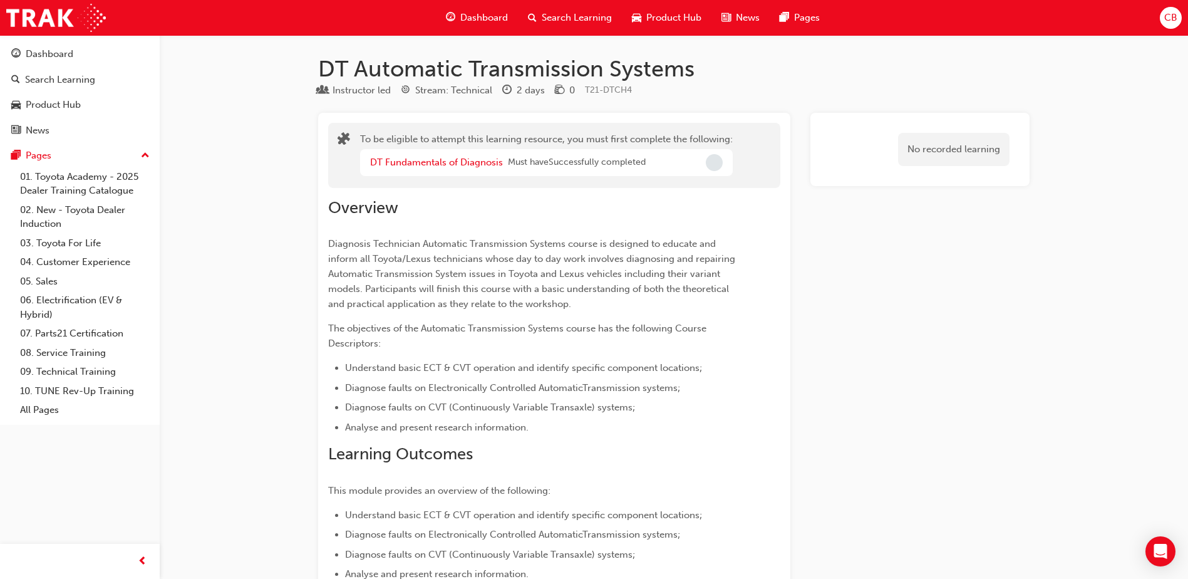
click at [570, 18] on span "Search Learning" at bounding box center [577, 18] width 70 height 14
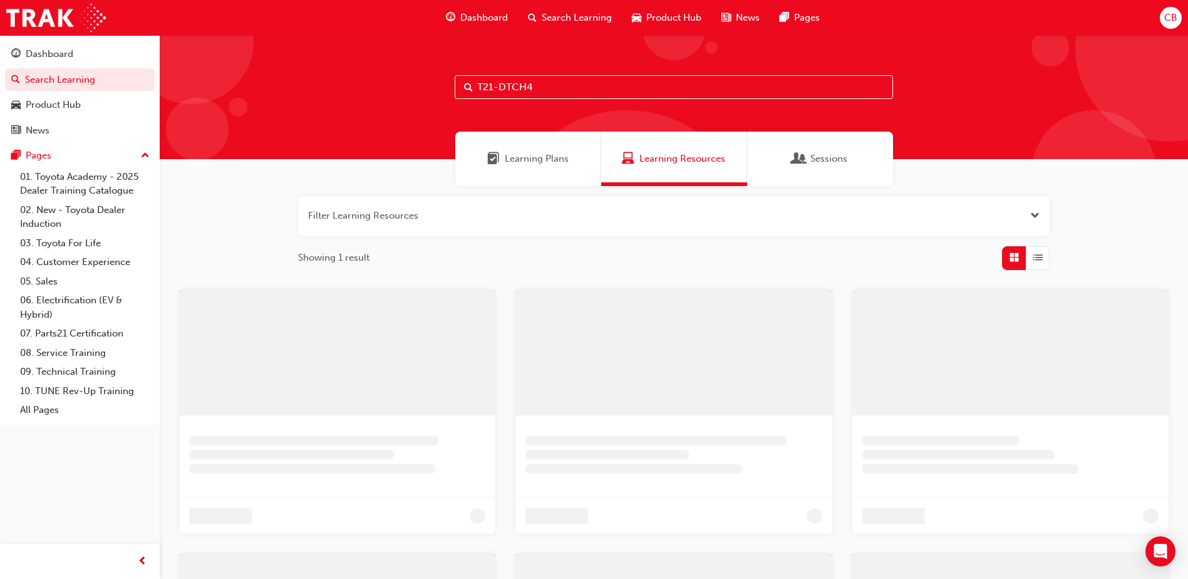
click at [543, 93] on input "T21-DTCH4" at bounding box center [674, 87] width 439 height 24
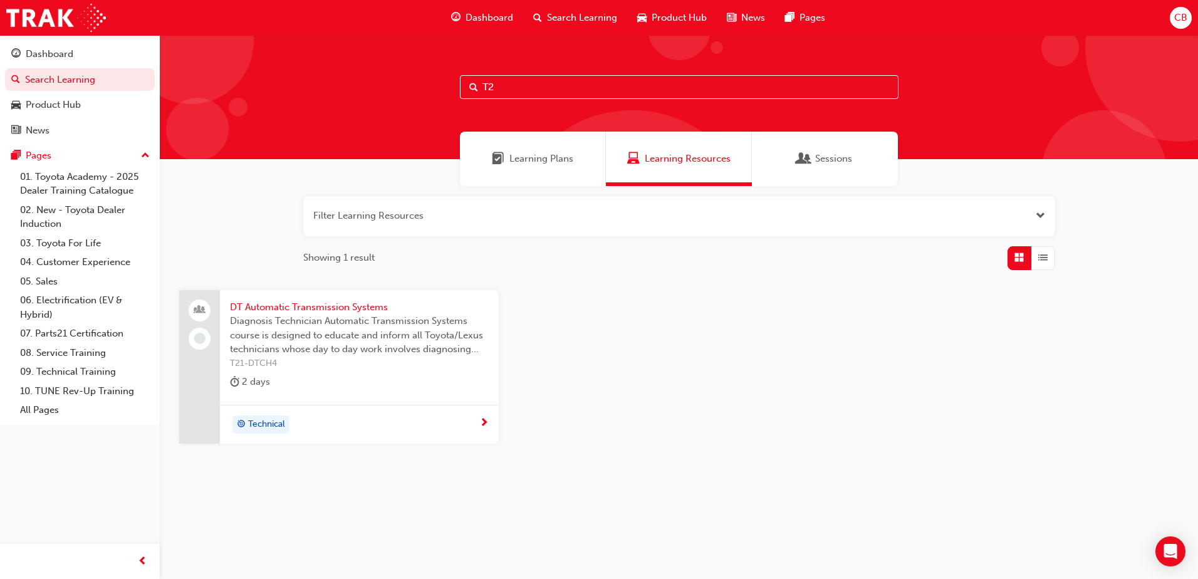
type input "T"
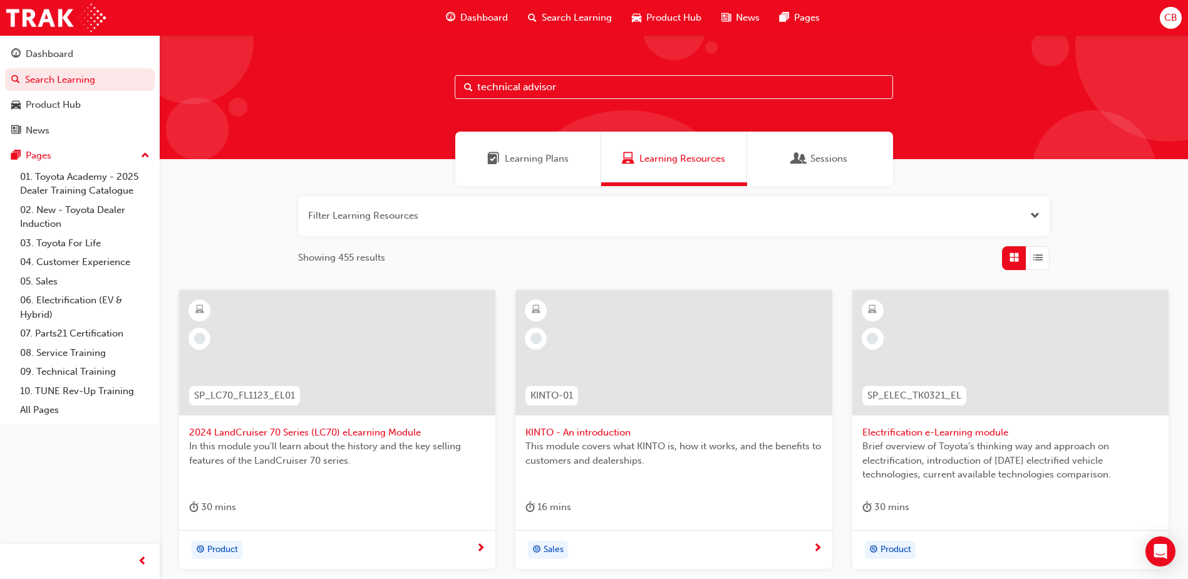
type input "technical advisor"
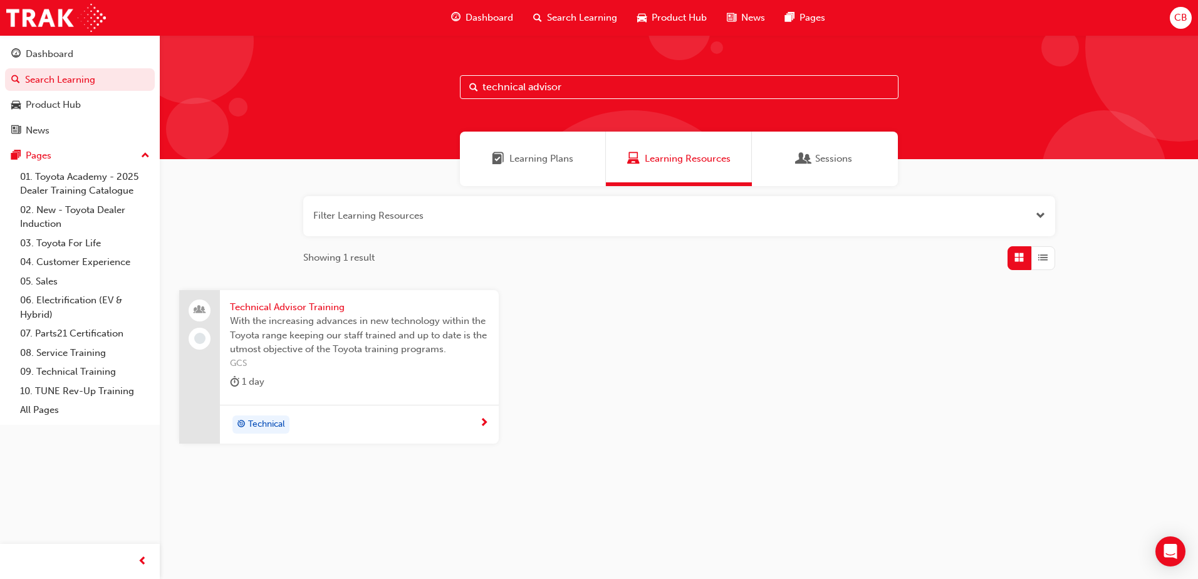
click at [355, 338] on span "With the increasing advances in new technology within the Toyota range keeping …" at bounding box center [359, 335] width 259 height 43
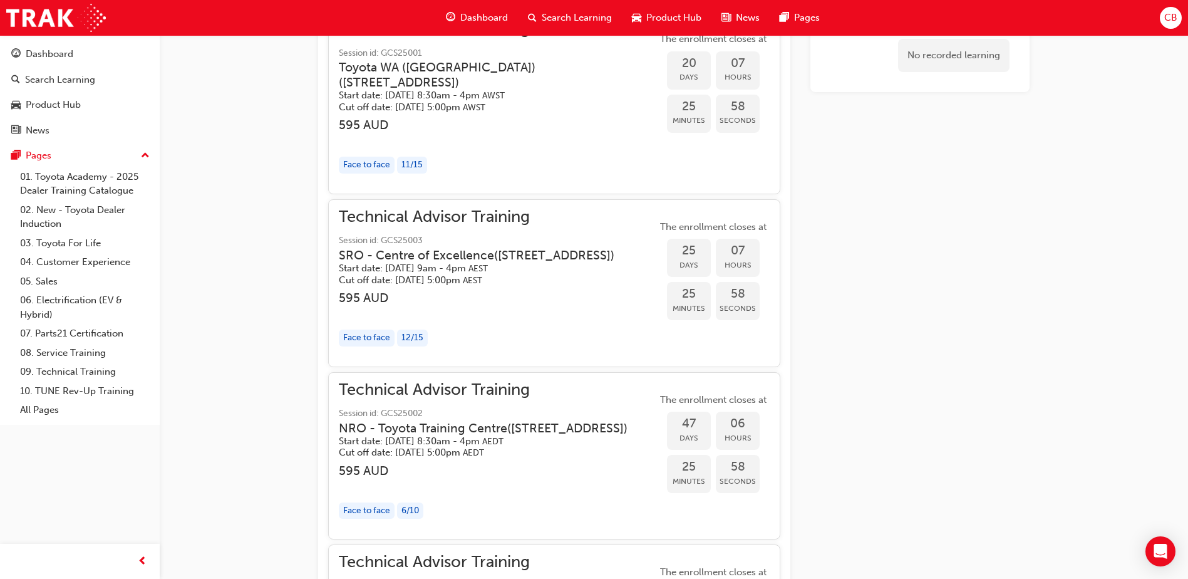
scroll to position [1009, 0]
